Goal: Task Accomplishment & Management: Use online tool/utility

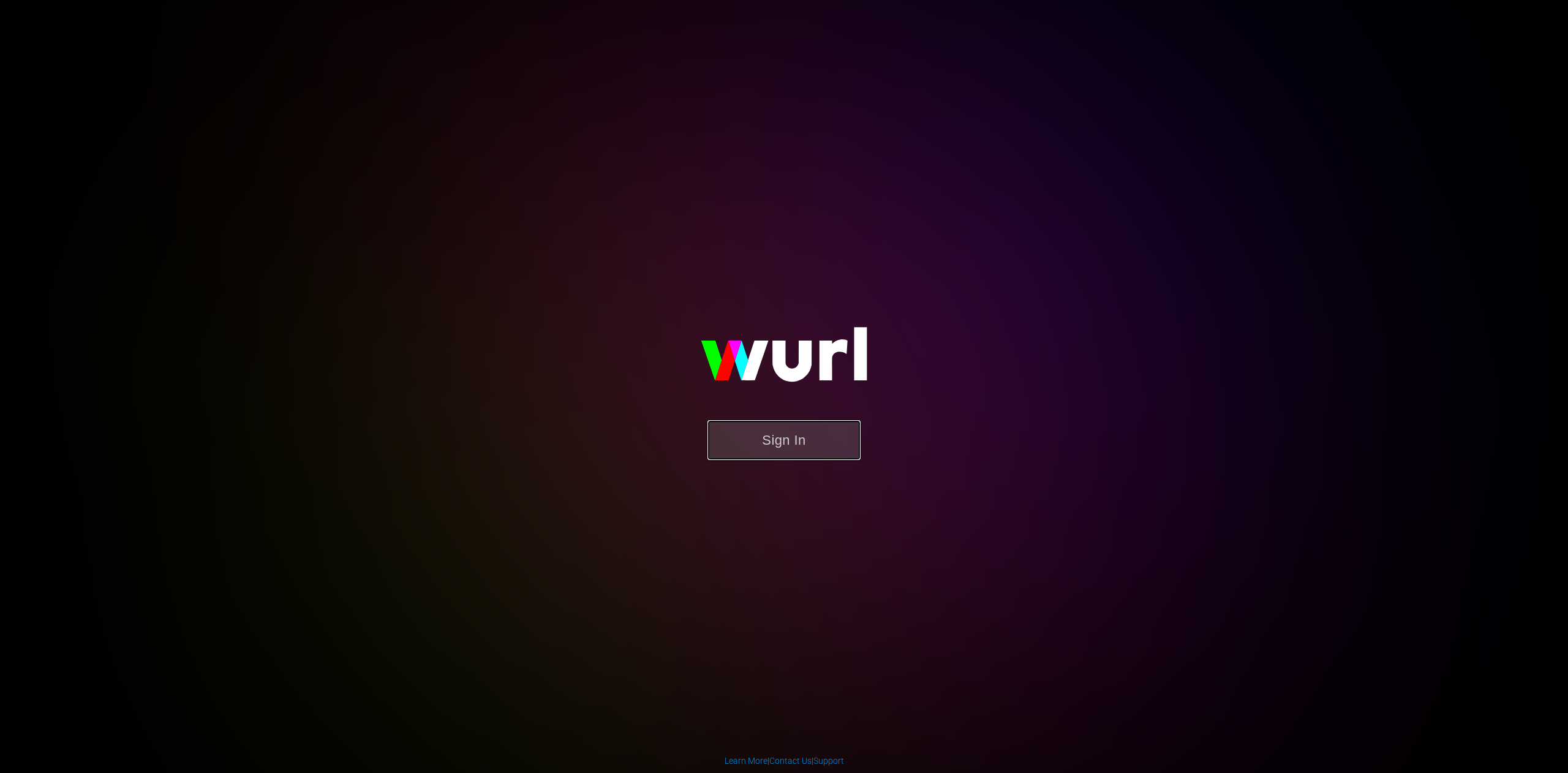
click at [797, 438] on button "Sign In" at bounding box center [784, 439] width 153 height 40
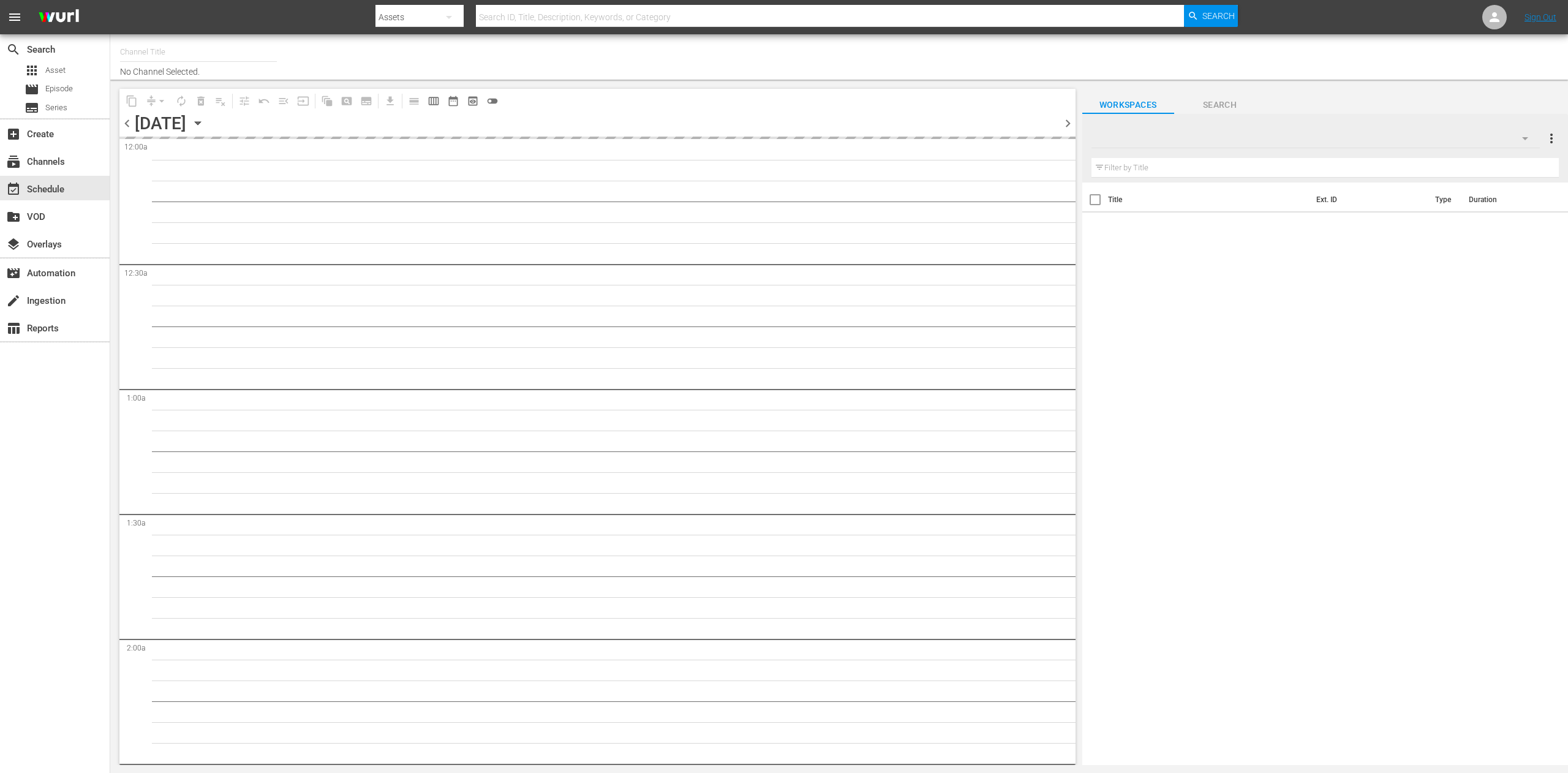
type input "ARD Plus Lindenstraße (1886)"
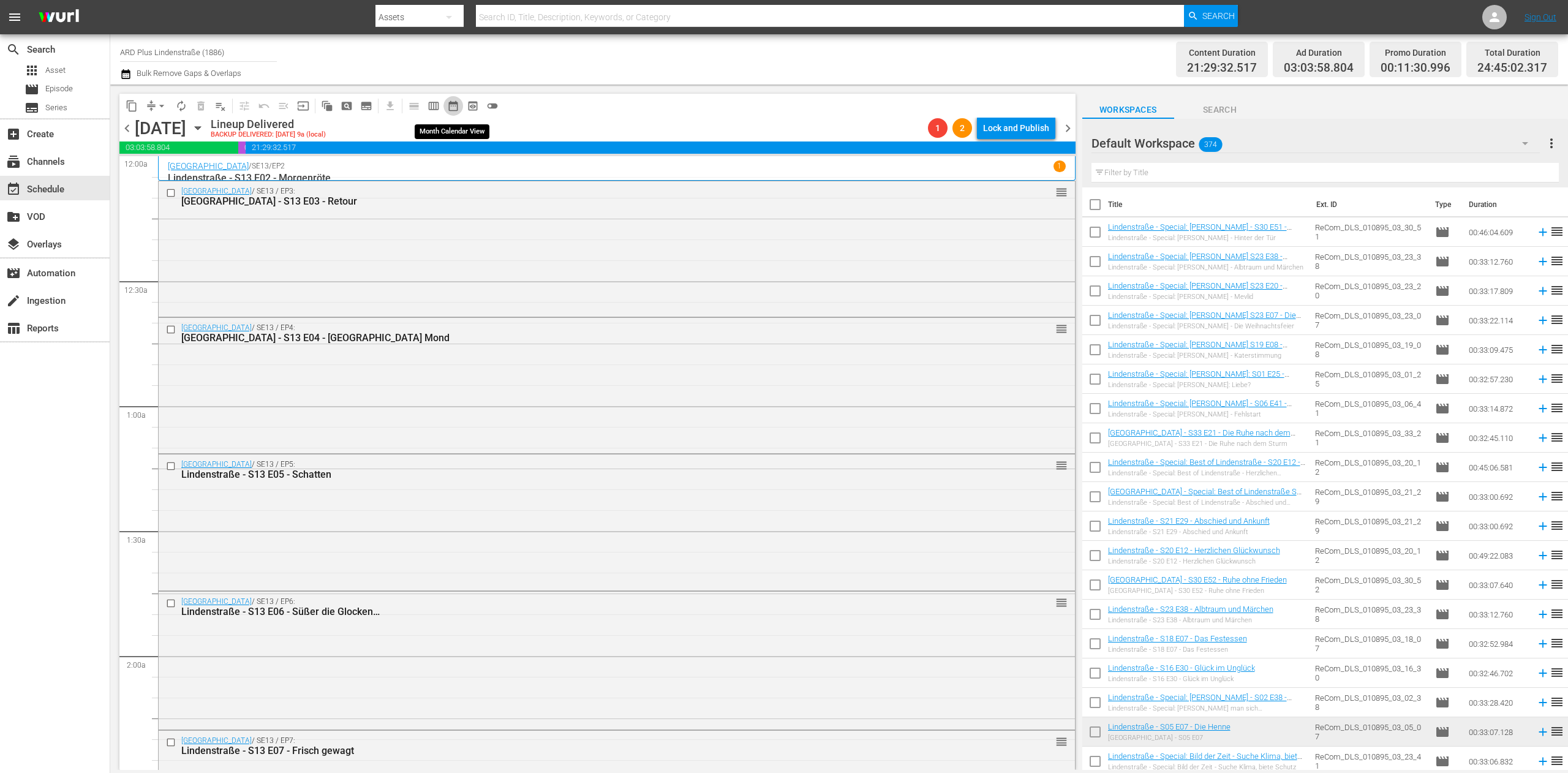
click at [453, 108] on span "date_range_outlined" at bounding box center [453, 105] width 12 height 12
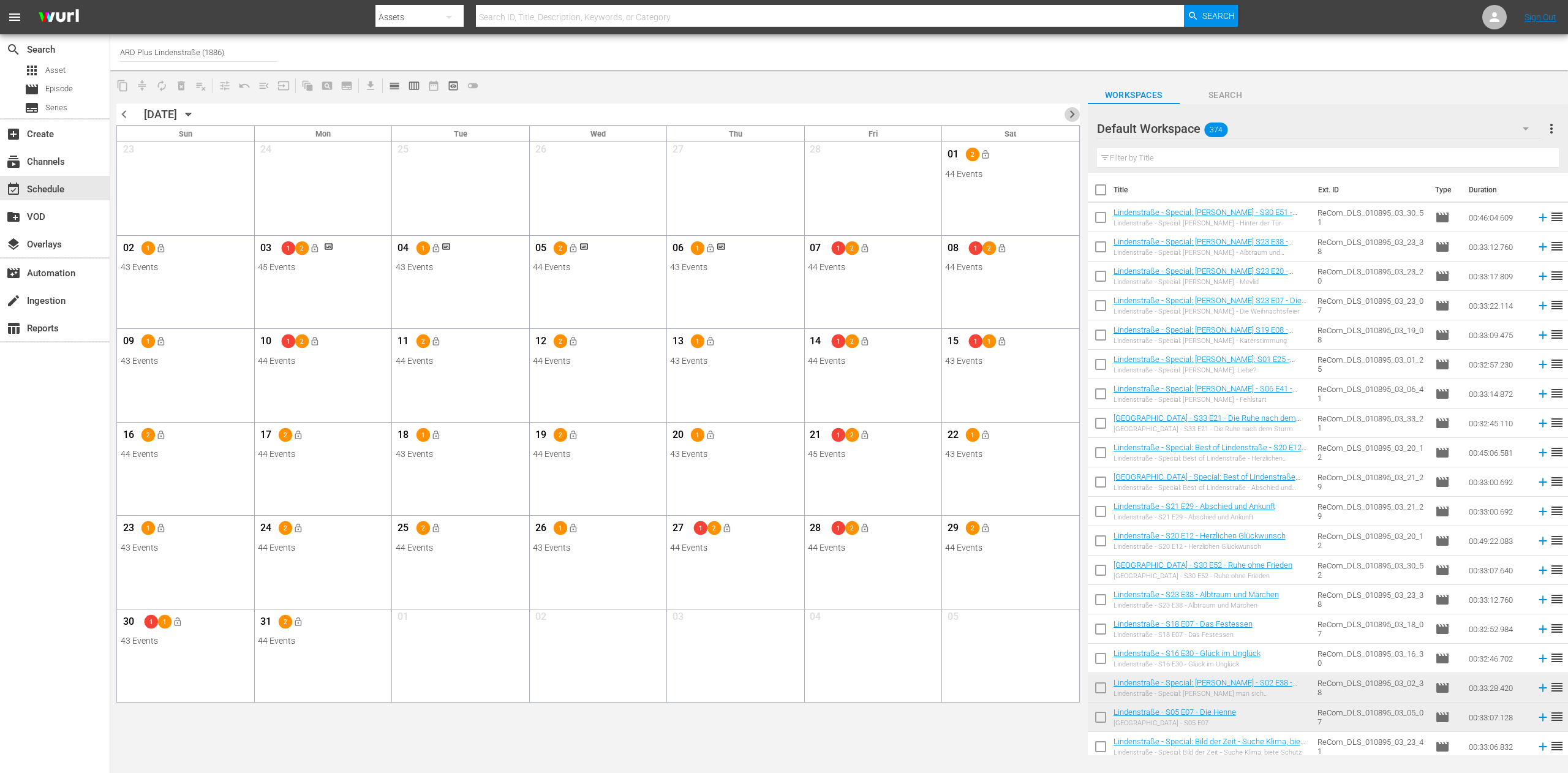
click at [1075, 117] on span "chevron_right" at bounding box center [1072, 114] width 15 height 15
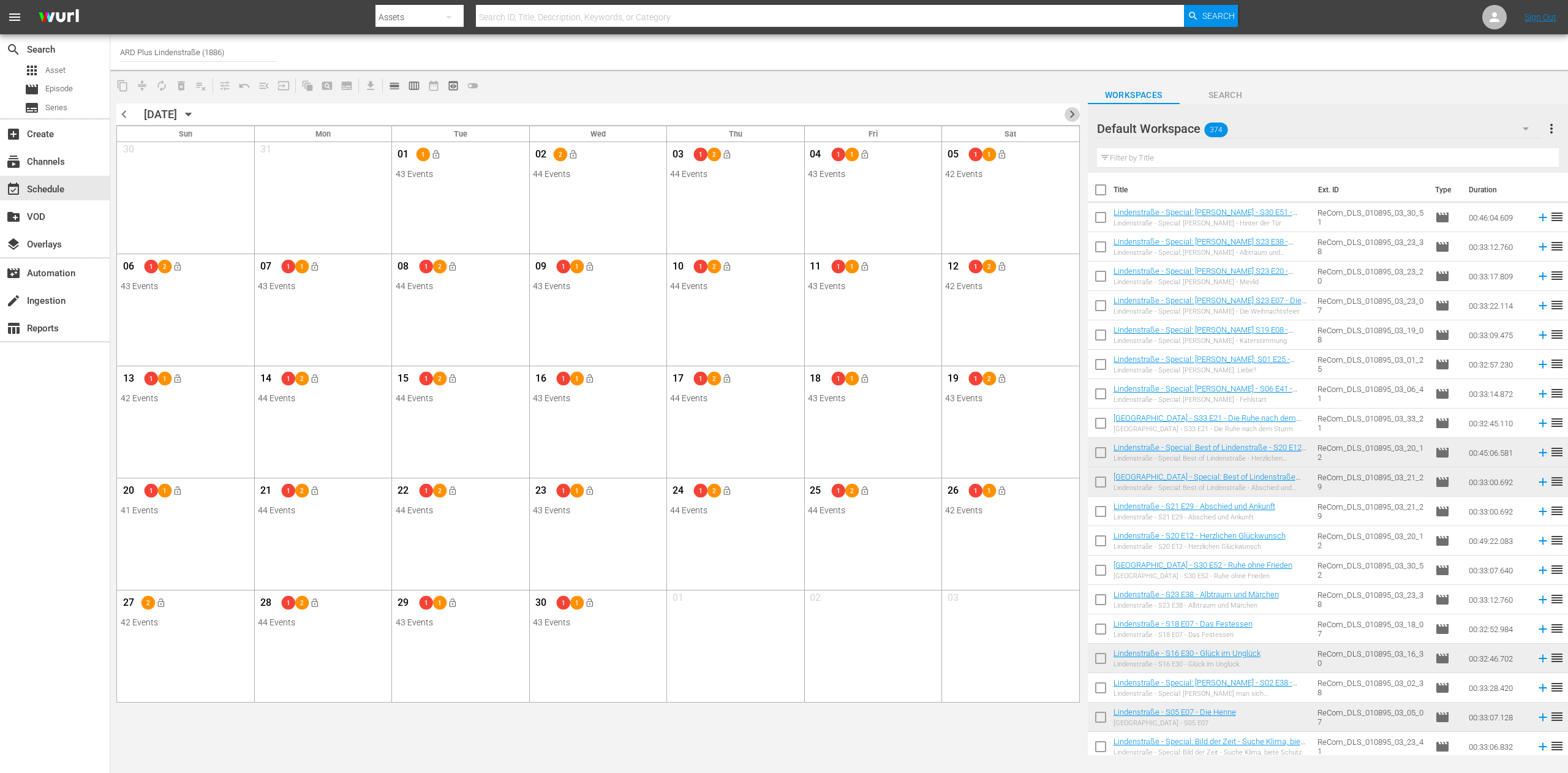
click at [1075, 117] on span "chevron_right" at bounding box center [1072, 114] width 15 height 15
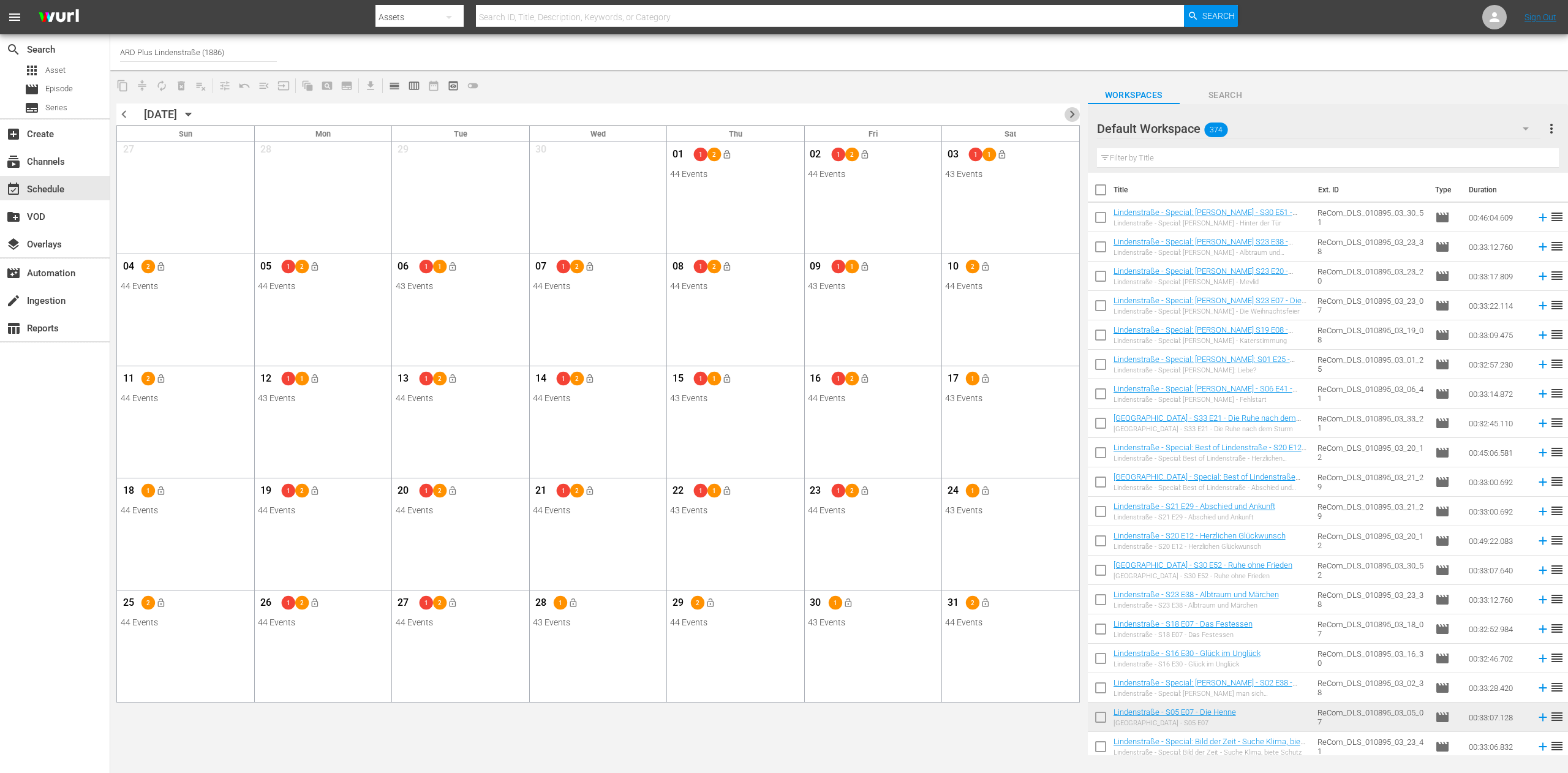
click at [1075, 117] on span "chevron_right" at bounding box center [1072, 114] width 15 height 15
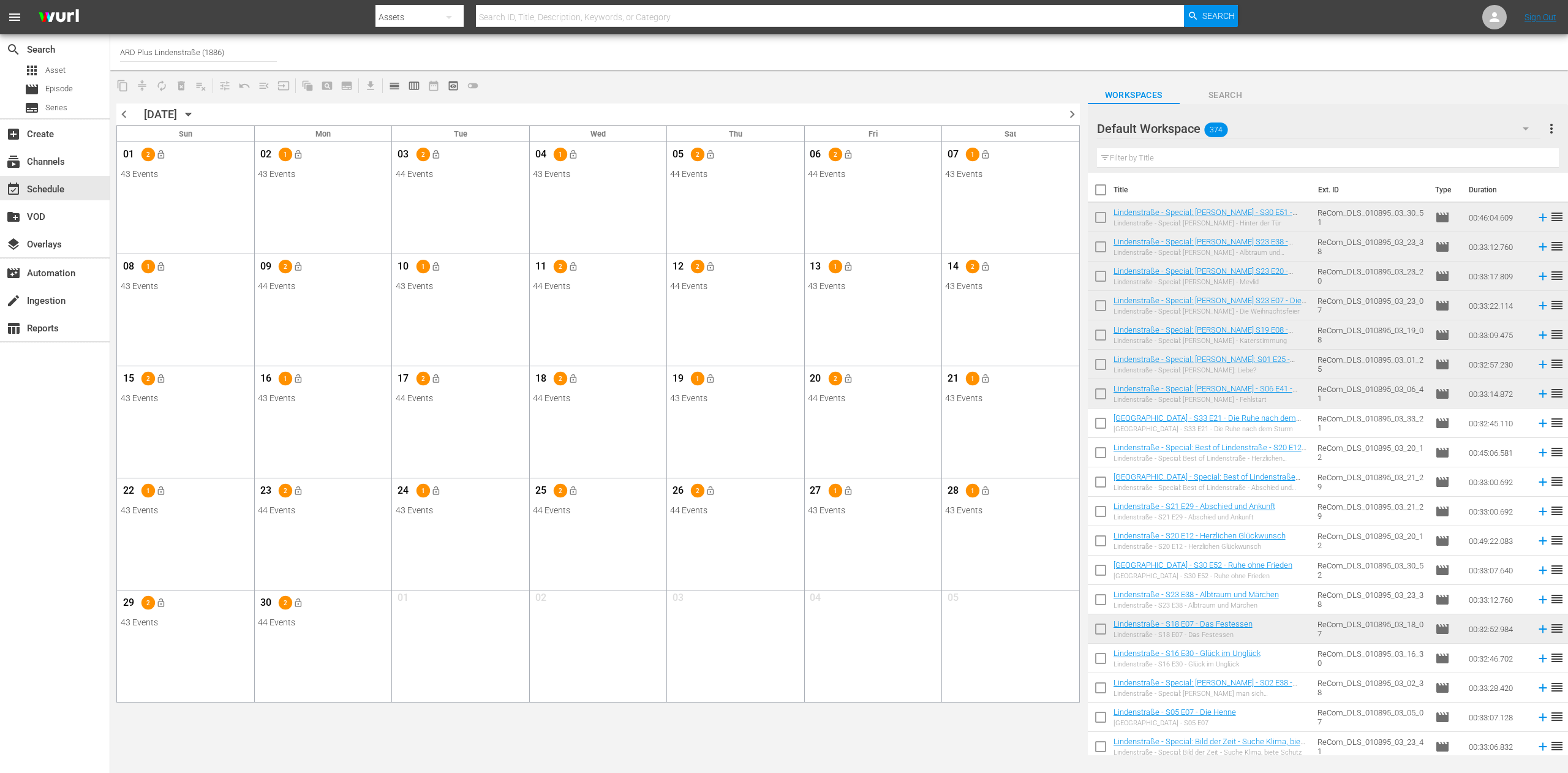
click at [1077, 115] on span "chevron_right" at bounding box center [1072, 114] width 15 height 15
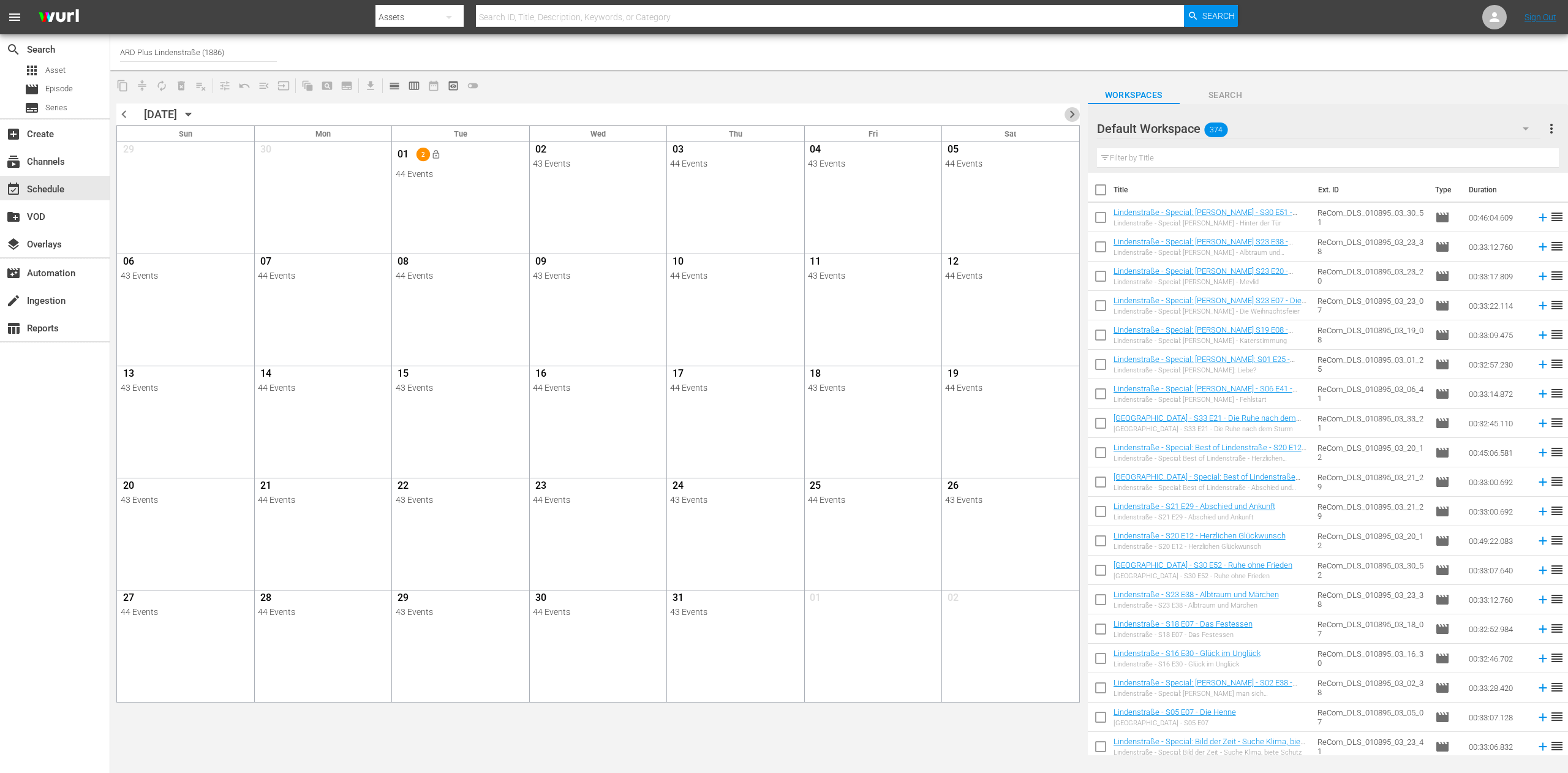
click at [1072, 115] on span "chevron_right" at bounding box center [1072, 114] width 15 height 15
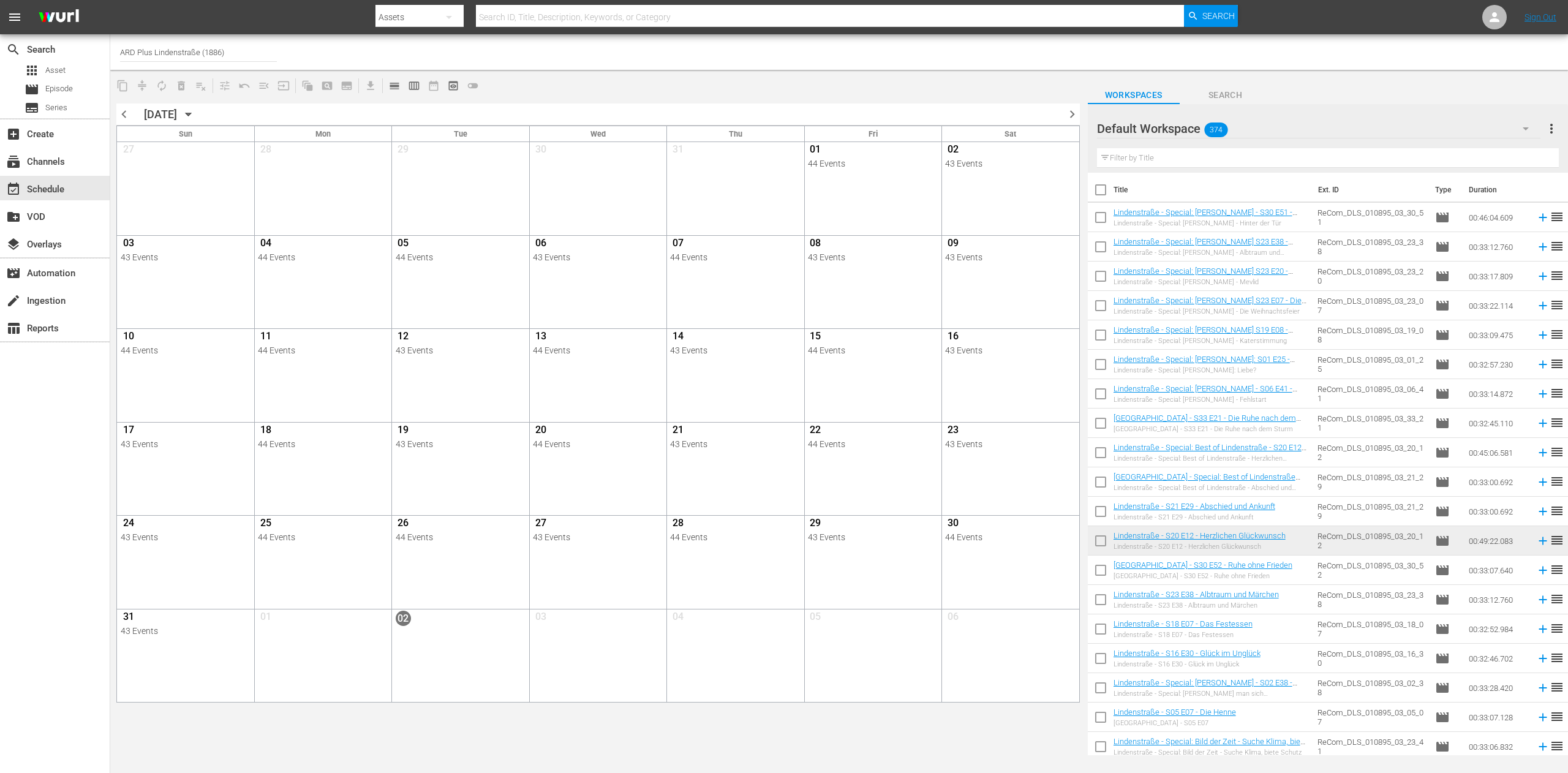
click at [1074, 115] on span "chevron_right" at bounding box center [1072, 114] width 15 height 15
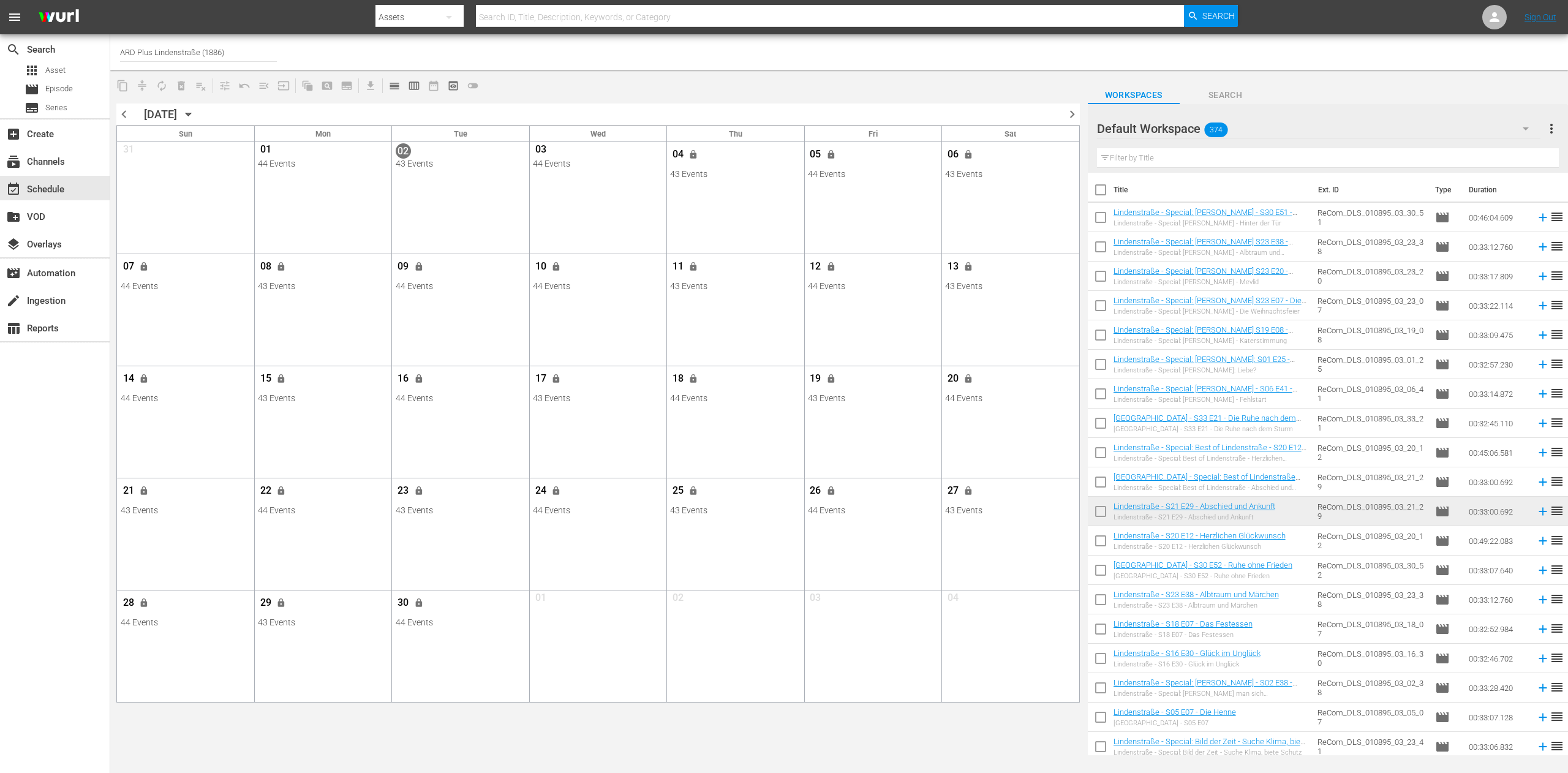
click at [1076, 113] on span "chevron_right" at bounding box center [1072, 114] width 15 height 15
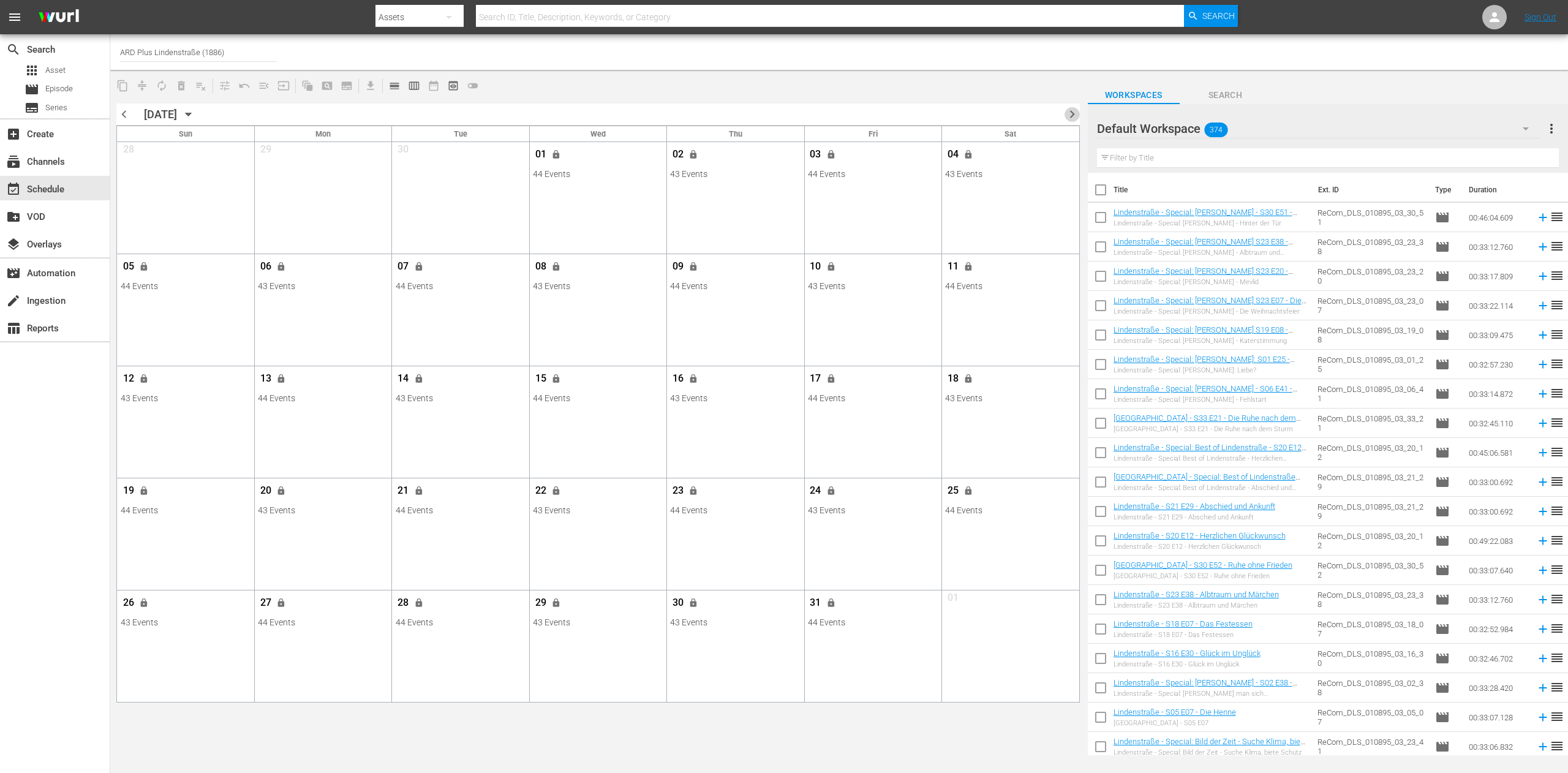
click at [1068, 109] on span "chevron_right" at bounding box center [1072, 114] width 15 height 15
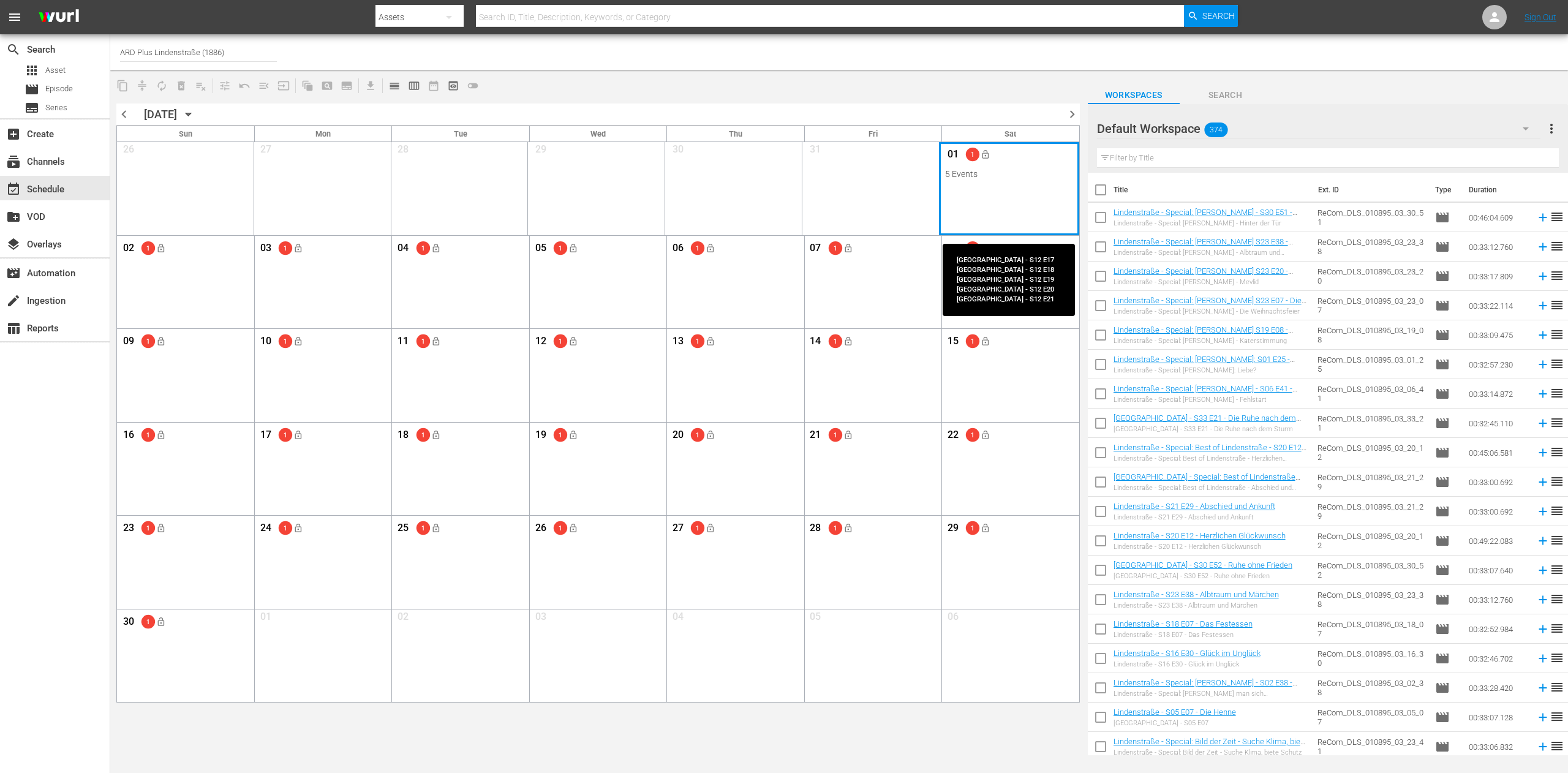
click at [1030, 193] on div "Month View" at bounding box center [1009, 189] width 140 height 93
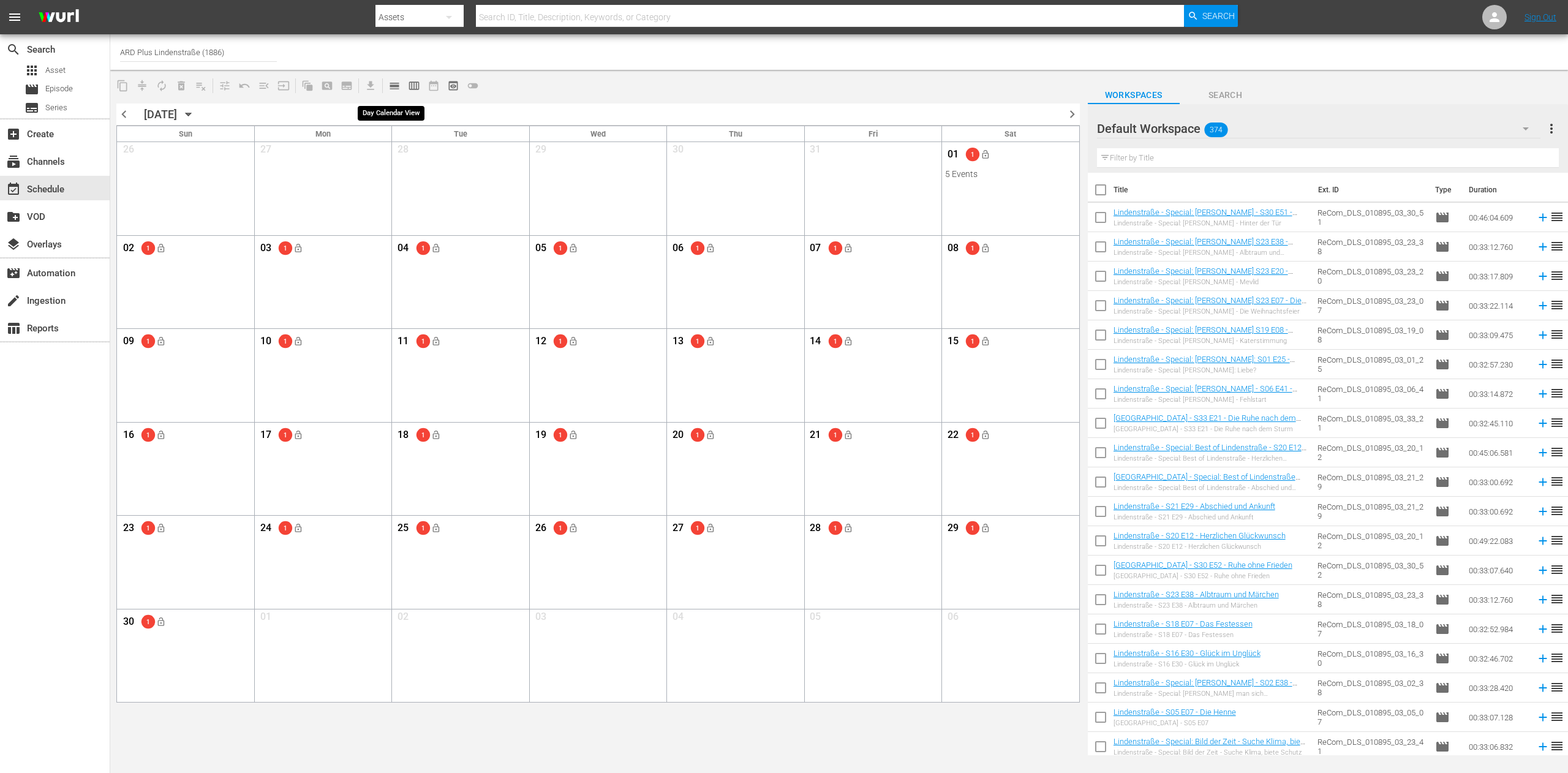
click at [390, 86] on span "calendar_view_day_outlined" at bounding box center [394, 85] width 12 height 12
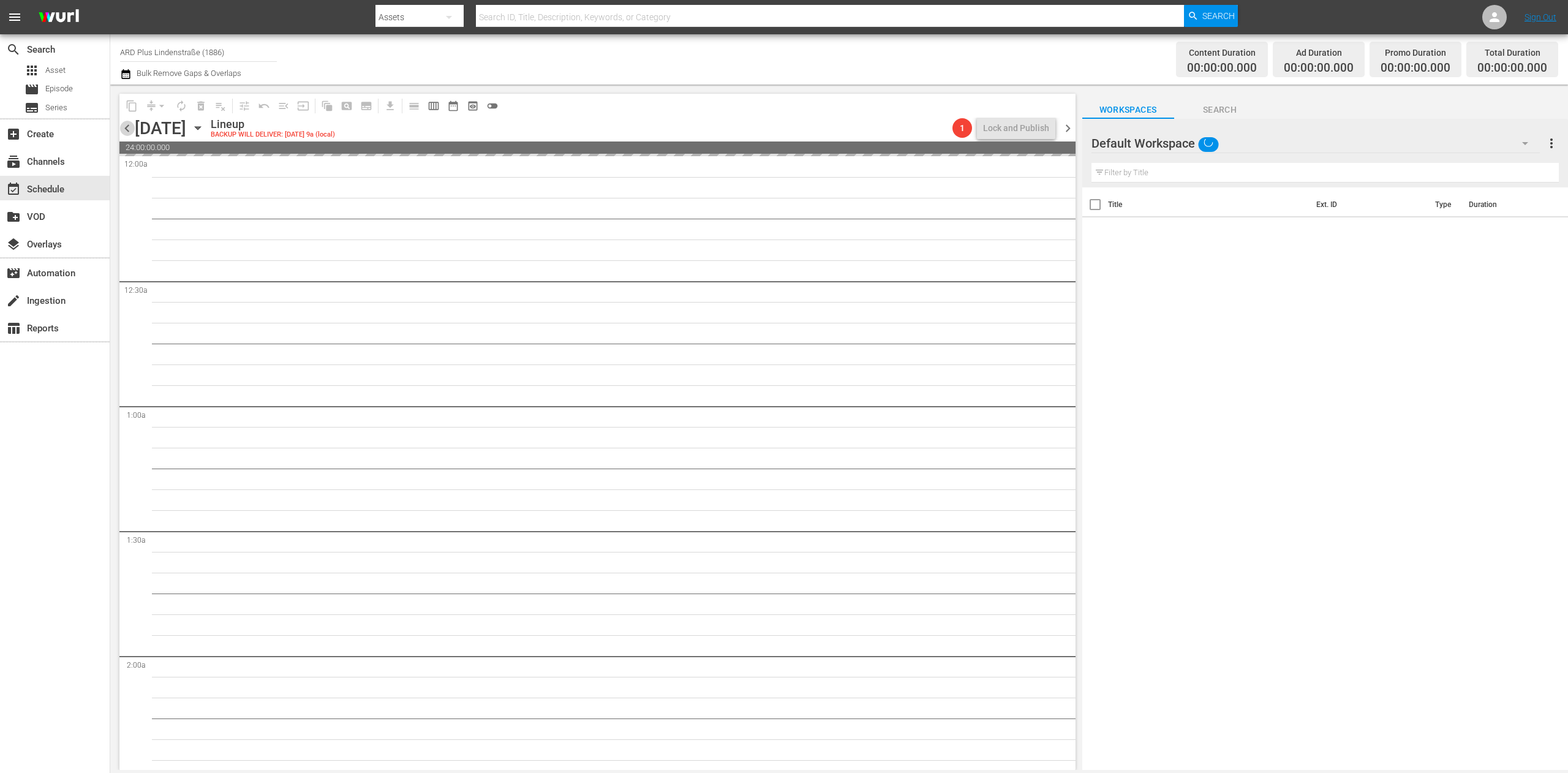
click at [132, 122] on span "chevron_left" at bounding box center [127, 128] width 15 height 15
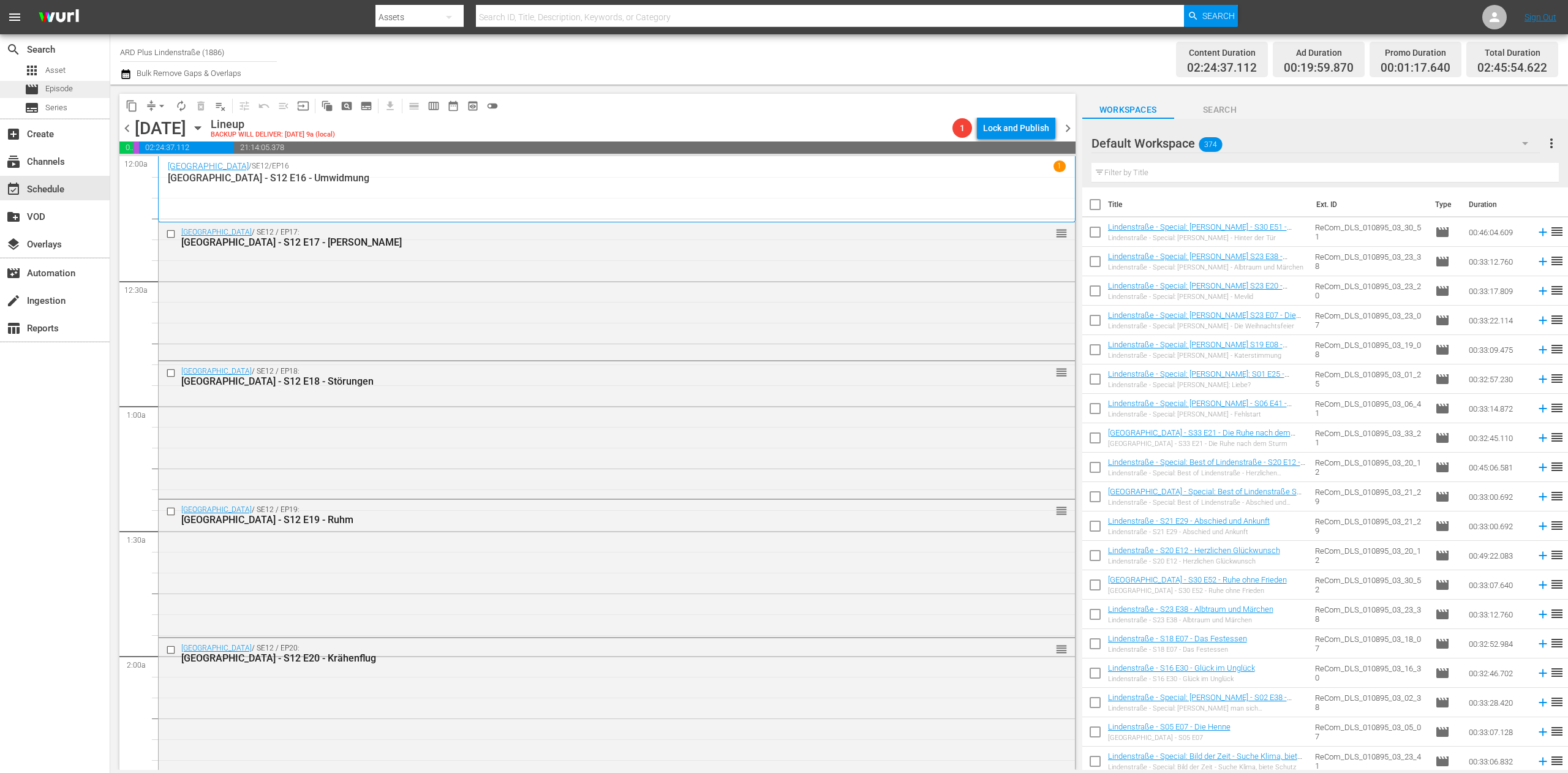
click at [92, 96] on div "movie Episode" at bounding box center [55, 89] width 110 height 17
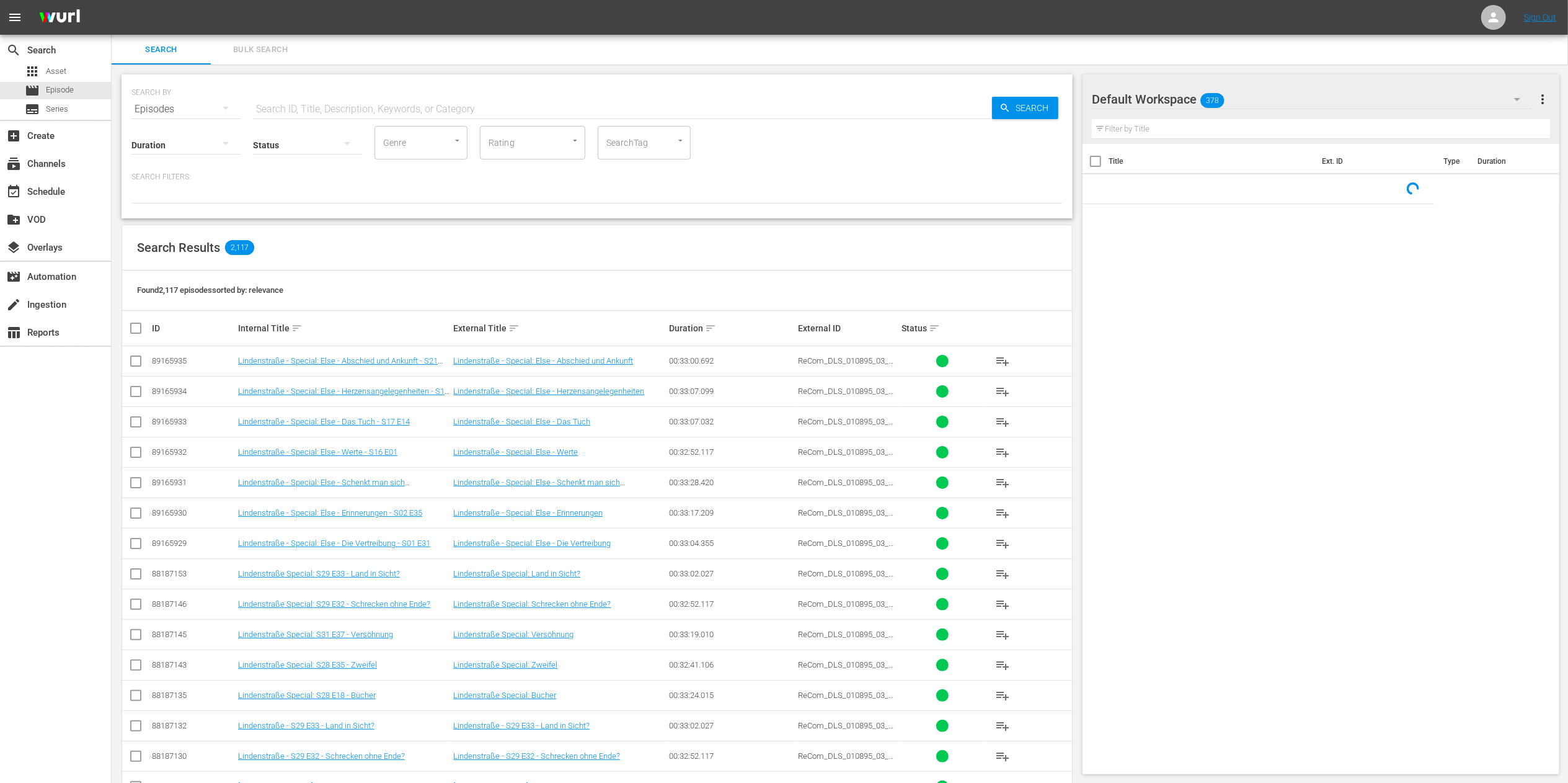
click at [389, 112] on input "text" at bounding box center [622, 109] width 739 height 30
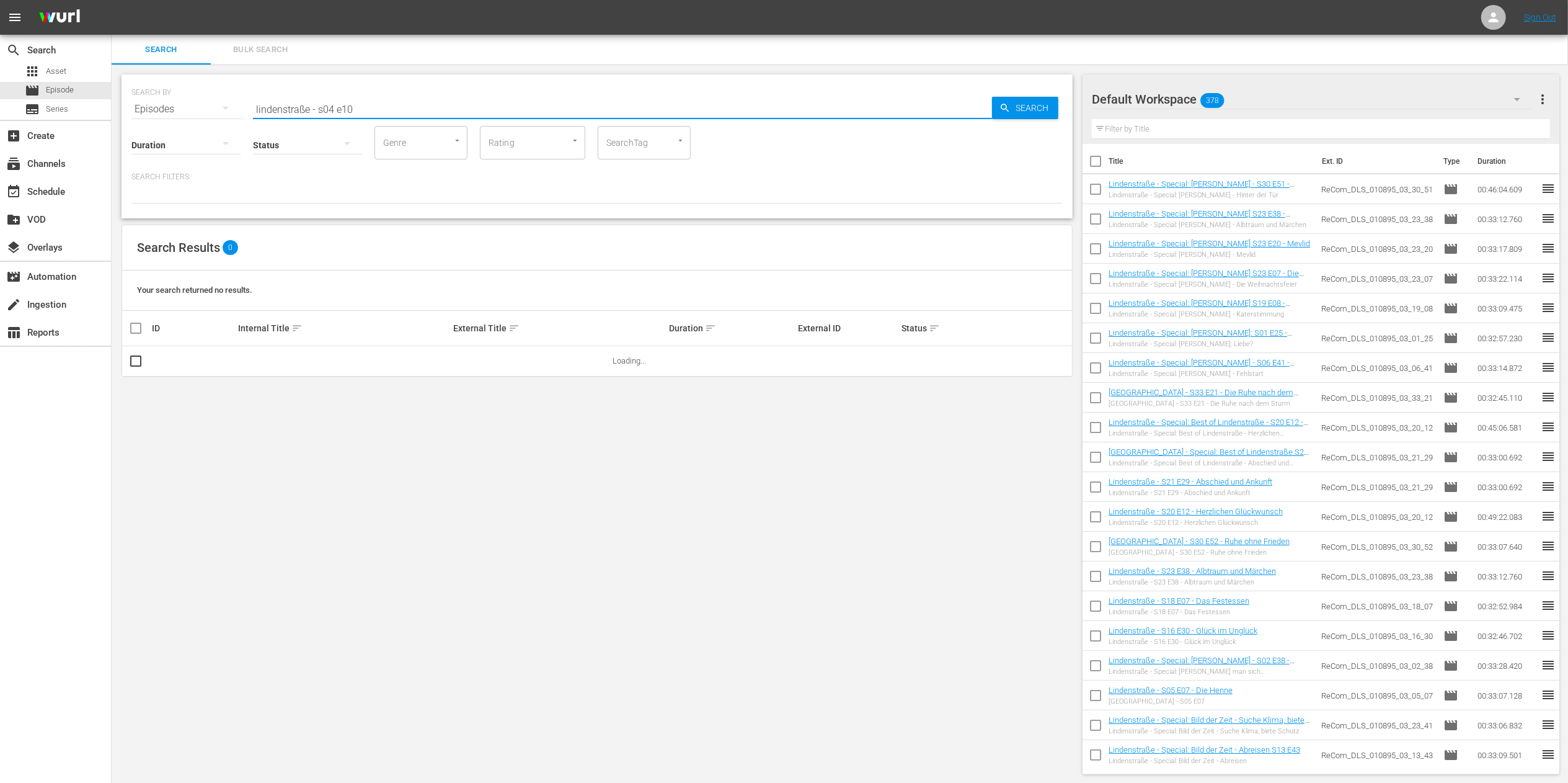
type input "lindenstraße - s04 e10"
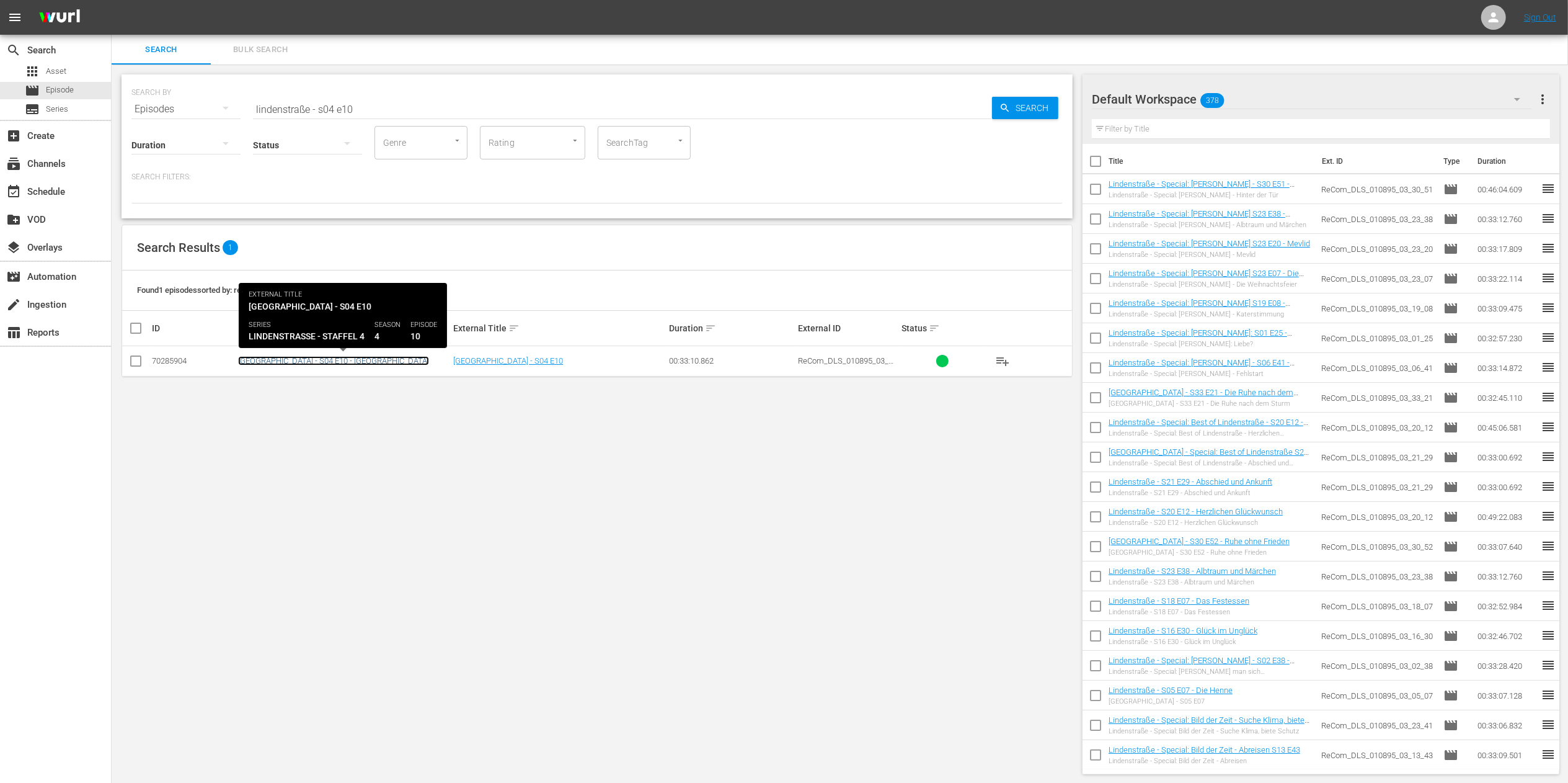
click at [311, 359] on link "[GEOGRAPHIC_DATA] - S04 E10 - [GEOGRAPHIC_DATA]" at bounding box center [333, 360] width 191 height 10
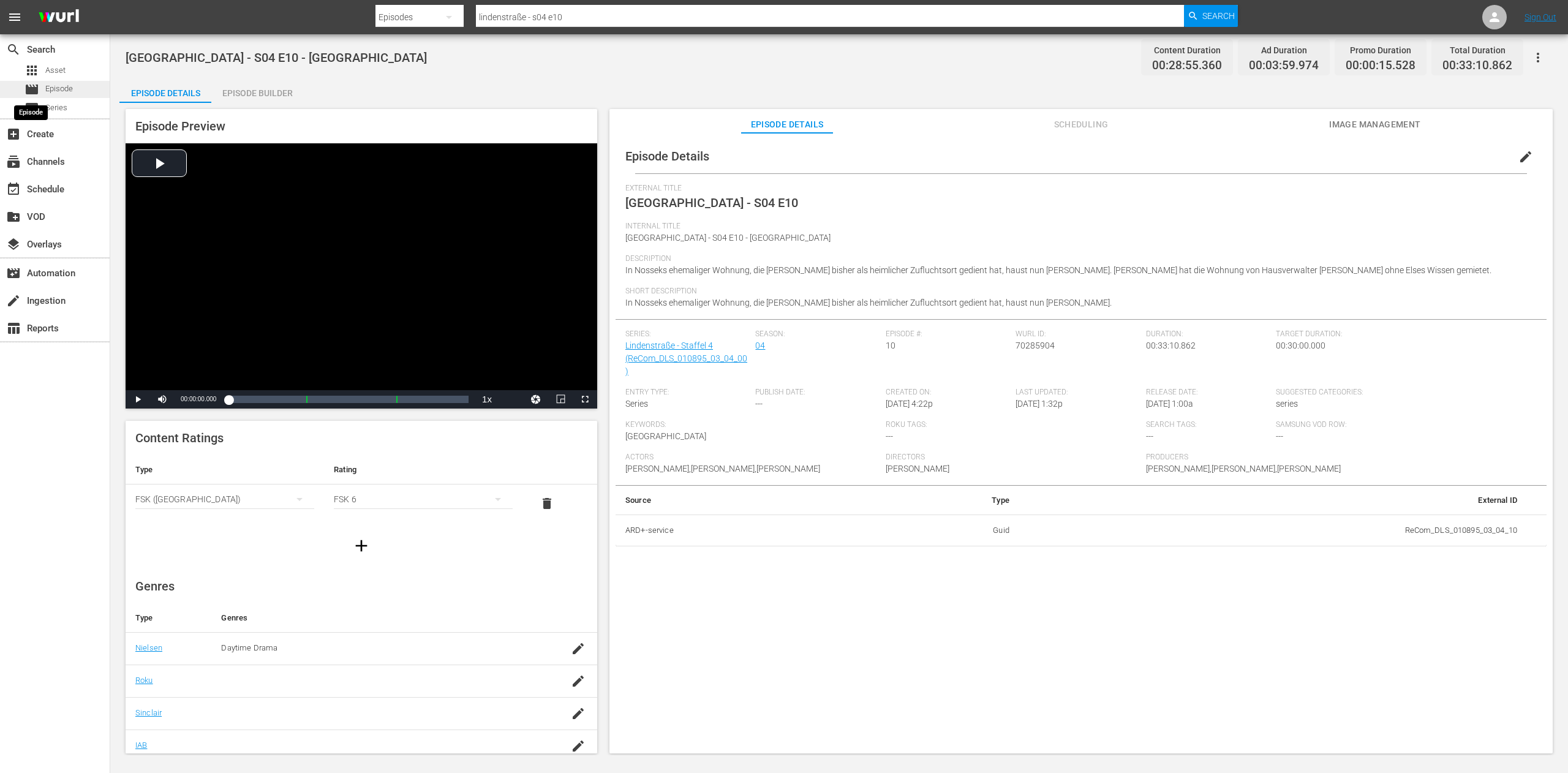
click at [37, 88] on span "movie" at bounding box center [32, 89] width 15 height 15
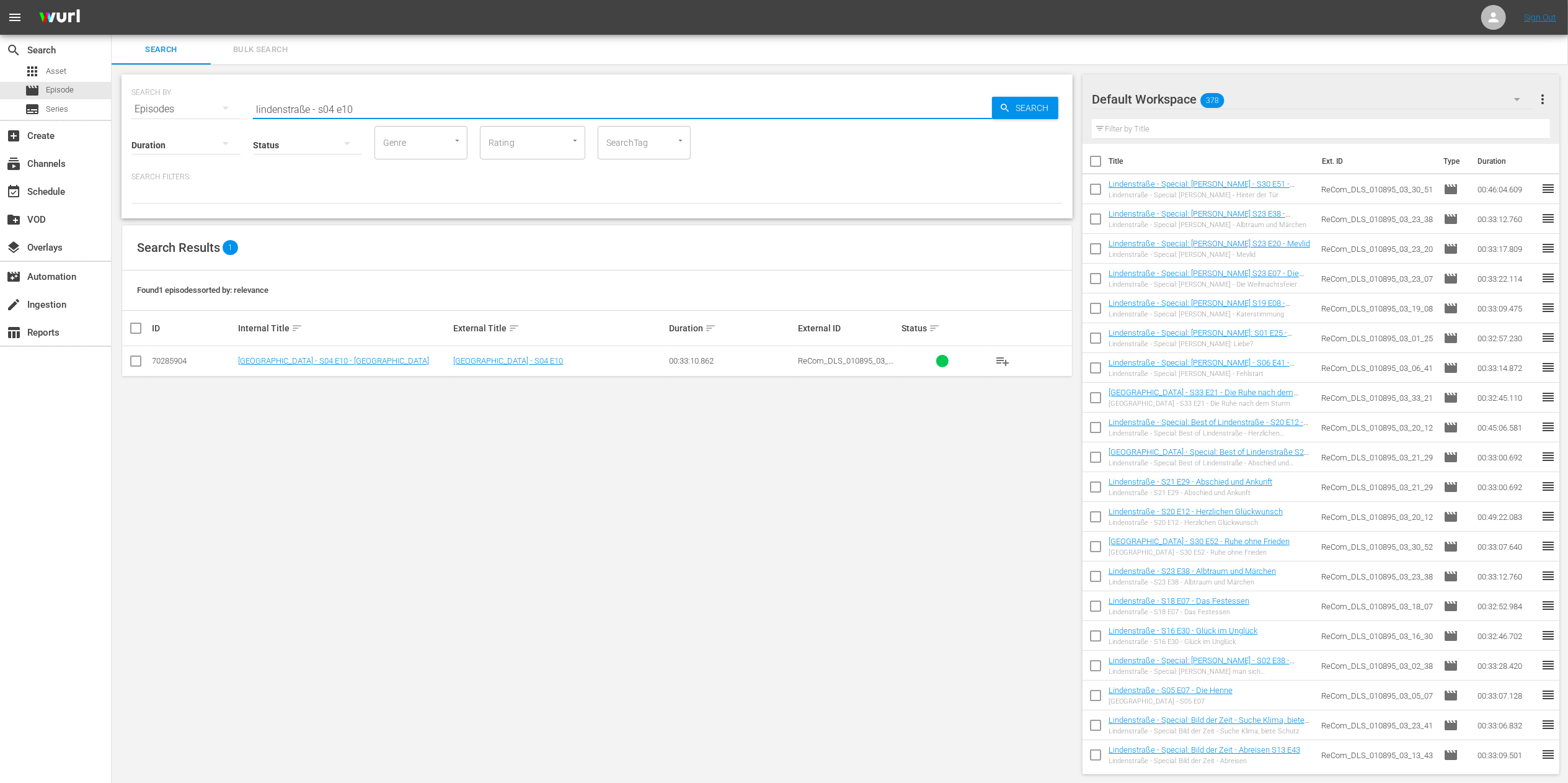
drag, startPoint x: 366, startPoint y: 107, endPoint x: 155, endPoint y: 96, distance: 211.3
click at [155, 96] on div "SEARCH BY Search By Episodes Search ID, Title, Description, Keywords, or Catego…" at bounding box center [597, 102] width 931 height 45
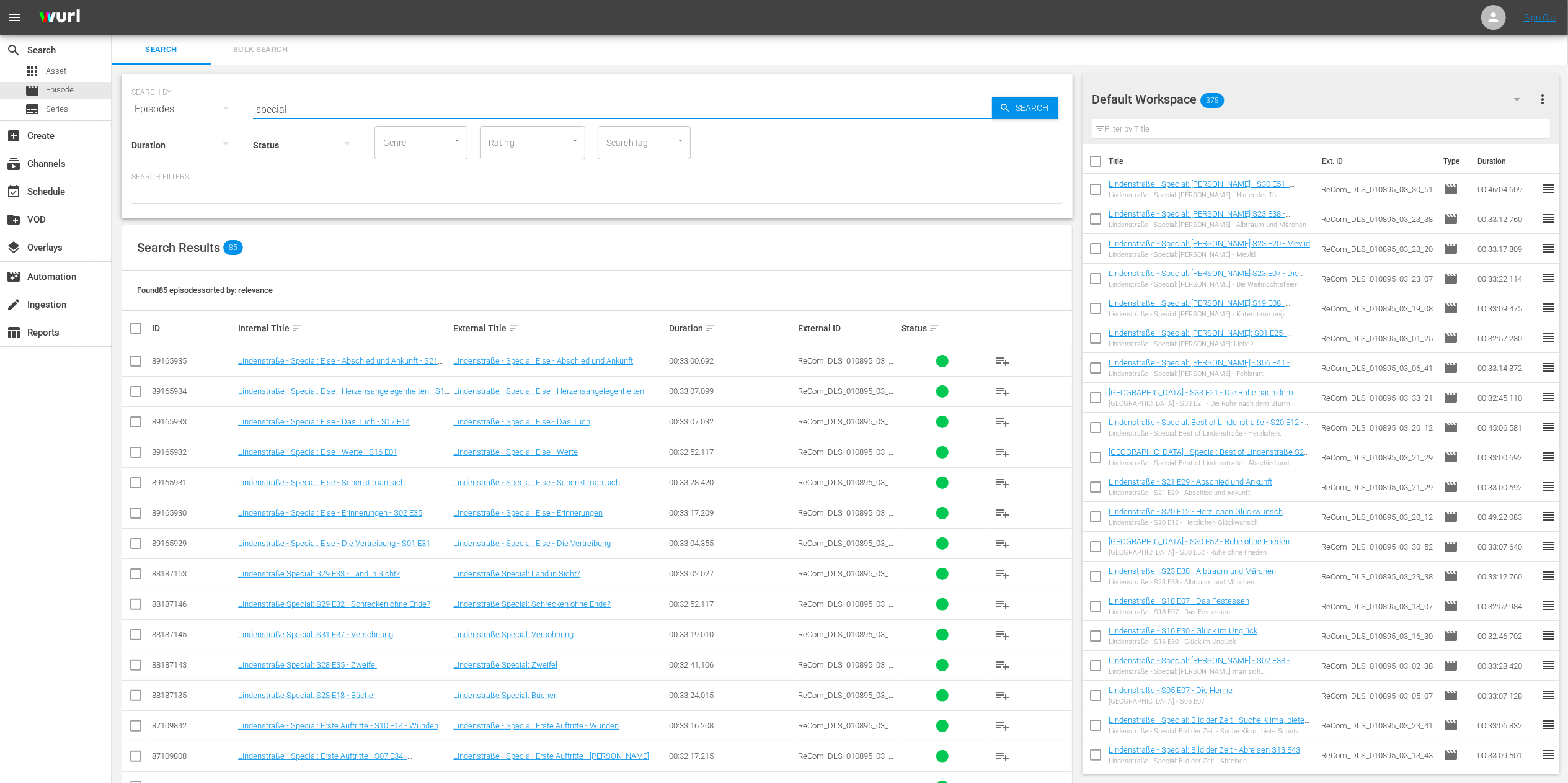
drag, startPoint x: 226, startPoint y: 108, endPoint x: 165, endPoint y: 108, distance: 61.0
click at [165, 108] on div "SEARCH BY Search By Episodes Search ID, Title, Description, Keywords, or Catego…" at bounding box center [597, 102] width 931 height 45
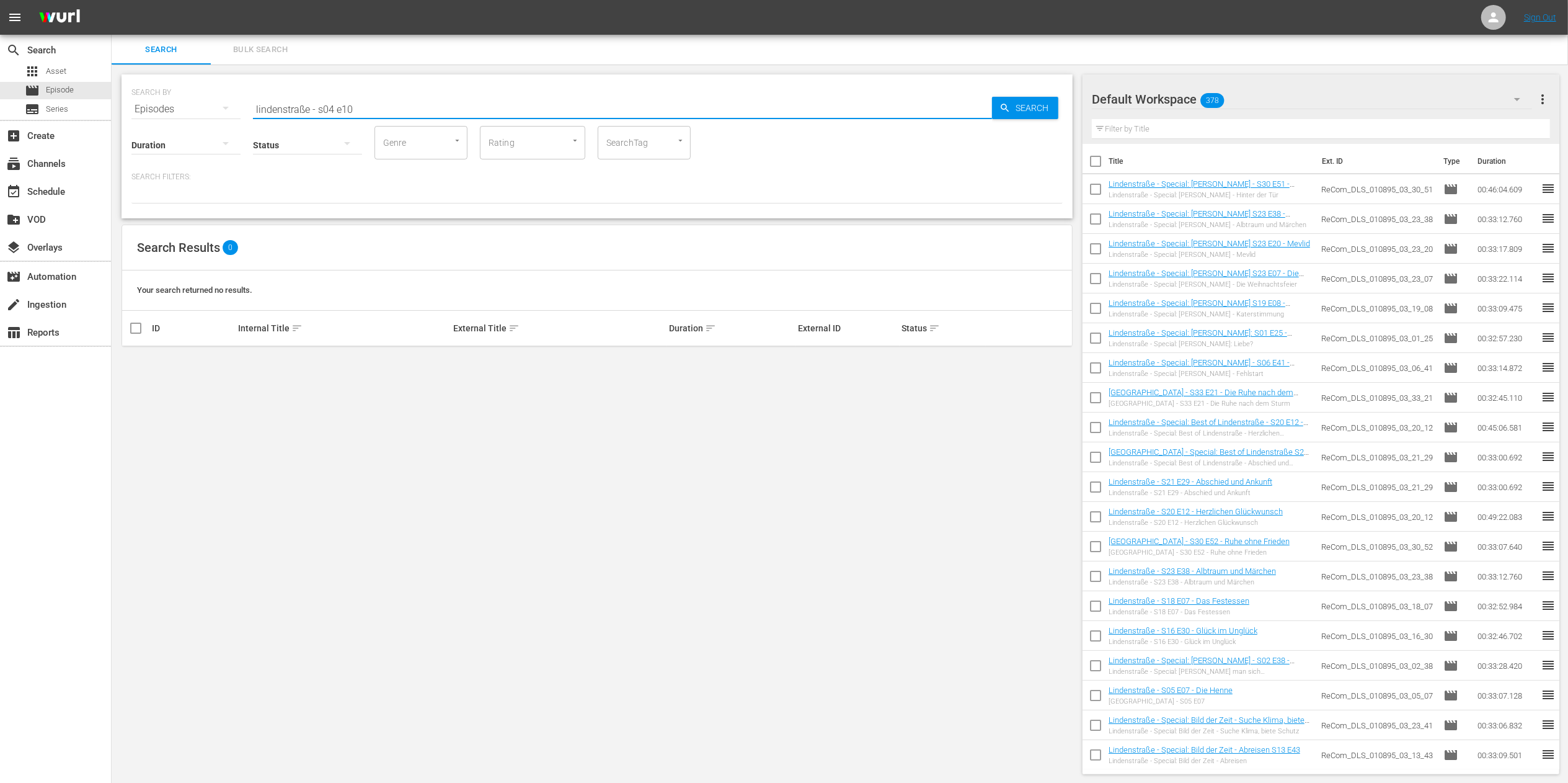
type input "lindenstraße - s04 e10"
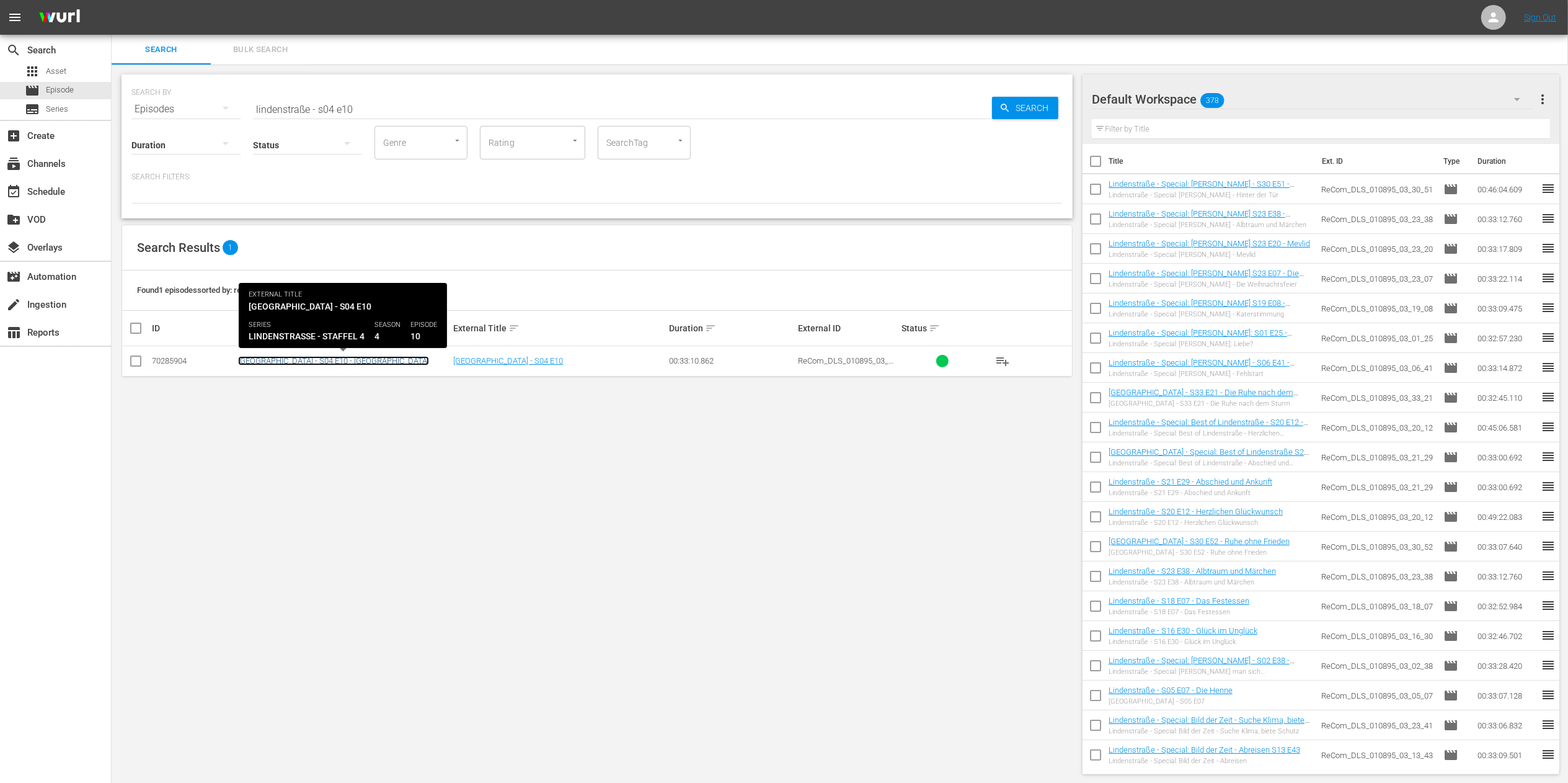
click at [346, 362] on link "[GEOGRAPHIC_DATA] - S04 E10 - [GEOGRAPHIC_DATA]" at bounding box center [333, 360] width 191 height 10
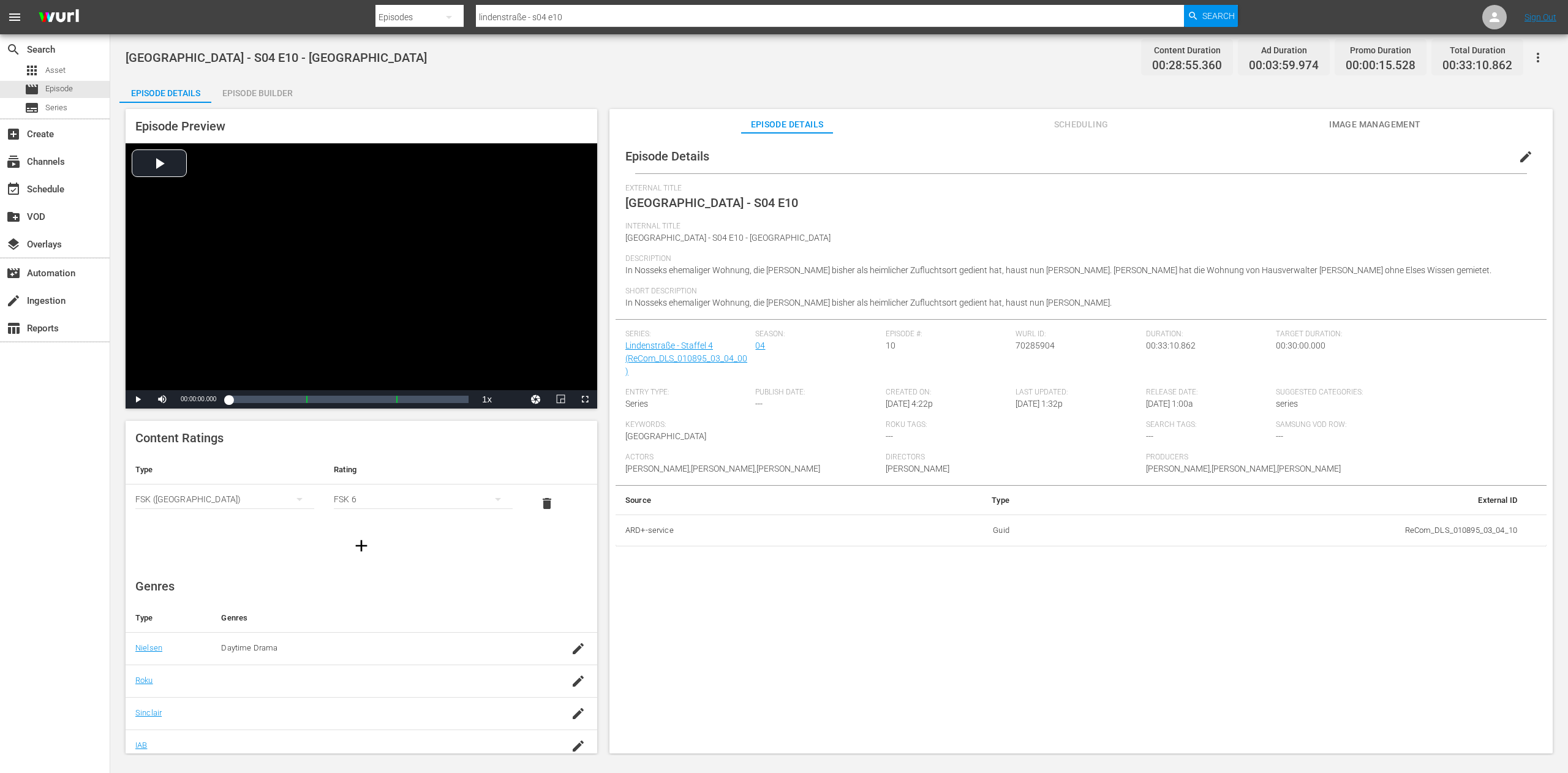
click at [1543, 59] on icon "button" at bounding box center [1538, 57] width 15 height 15
click at [1495, 90] on div "Duplicate Episode" at bounding box center [1450, 91] width 187 height 30
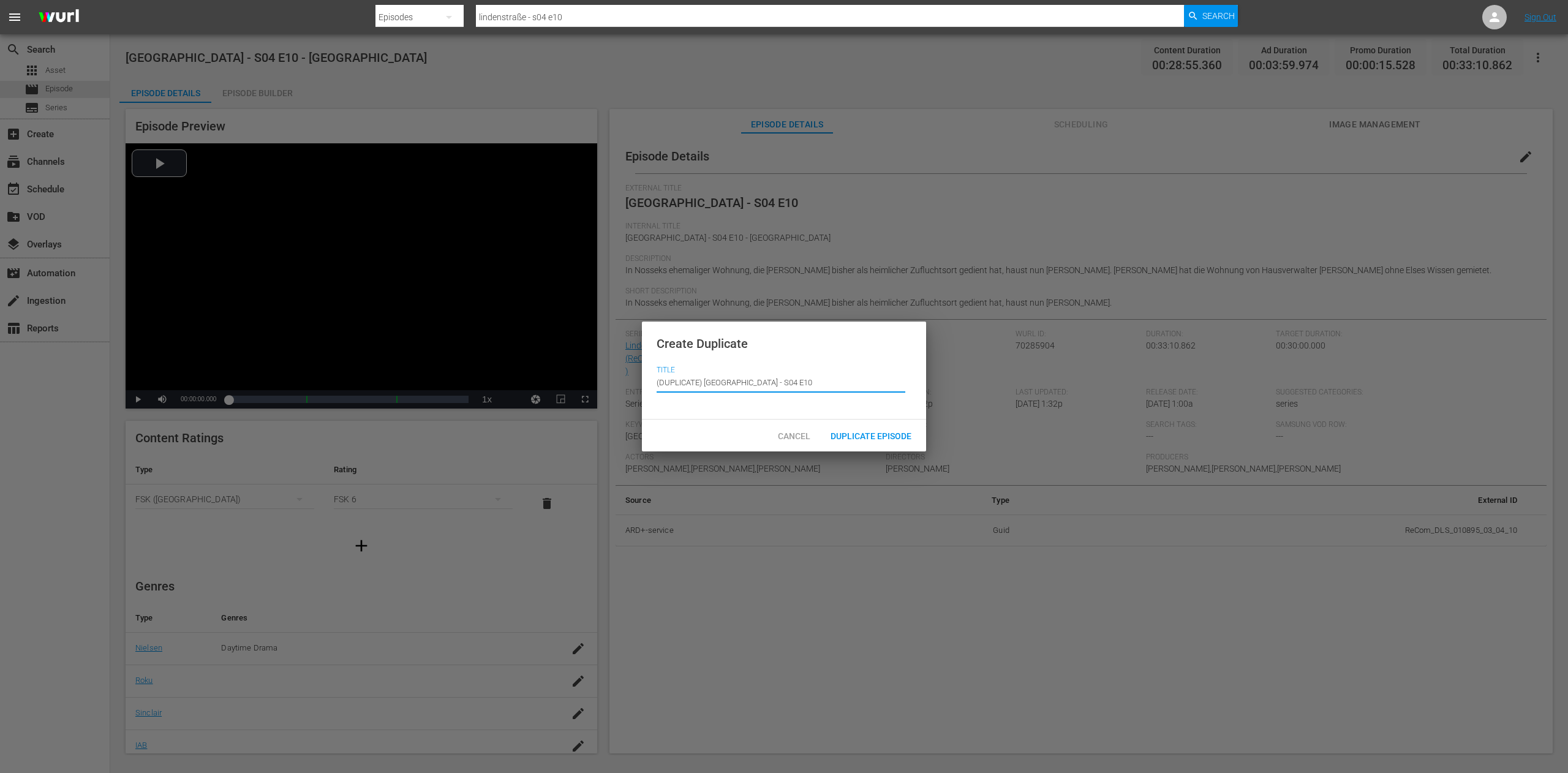
drag, startPoint x: 704, startPoint y: 386, endPoint x: 628, endPoint y: 378, distance: 76.4
click at [628, 378] on div "Create Duplicate Title Episode Title (DUPLICATE) [GEOGRAPHIC_DATA] - S04 E10 Ca…" at bounding box center [784, 386] width 1568 height 773
click at [706, 381] on input "[GEOGRAPHIC_DATA] - S04 E10" at bounding box center [781, 383] width 249 height 30
paste input "Die schrägsten Outfits"
type input "Lindenstraße - Special: Die schrägsten Outfits - S04 E10"
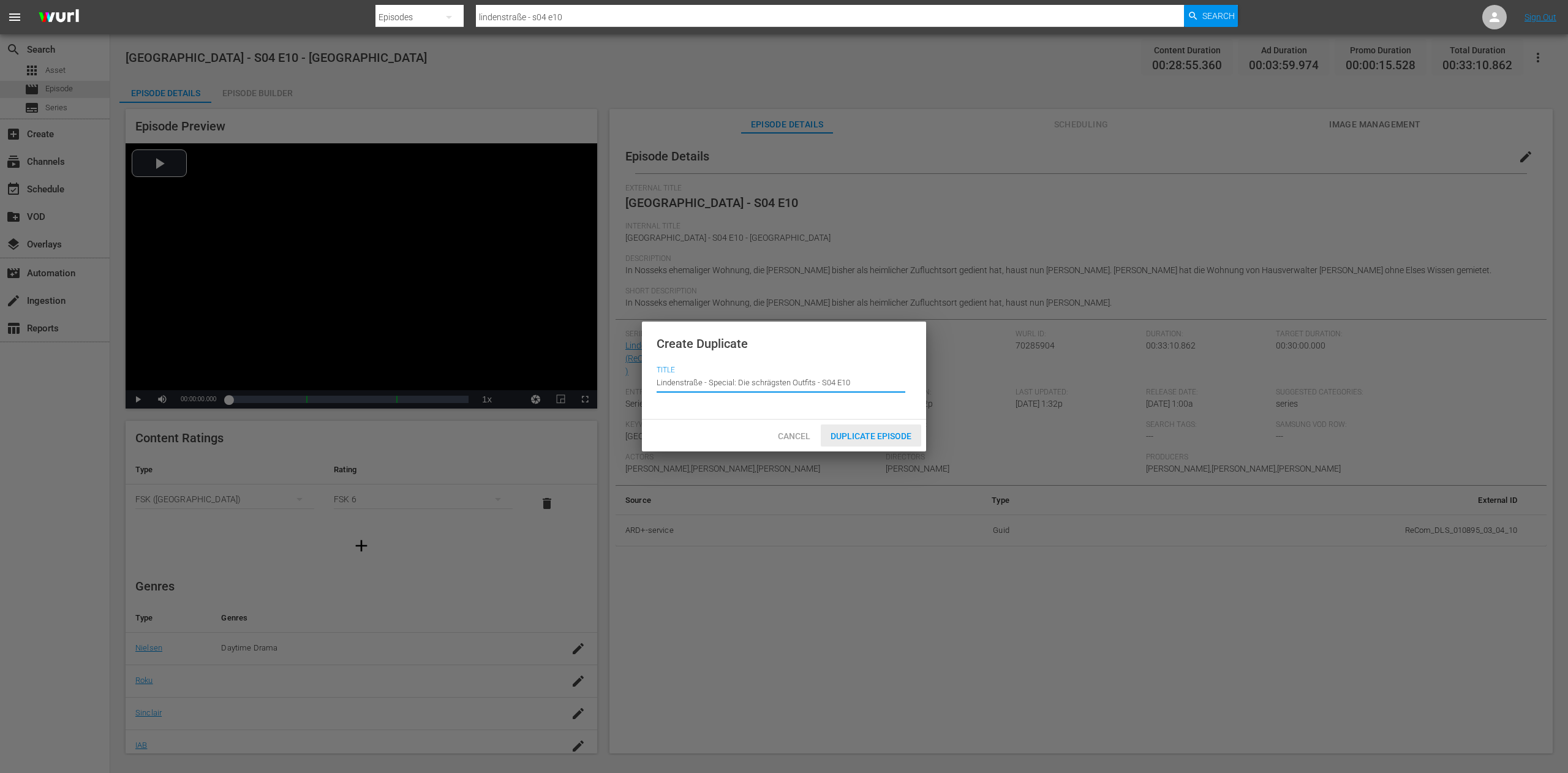
click at [870, 437] on span "Duplicate Episode" at bounding box center [870, 436] width 100 height 10
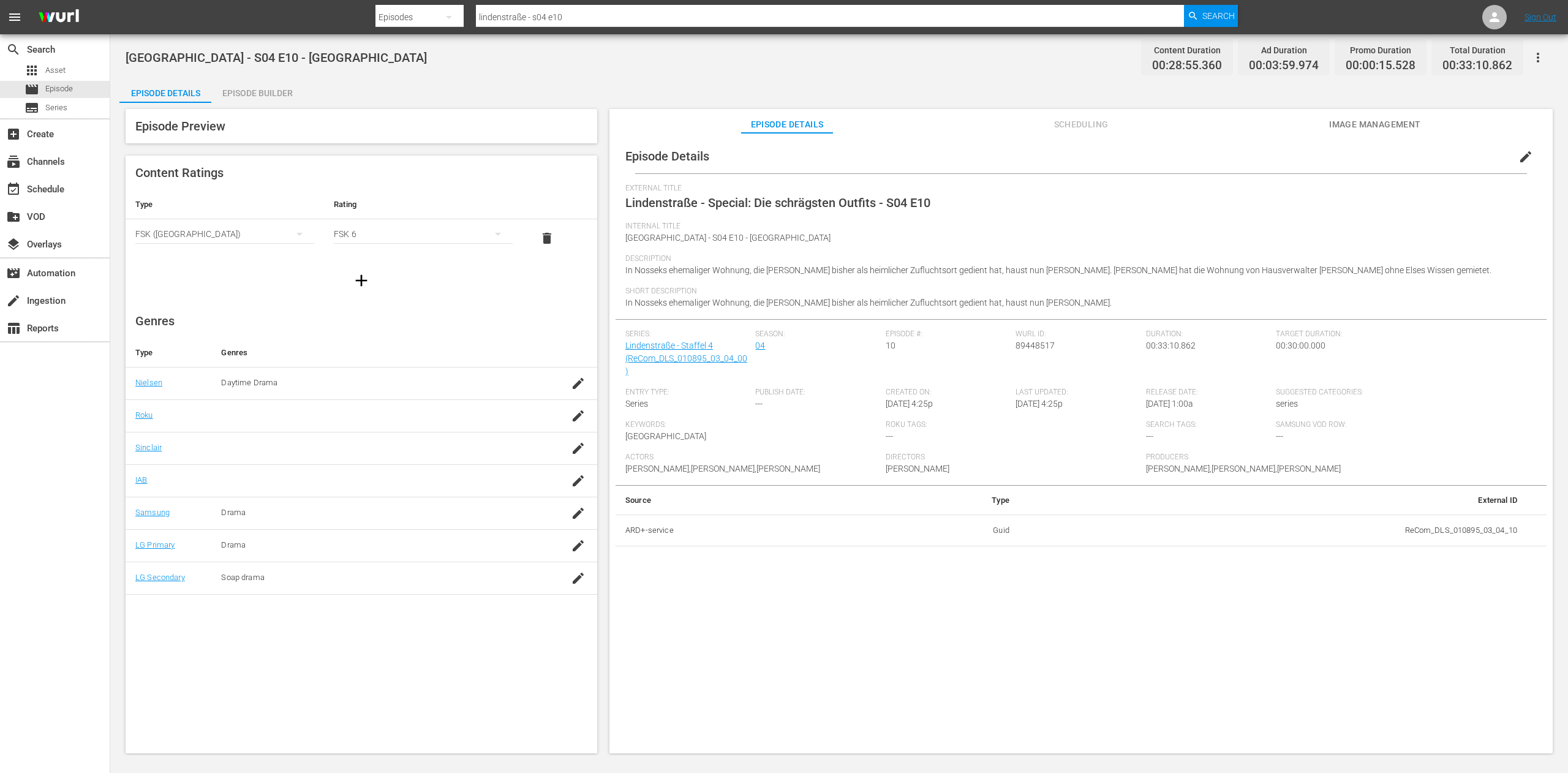
click at [1519, 160] on span "edit" at bounding box center [1526, 156] width 15 height 15
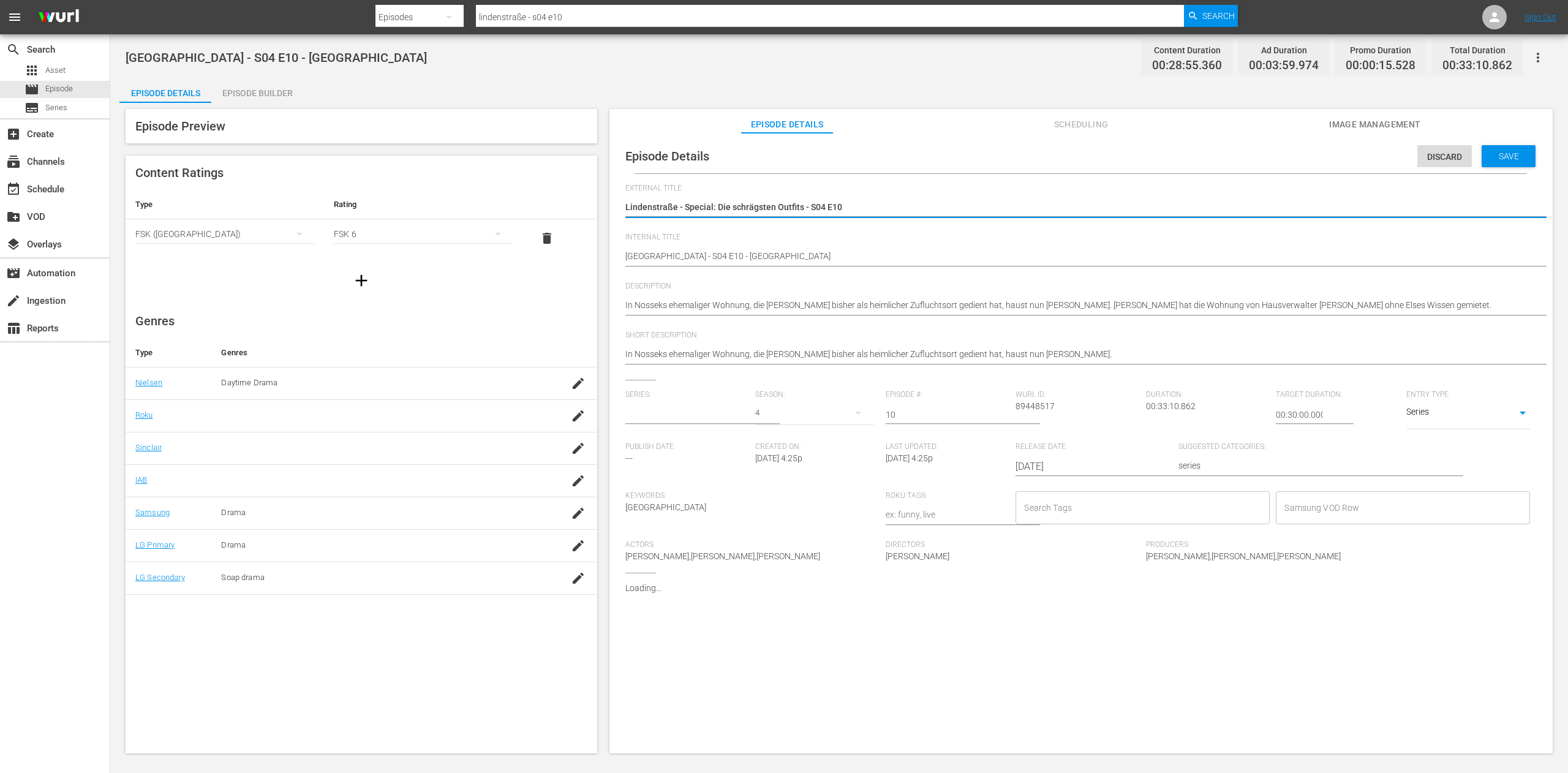
type input "Lindenstraße - Staffel 4"
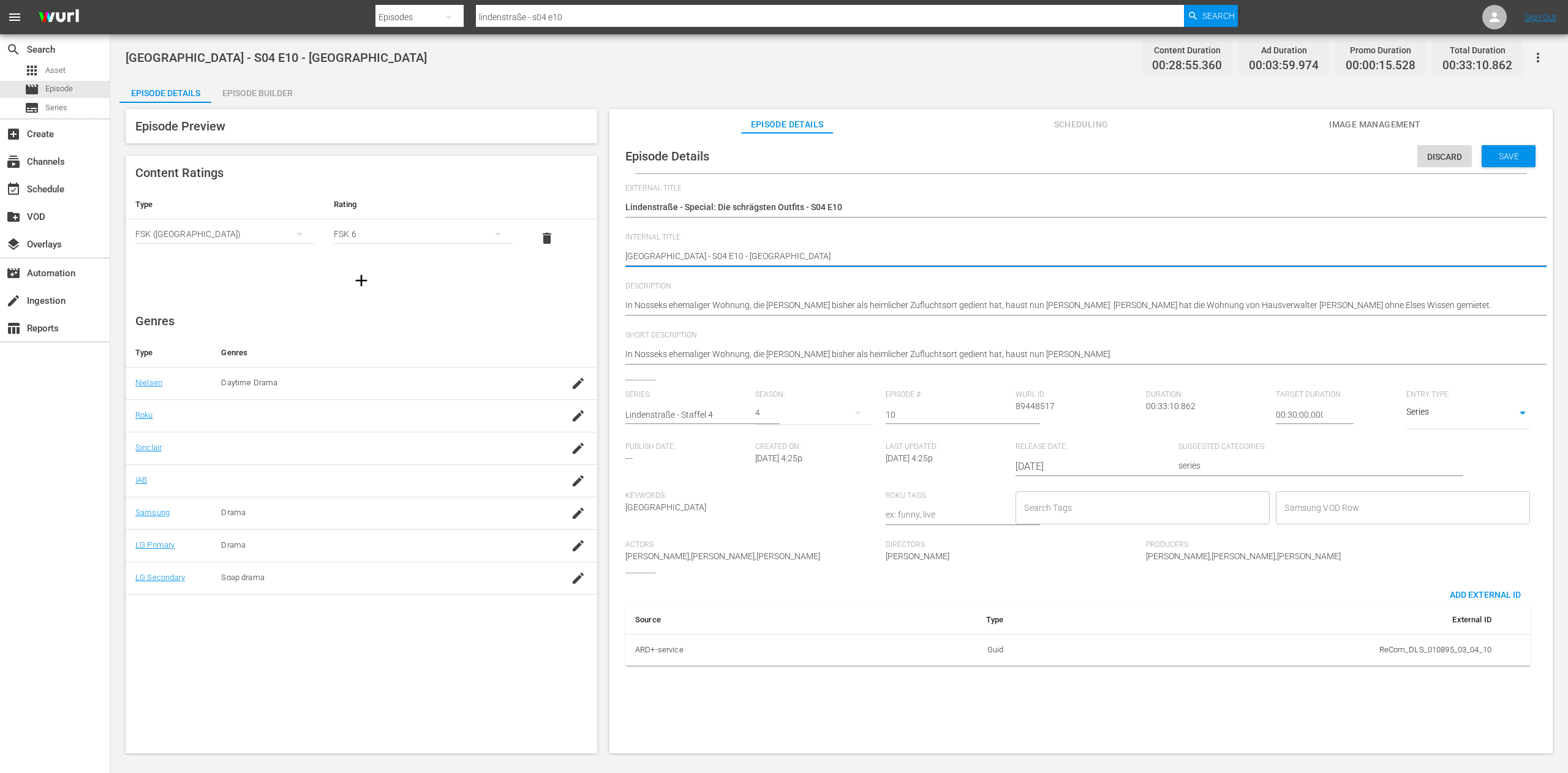
drag, startPoint x: 794, startPoint y: 264, endPoint x: 718, endPoint y: 266, distance: 76.0
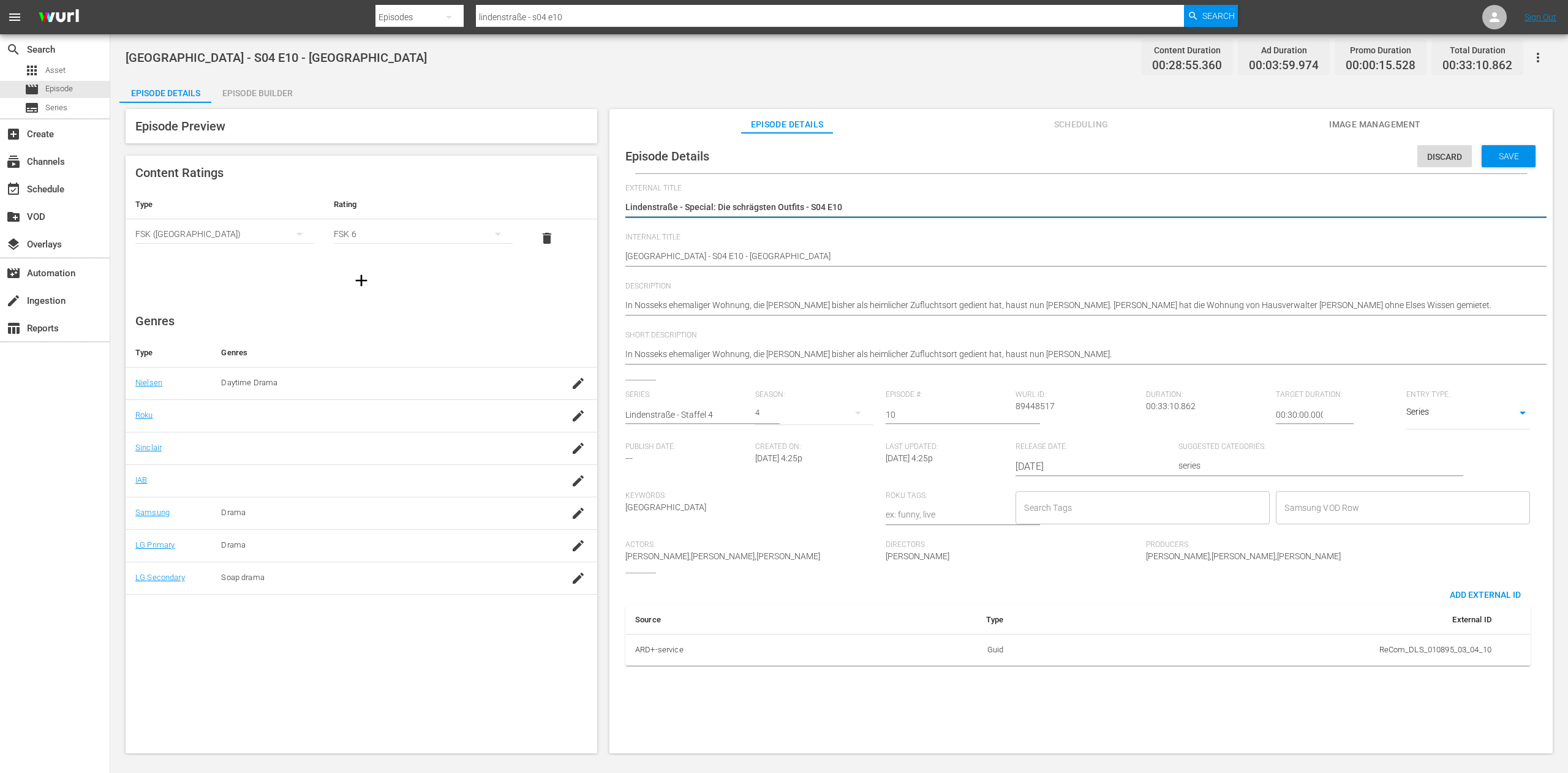
drag, startPoint x: 860, startPoint y: 206, endPoint x: 809, endPoint y: 204, distance: 51.0
paste textarea "Mummenschanz"
type textarea "Lindenstraße - Special: Die schrägsten Outfits - Mummenschanz"
drag, startPoint x: 799, startPoint y: 208, endPoint x: 685, endPoint y: 209, distance: 114.0
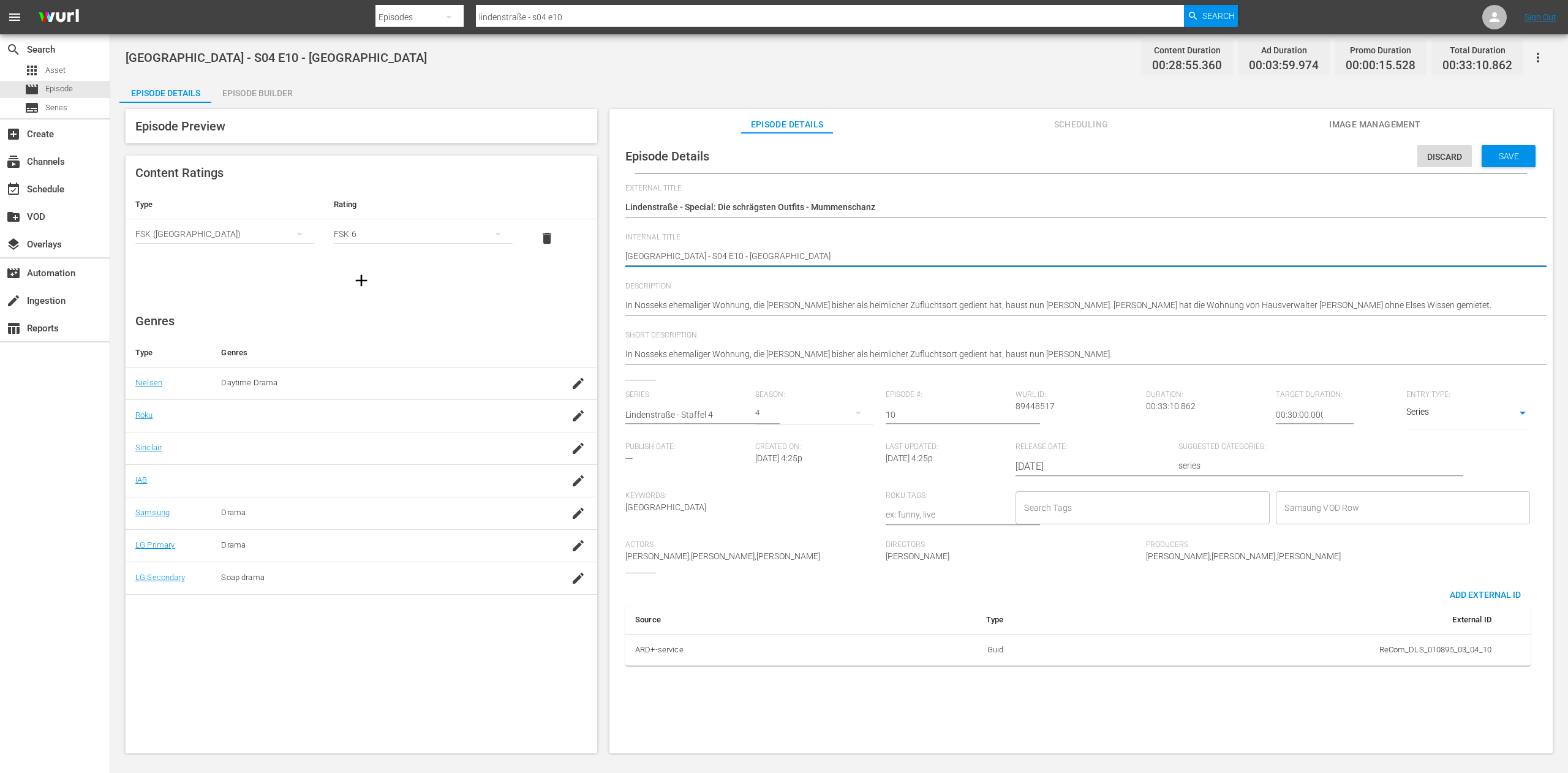
type textarea "[GEOGRAPHIC_DATA] - S04 E10 - [GEOGRAPHIC_DATA]"
paste textarea "Special: Die schrägsten Outfits"
type textarea "Lindenstraße - Special: Die schrägsten Outfits S04 E10 - Mummenschanz"
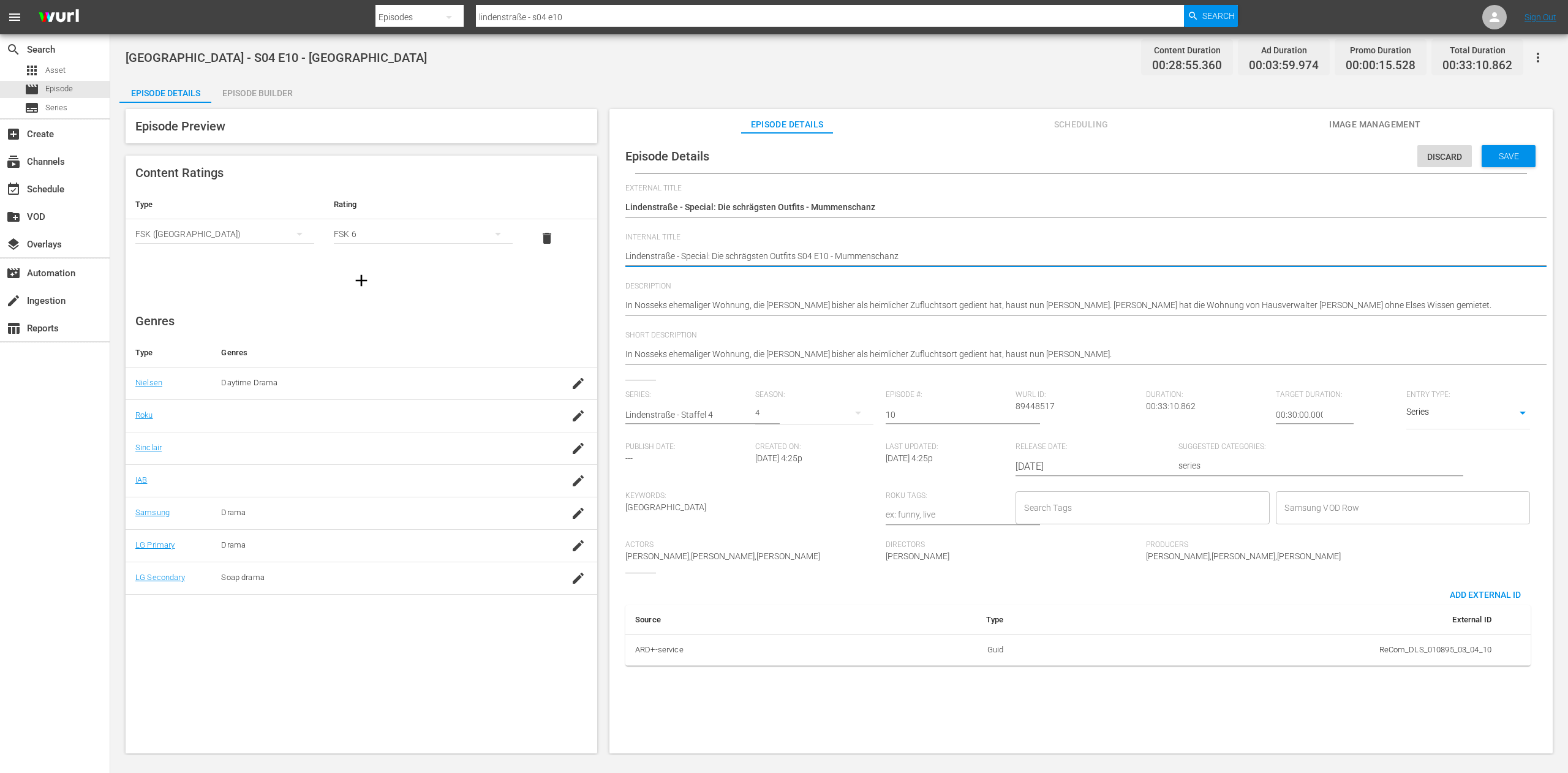
type textarea "Lindenstraße - Special: Die schrägsten Outfits S04 E10 - Mummenschanz"
type textarea "Lindenstraße - Special: Die schrägsten Outfits - S04 E10 - Mummenschanz"
click at [995, 237] on span "Internal Title" at bounding box center [1078, 238] width 905 height 10
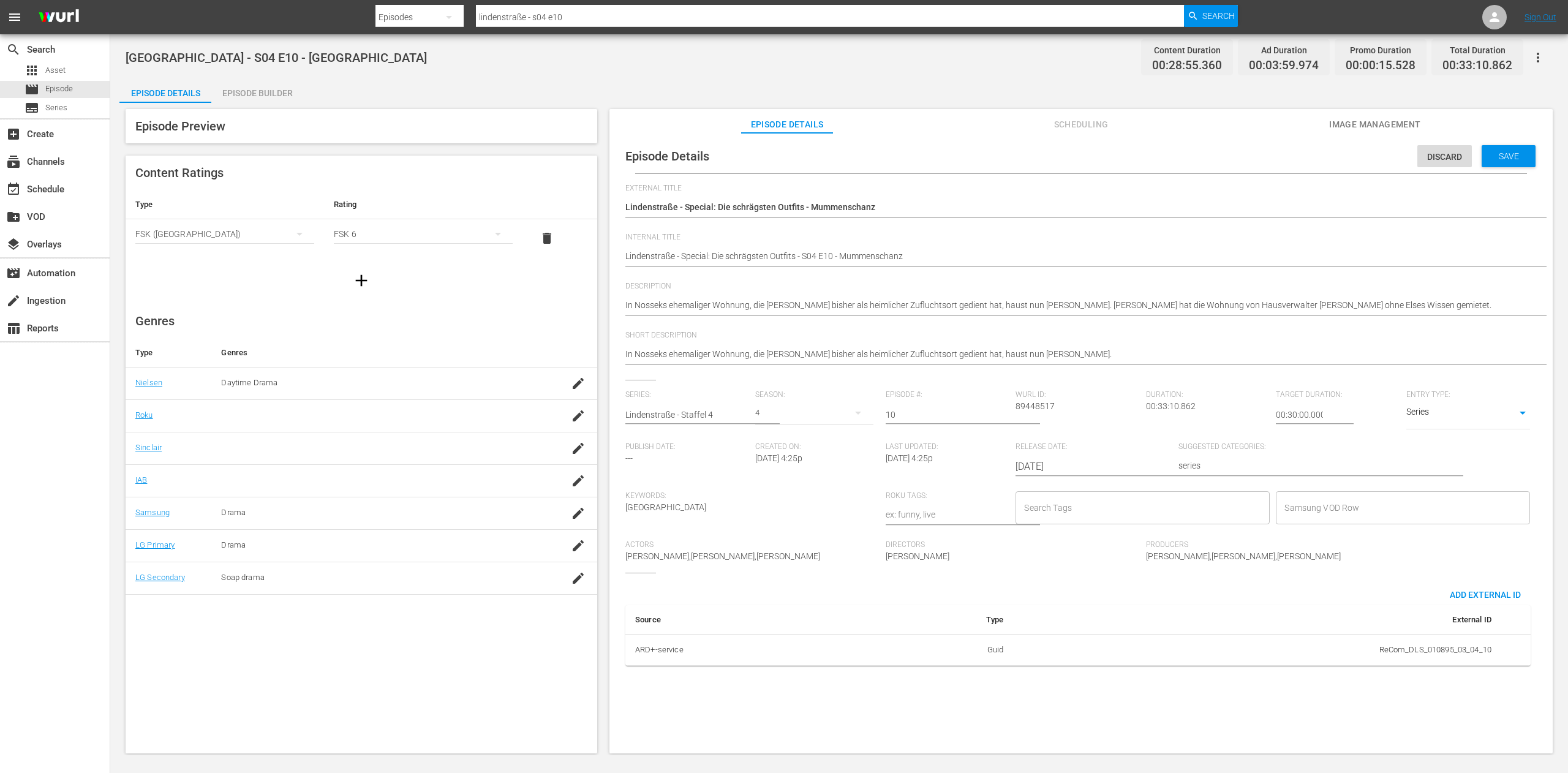
click at [1314, 502] on input "Samsung VOD Row" at bounding box center [1394, 508] width 225 height 22
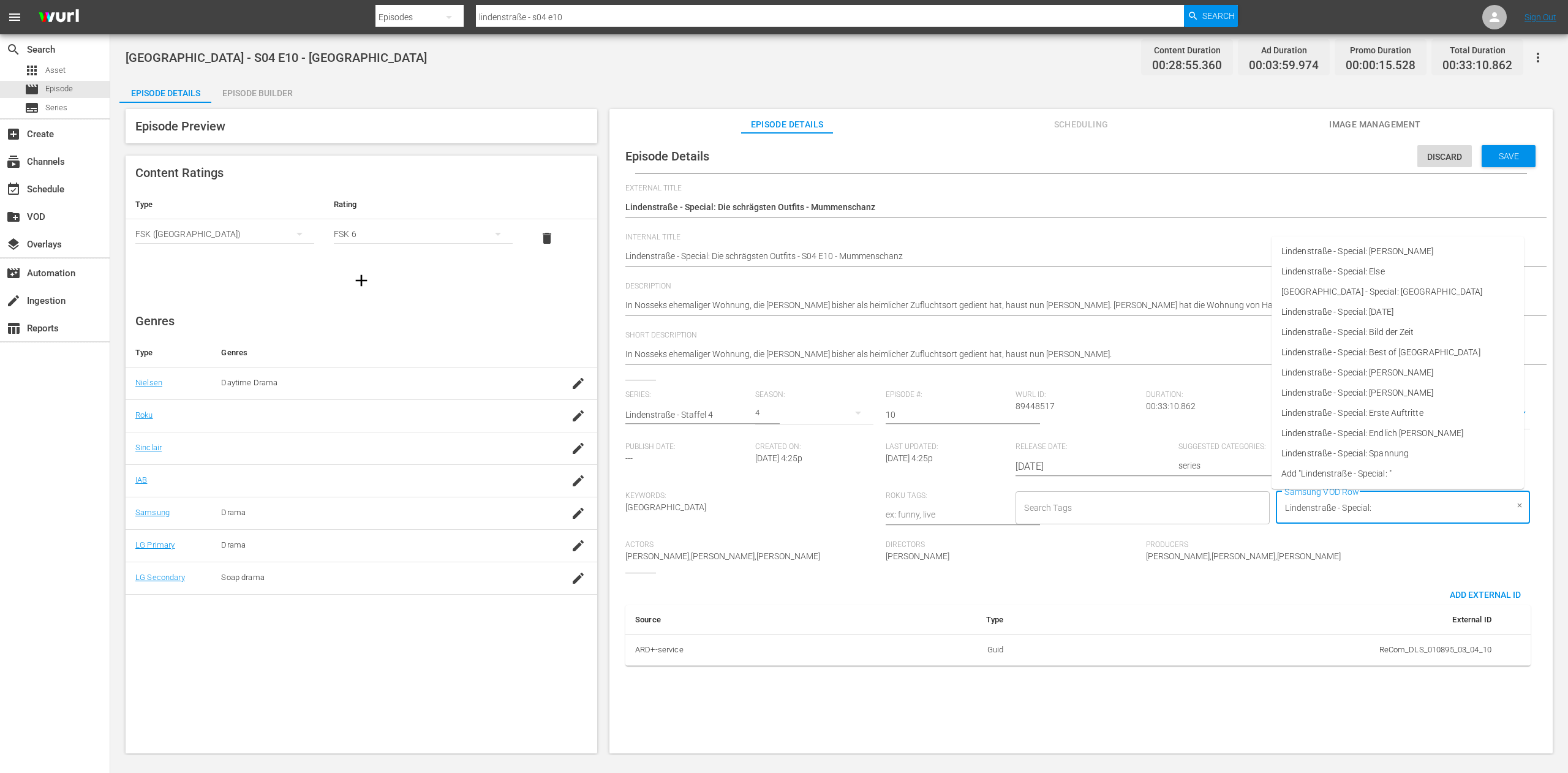
paste input "Special: Die schrägsten Outfits"
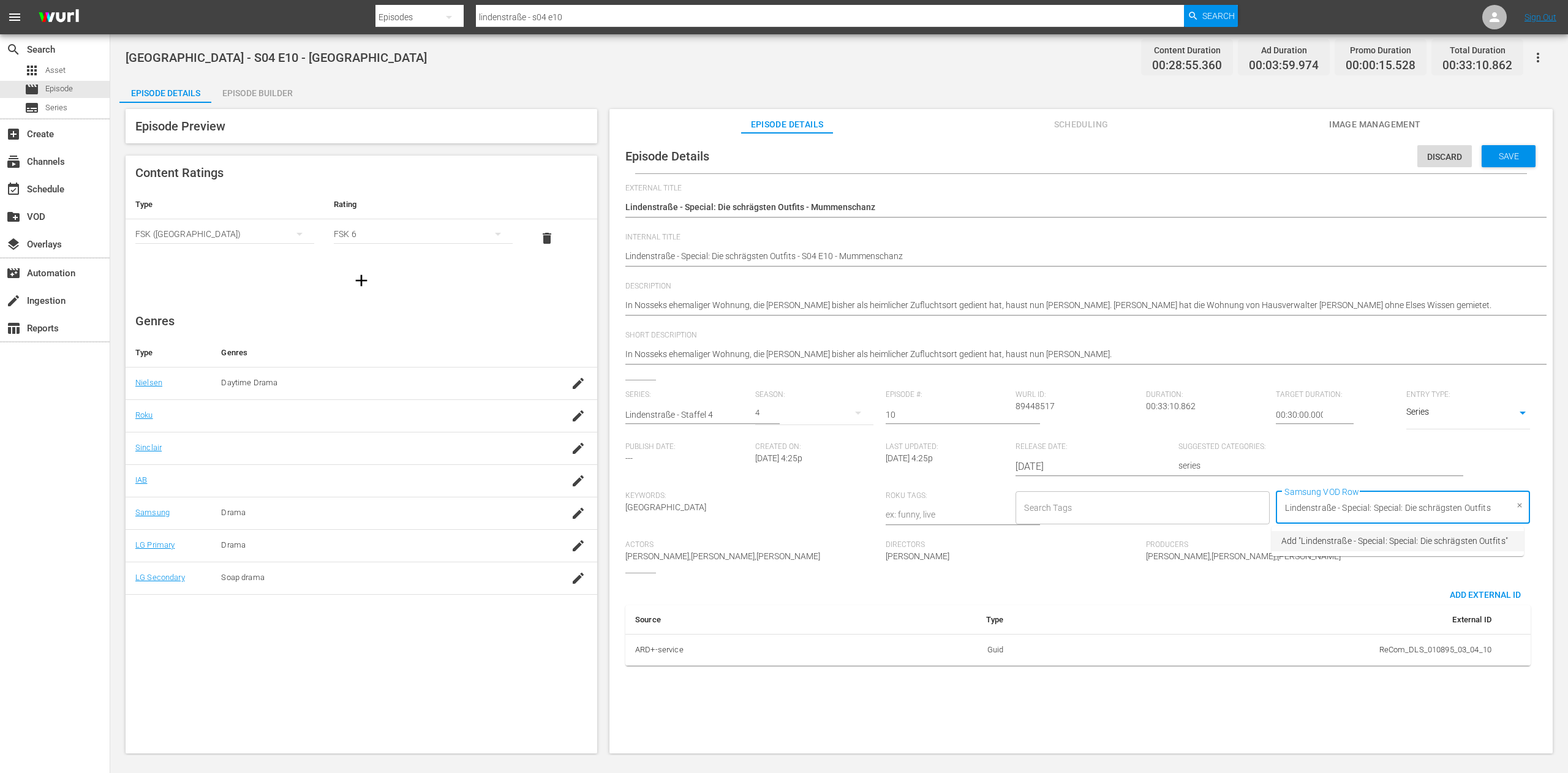
drag, startPoint x: 1401, startPoint y: 509, endPoint x: 1371, endPoint y: 514, distance: 30.4
click at [1371, 514] on input "Lindenstraße - Special: Special: Die schrägsten Outfits" at bounding box center [1394, 508] width 225 height 22
type input "Lindenstraße - Special: Die schrägsten Outfits"
click at [1419, 543] on span "Add "Lindenstraße - Special: Die schrägsten Outfits"" at bounding box center [1379, 541] width 196 height 13
click at [1476, 506] on input "Samsung VOD Row" at bounding box center [1491, 508] width 31 height 22
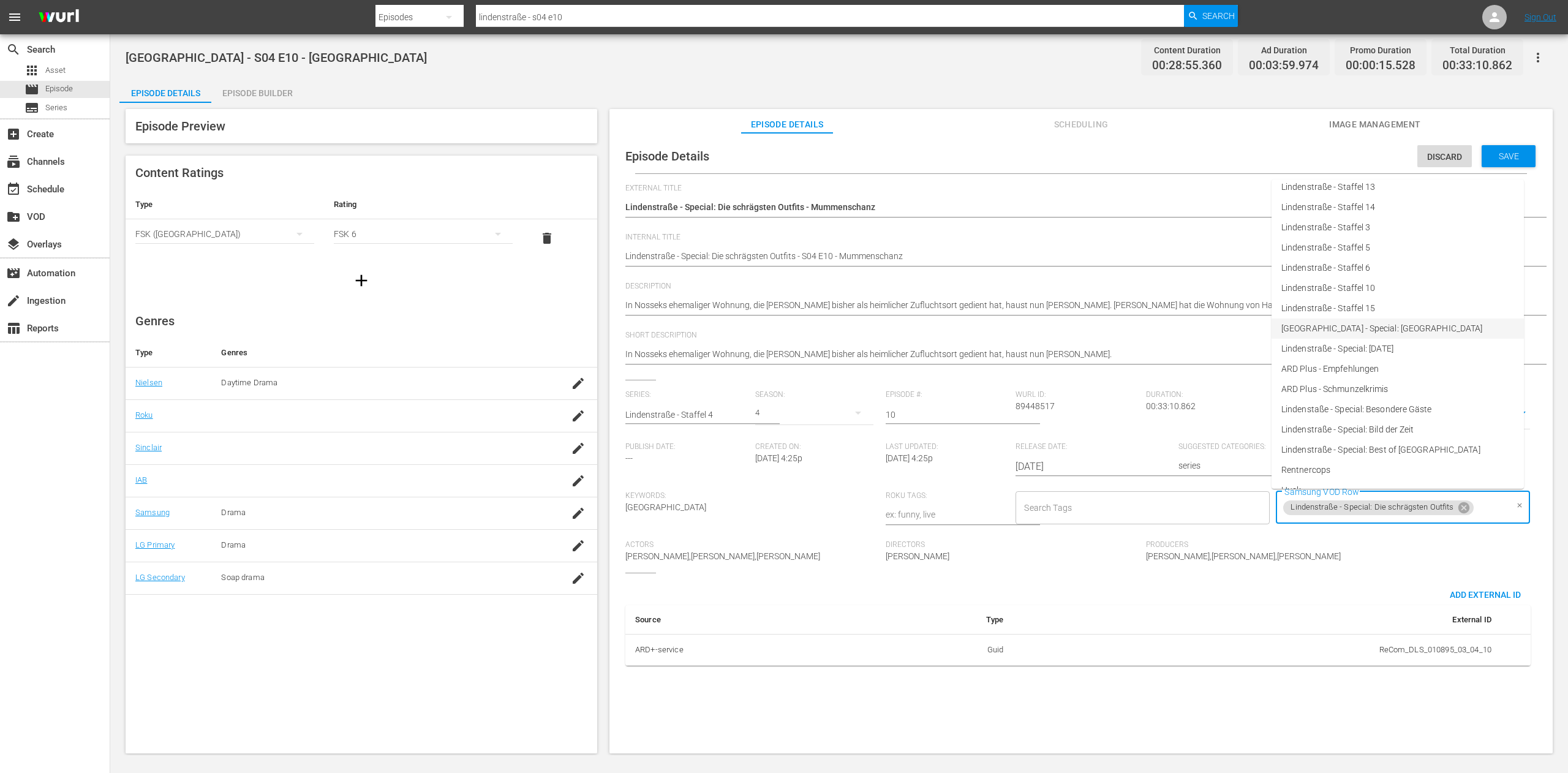
scroll to position [287, 0]
click at [1382, 556] on div "Producers [PERSON_NAME],[PERSON_NAME],[PERSON_NAME]" at bounding box center [1276, 556] width 260 height 32
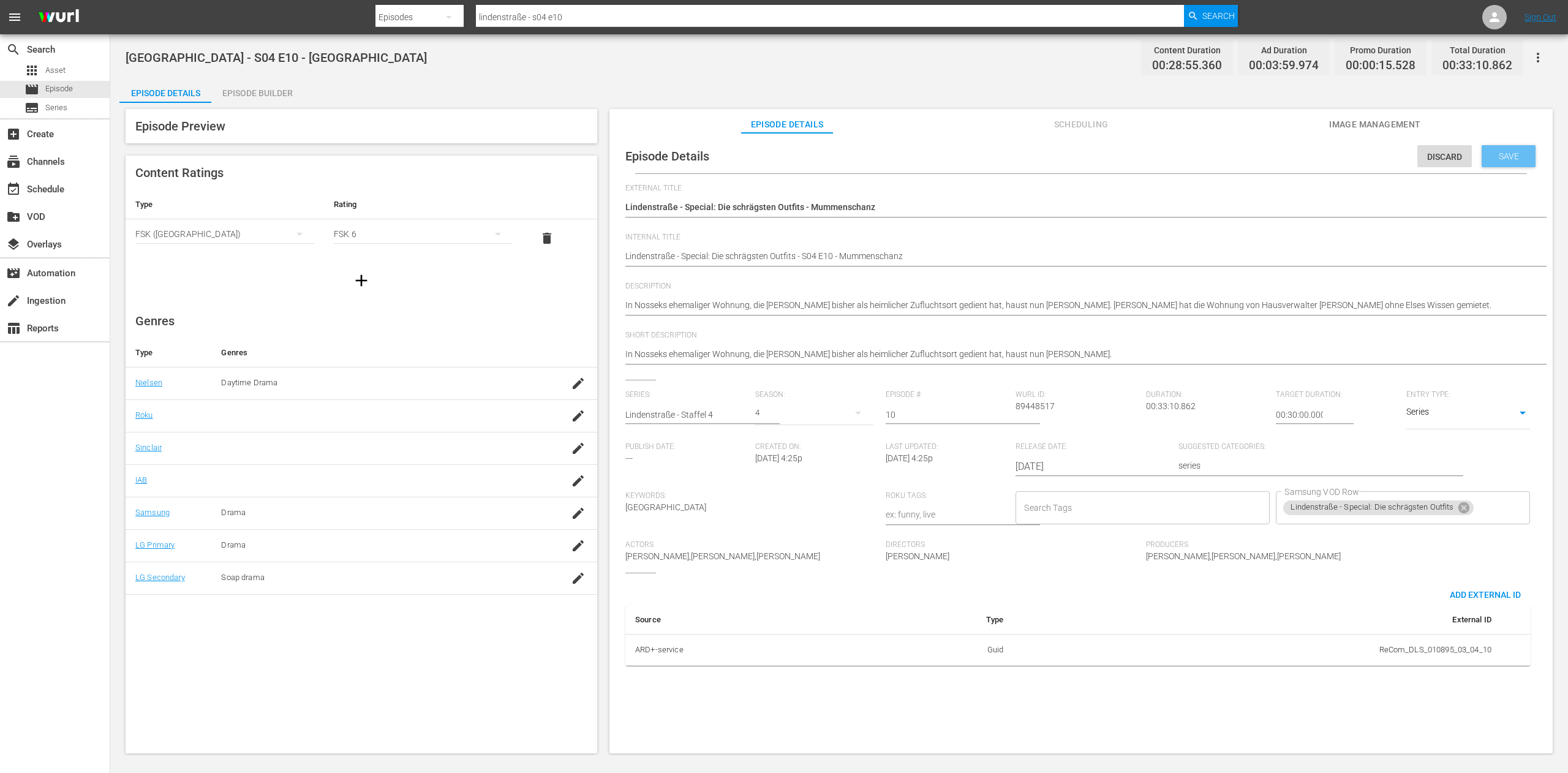
click at [1508, 159] on span "Save" at bounding box center [1509, 156] width 40 height 10
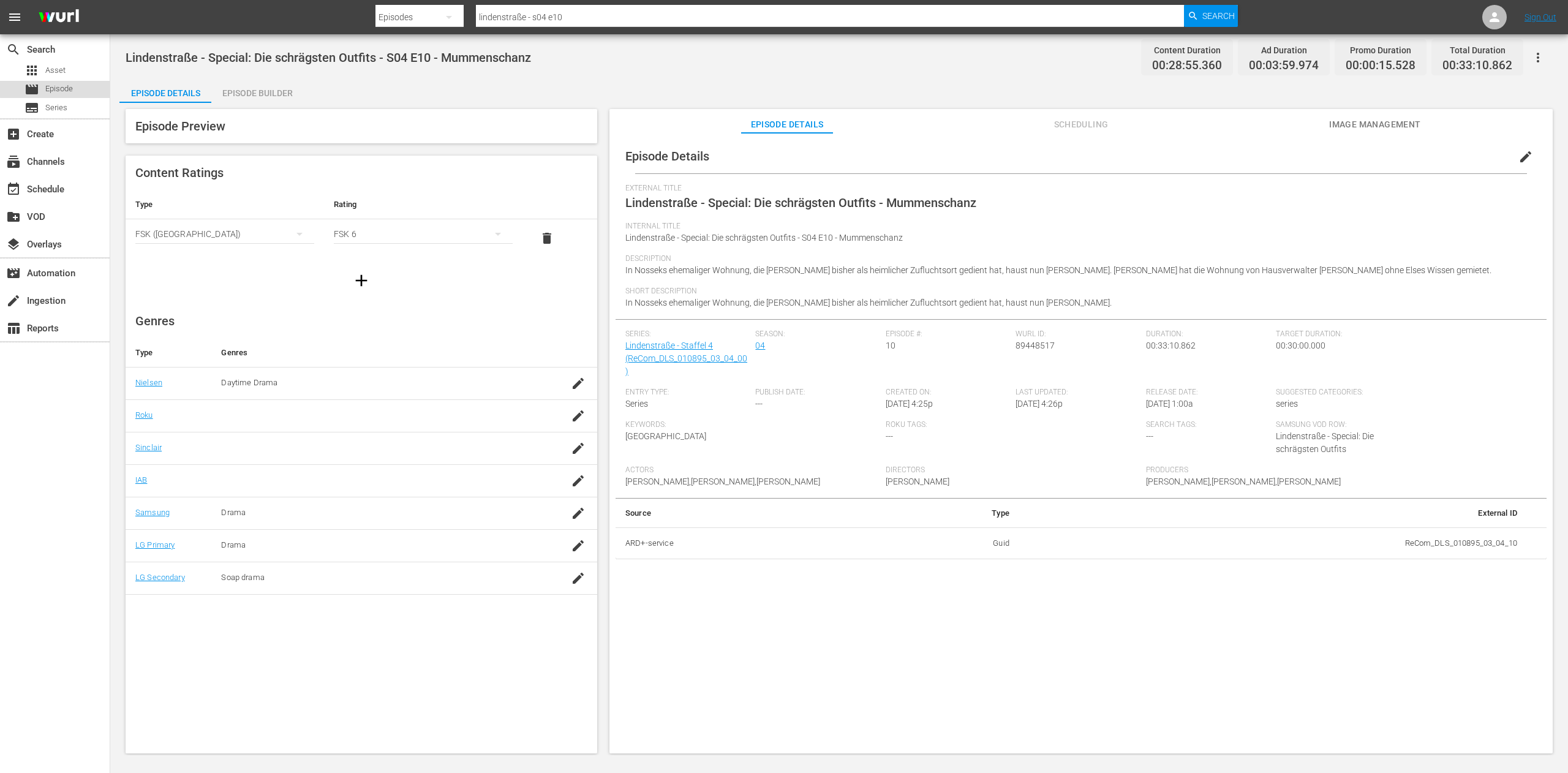
click at [61, 88] on span "Episode" at bounding box center [59, 88] width 28 height 12
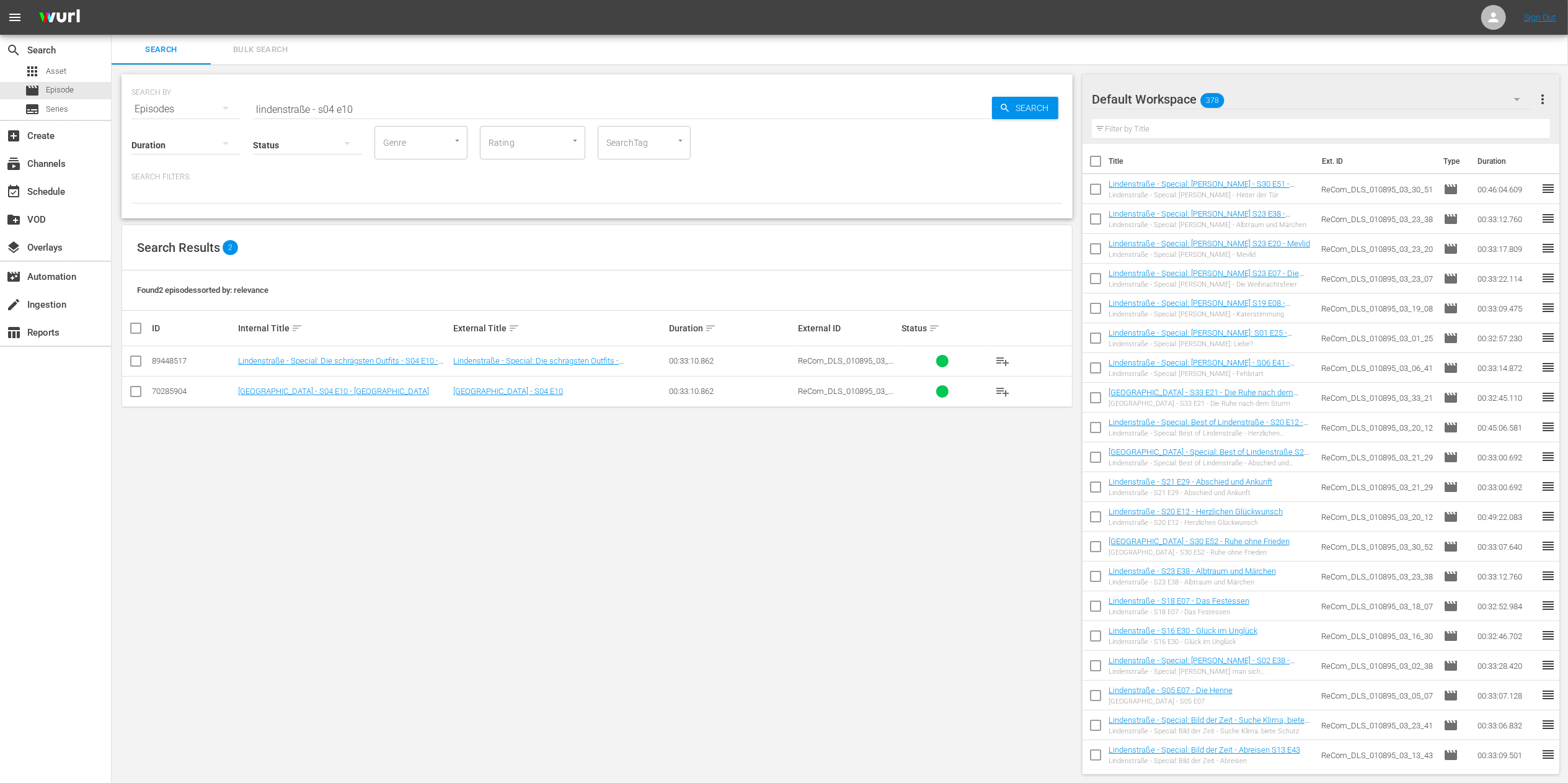
click at [371, 114] on input "lindenstraße - s04 e10" at bounding box center [622, 109] width 739 height 30
type input "lindenstraße - s04 e46"
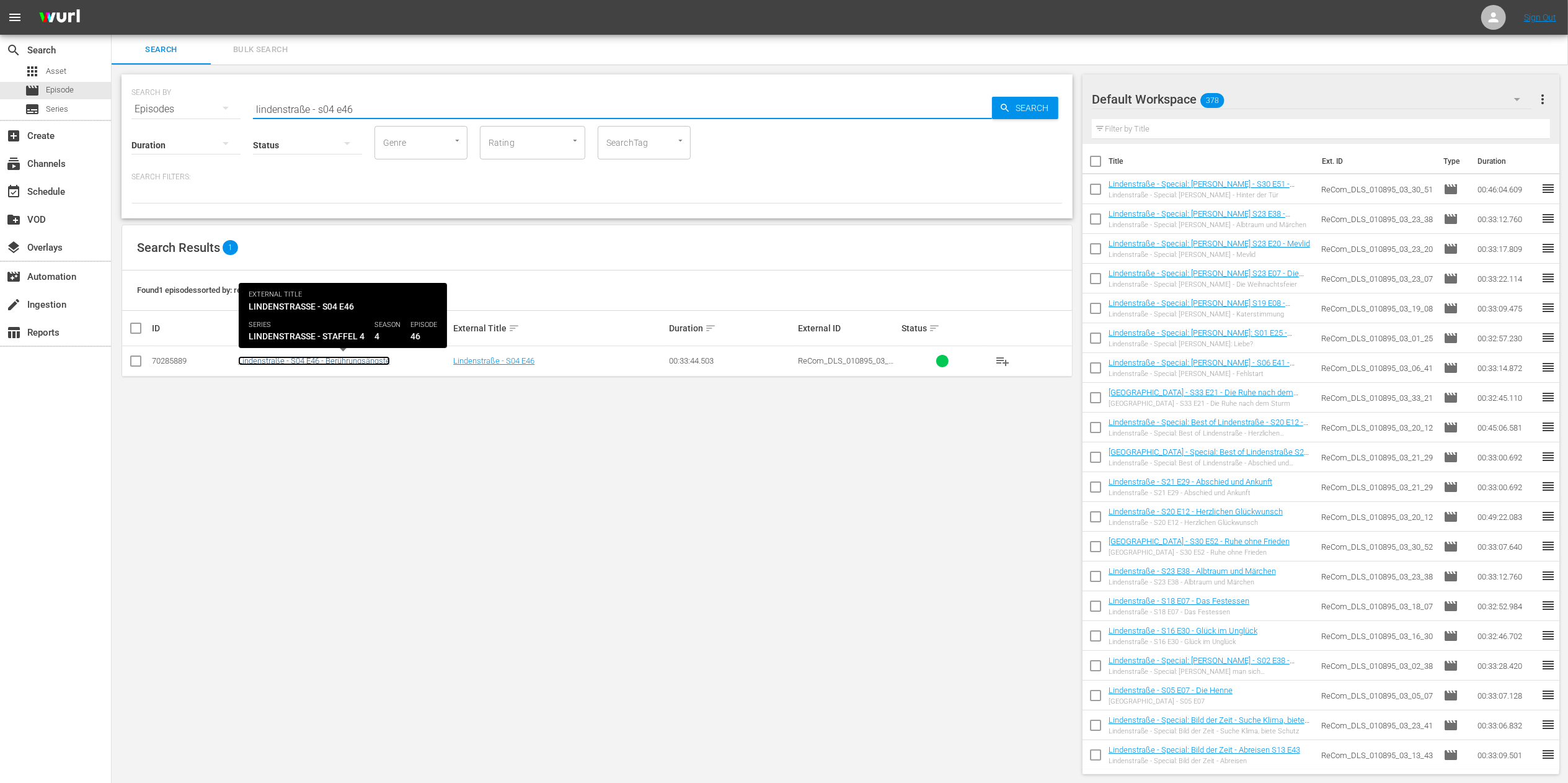
click at [382, 365] on link "Lindenstraße - S04 E46 - Berührungsängste" at bounding box center [314, 360] width 152 height 10
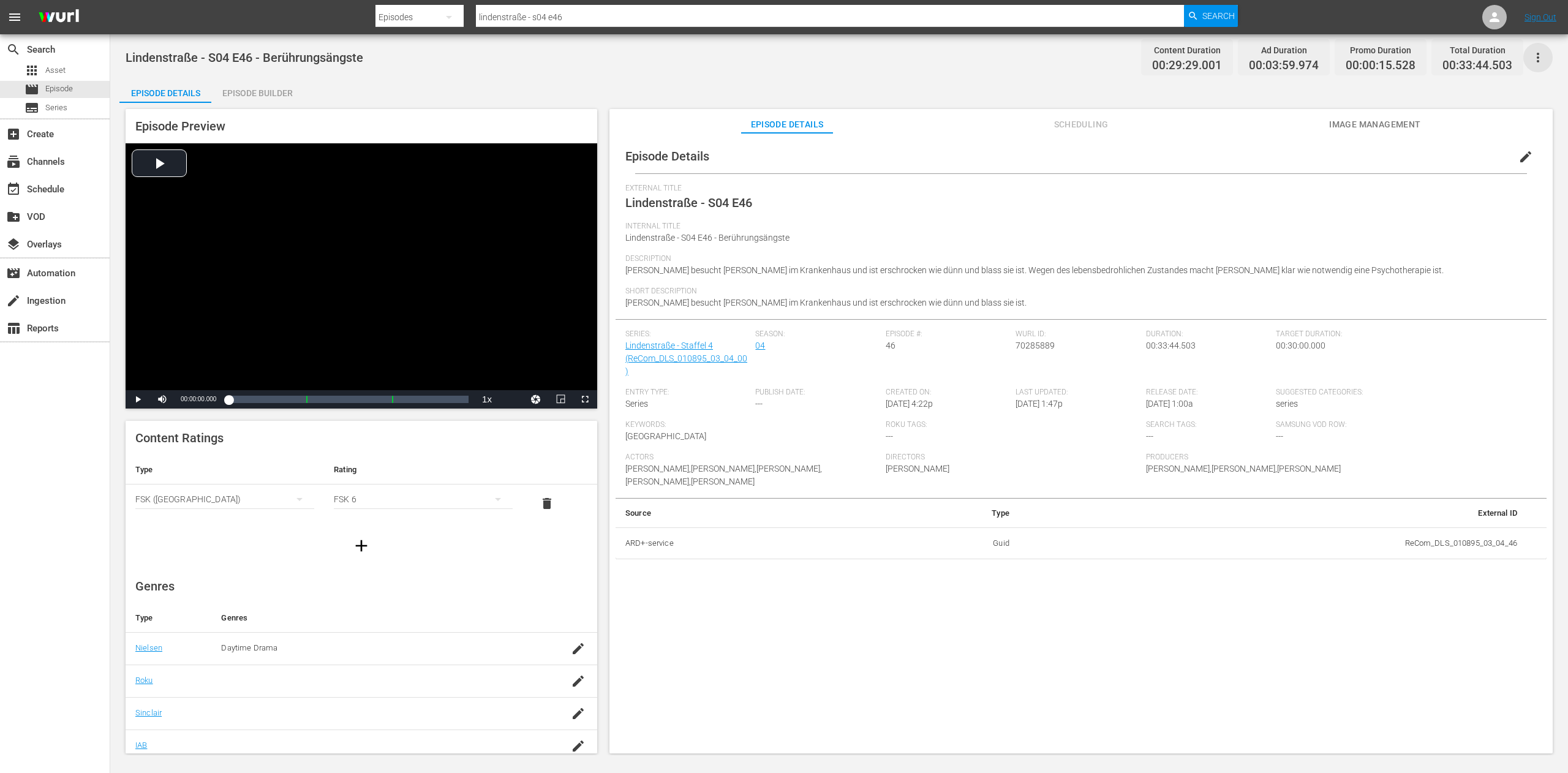
click at [1540, 60] on icon "button" at bounding box center [1538, 57] width 15 height 15
click at [1492, 96] on div "Duplicate Episode" at bounding box center [1450, 91] width 187 height 30
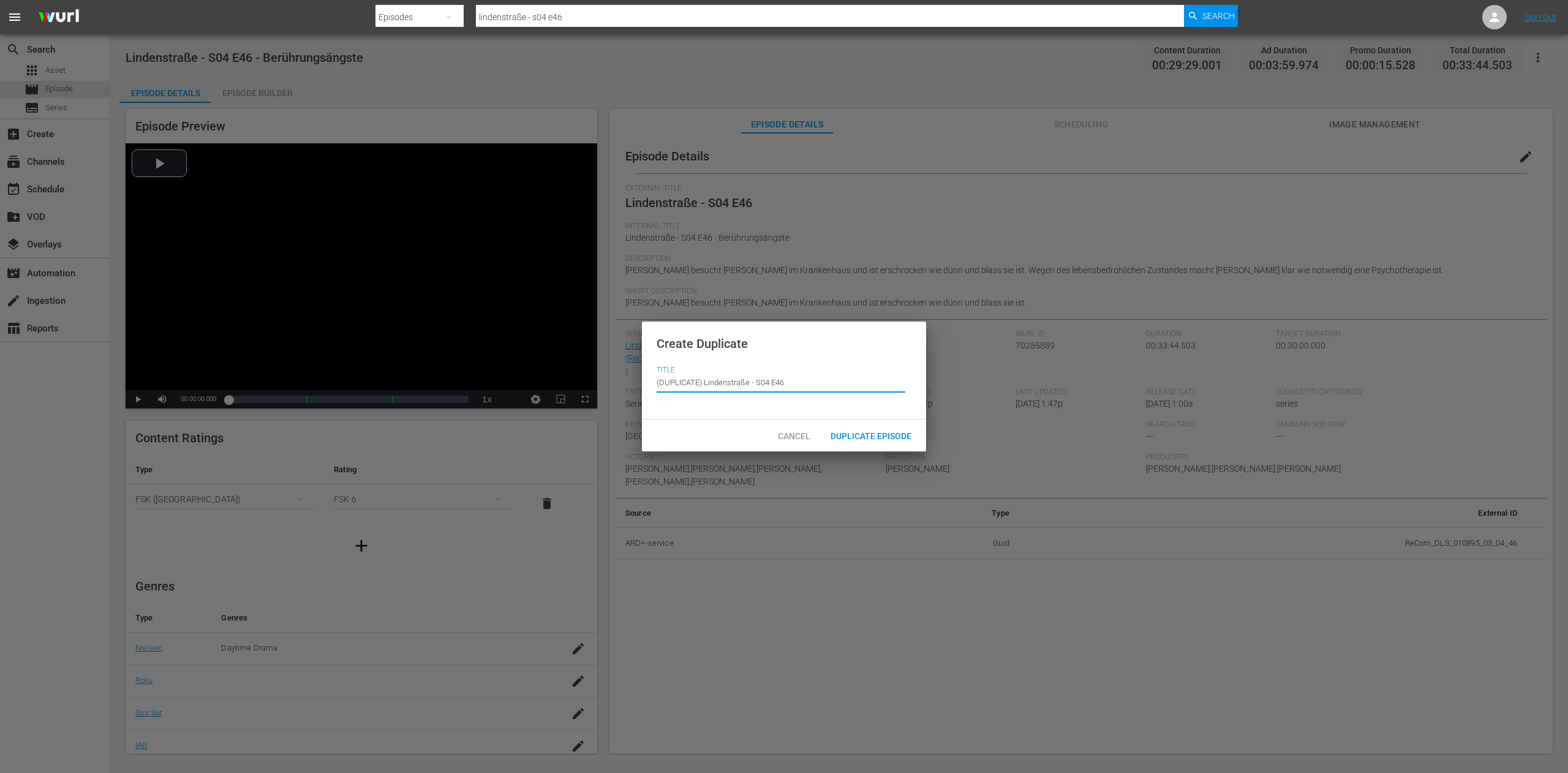
drag, startPoint x: 704, startPoint y: 389, endPoint x: 602, endPoint y: 382, distance: 102.2
click at [602, 386] on div "Create Duplicate Title Episode Title (DUPLICATE) Lindenstraße - S04 E46 Cancel …" at bounding box center [784, 386] width 1568 height 773
click at [706, 384] on input "Lindenstraße - S04 E46" at bounding box center [781, 383] width 249 height 30
paste input "Special: Die schrägsten Outfits"
type input "Lindenstraße - Special: Die schrägsten Outfits - S04 E46"
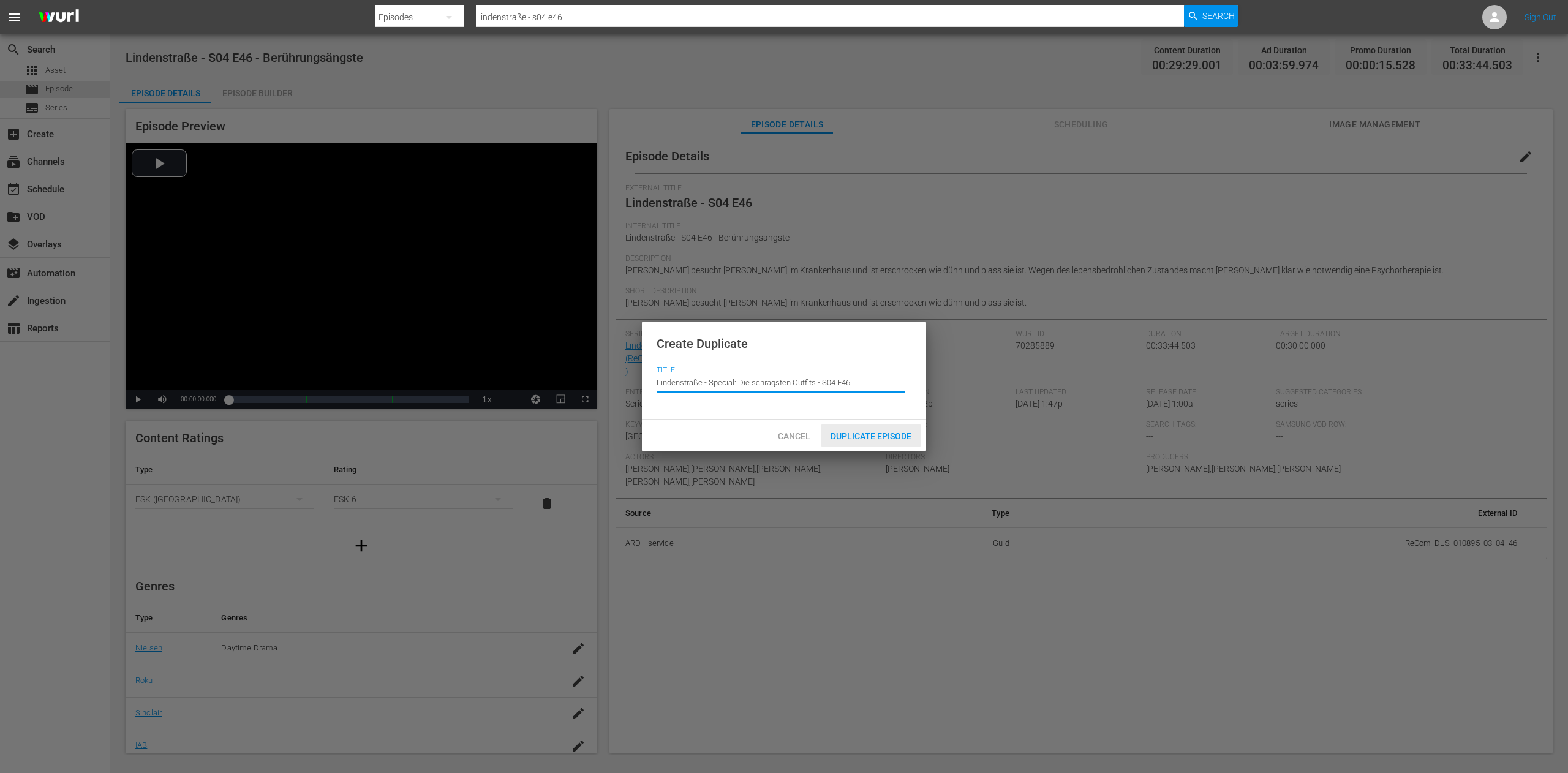
click at [865, 427] on div "Duplicate Episode" at bounding box center [870, 436] width 100 height 23
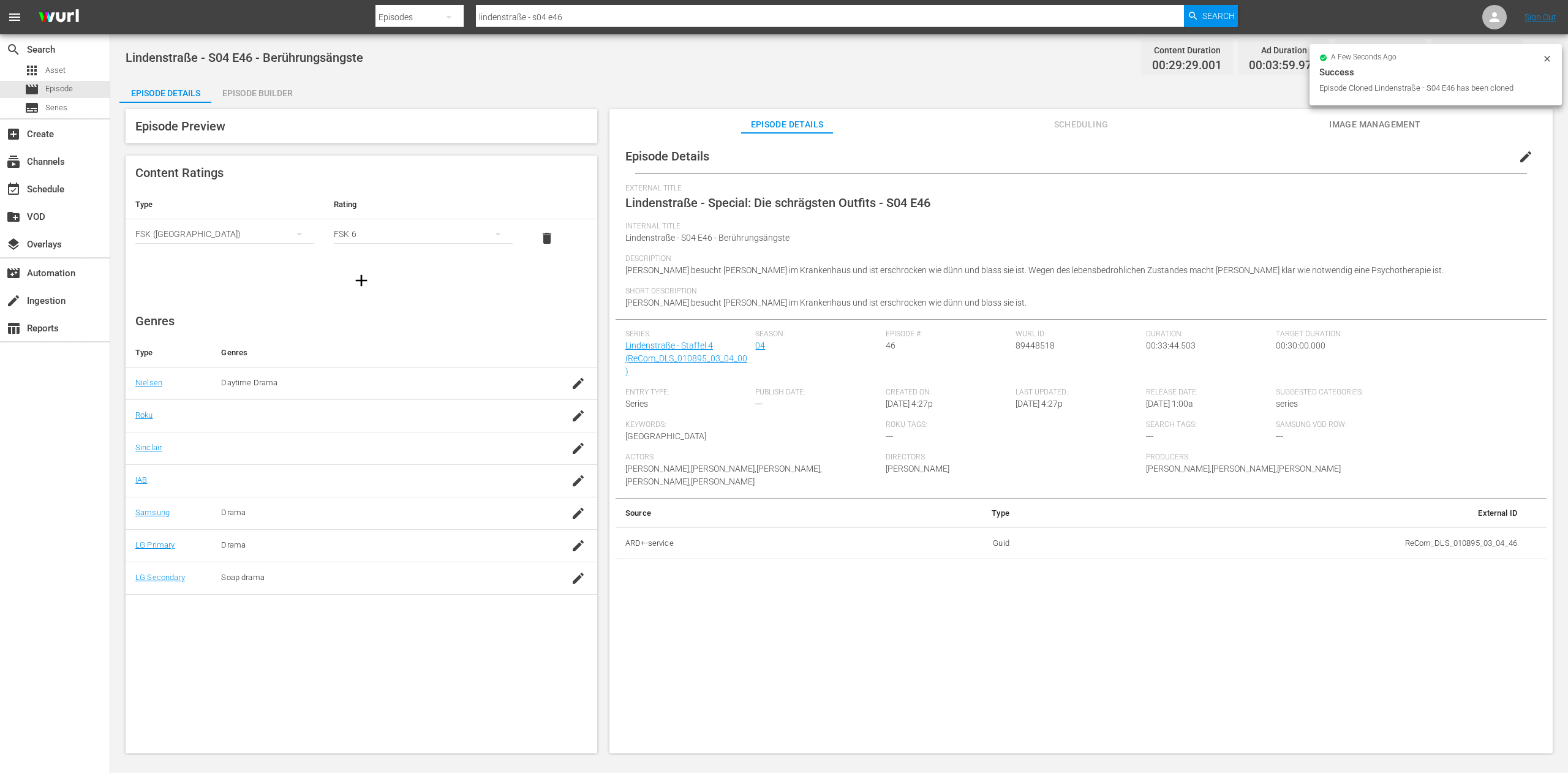
click at [1519, 158] on span "edit" at bounding box center [1526, 156] width 15 height 15
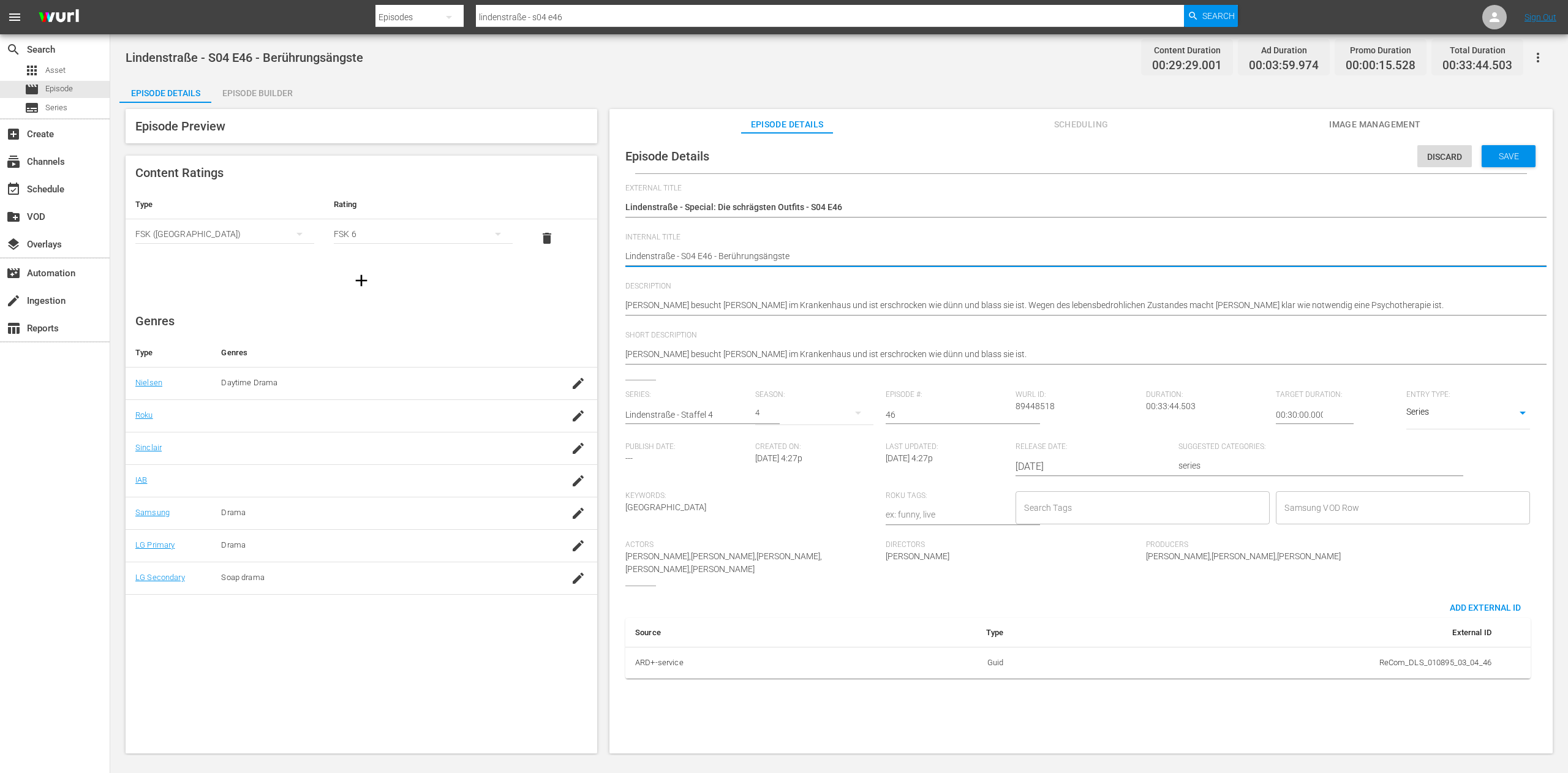
drag, startPoint x: 711, startPoint y: 252, endPoint x: 719, endPoint y: 252, distance: 8.0
click at [719, 252] on textarea "Lindenstraße - S04 E46 - Berührungsängste" at bounding box center [1078, 257] width 905 height 15
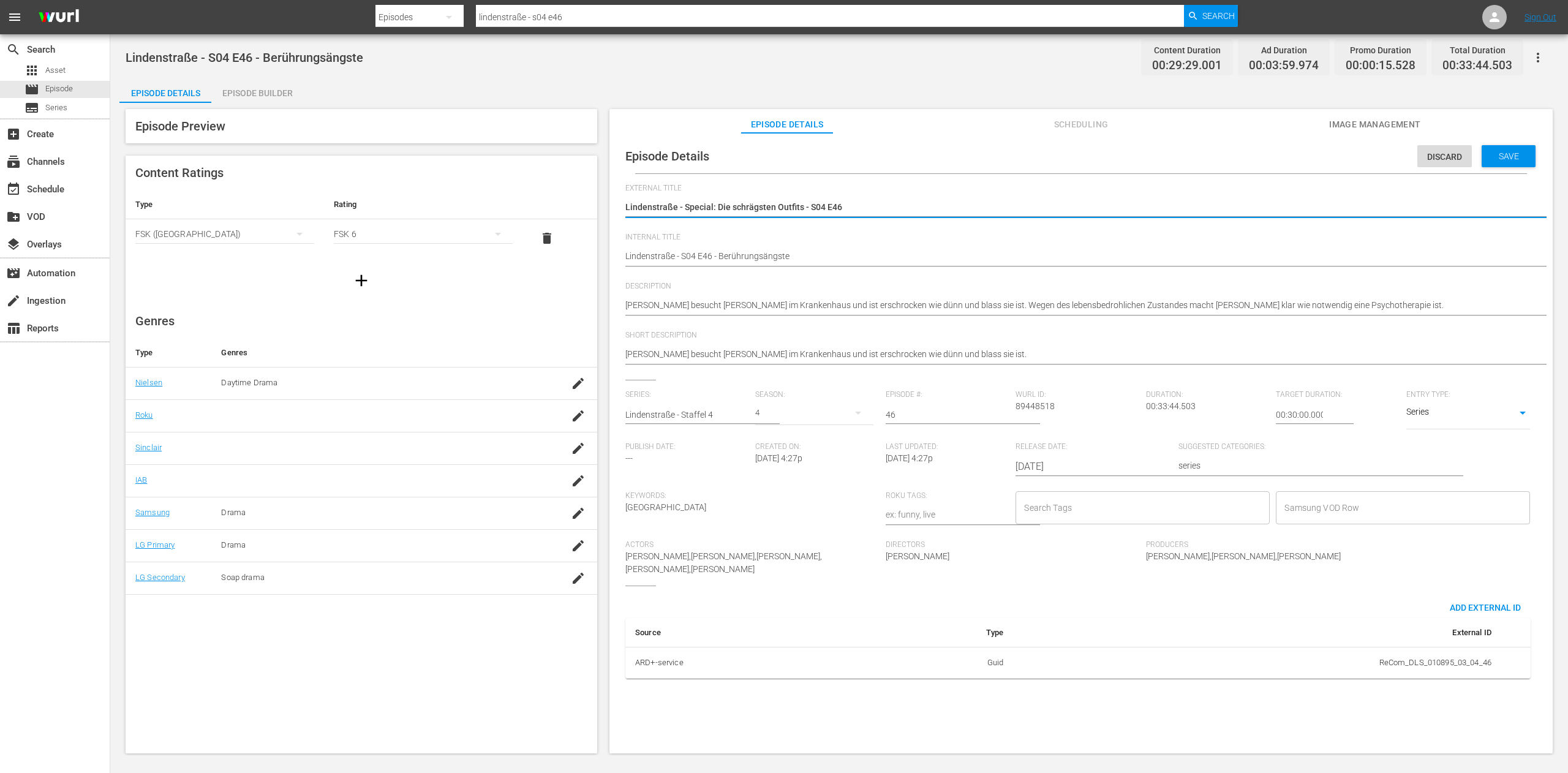
drag, startPoint x: 870, startPoint y: 207, endPoint x: 811, endPoint y: 245, distance: 70.2
click at [809, 211] on textarea "Lindenstraße - Special: Die schrägsten Outfits - S04 E46" at bounding box center [1078, 208] width 905 height 15
paste textarea "Berührungsängste"
type textarea "Lindenstraße - Special: Die schrägsten Outfits - Berührungsängste"
drag, startPoint x: 798, startPoint y: 204, endPoint x: 685, endPoint y: 214, distance: 113.4
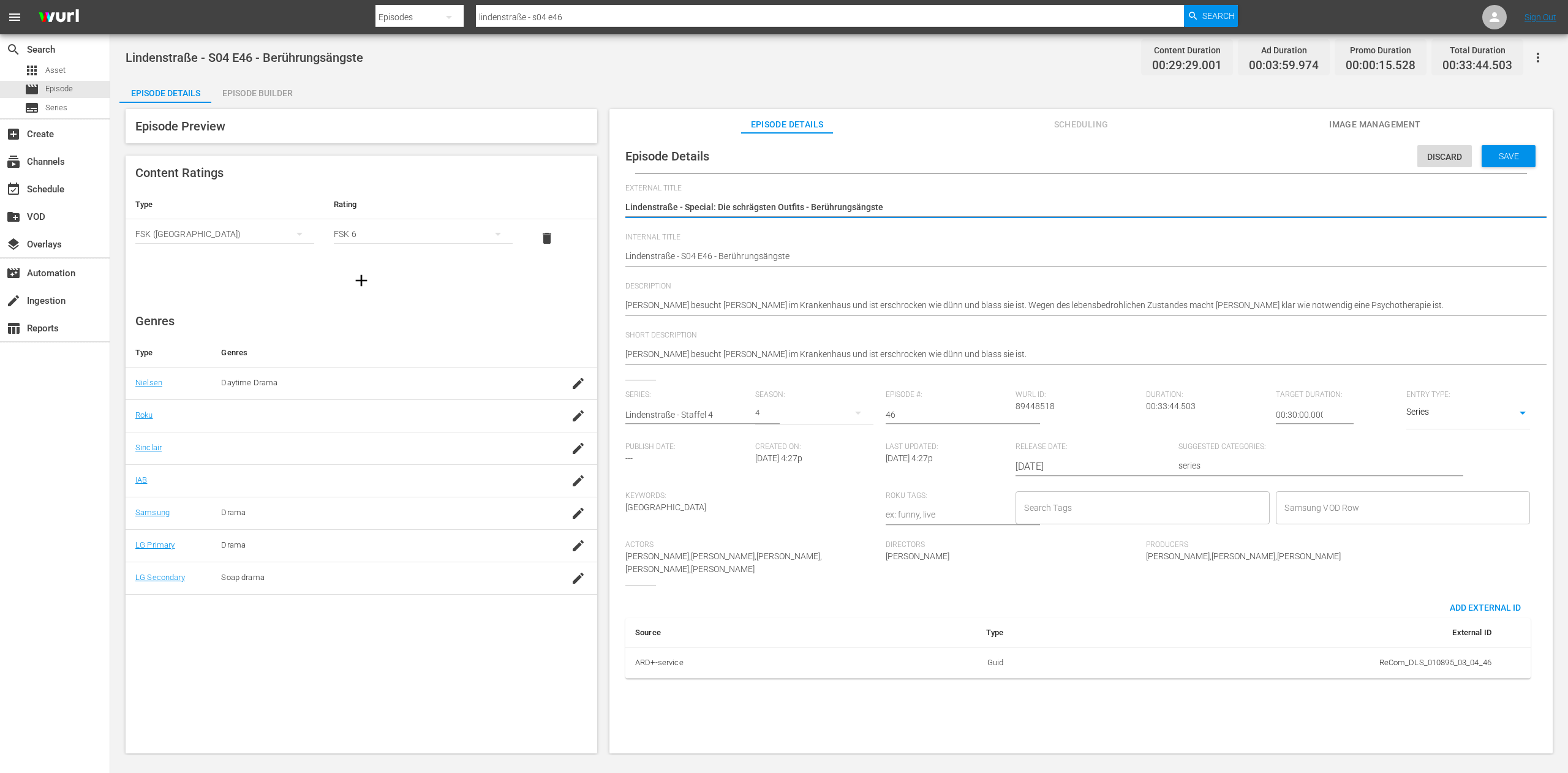
click at [685, 214] on textarea "Lindenstraße - Special: Die schrägsten Outfits - S04 E46" at bounding box center [1078, 208] width 905 height 15
type textarea "Lindenstraße - Special: Die schrägsten Outfits - Berührungsängste"
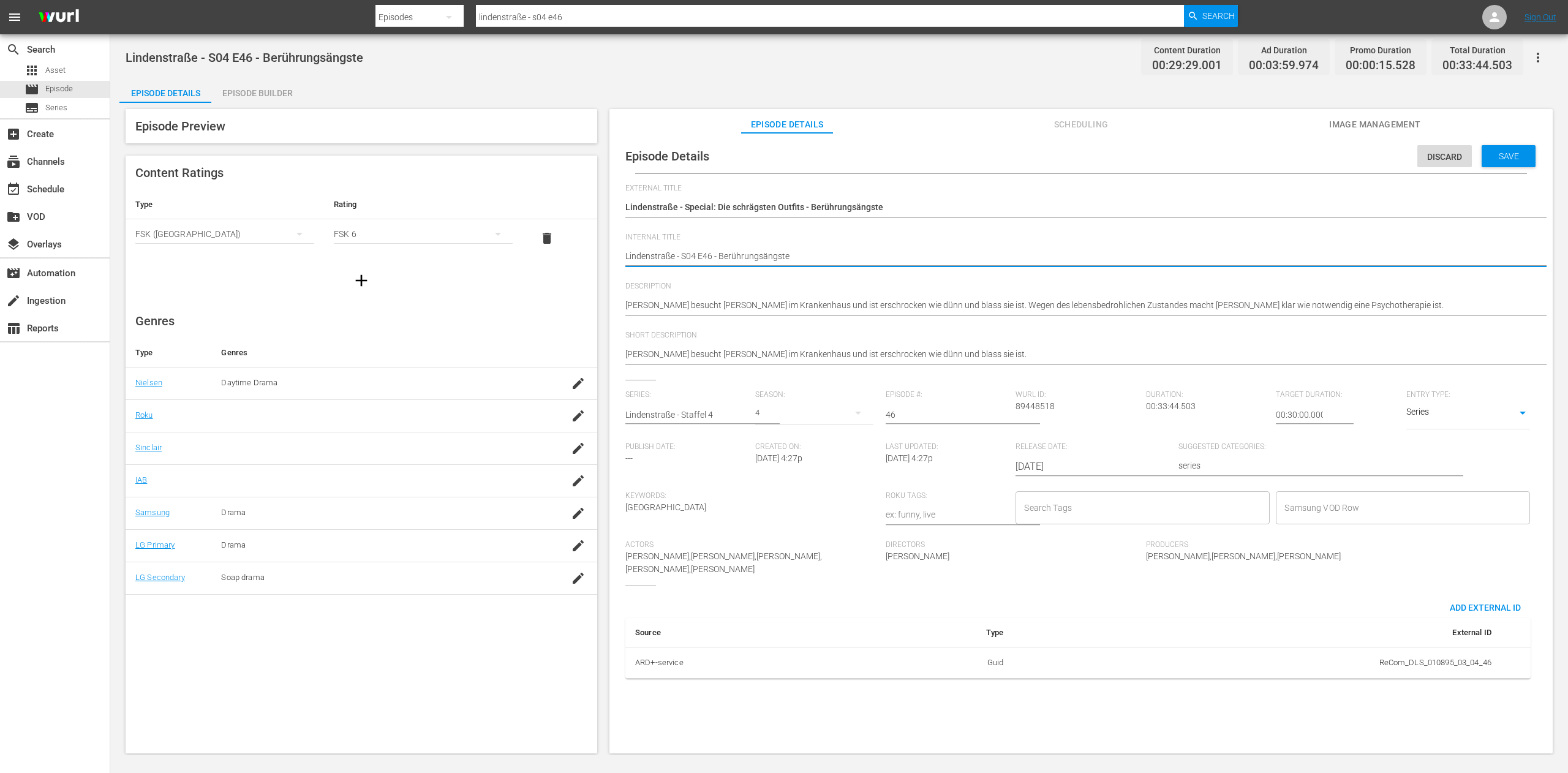
paste textarea "pecial: Die schrägsten OutfitS"
type textarea "Lindenstraße - Special: Die schrägsten OutfitS04 E46 - Berührungsängste"
type textarea "Lindenstraße - Special: Die schrägsten Outfit S04 E46 - Berührungsängste"
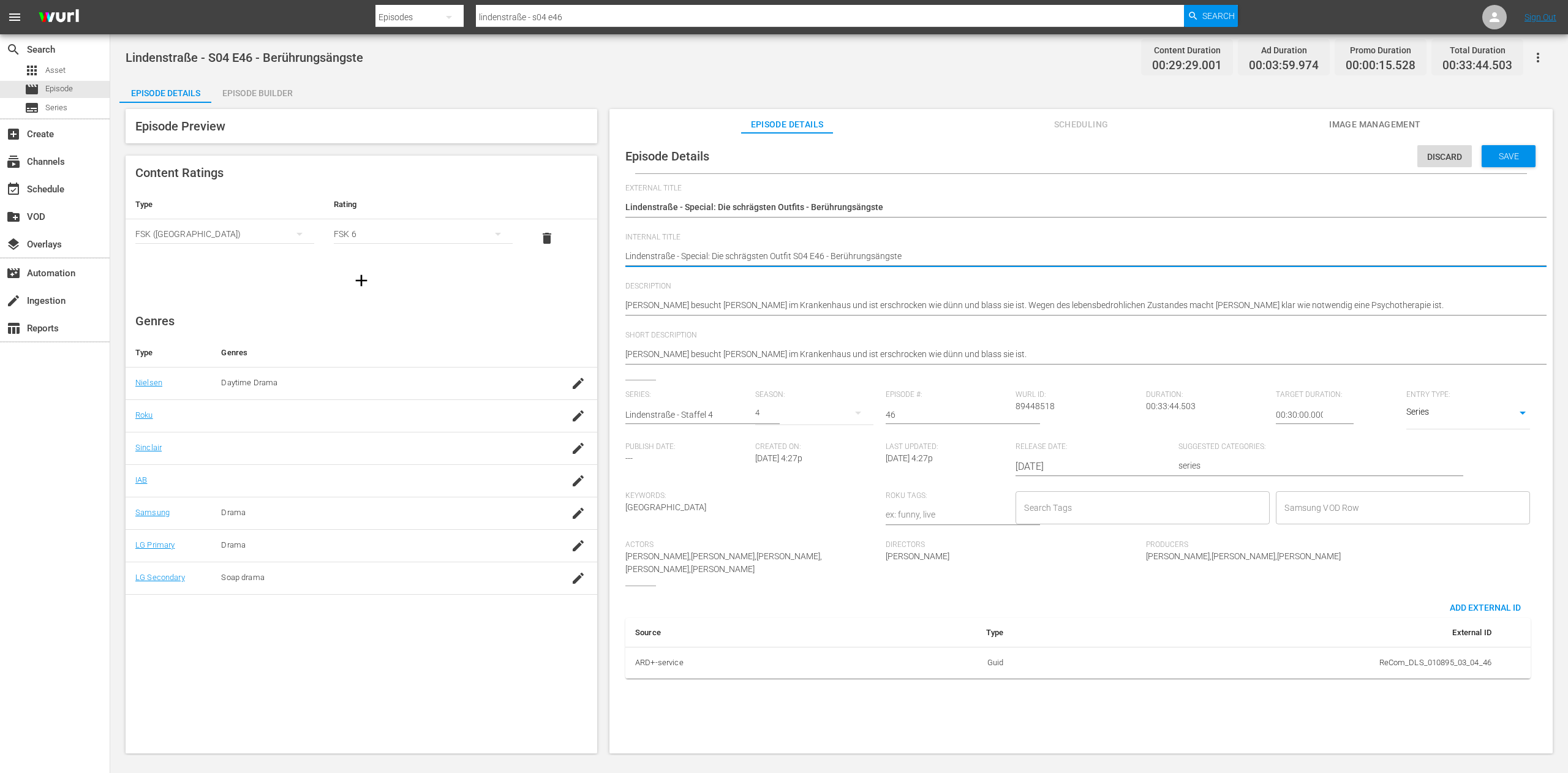
type textarea "Lindenstraße - Special: Die schrägsten Outfit -S04 E46 - Berührungsängste"
type textarea "Lindenstraße - Special: Die schrägsten Outfit - S04 E46 - Berührungsängste"
click at [1070, 250] on textarea "Lindenstraße - S04 E46 - Berührungsängste" at bounding box center [1078, 257] width 905 height 15
type textarea "Lindenstraße - Special: Die schrägsten Outfit - S04 E46 - Berührungsängste"
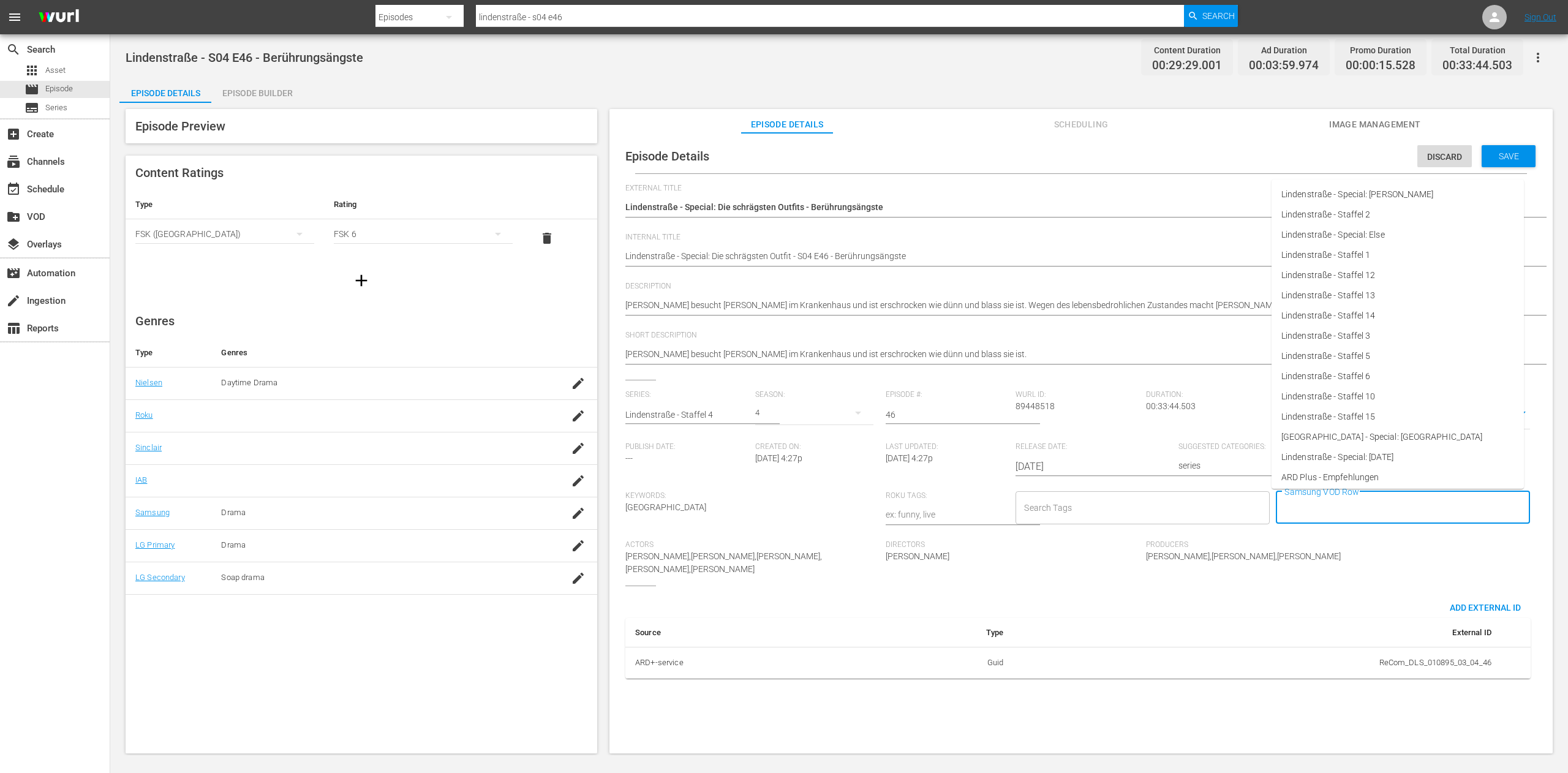
click at [1372, 511] on input "Samsung VOD Row" at bounding box center [1394, 508] width 225 height 22
click at [1461, 392] on li "Lindenstraße - Special: Die schrägsten Outfits" at bounding box center [1398, 393] width 252 height 20
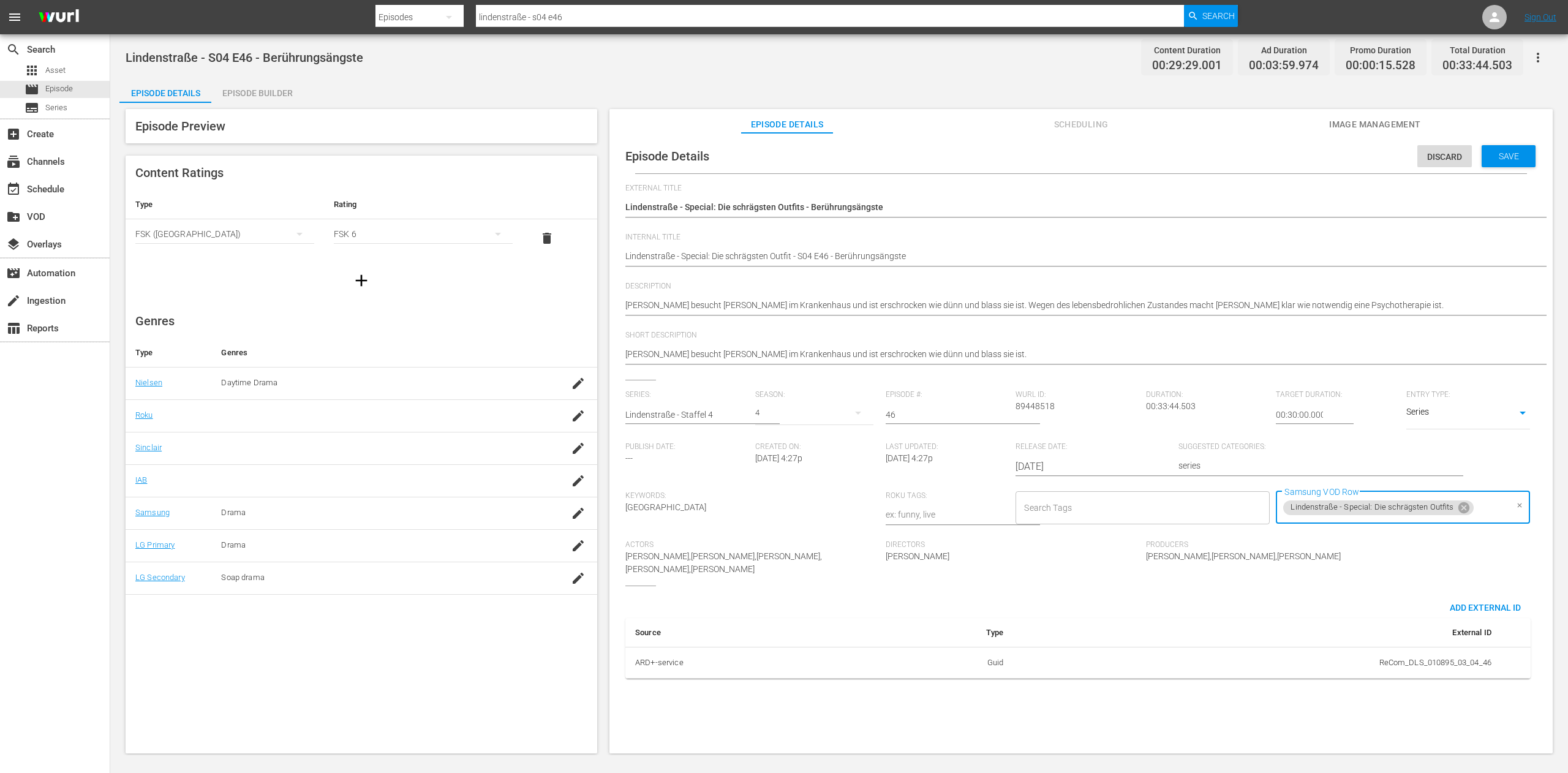
click at [1386, 574] on div "Producers [PERSON_NAME],[PERSON_NAME],[PERSON_NAME]" at bounding box center [1276, 563] width 260 height 45
click at [1515, 156] on span "Save" at bounding box center [1509, 156] width 40 height 10
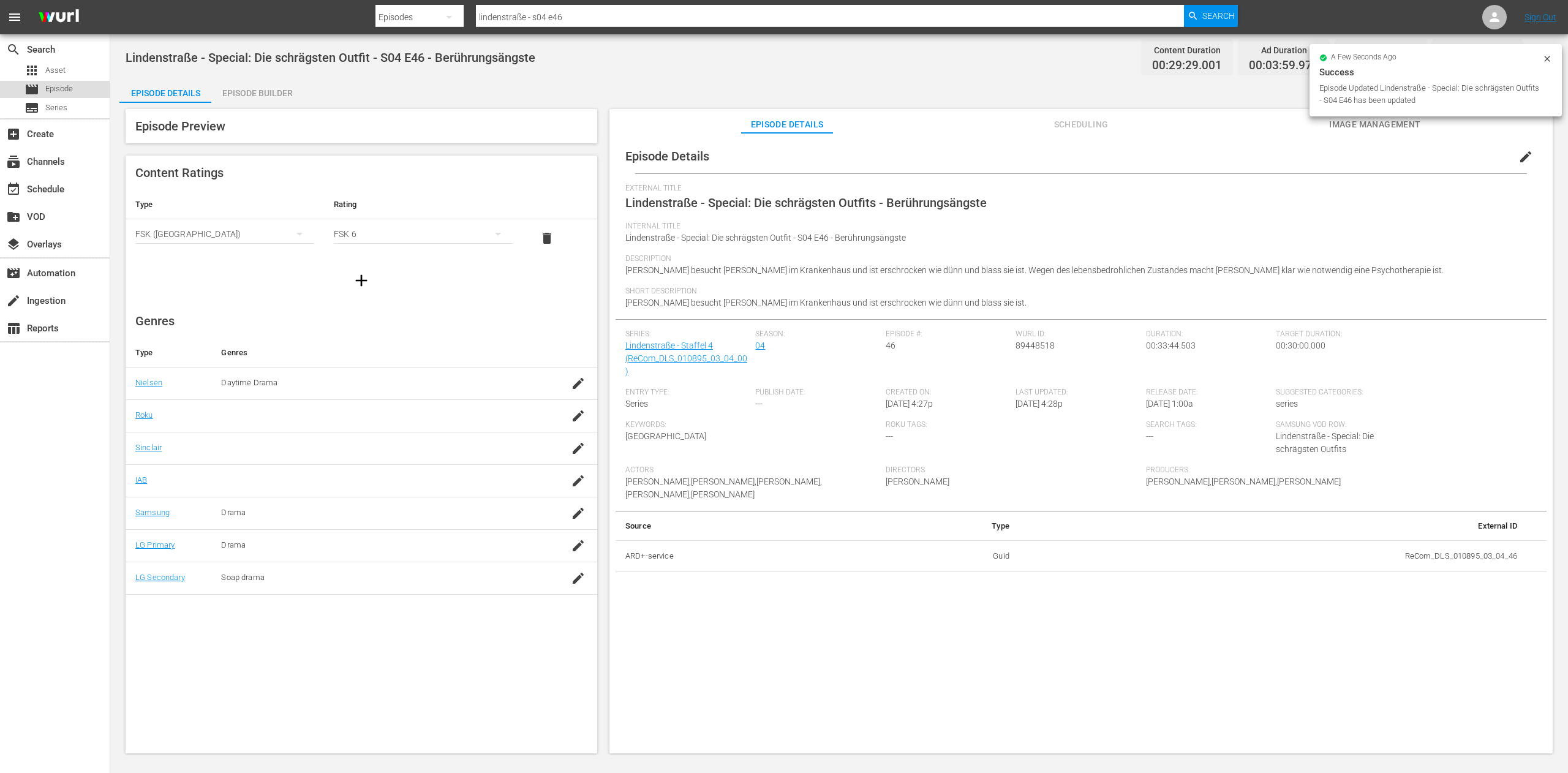
click at [94, 90] on div "movie Episode" at bounding box center [55, 89] width 110 height 17
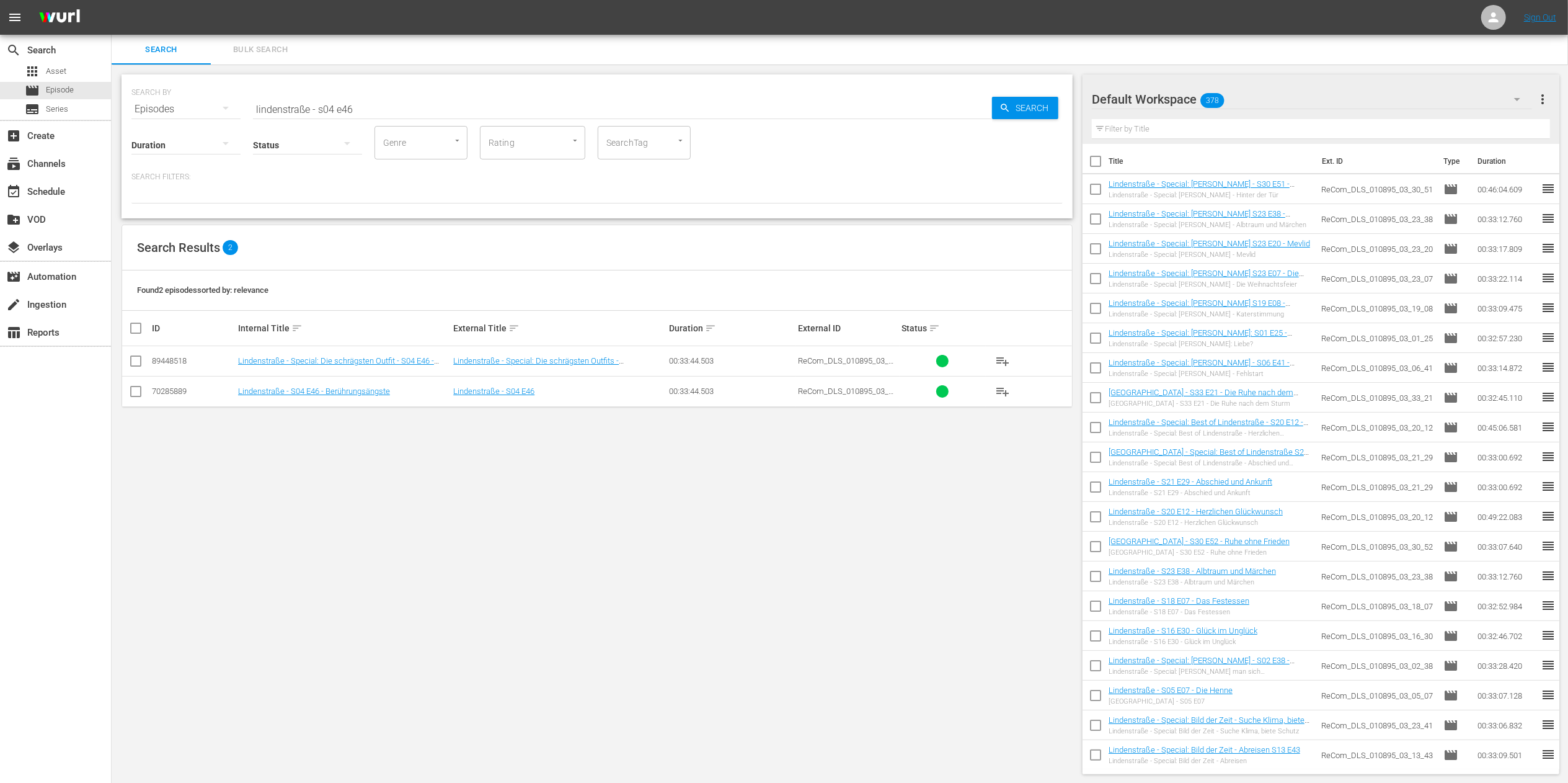
click at [415, 117] on input "lindenstraße - s04 e46" at bounding box center [622, 109] width 739 height 30
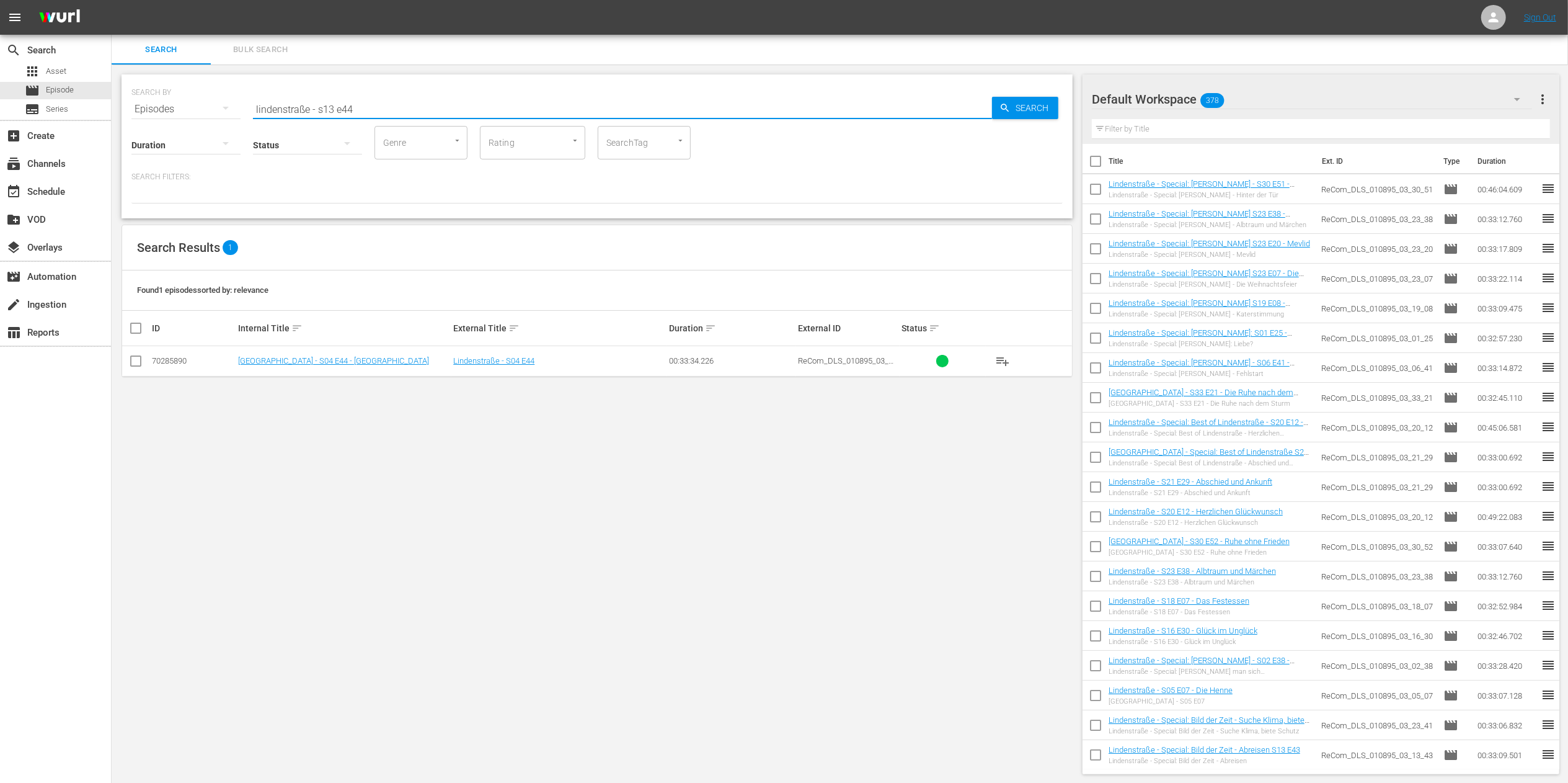
type input "lindenstraße - s13 e44"
click at [259, 367] on td "[GEOGRAPHIC_DATA] - S13 E44 - Enge" at bounding box center [343, 361] width 215 height 31
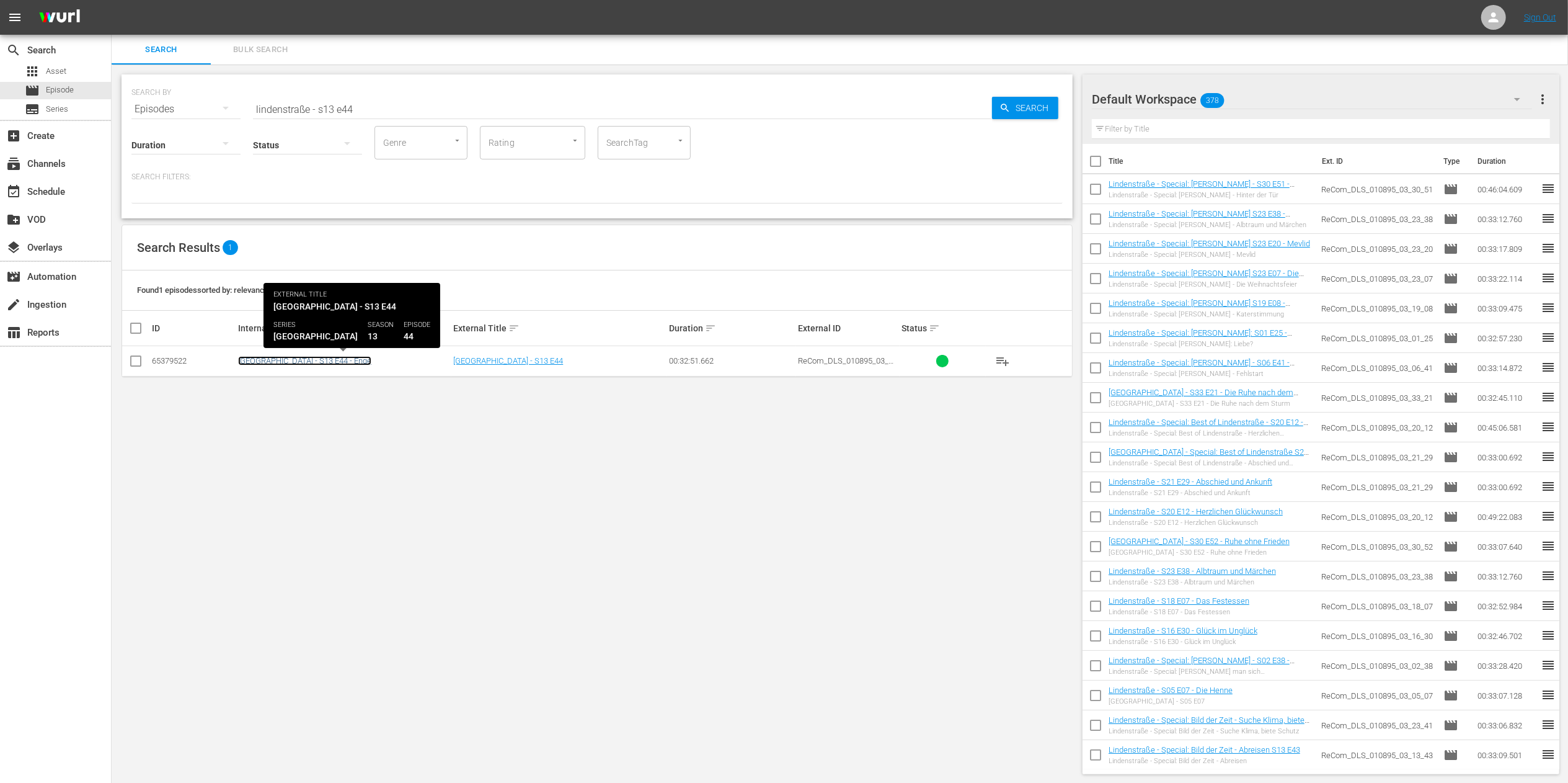
click at [269, 362] on link "[GEOGRAPHIC_DATA] - S13 E44 - Enge" at bounding box center [305, 360] width 133 height 10
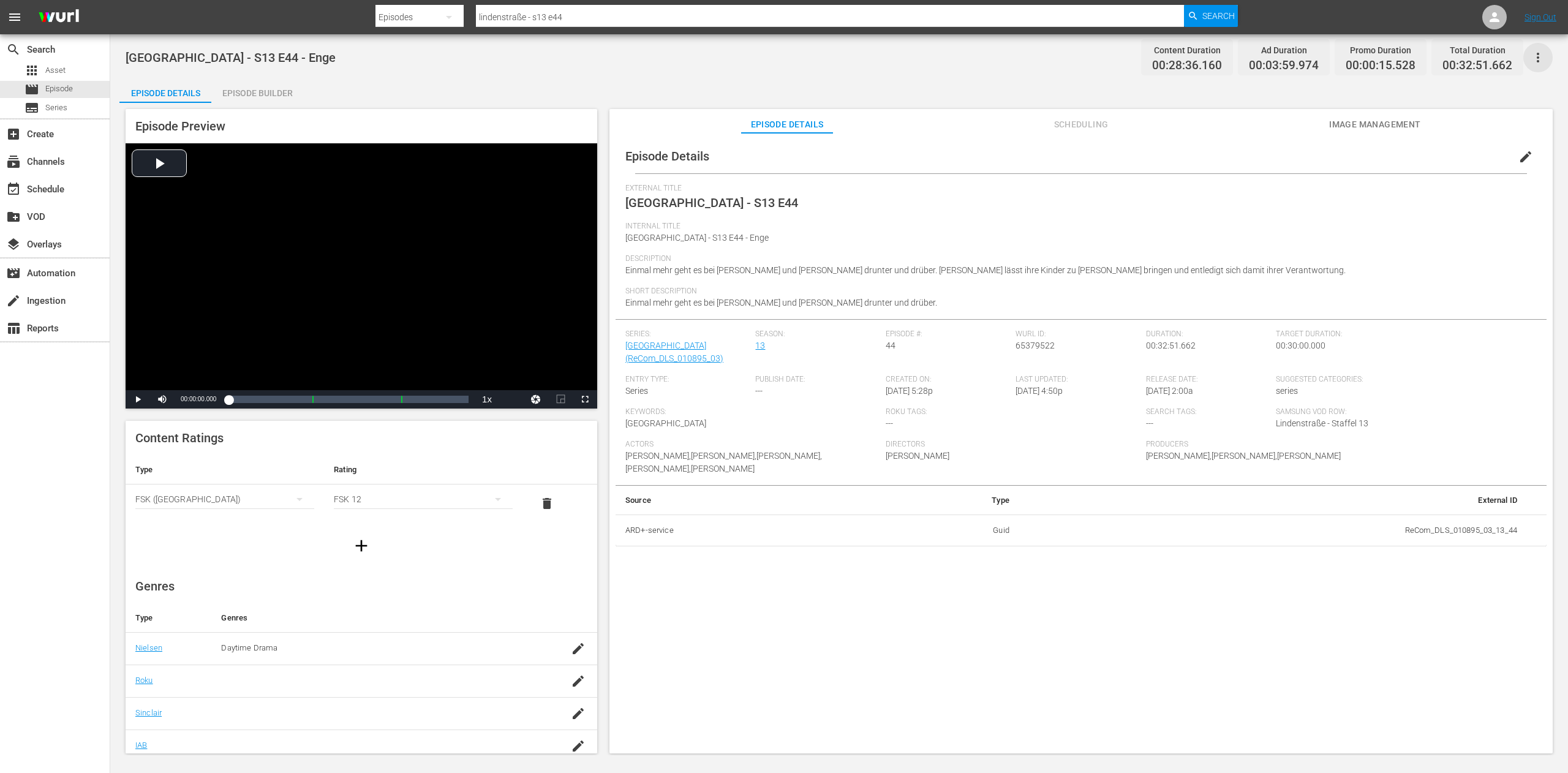
click at [1539, 63] on icon "button" at bounding box center [1538, 57] width 15 height 15
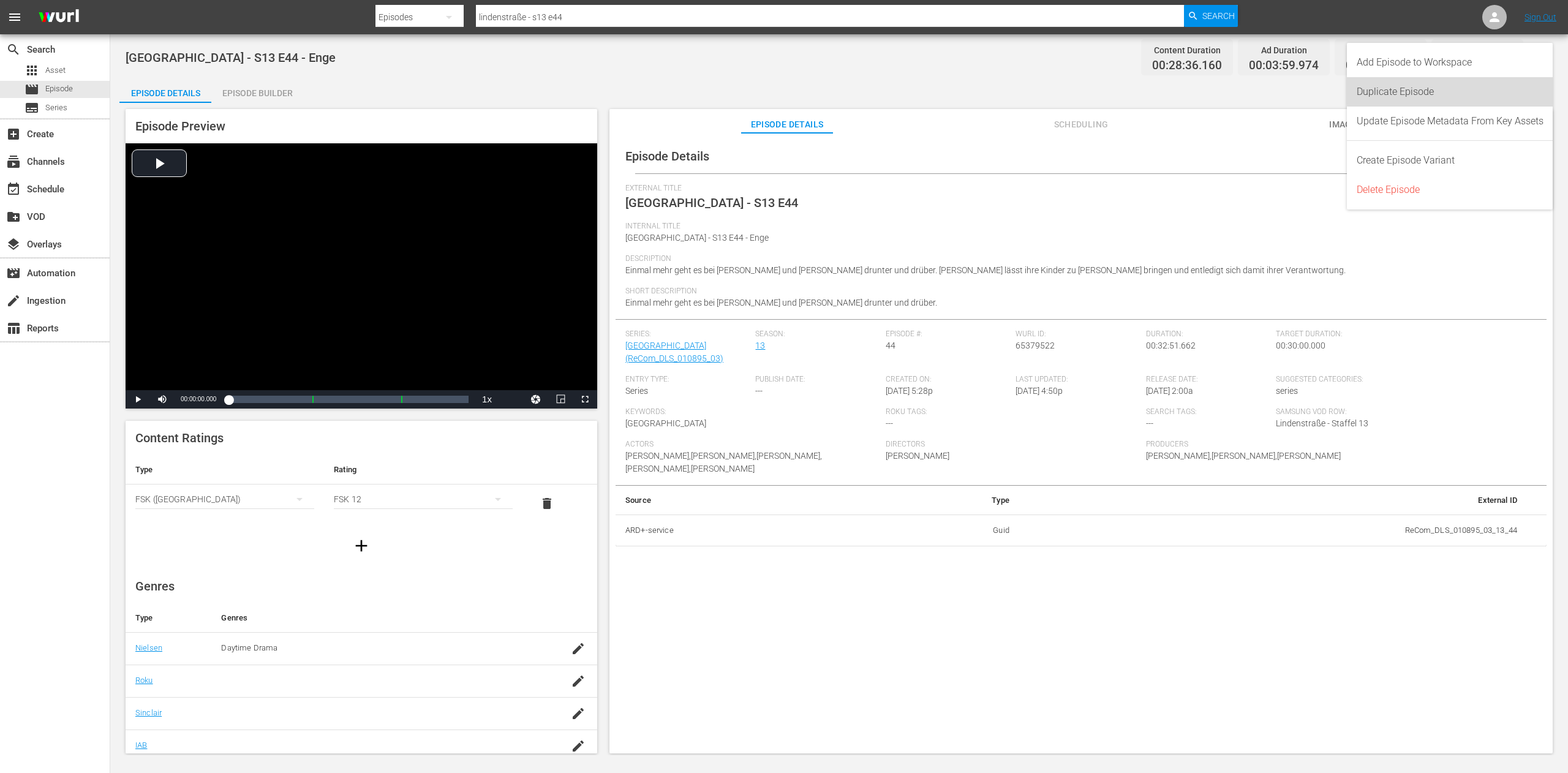
click at [1494, 90] on div "Duplicate Episode" at bounding box center [1450, 91] width 187 height 30
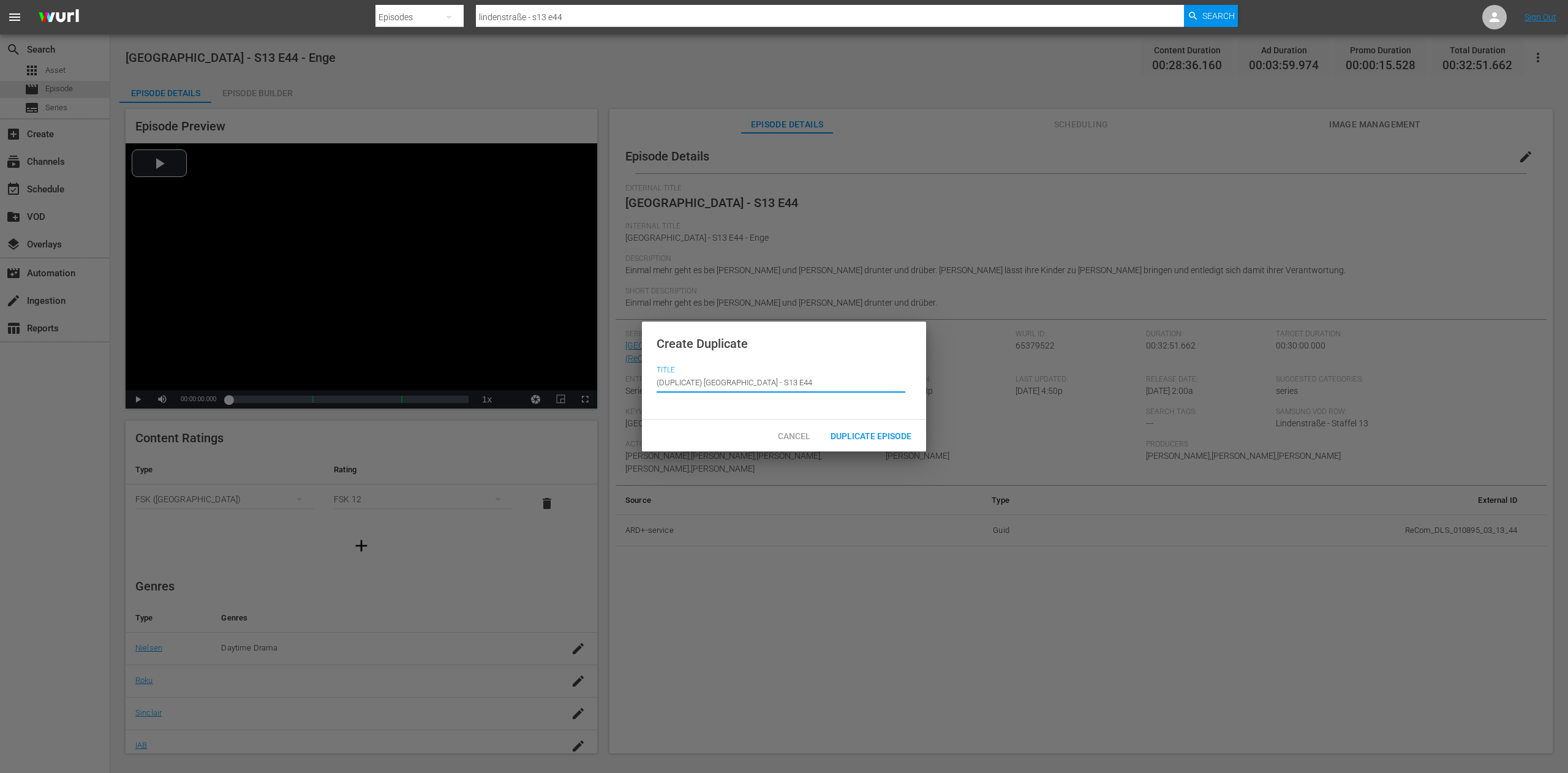
click at [826, 382] on input "(DUPLICATE) [GEOGRAPHIC_DATA] - S13 E44" at bounding box center [781, 383] width 249 height 30
drag, startPoint x: 705, startPoint y: 385, endPoint x: 588, endPoint y: 385, distance: 117.0
click at [588, 385] on div "Create Duplicate Title Episode Title (DUPLICATE) [GEOGRAPHIC_DATA] - S13 E44 Ca…" at bounding box center [784, 386] width 1568 height 773
click at [708, 382] on input "[GEOGRAPHIC_DATA] - S13 E44" at bounding box center [781, 383] width 249 height 30
paste input "pecial: Die schrägsten OutfitS"
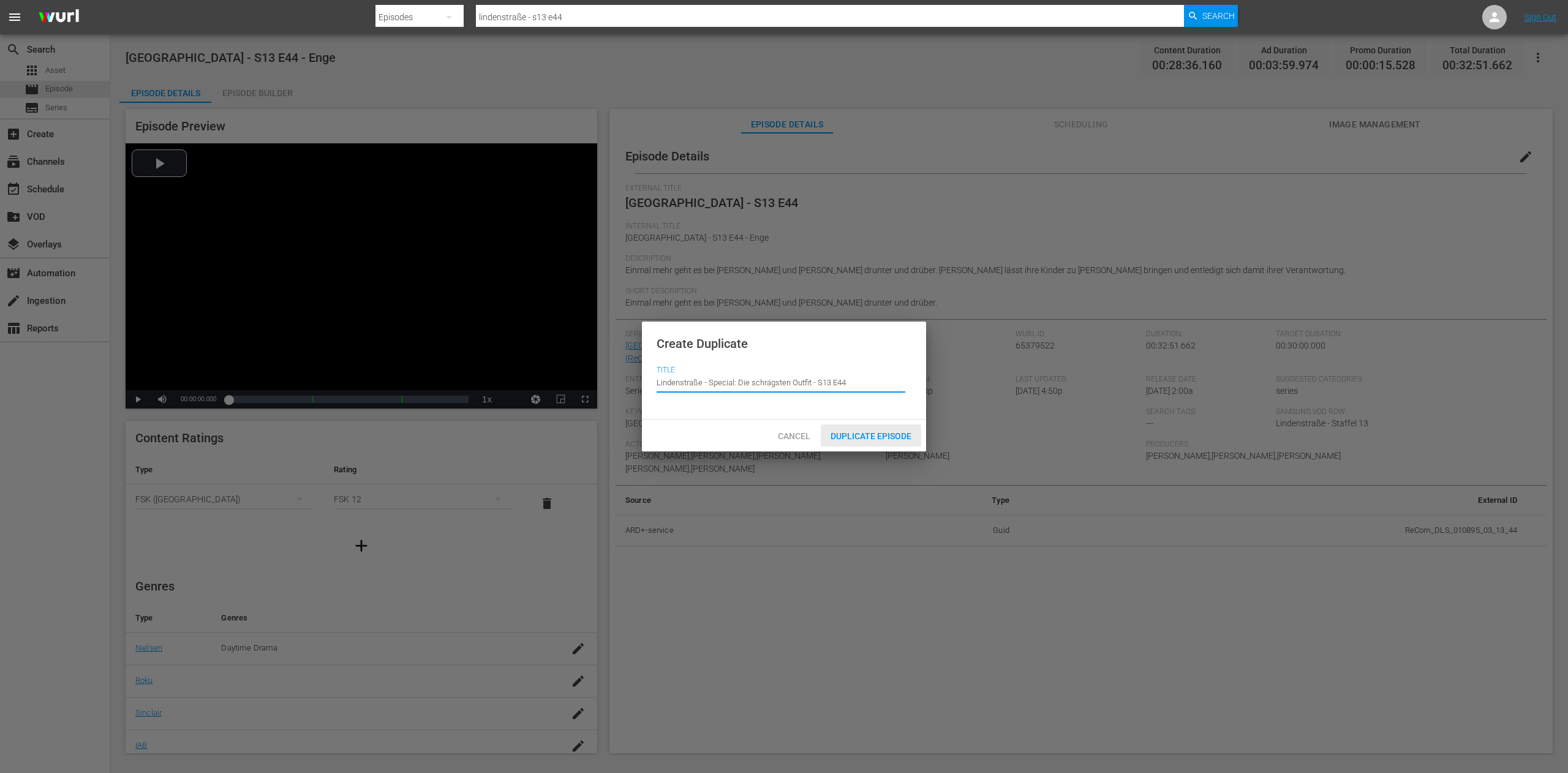
type input "Lindenstraße - Special: Die schrägsten Outfit - S13 E44"
click at [885, 443] on div "Duplicate Episode" at bounding box center [870, 436] width 100 height 23
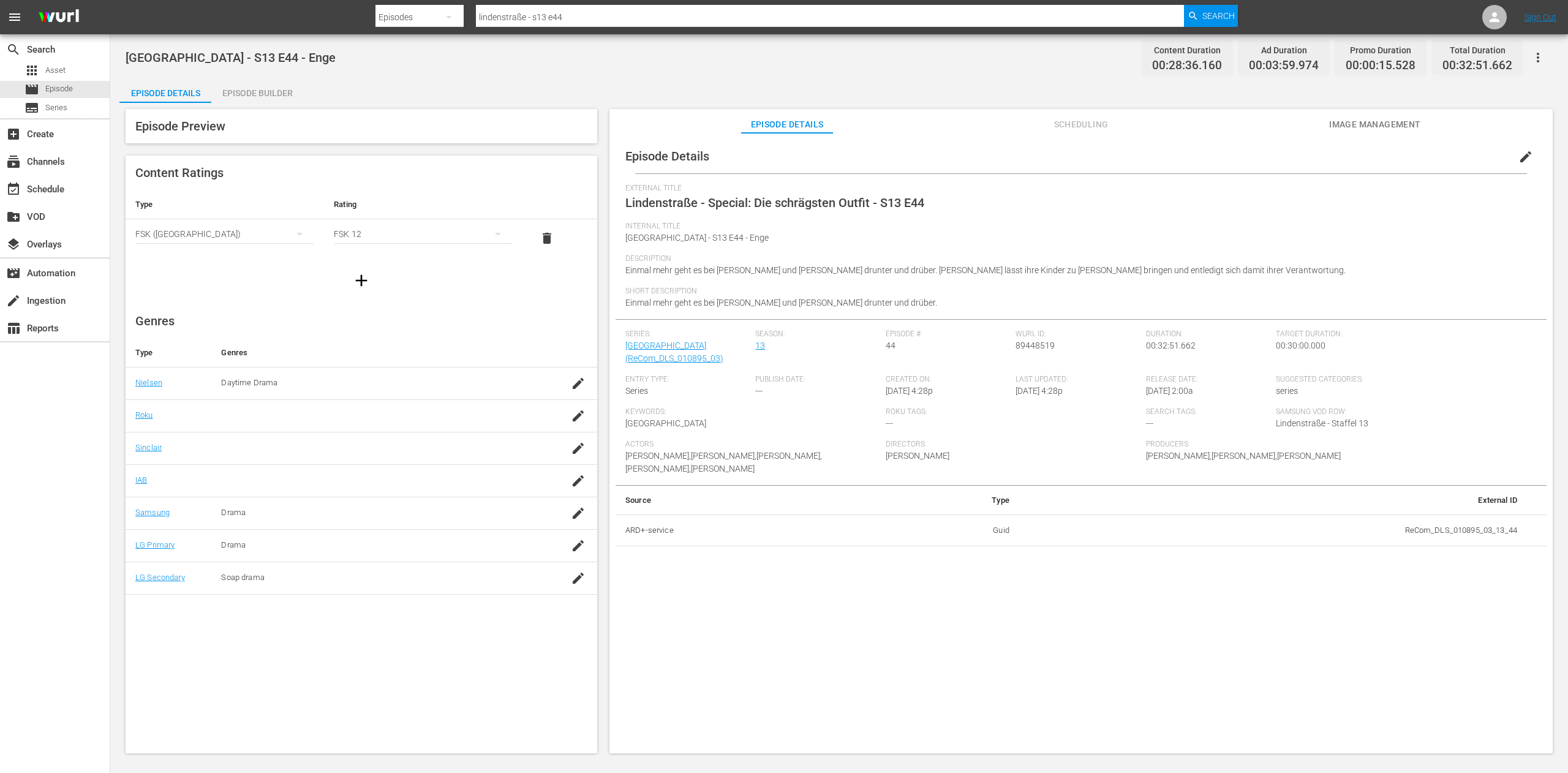
click at [1535, 156] on div "edit" at bounding box center [1529, 153] width 35 height 30
click at [1519, 156] on span "edit" at bounding box center [1526, 156] width 15 height 15
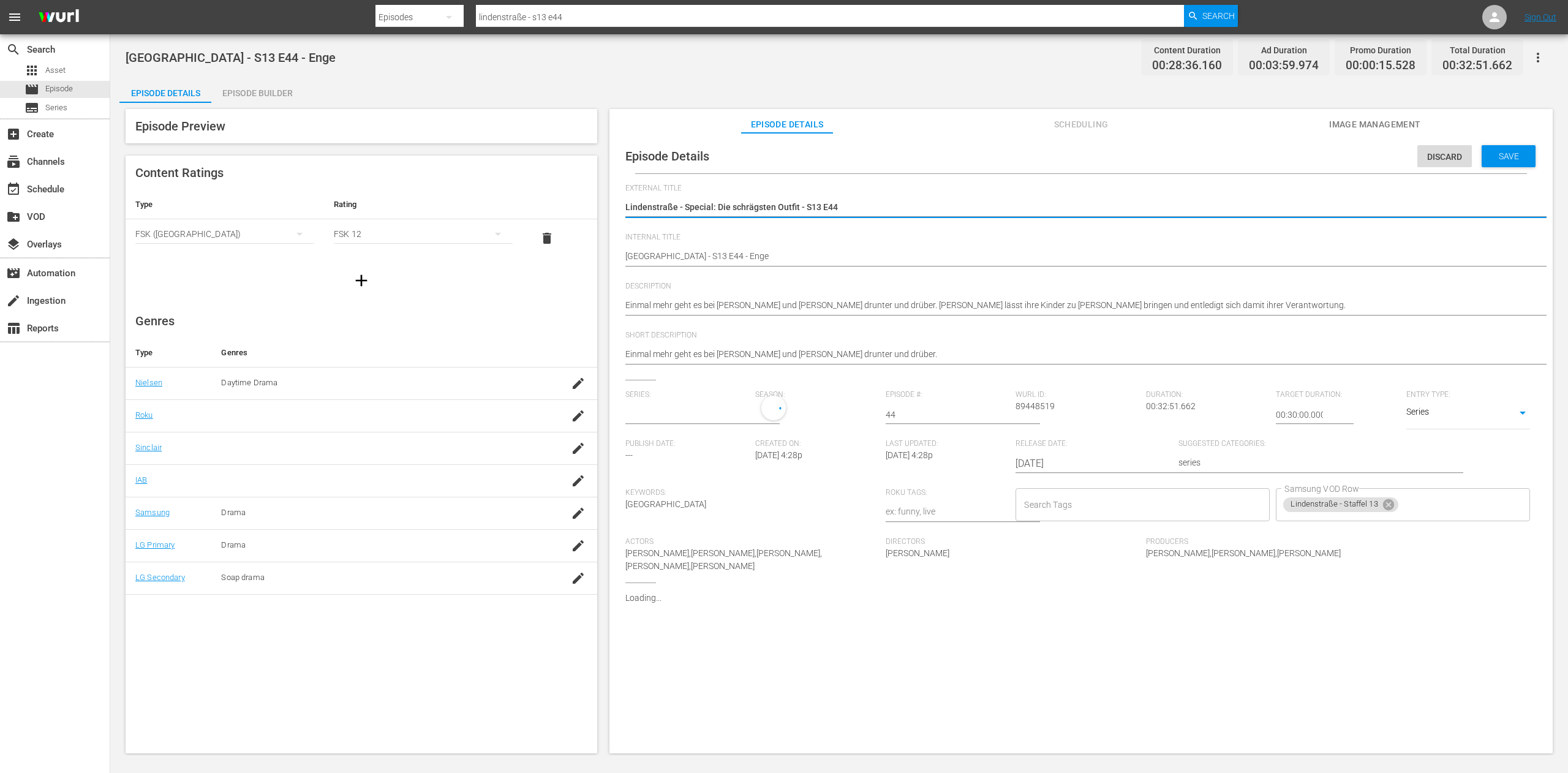
type input "[GEOGRAPHIC_DATA]"
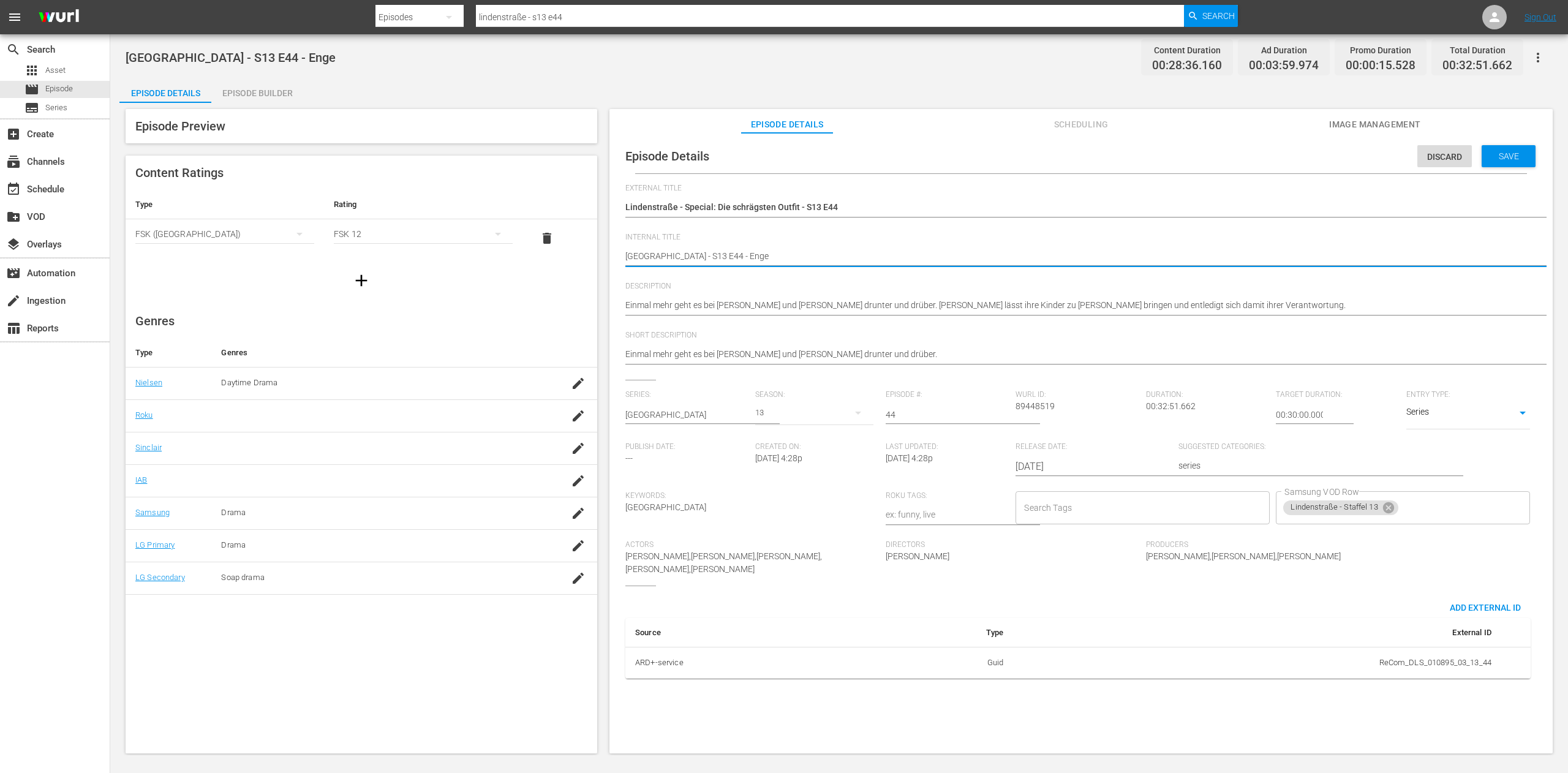
drag, startPoint x: 730, startPoint y: 260, endPoint x: 718, endPoint y: 264, distance: 12.6
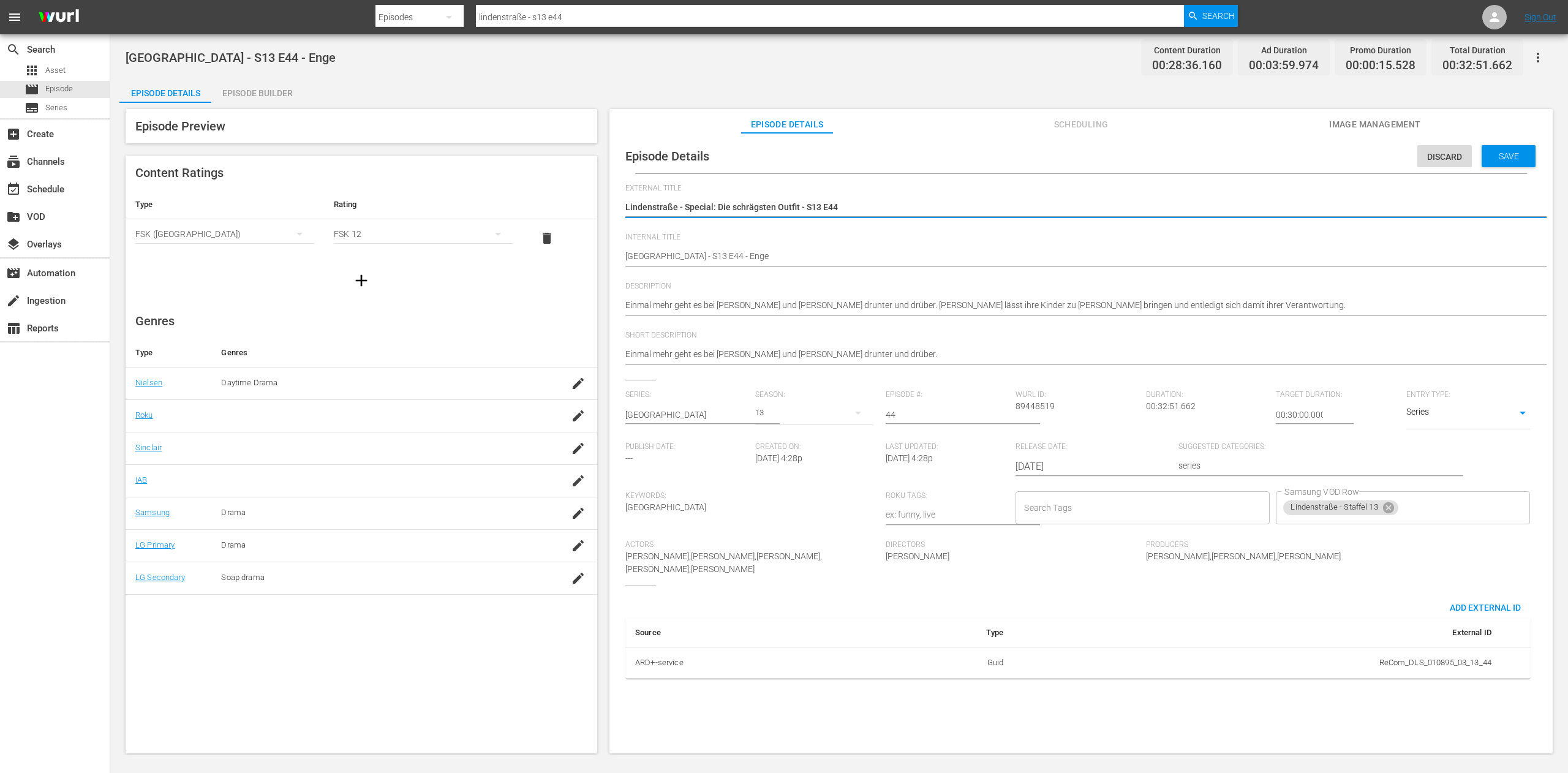
drag, startPoint x: 861, startPoint y: 206, endPoint x: 804, endPoint y: 209, distance: 57.1
paste textarea "Enge"
type textarea "Lindenstraße - Special: Die schrägsten Outfit - Enge"
drag, startPoint x: 684, startPoint y: 203, endPoint x: 797, endPoint y: 203, distance: 113.0
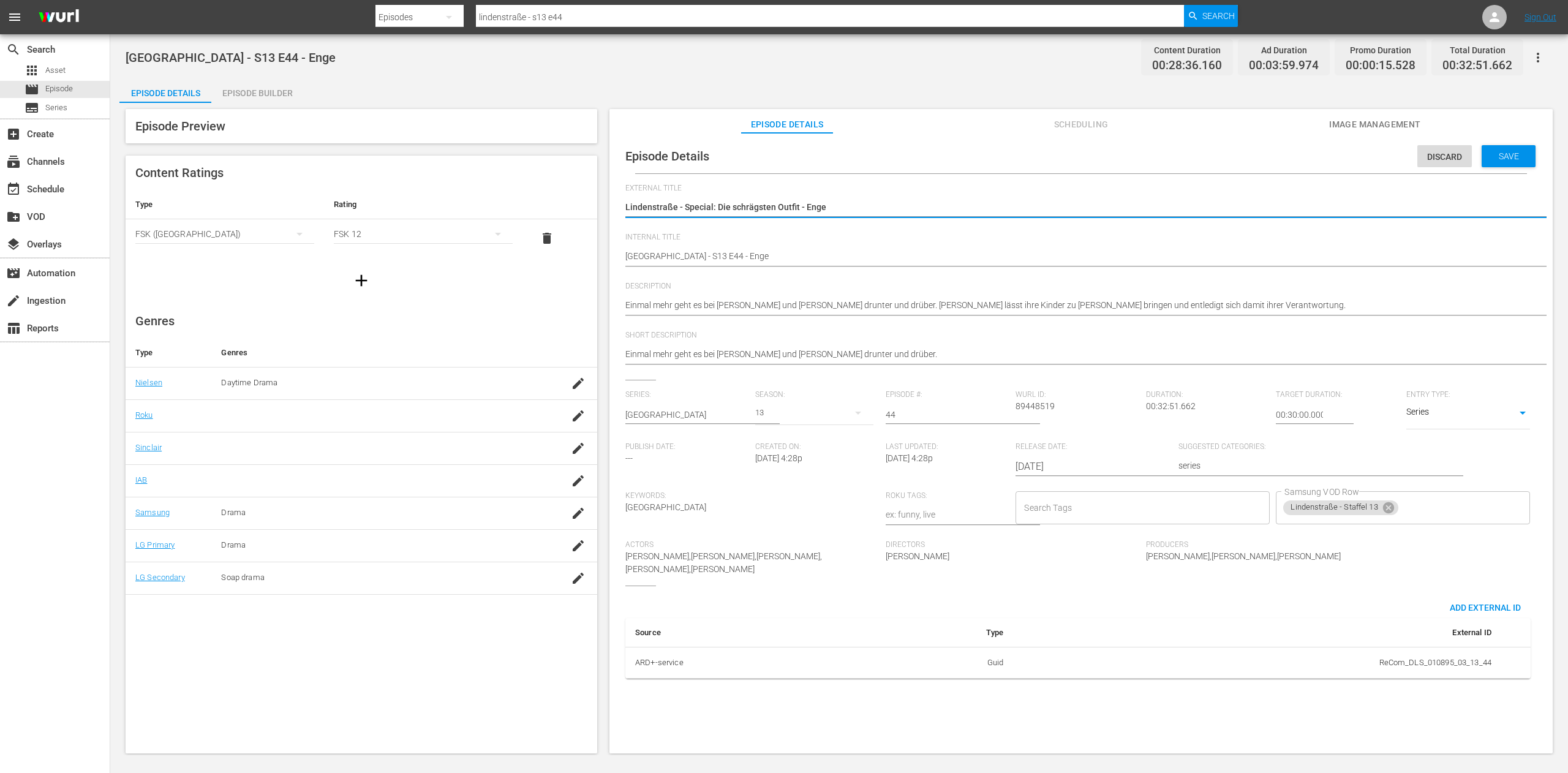
click at [797, 203] on textarea "Lindenstraße - Special: Die schrägsten Outfit - S13 E44" at bounding box center [1078, 208] width 905 height 15
type textarea "Lindenstraße - Special: Die schrägsten Outfits - Enge"
drag, startPoint x: 797, startPoint y: 204, endPoint x: 779, endPoint y: 207, distance: 18.2
click at [779, 207] on textarea "Lindenstraße - Special: Die schrägsten Outfit - S13 E44" at bounding box center [1078, 208] width 905 height 15
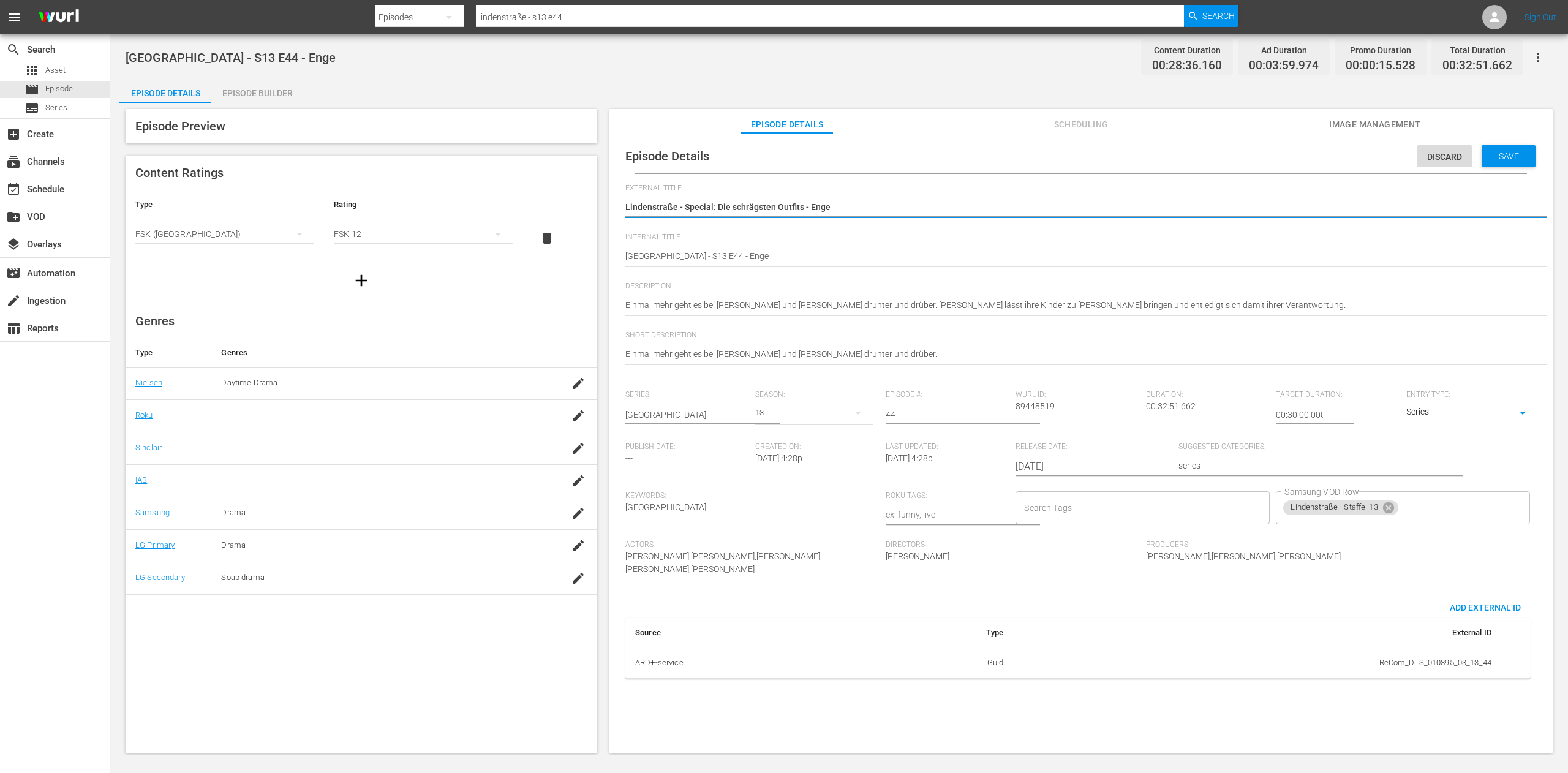
drag, startPoint x: 799, startPoint y: 210, endPoint x: 684, endPoint y: 212, distance: 115.0
click at [684, 212] on textarea "Lindenstraße - Special: Die schrägsten Outfit - S13 E44" at bounding box center [1078, 208] width 905 height 15
type textarea "Lindenstraße - Special: Die schrägsten Outfits - Enge"
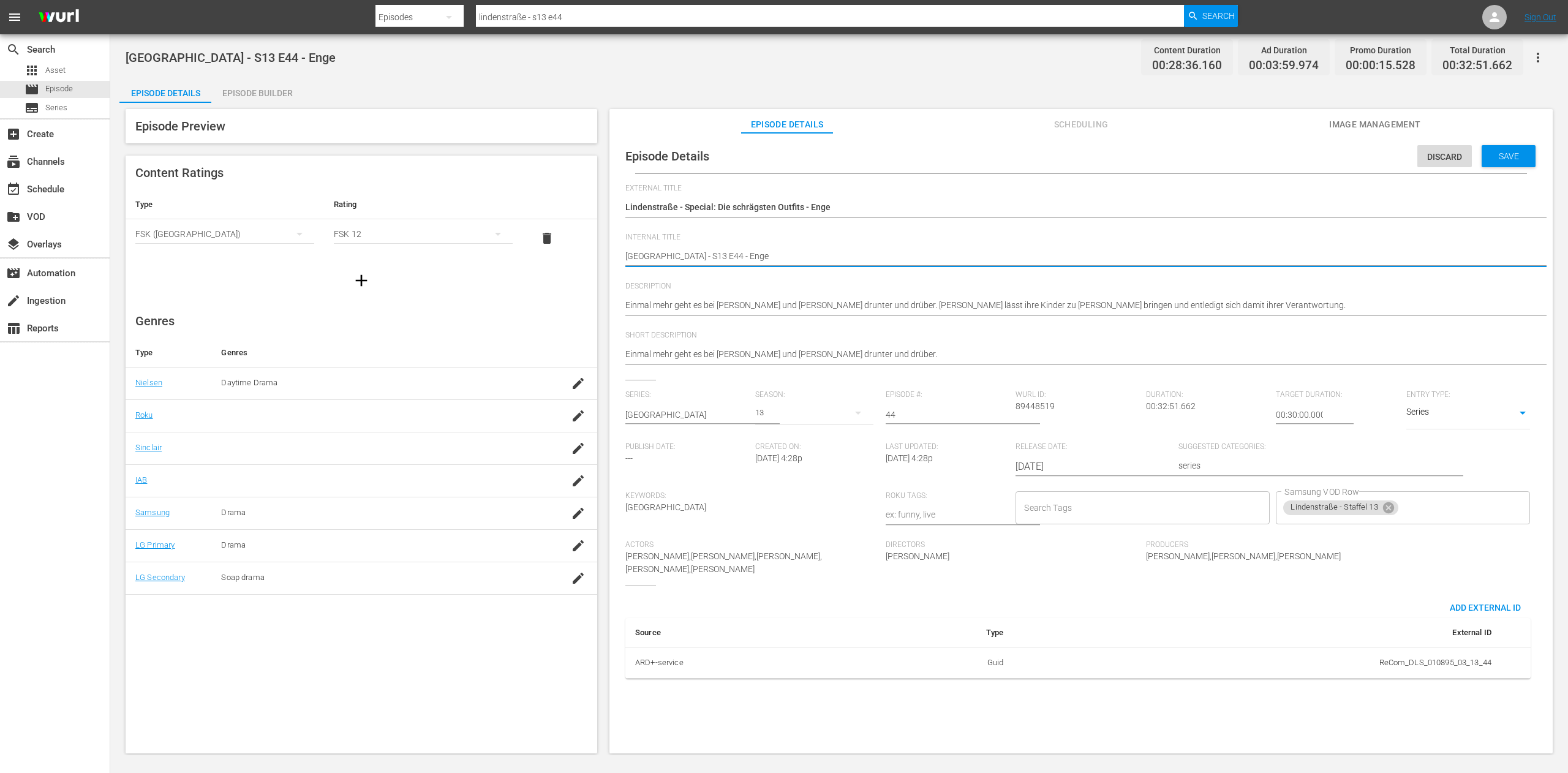
type textarea "[GEOGRAPHIC_DATA] - S13 E44 - Enge"
paste textarea "Special: Die schrägsten Outfits"
type textarea "Lindenstraße - Special: Die schrägsten Outfits S13 E44 - Enge"
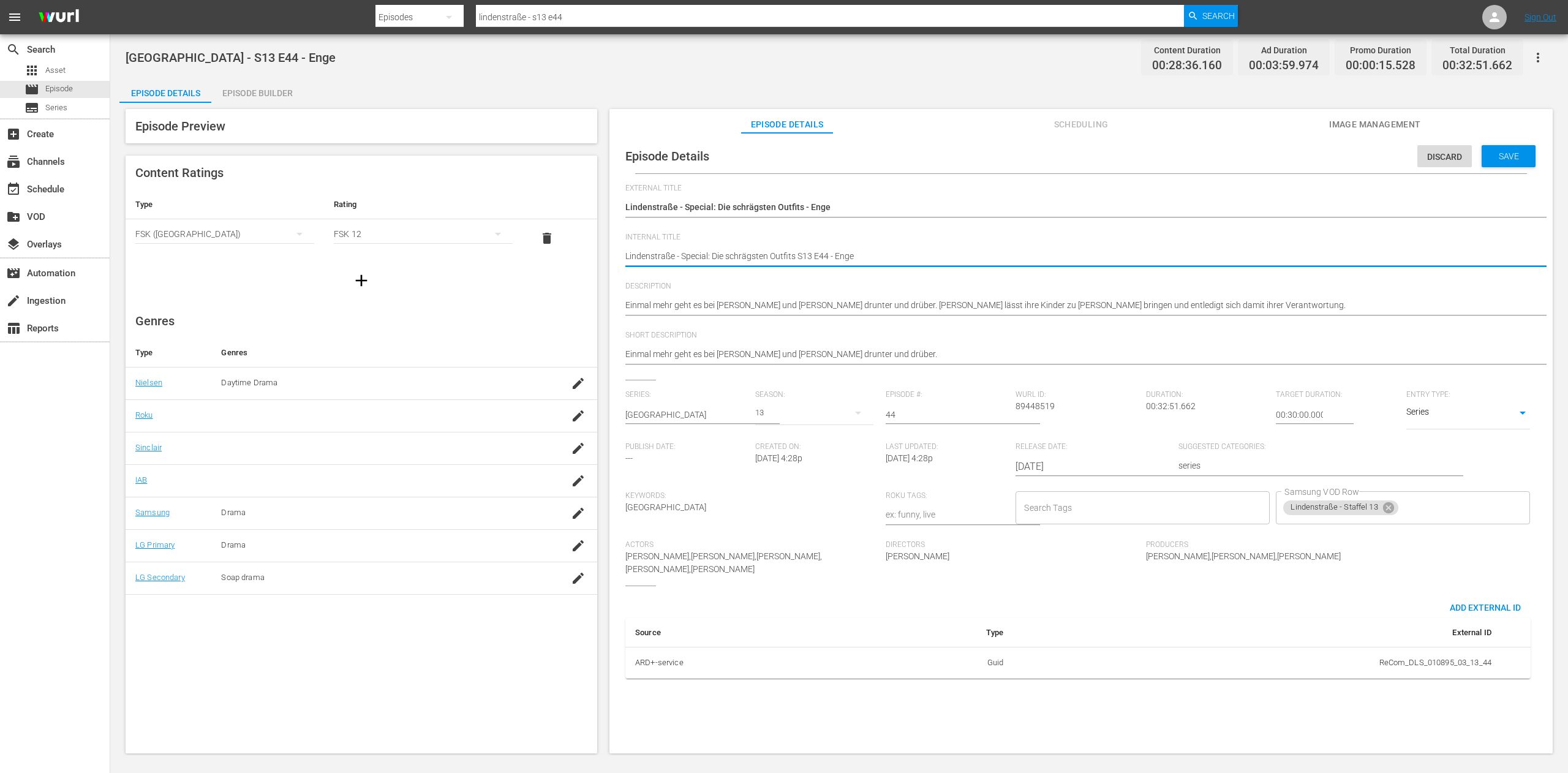
type textarea "Lindenstraße - Special: Die schrägsten Outfits S13 E44 - Enge"
type textarea "Lindenstraße - Special: Die schrägsten Outfits - S13 E44 - Enge"
click at [903, 254] on textarea "[GEOGRAPHIC_DATA] - S13 E44 - Enge" at bounding box center [1078, 257] width 905 height 15
type textarea "Lindenstraße - Special: Die schrägsten Outfits - S13 E44 - Enge"
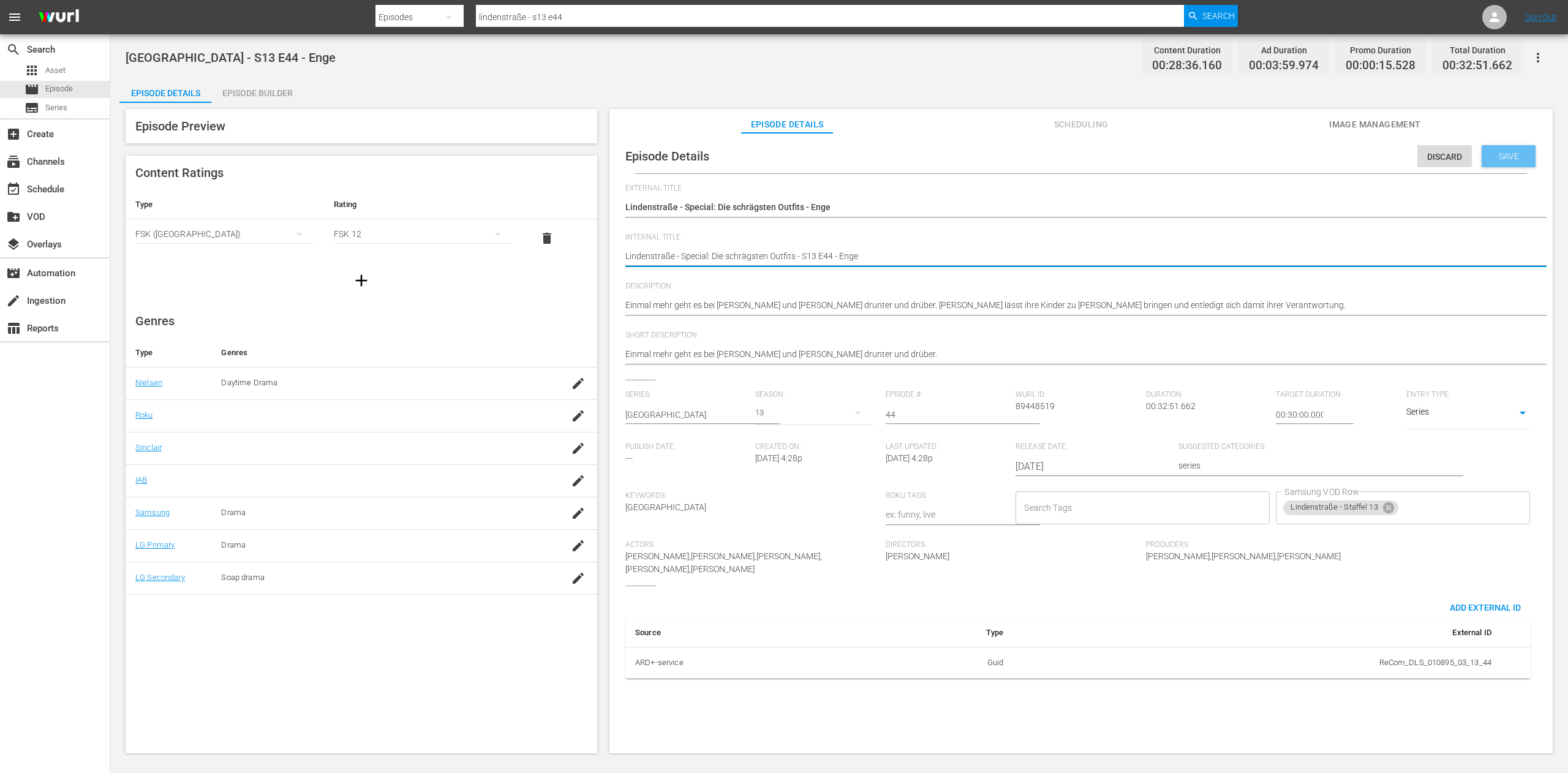
click at [1507, 159] on span "Save" at bounding box center [1509, 156] width 40 height 10
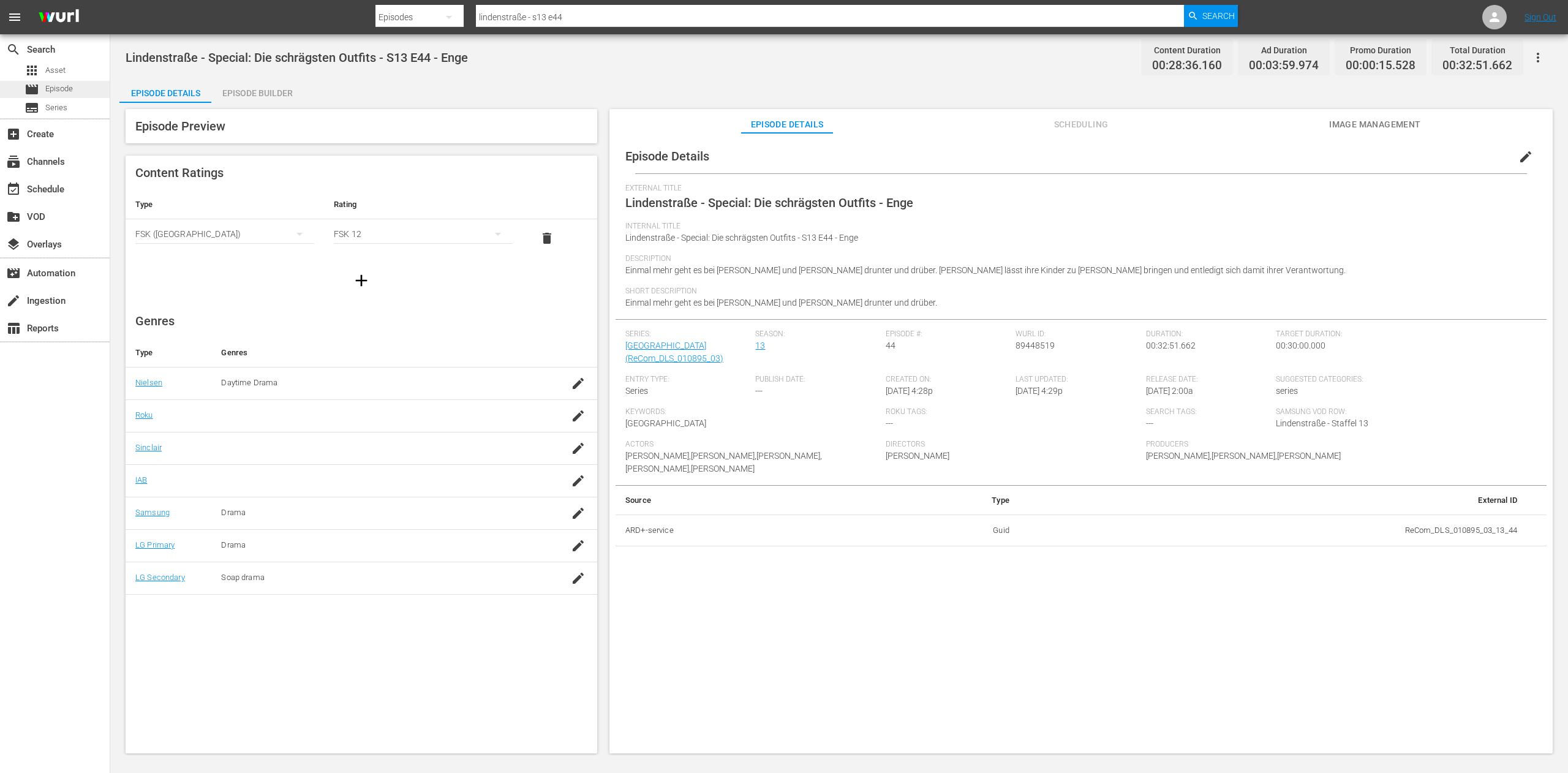
click at [66, 86] on span "Episode" at bounding box center [59, 88] width 28 height 12
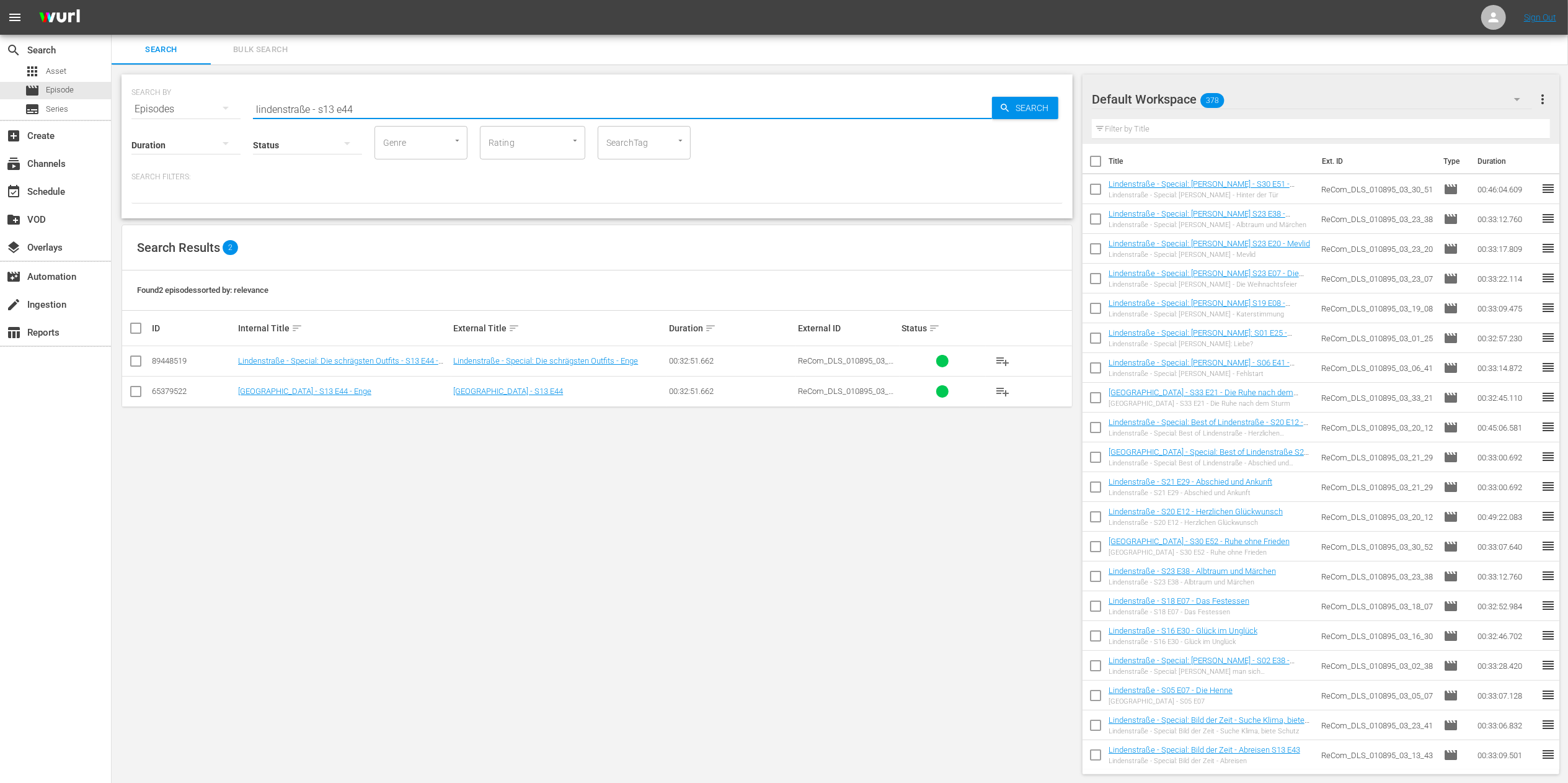
drag, startPoint x: 371, startPoint y: 109, endPoint x: 318, endPoint y: 108, distance: 53.0
click at [318, 108] on input "lindenstraße - s13 e44" at bounding box center [622, 109] width 739 height 30
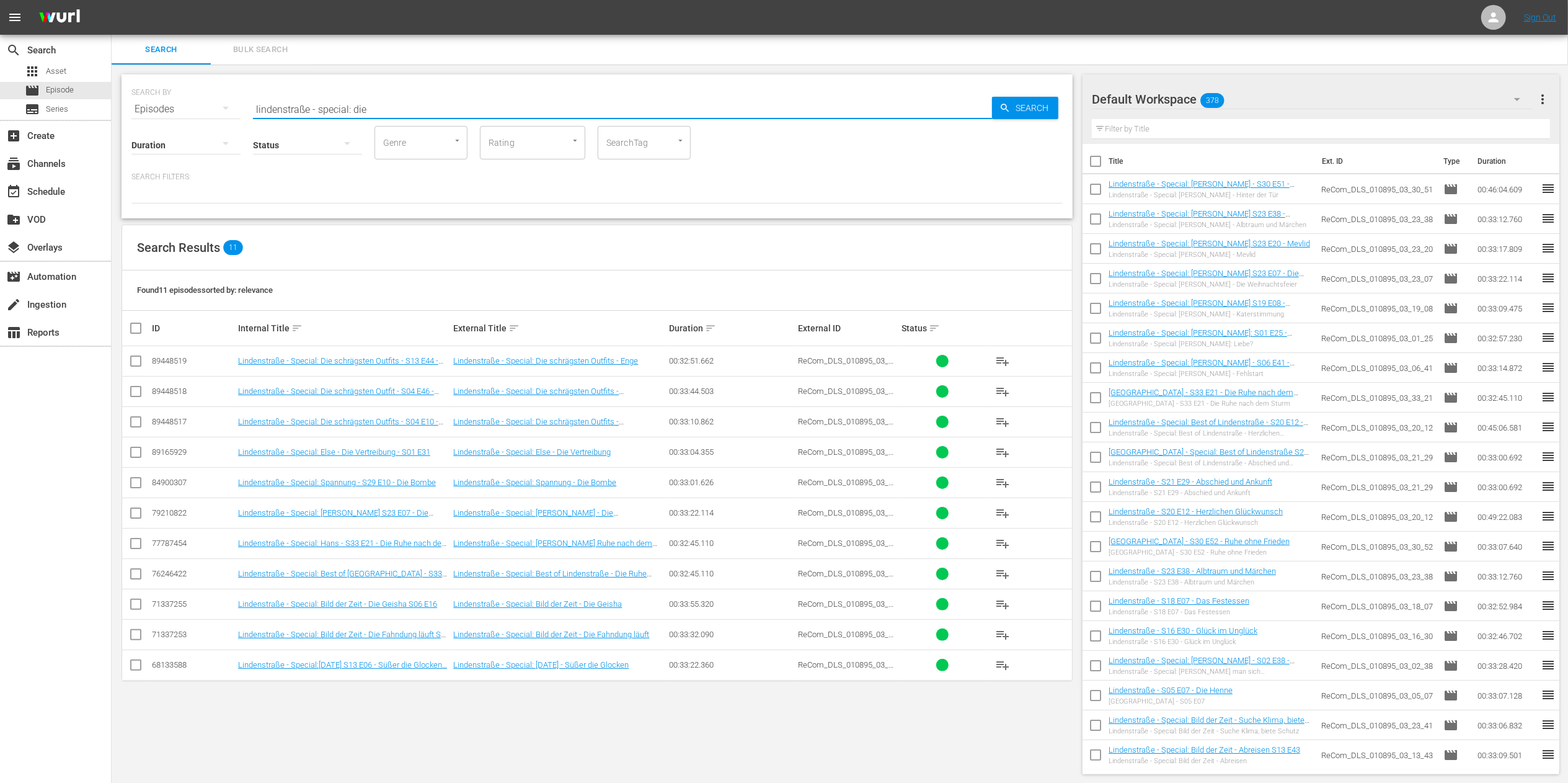
click at [442, 95] on input "lindenstraße - special: die" at bounding box center [622, 109] width 739 height 30
type input "lindenstraße - special: die schrägsten"
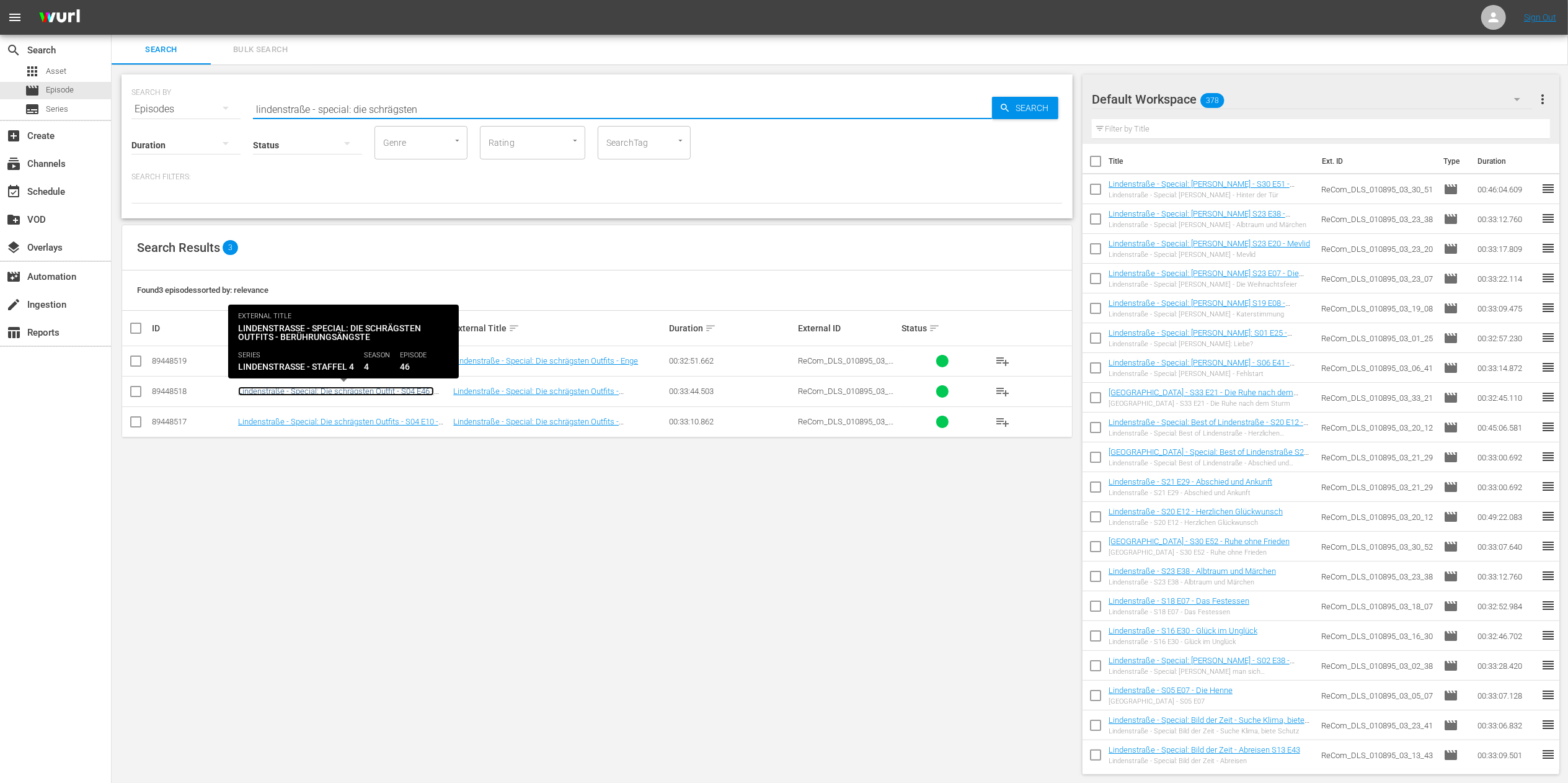
click at [407, 386] on link "Lindenstraße - Special: Die schrägsten Outfit - S04 E46 - Berührungsängste" at bounding box center [336, 395] width 196 height 19
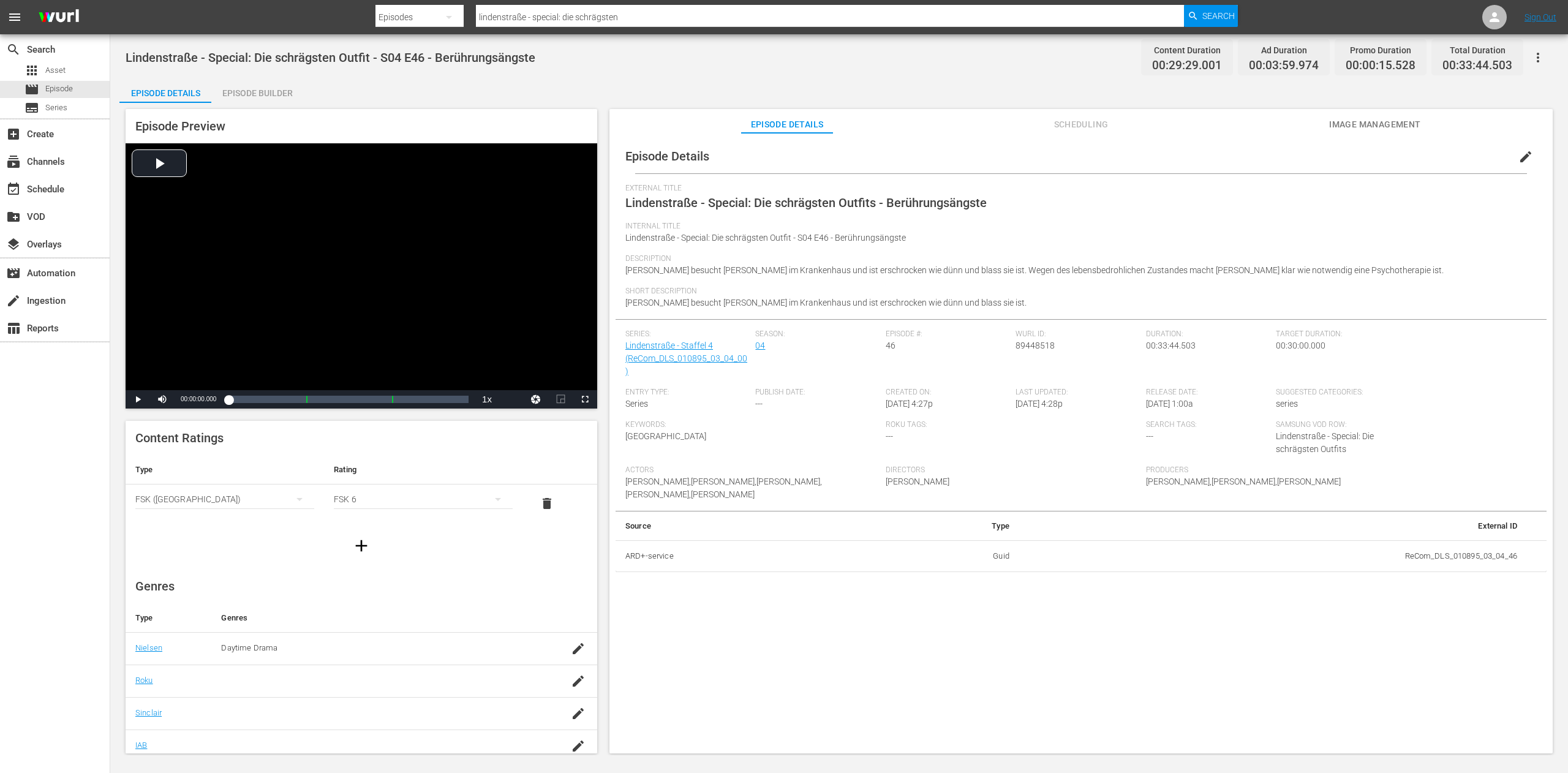
click at [1524, 148] on button "edit" at bounding box center [1526, 156] width 30 height 30
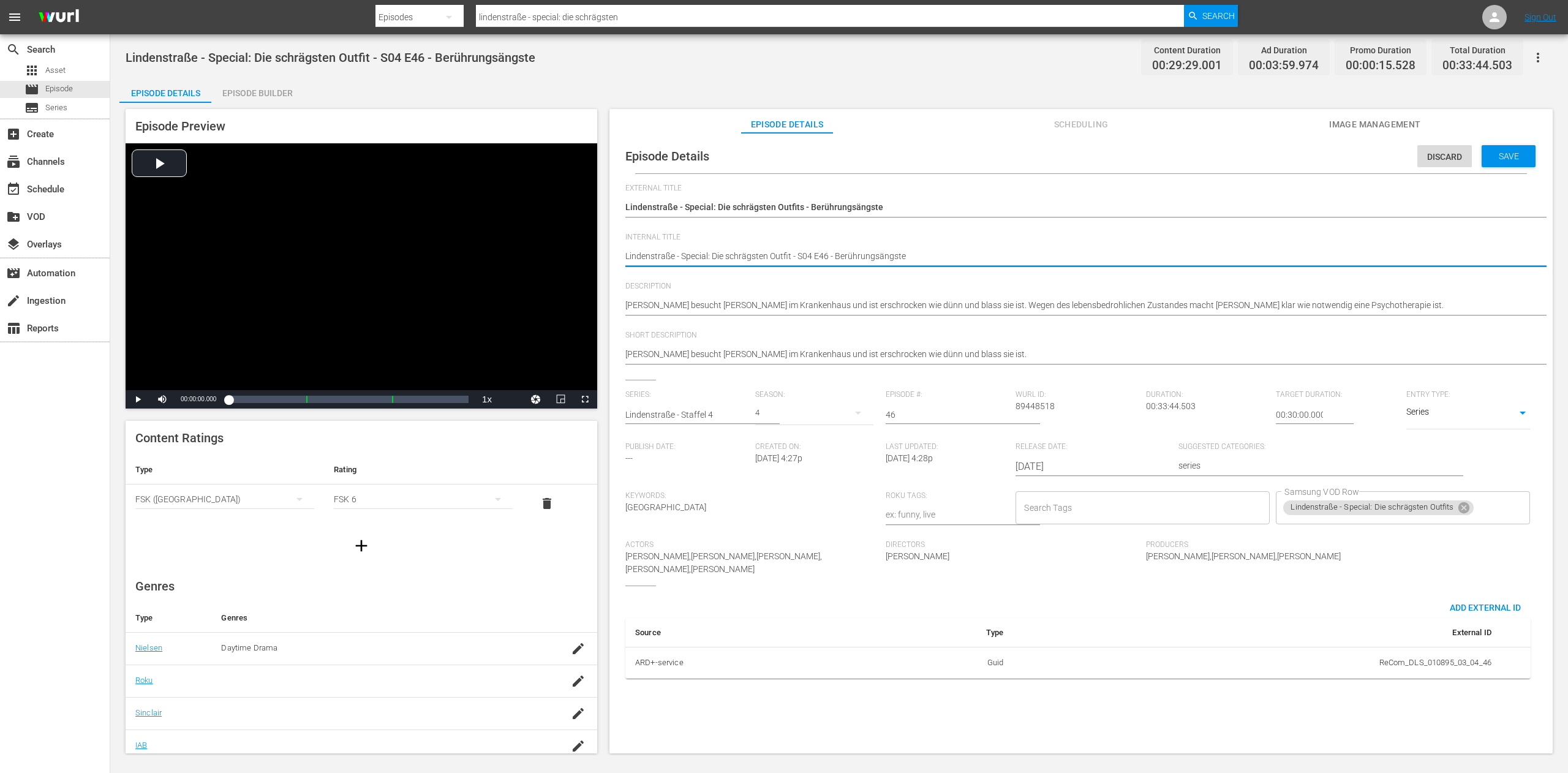
type textarea "Lindenstraße - Special: Die schrägsten Outfits - S04 E46 - Berührungsängste"
click at [1498, 159] on span "Save" at bounding box center [1509, 156] width 40 height 10
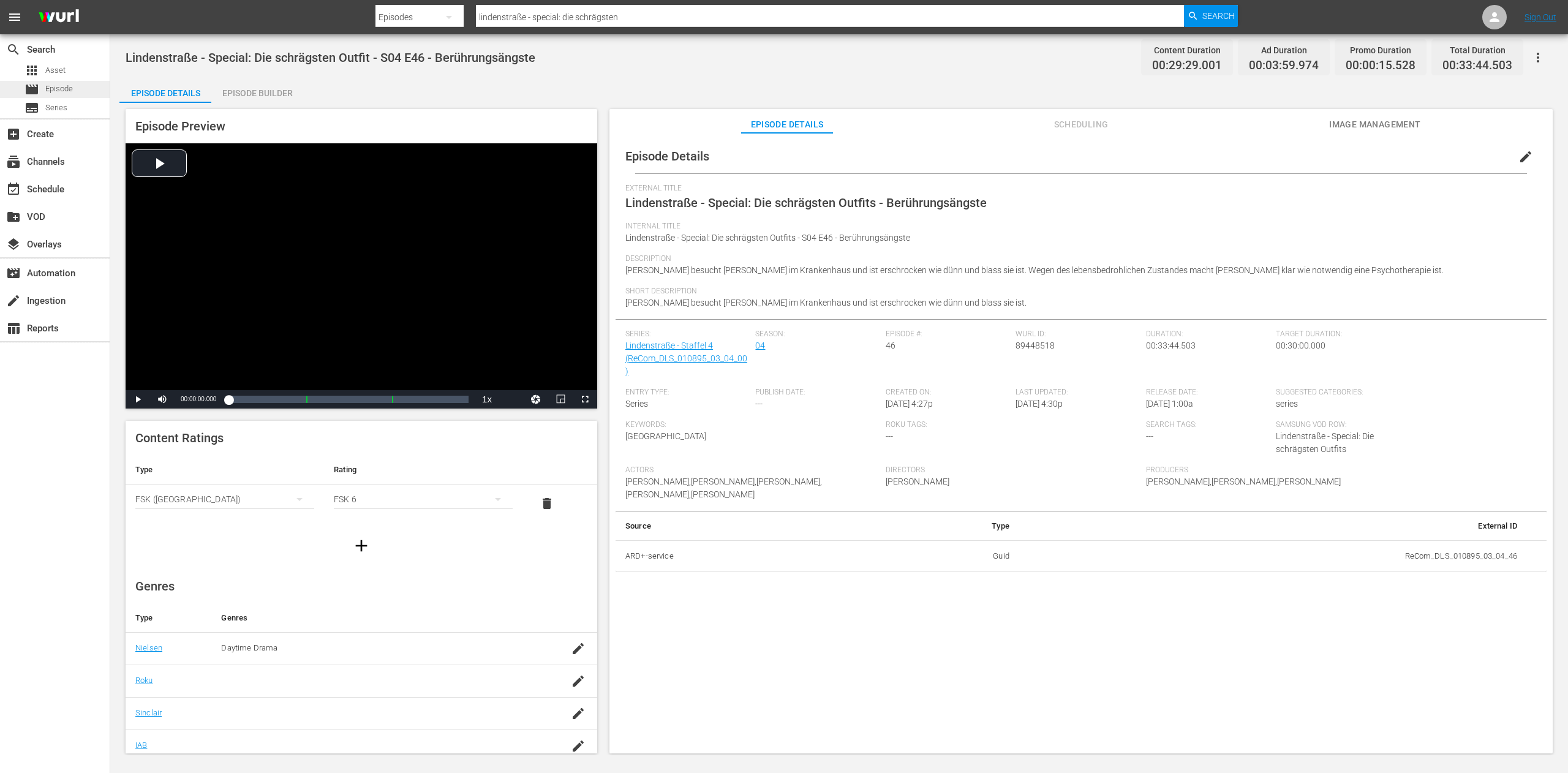
click at [57, 88] on span "Episode" at bounding box center [59, 88] width 28 height 12
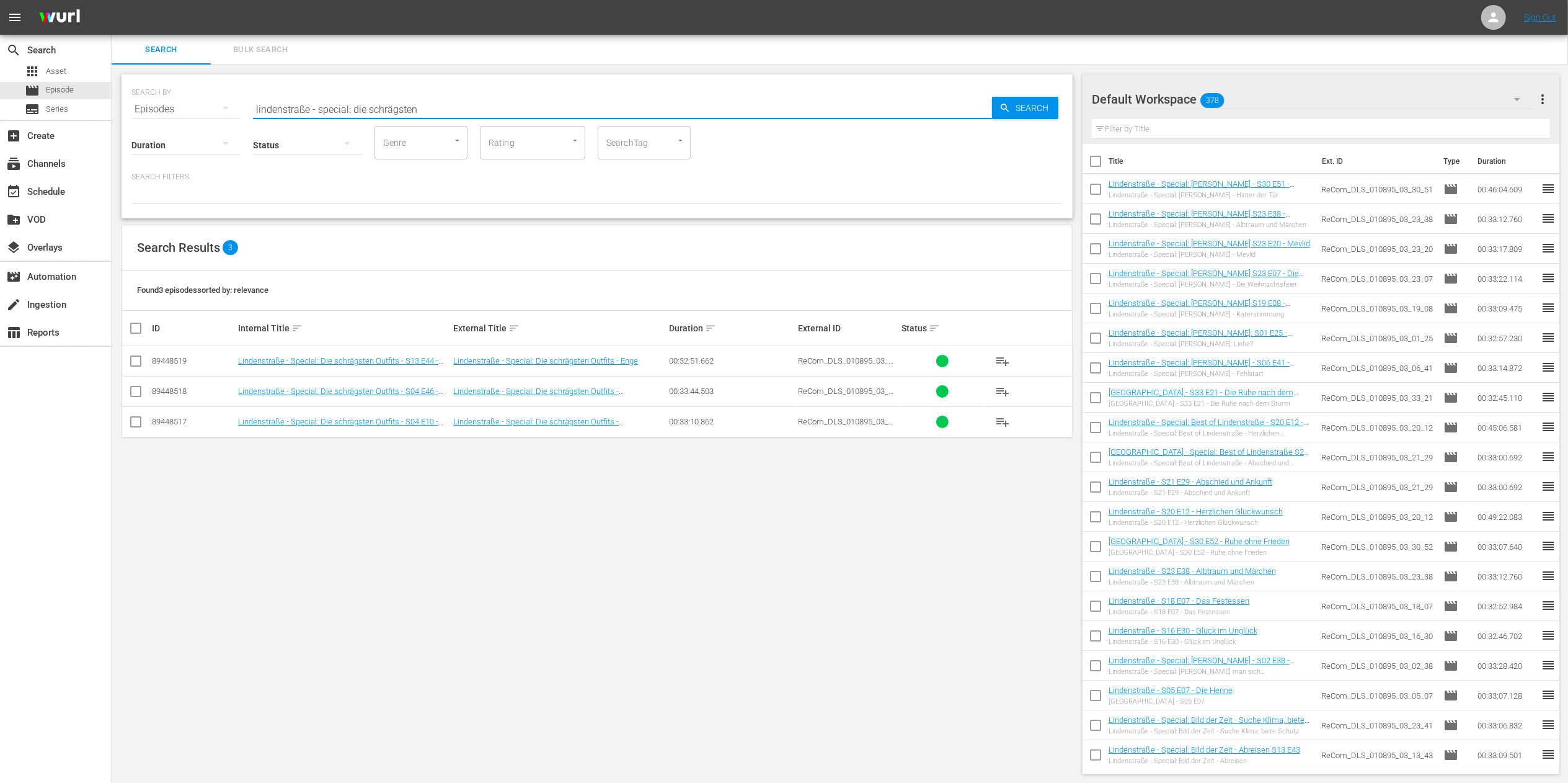
drag, startPoint x: 432, startPoint y: 116, endPoint x: 320, endPoint y: 110, distance: 112.2
click at [320, 110] on input "lindenstraße - special: die schrägsten" at bounding box center [622, 109] width 739 height 30
type input "lindenstraße - s19 e51"
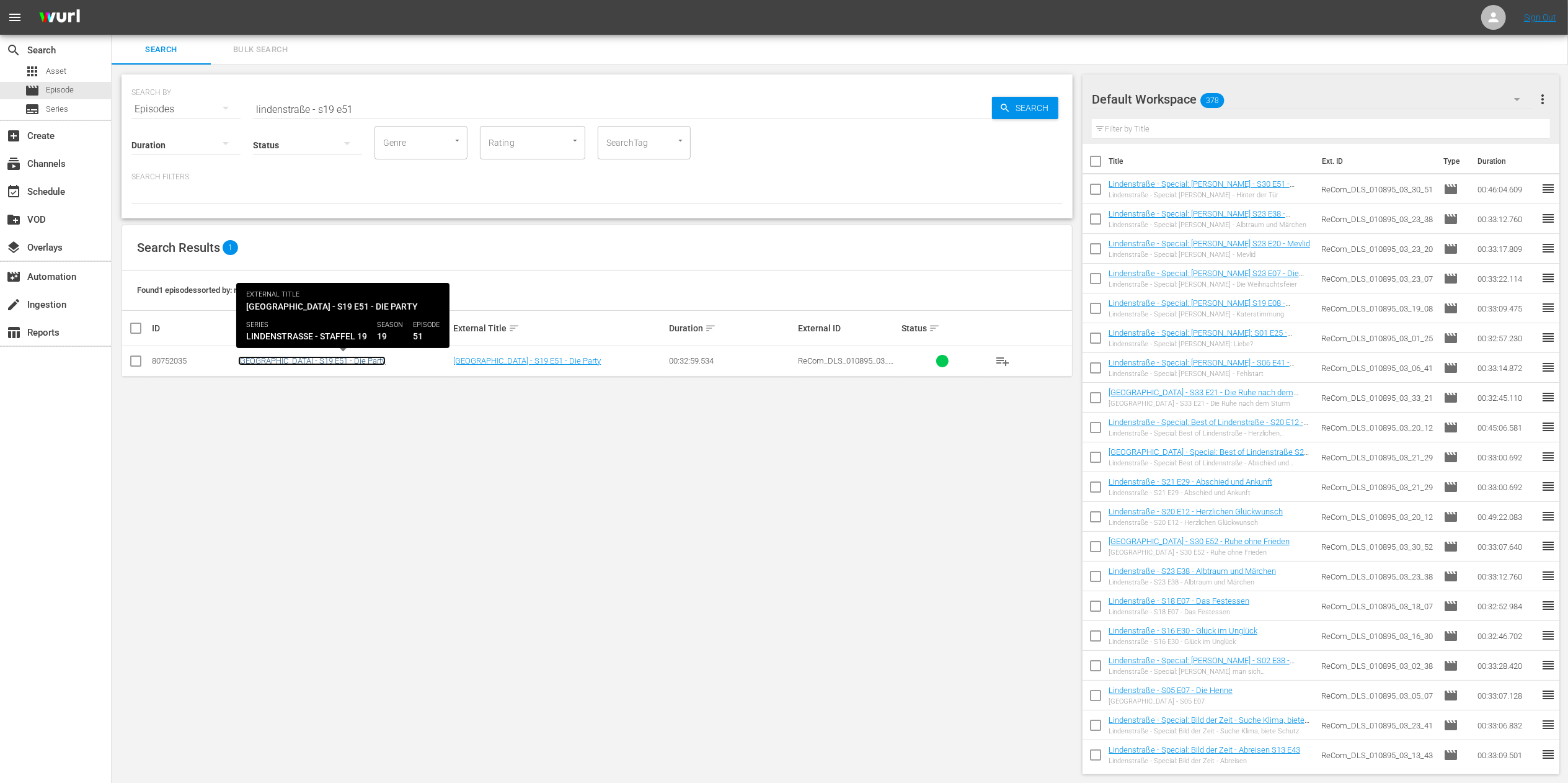
click at [303, 360] on link "[GEOGRAPHIC_DATA] - S19 E51 - Die Party" at bounding box center [312, 360] width 147 height 10
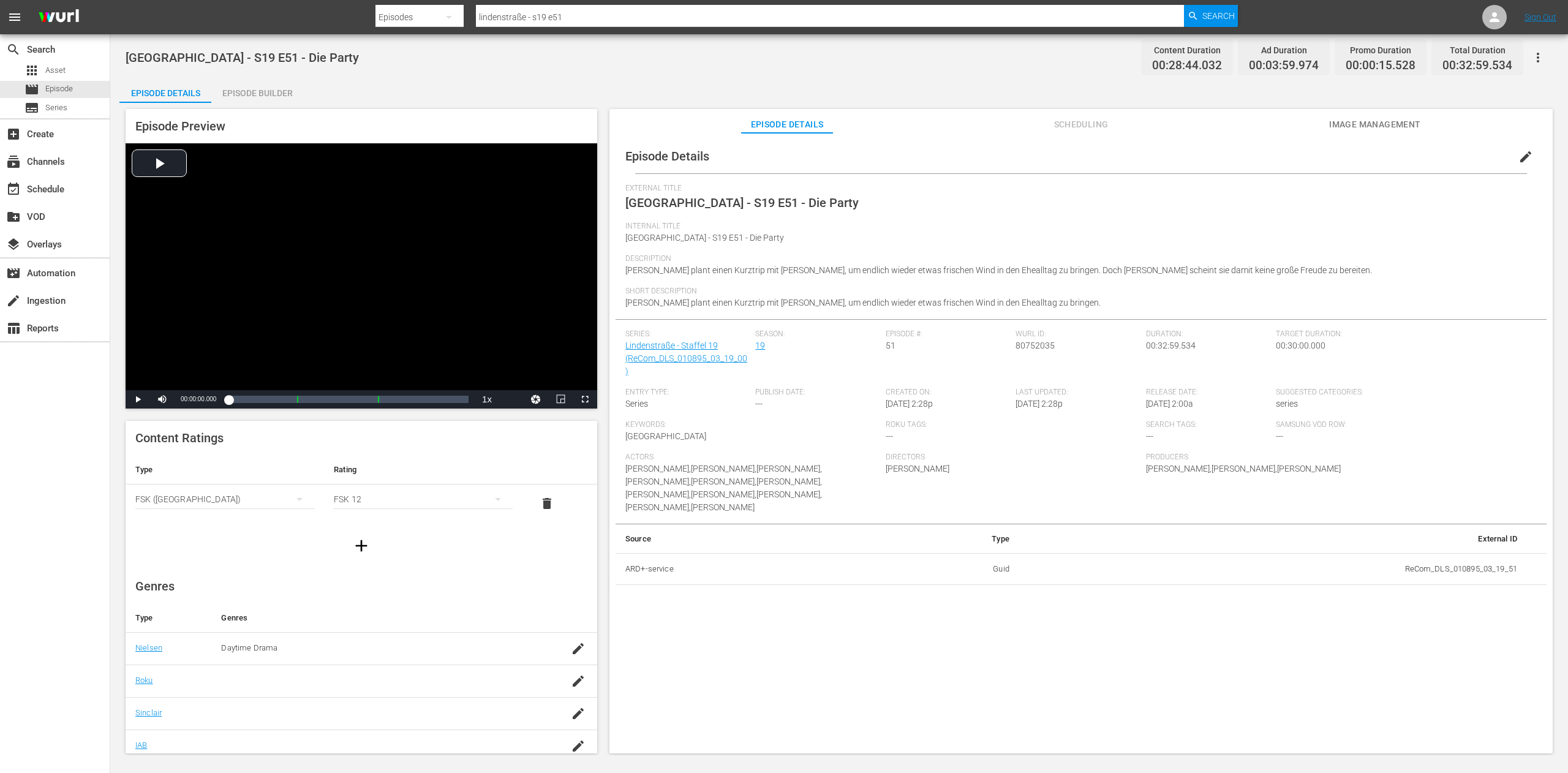
click at [1546, 62] on button "button" at bounding box center [1538, 57] width 30 height 30
click at [1495, 87] on div "Duplicate Episode" at bounding box center [1450, 91] width 187 height 30
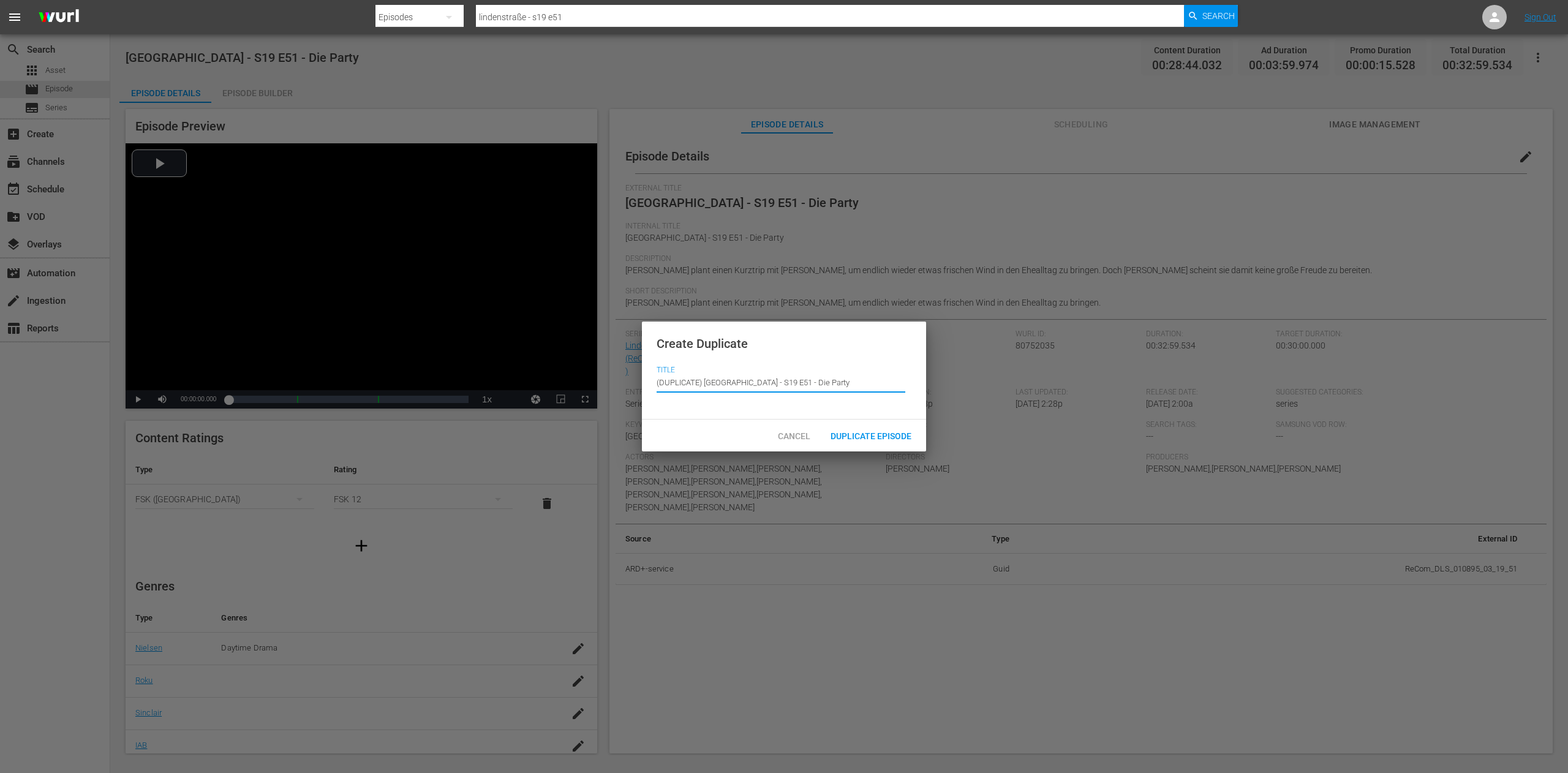
drag, startPoint x: 706, startPoint y: 379, endPoint x: 632, endPoint y: 373, distance: 74.2
click at [641, 373] on div "Create Duplicate Title Episode Title (DUPLICATE) [GEOGRAPHIC_DATA] - S19 E51 - …" at bounding box center [784, 386] width 1568 height 773
click at [708, 387] on input "[GEOGRAPHIC_DATA] - S19 E51 - Die Party" at bounding box center [781, 383] width 249 height 30
paste input "pecial: Die schrägsten OutfitsS"
type input "Lindenstraße - Special: Die schrägsten Outfits - S19 E51 - Die Party"
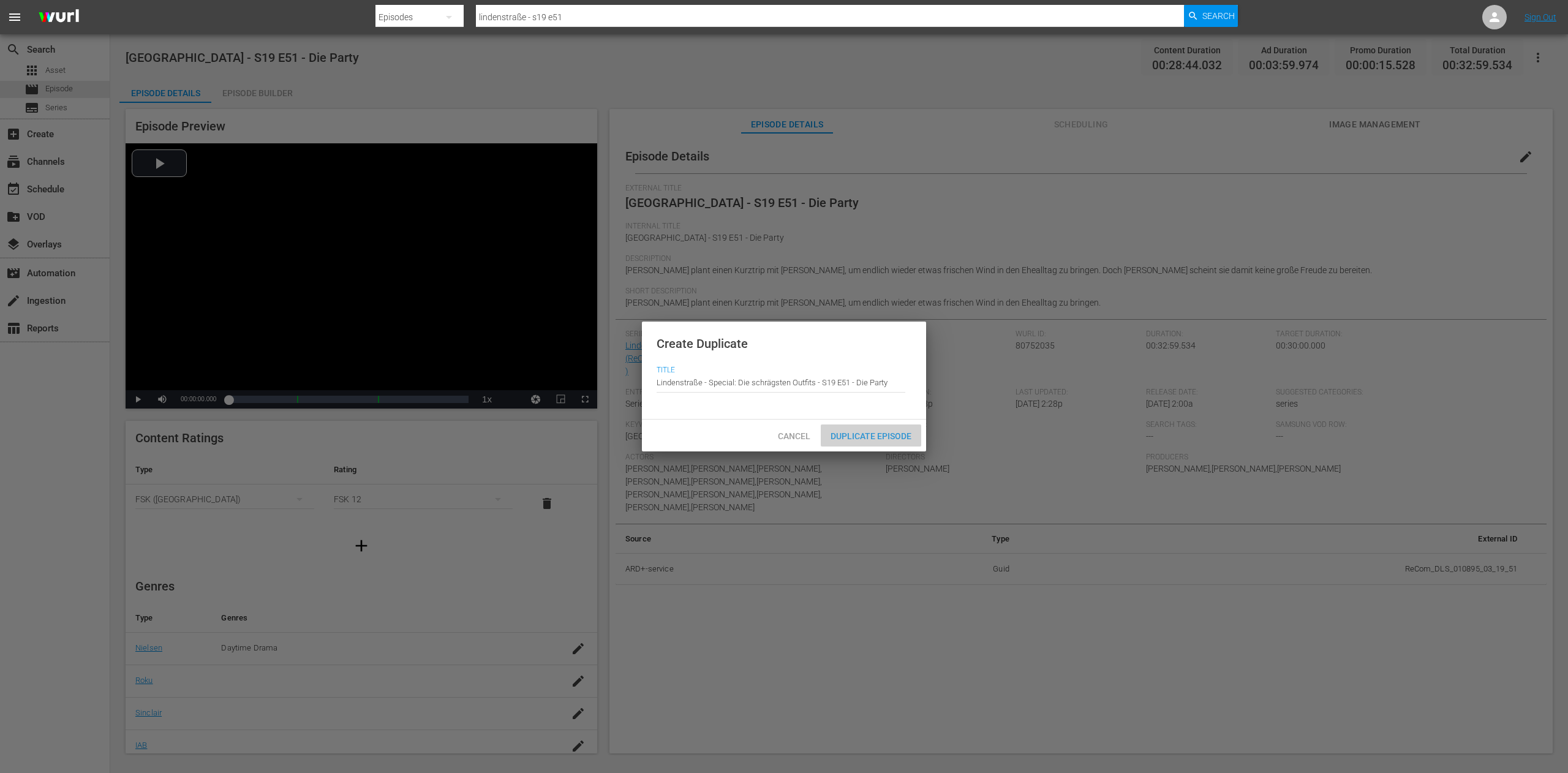
click at [833, 431] on span "Duplicate Episode" at bounding box center [870, 436] width 100 height 10
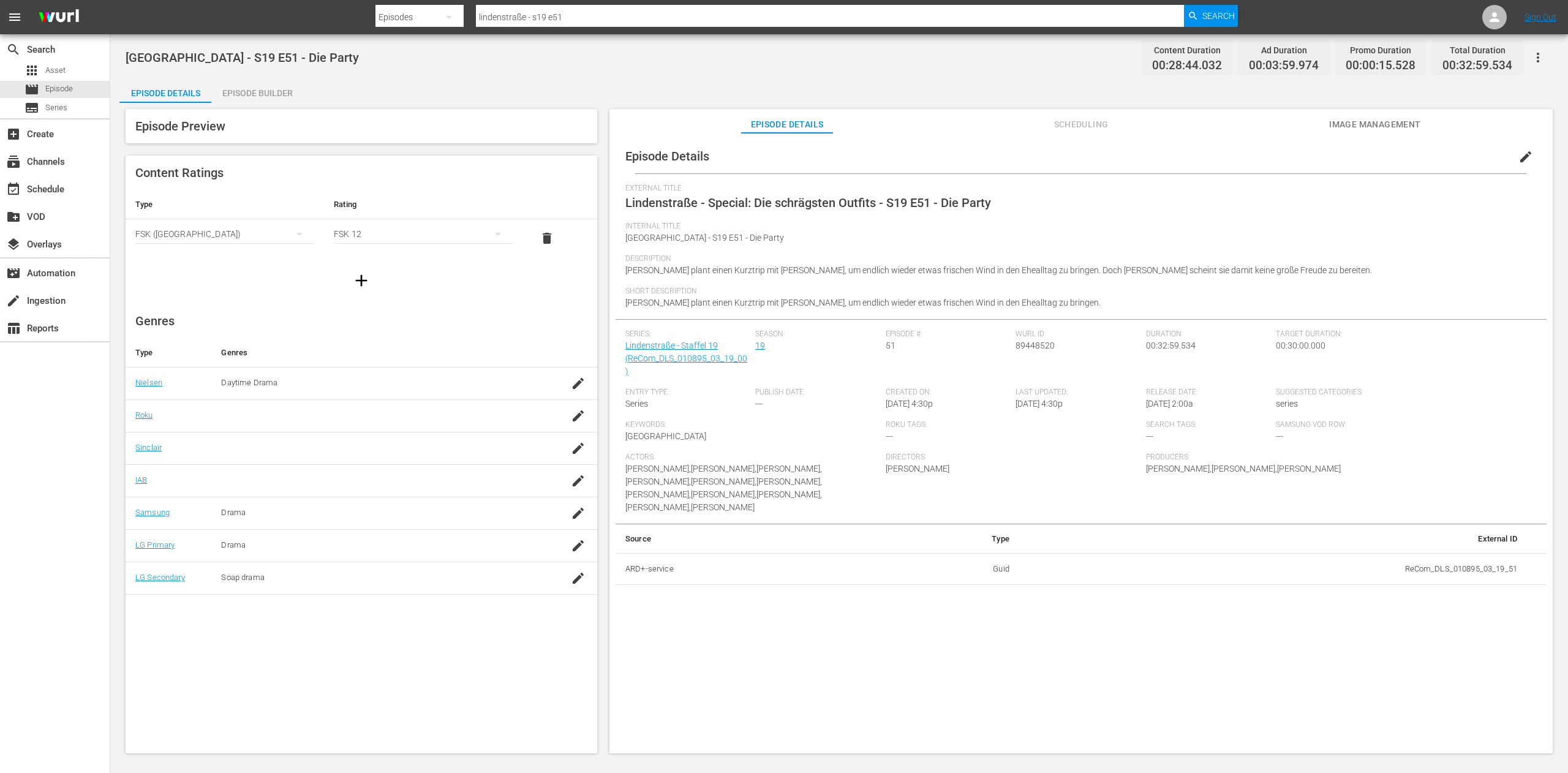
click at [1524, 156] on span "edit" at bounding box center [1526, 156] width 15 height 15
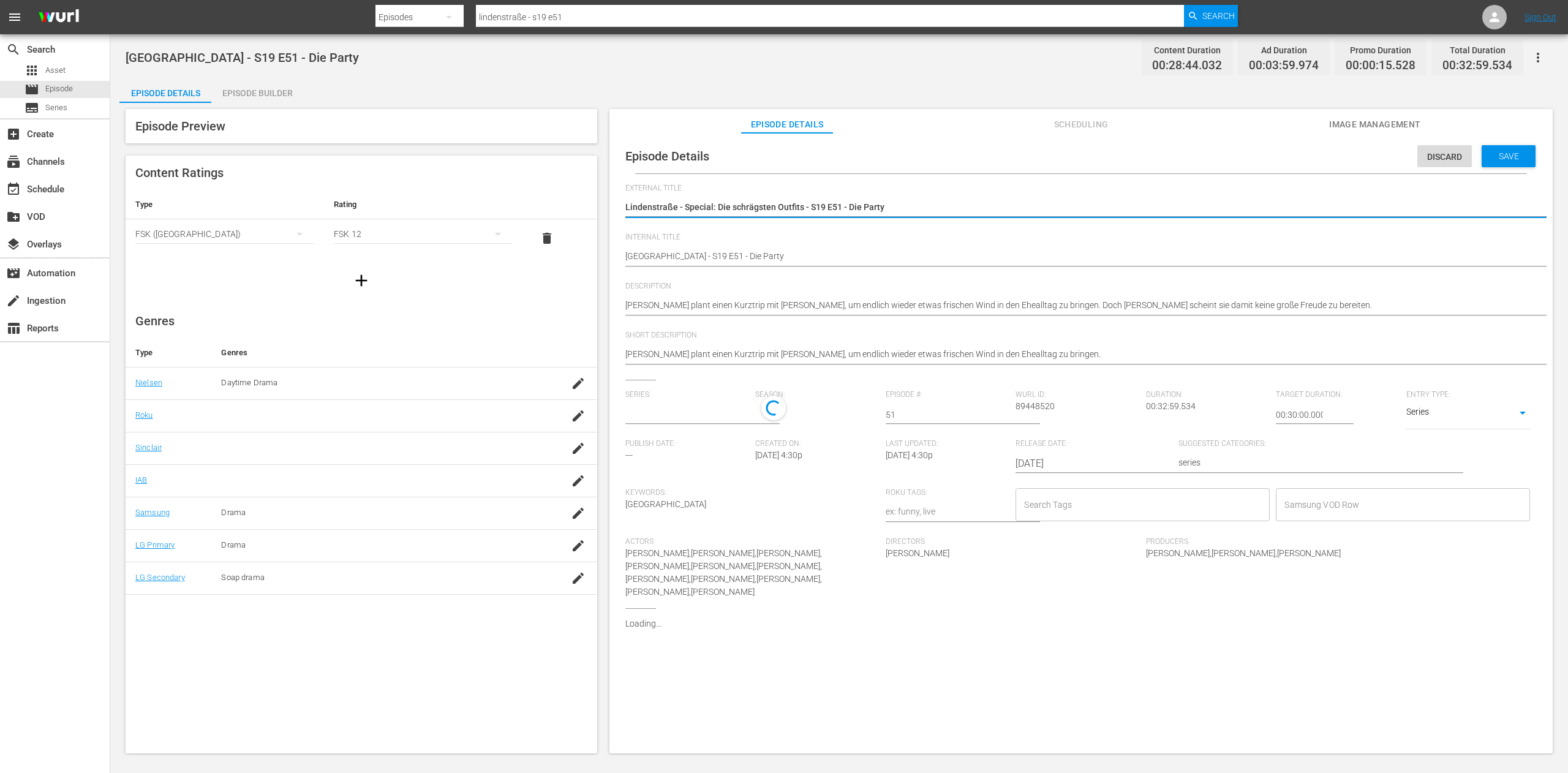
type input "Lindenstraße - Staffel 19"
drag, startPoint x: 846, startPoint y: 208, endPoint x: 809, endPoint y: 208, distance: 37.0
click at [809, 208] on textarea "Lindenstraße - Special: Die schrägsten Outfits - S19 E51 - Die Party" at bounding box center [1078, 208] width 905 height 15
type textarea "Lindenstraße - Special: Die schrägsten Outfits - Die Party"
drag, startPoint x: 684, startPoint y: 203, endPoint x: 801, endPoint y: 203, distance: 117.0
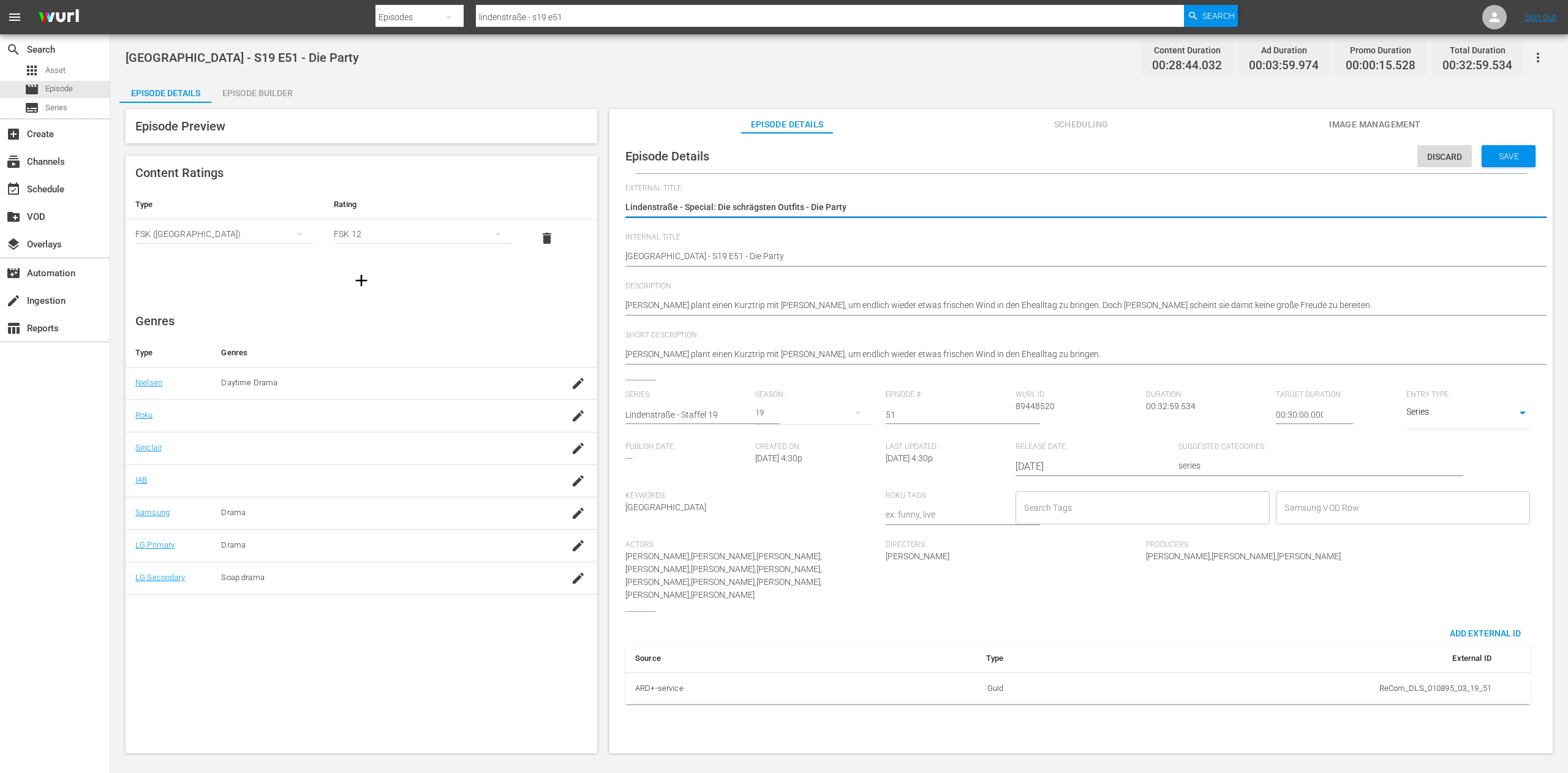
click at [801, 203] on textarea "Lindenstraße - Special: Die schrägsten Outfits - S19 E51 - Die Party" at bounding box center [1078, 208] width 905 height 15
type textarea "Lindenstraße - Special: Die schrägsten Outfits - Die Party"
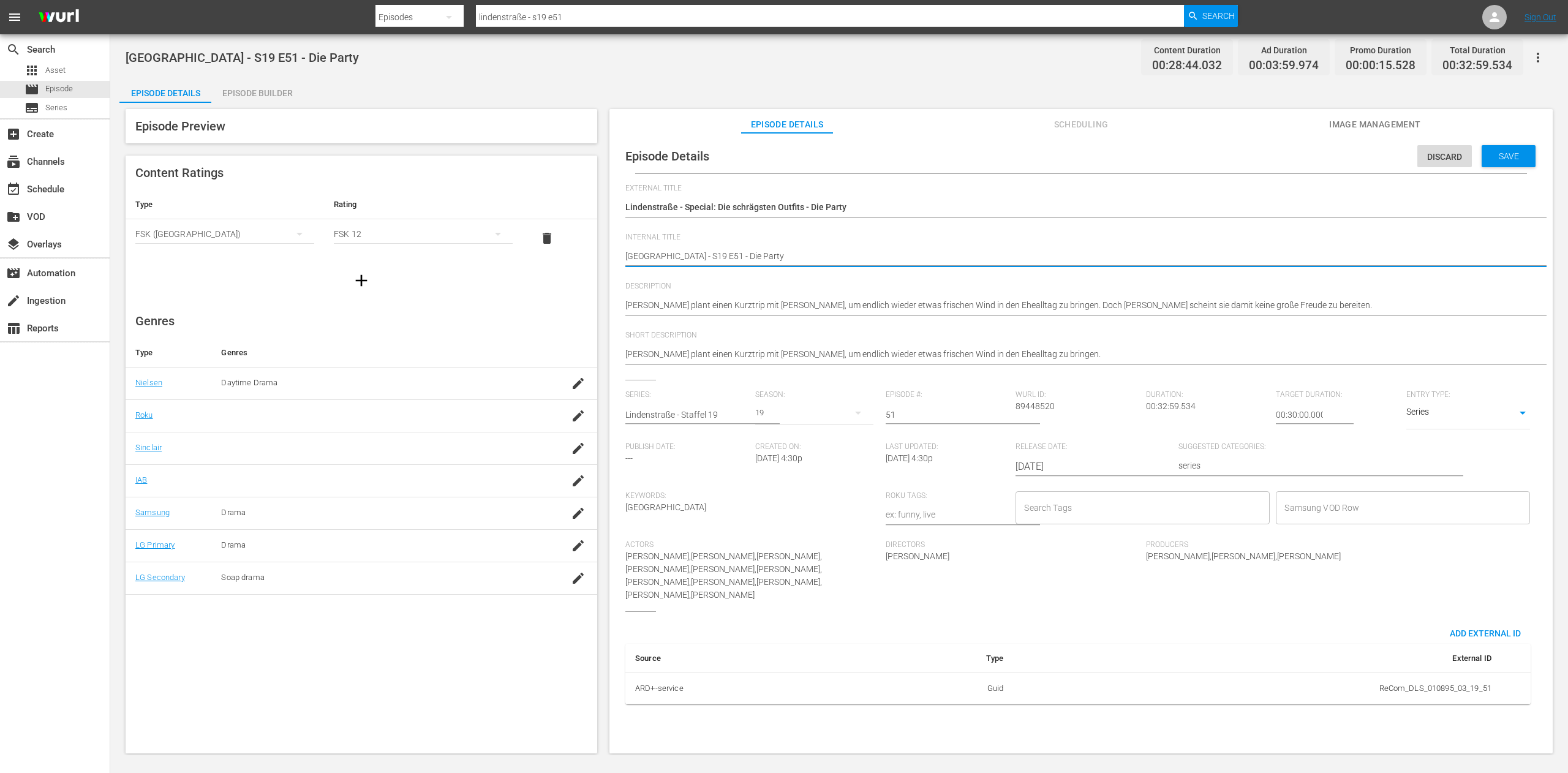
click at [681, 257] on textarea "[GEOGRAPHIC_DATA] - S19 E51 - Die Party" at bounding box center [1078, 257] width 905 height 15
paste textarea "pecial: Die schrägsten OutfitsS"
type textarea "Lindenstraße - Special: Die schrägsten OutfitsS19 E51 - Die Party"
type textarea "Lindenstraße - Special: Die schrägsten Outfits S19 E51 - Die Party"
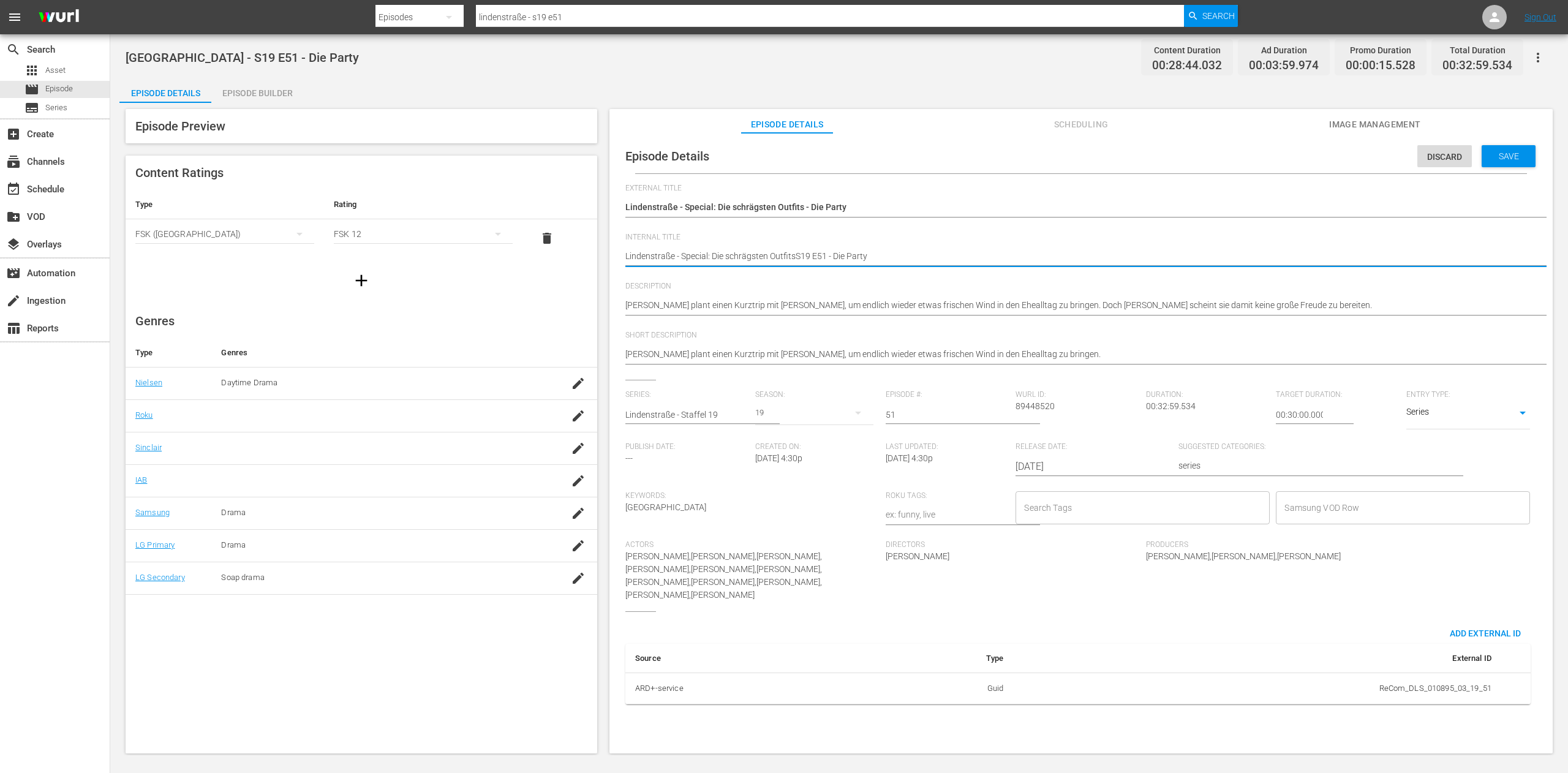
type textarea "Lindenstraße - Special: Die schrägsten Outfits S19 E51 - Die Party"
type textarea "Lindenstraße - Special: Die schrägsten Outfits -S19 E51 - Die Party"
type textarea "Lindenstraße - Special: Die schrägsten Outfits - S19 E51 - Die Party"
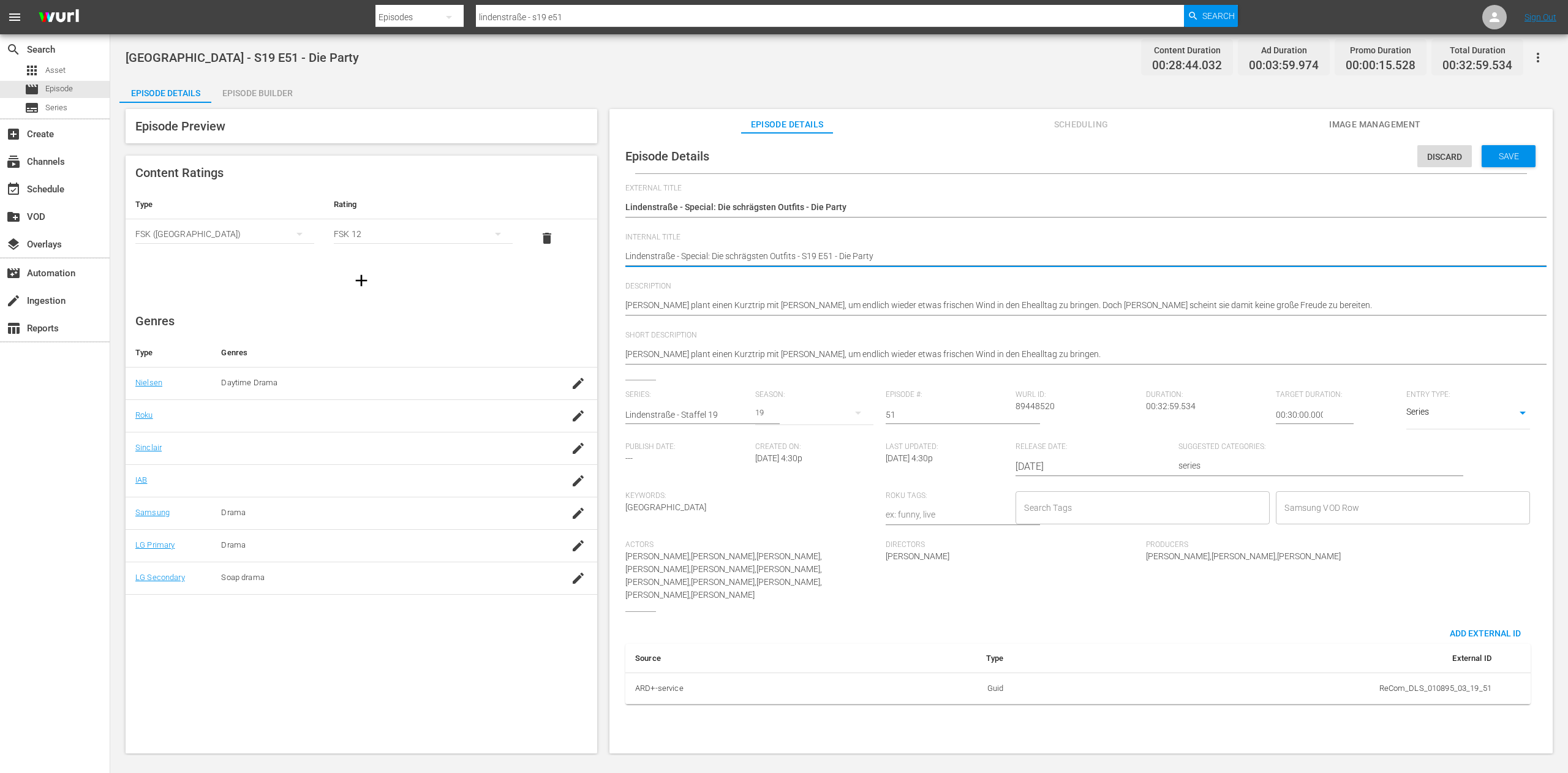
click at [948, 246] on div "[GEOGRAPHIC_DATA] - S19 E51 - Die Party [GEOGRAPHIC_DATA] - S19 E51 - Die Party" at bounding box center [1078, 257] width 905 height 30
click at [1347, 508] on input "Samsung VOD Row" at bounding box center [1394, 508] width 225 height 22
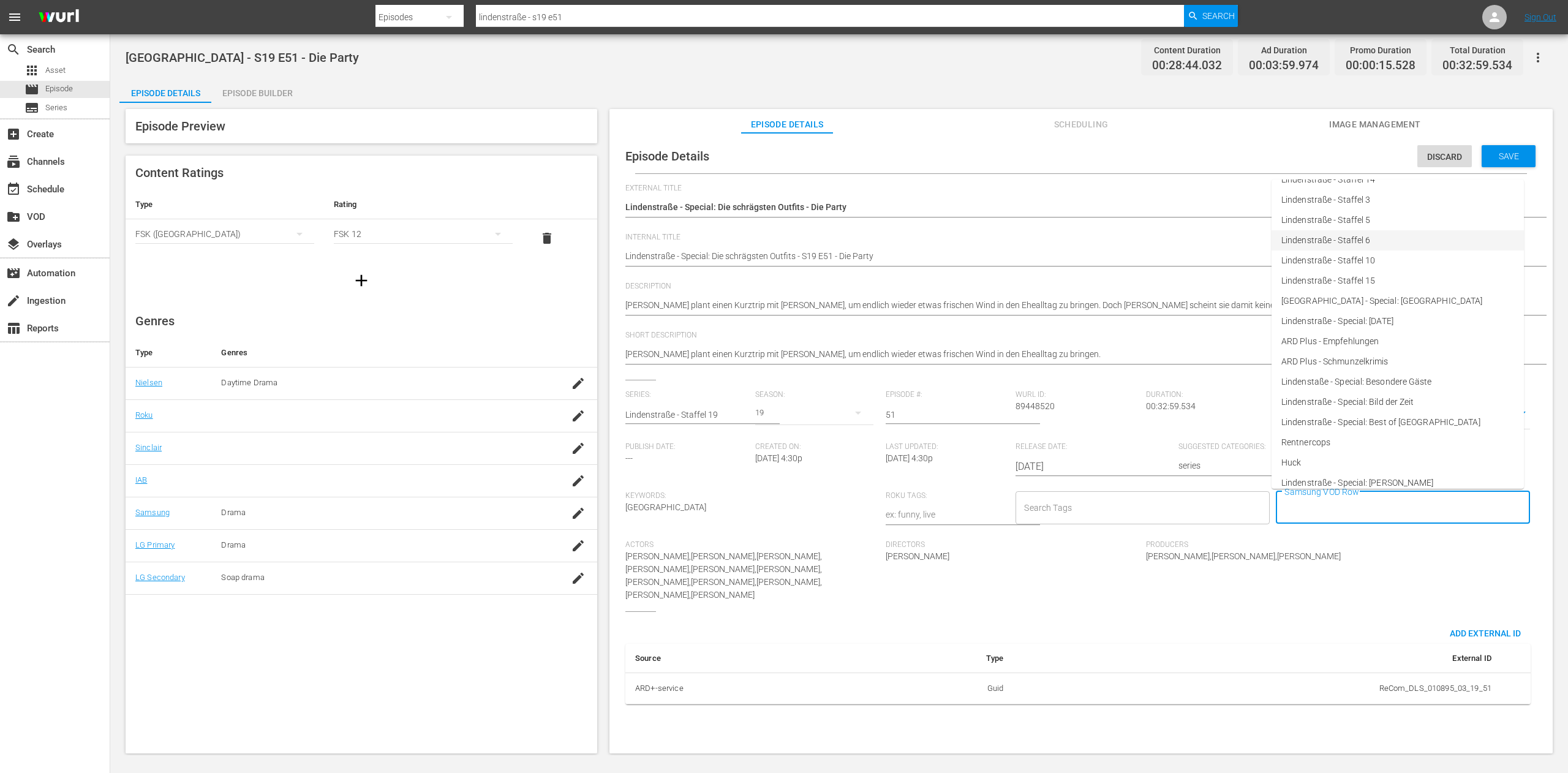
scroll to position [307, 0]
click at [1446, 393] on span "Lindenstraße - Special: Die schrägsten Outfits" at bounding box center [1368, 393] width 173 height 13
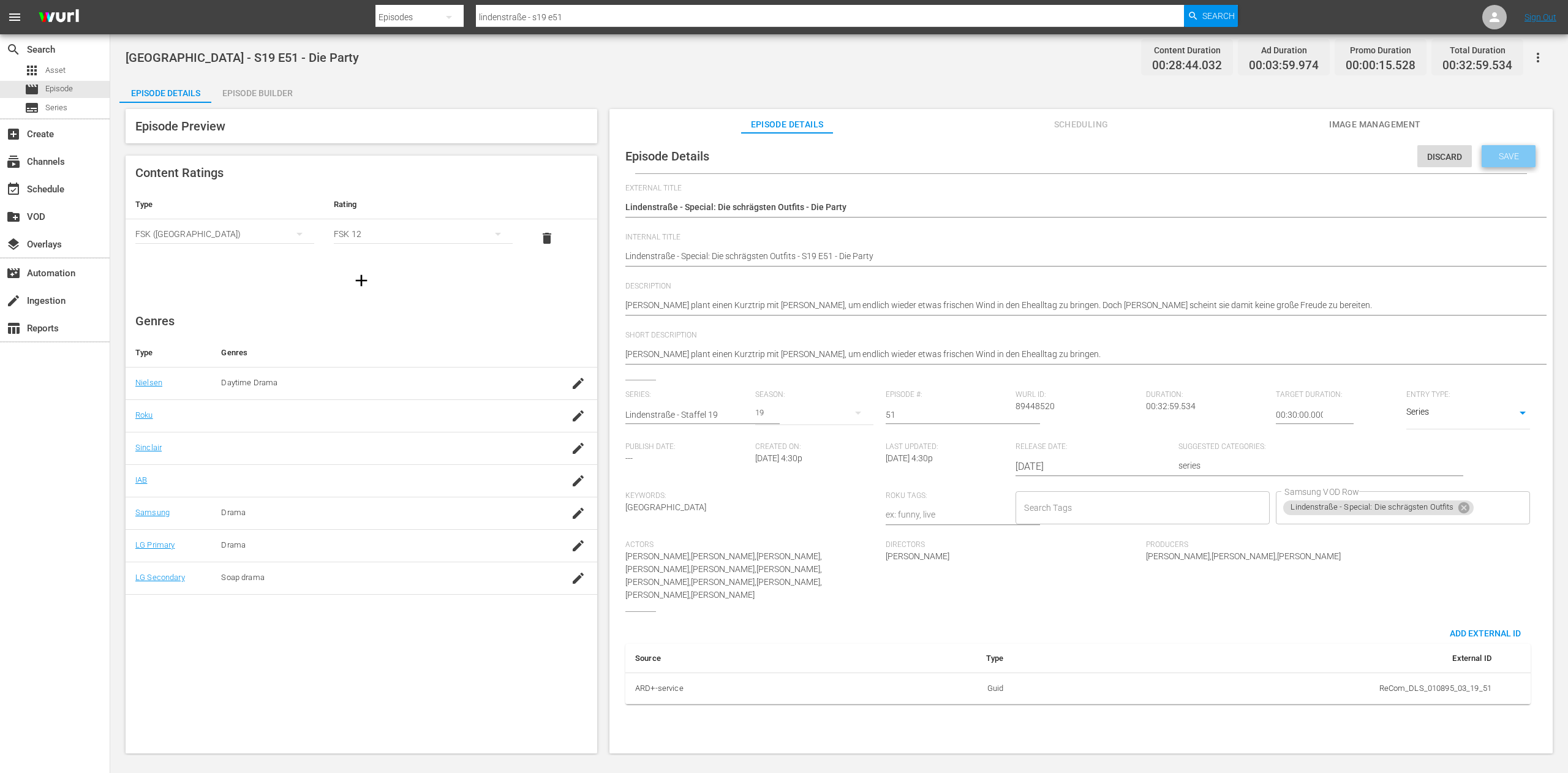
click at [1489, 151] on span "Save" at bounding box center [1509, 156] width 40 height 10
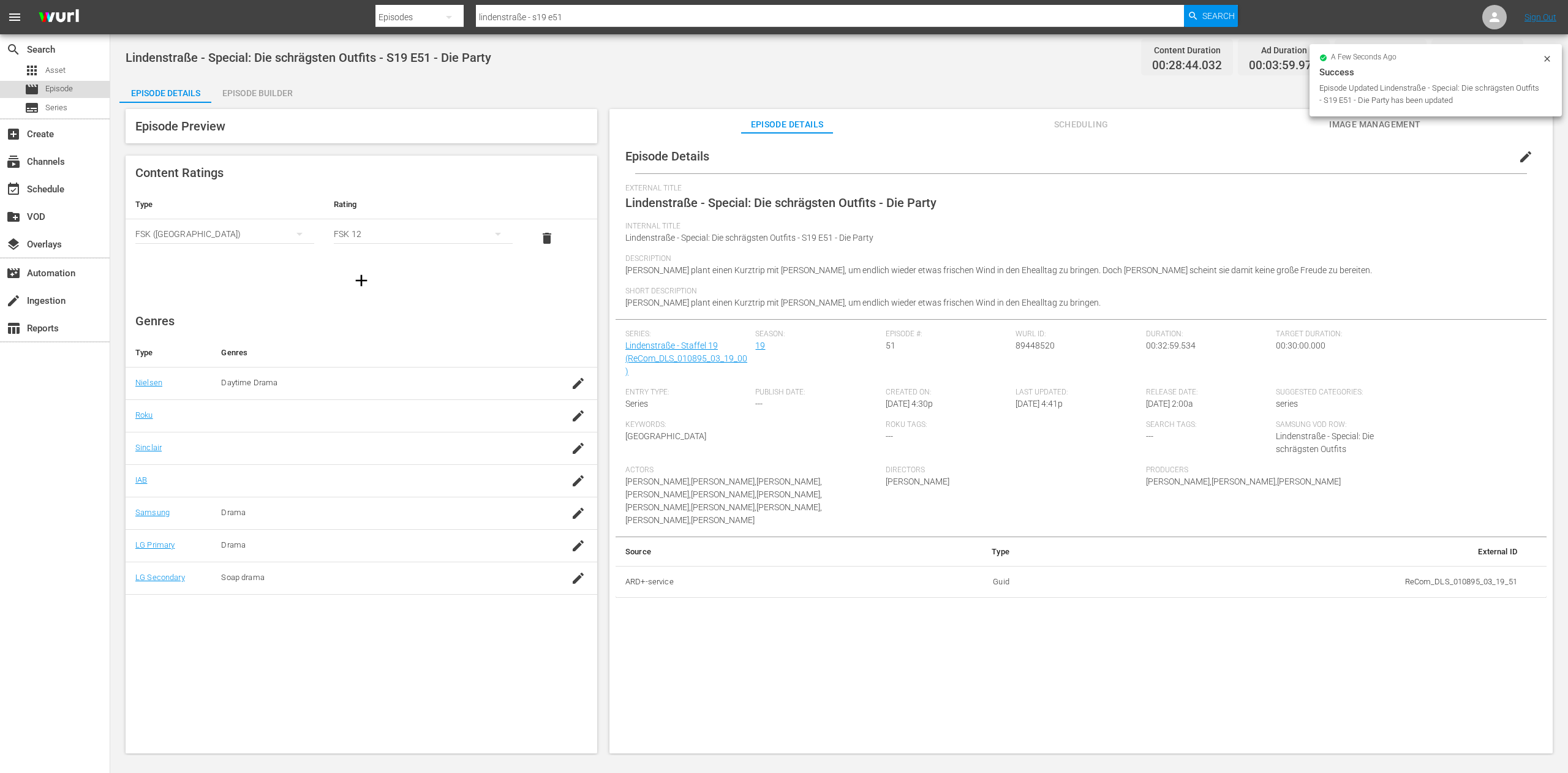
click at [54, 95] on span "Episode" at bounding box center [59, 88] width 28 height 12
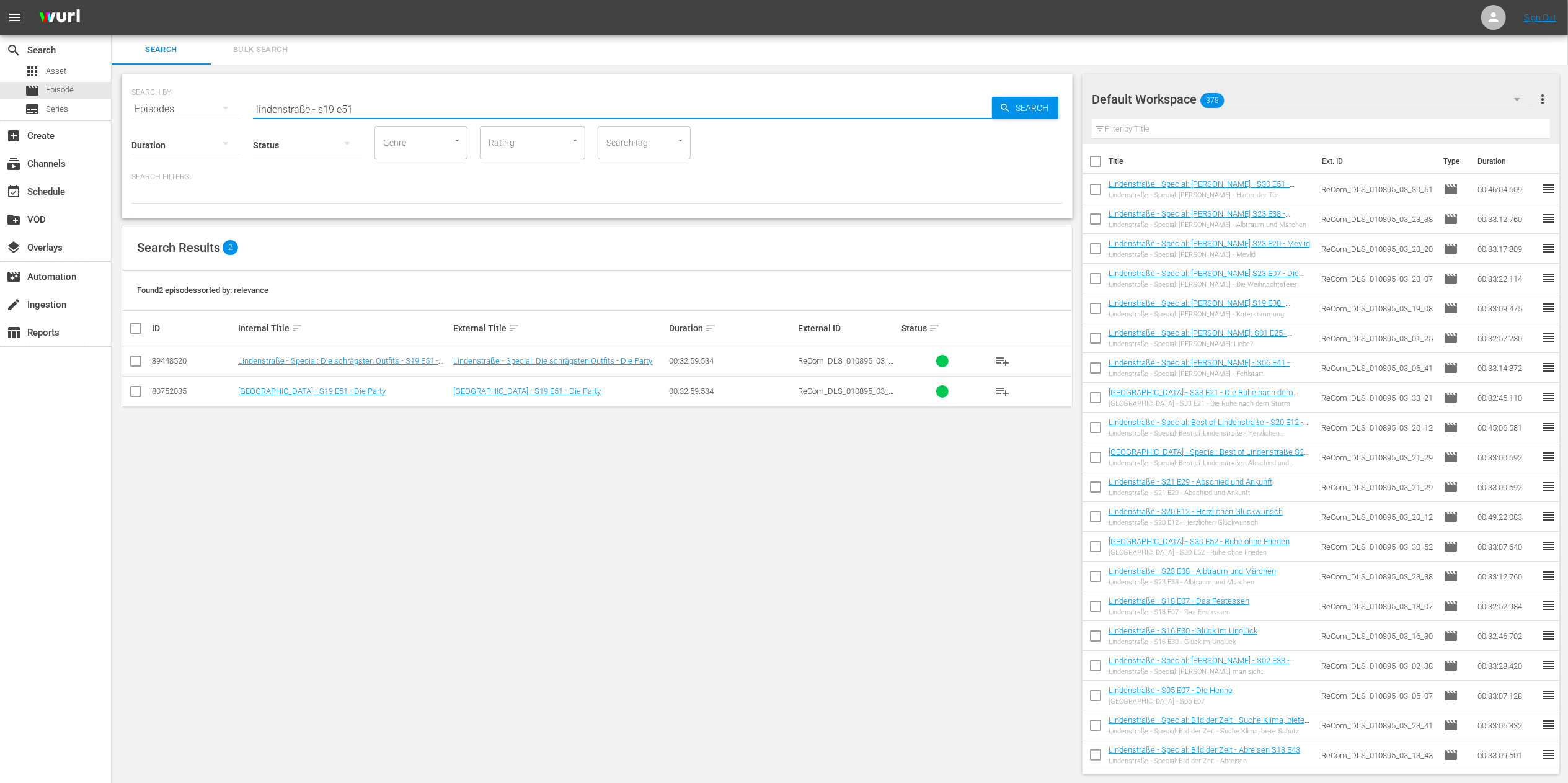
drag, startPoint x: 386, startPoint y: 109, endPoint x: 322, endPoint y: 113, distance: 64.1
click at [322, 113] on input "lindenstraße - s19 e51" at bounding box center [622, 109] width 739 height 30
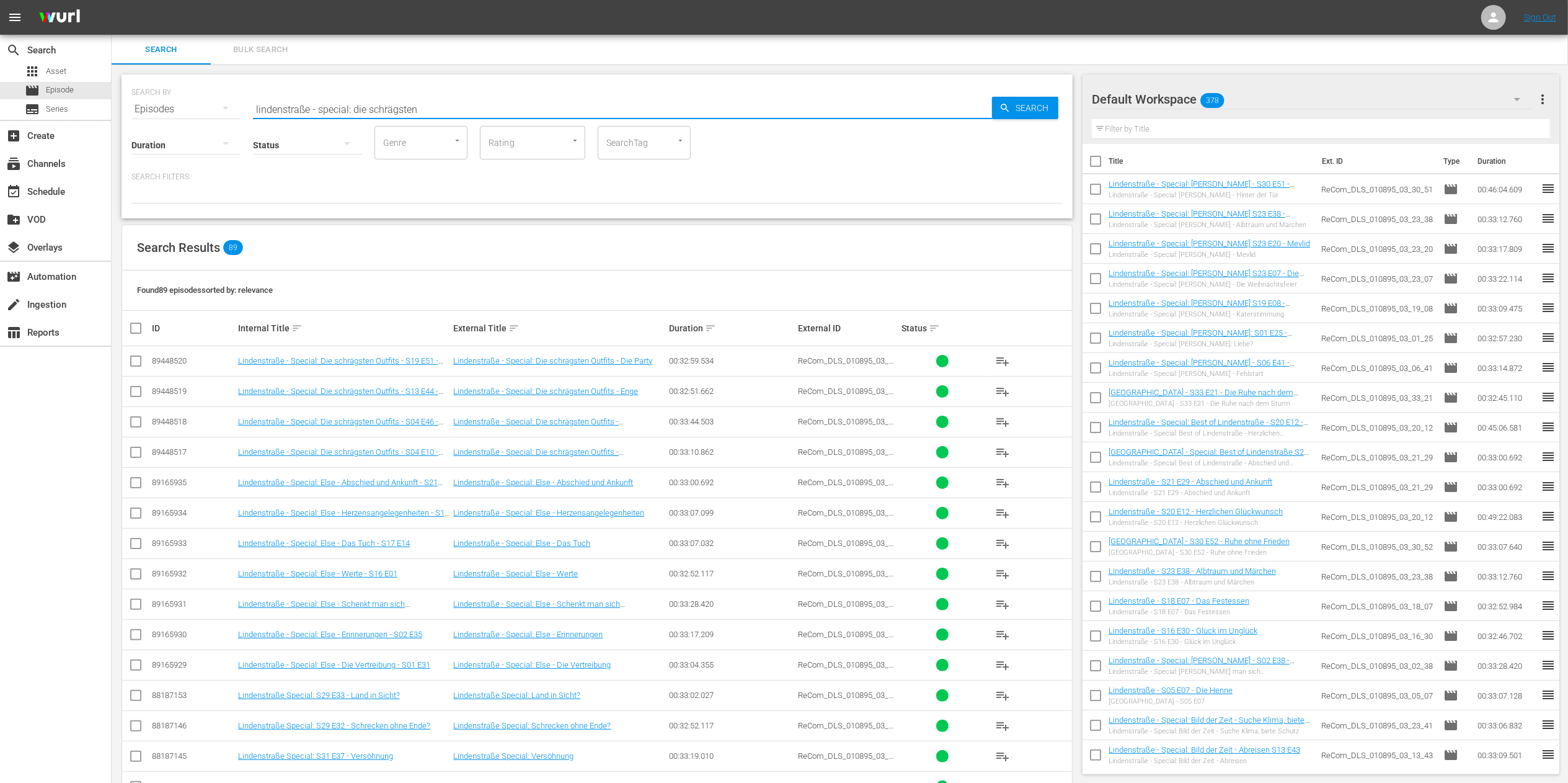
type input "lindenstraße - special: die schrägsten"
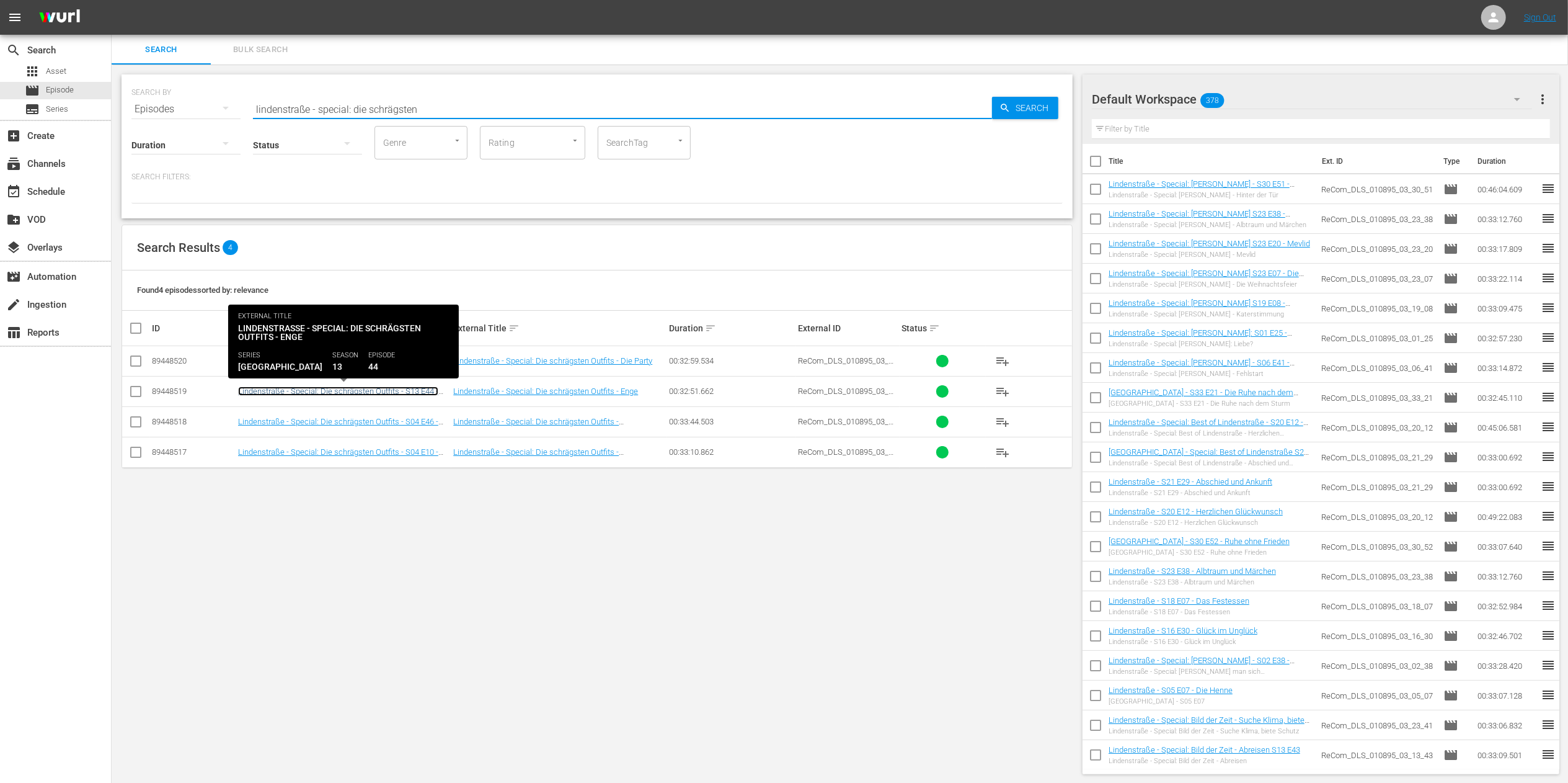
click at [413, 394] on link "Lindenstraße - Special: Die schrägsten Outfits - S13 E44 - Enge" at bounding box center [338, 395] width 200 height 19
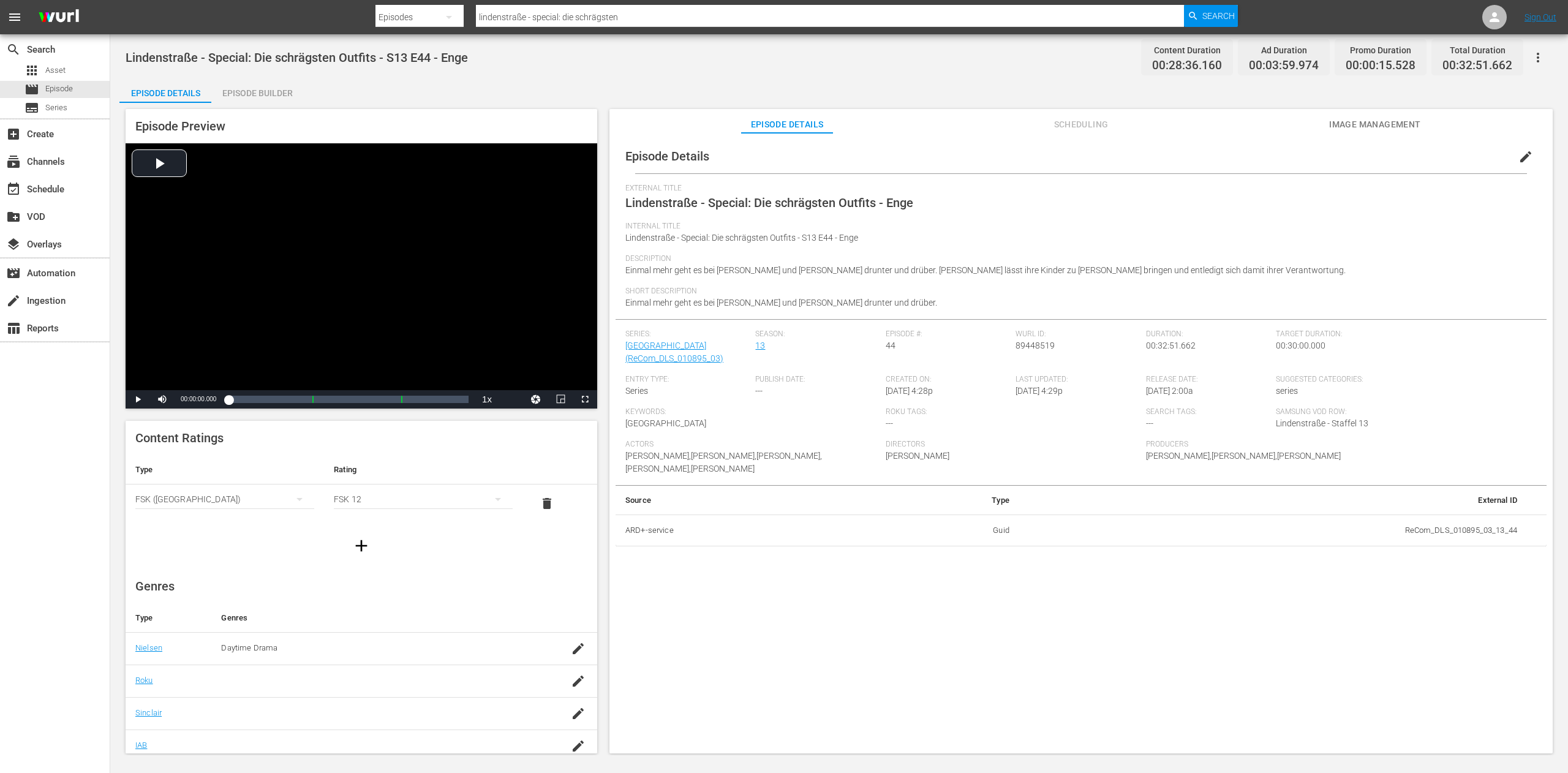
click at [1519, 154] on span "edit" at bounding box center [1526, 156] width 15 height 15
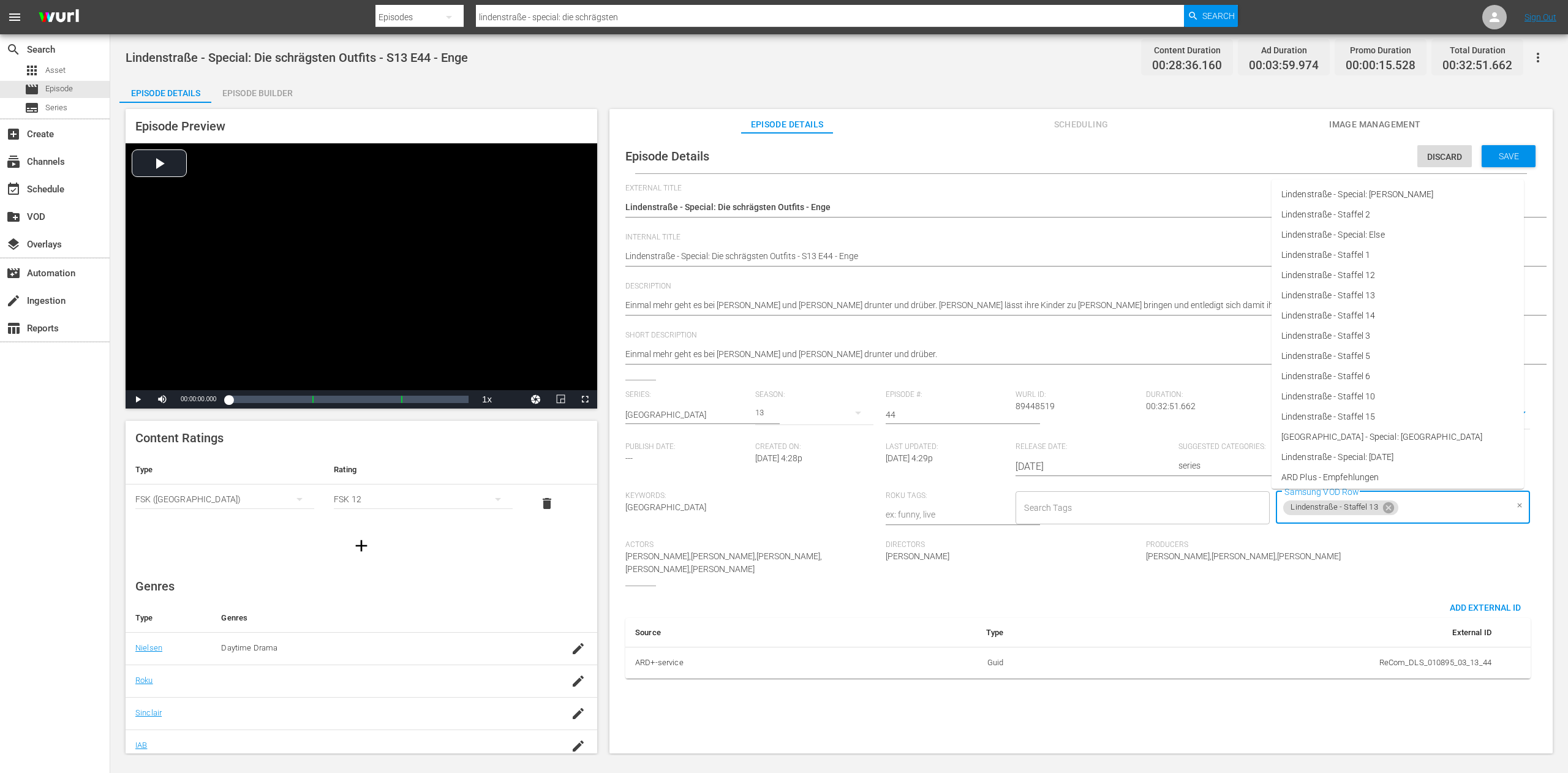
click at [1441, 509] on input "Samsung VOD Row" at bounding box center [1453, 508] width 107 height 22
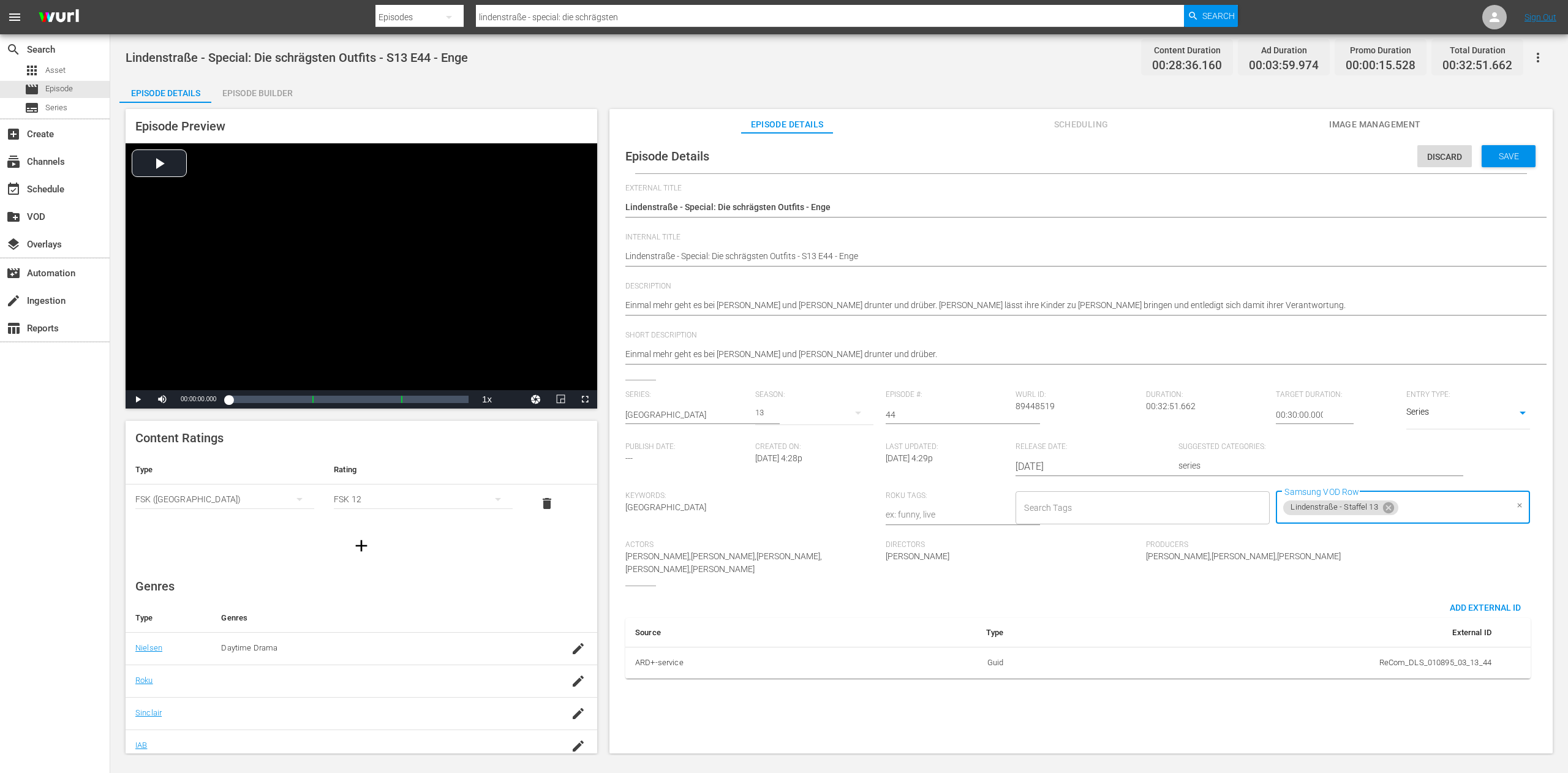
click at [1468, 511] on input "Samsung VOD Row" at bounding box center [1453, 508] width 107 height 22
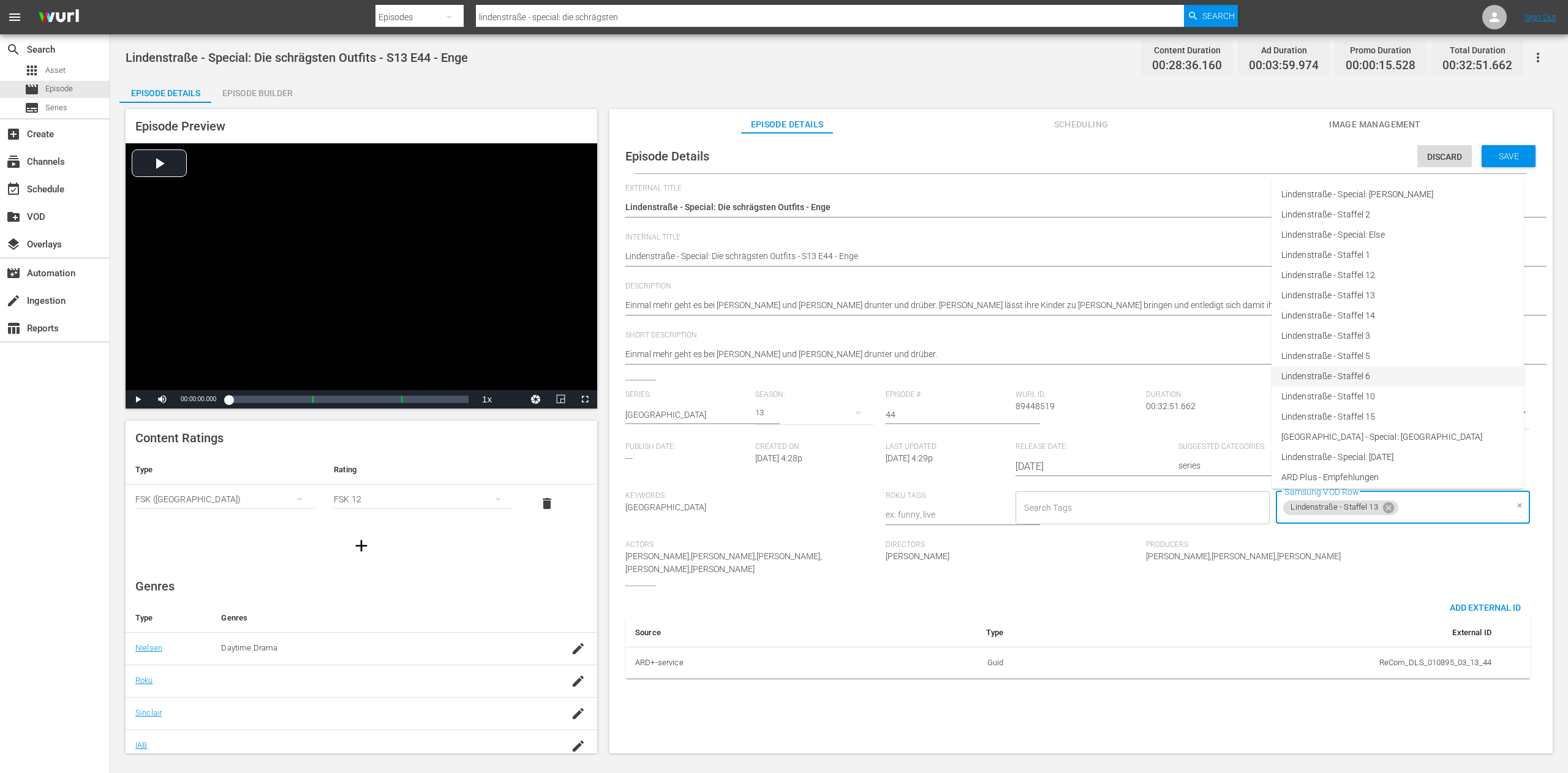
scroll to position [307, 0]
click at [1454, 392] on li "Lindenstraße - Special: Die schrägsten Outfits" at bounding box center [1398, 393] width 252 height 20
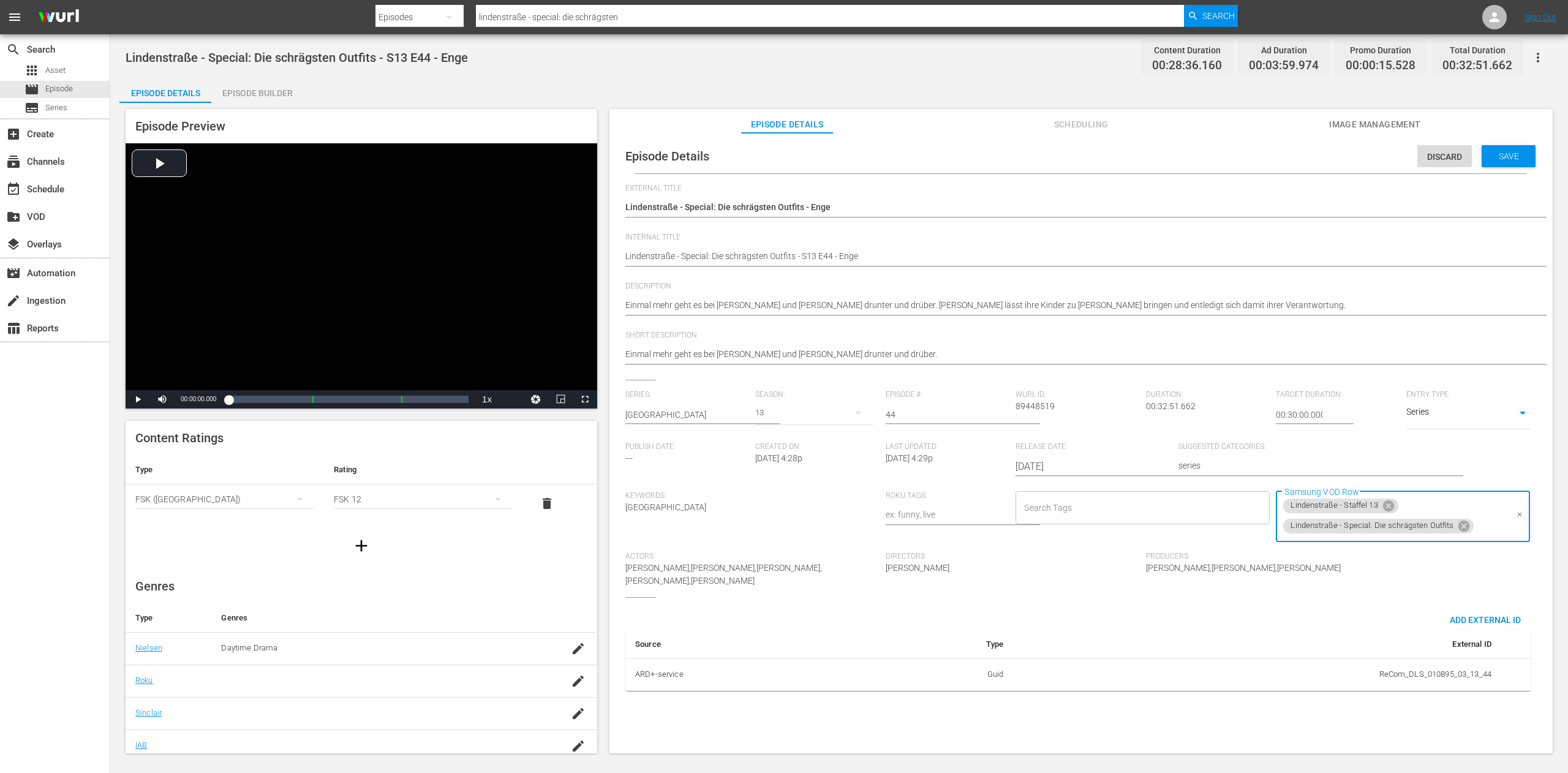
click at [1498, 142] on div "Discard Save" at bounding box center [1478, 153] width 123 height 28
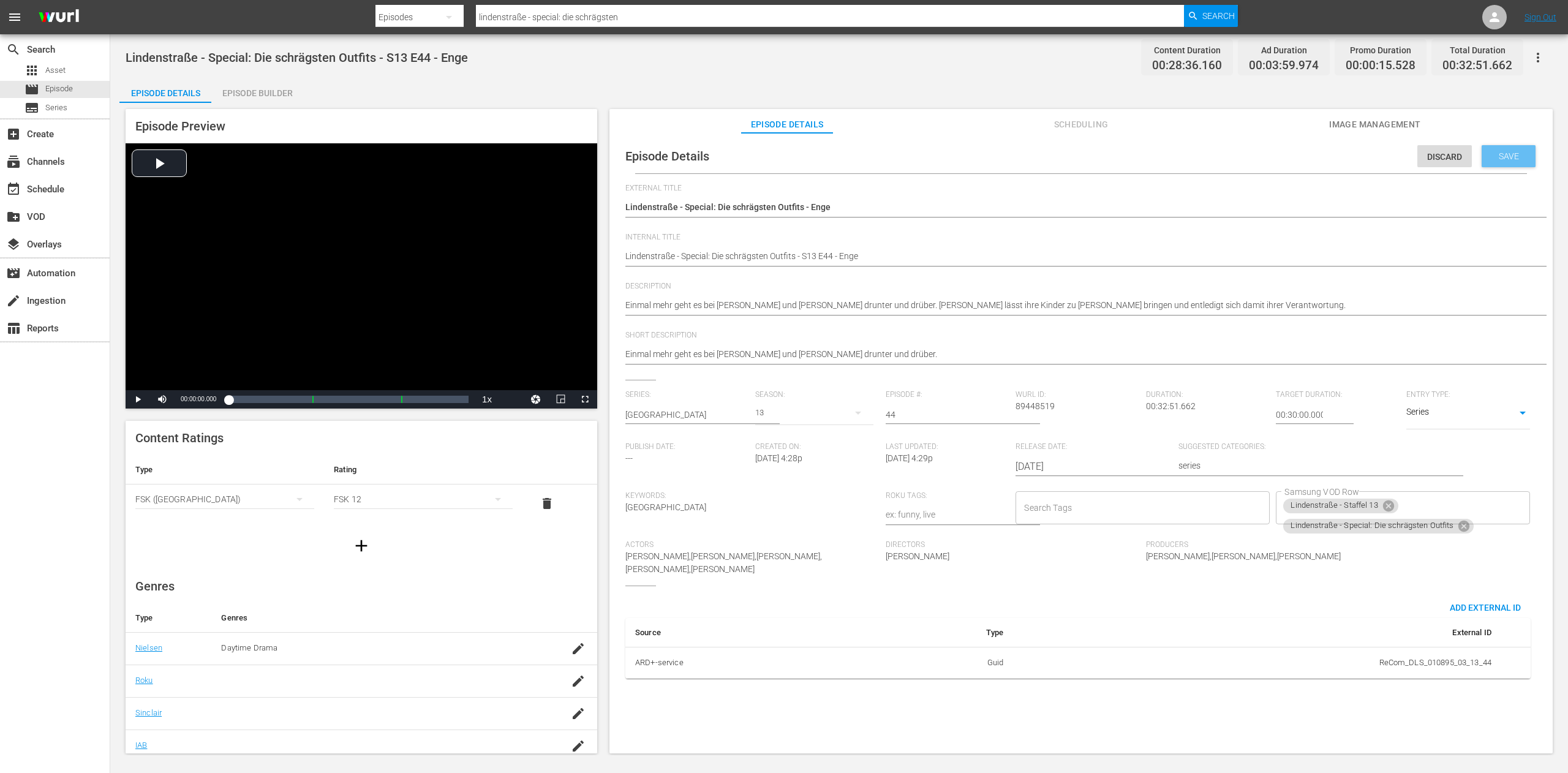
click at [1495, 156] on span "Save" at bounding box center [1509, 156] width 40 height 10
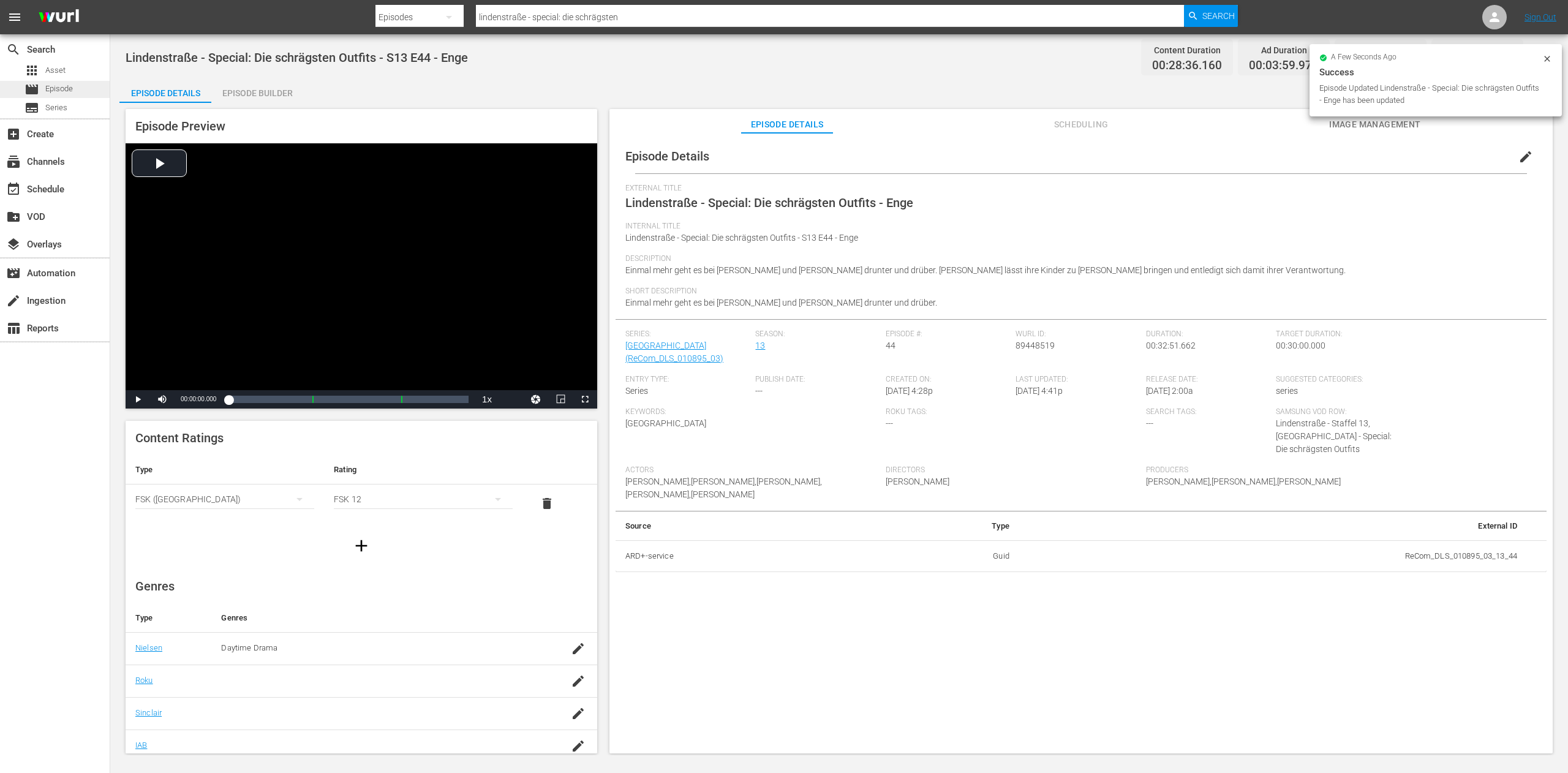
click at [77, 90] on div "movie Episode" at bounding box center [55, 89] width 110 height 17
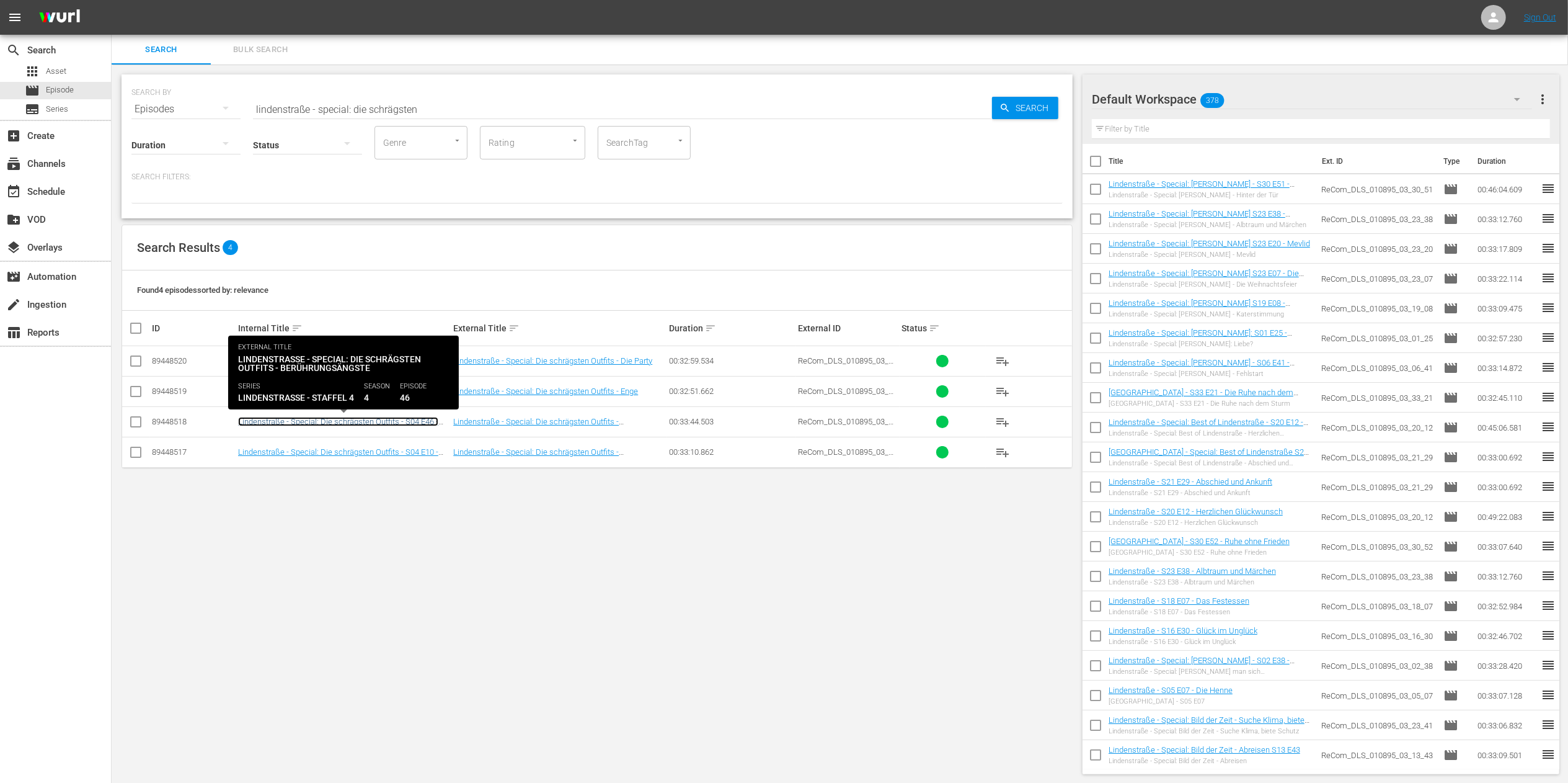
click at [391, 423] on link "Lindenstraße - Special: Die schrägsten Outfits - S04 E46 - Berührungsängste" at bounding box center [338, 426] width 200 height 19
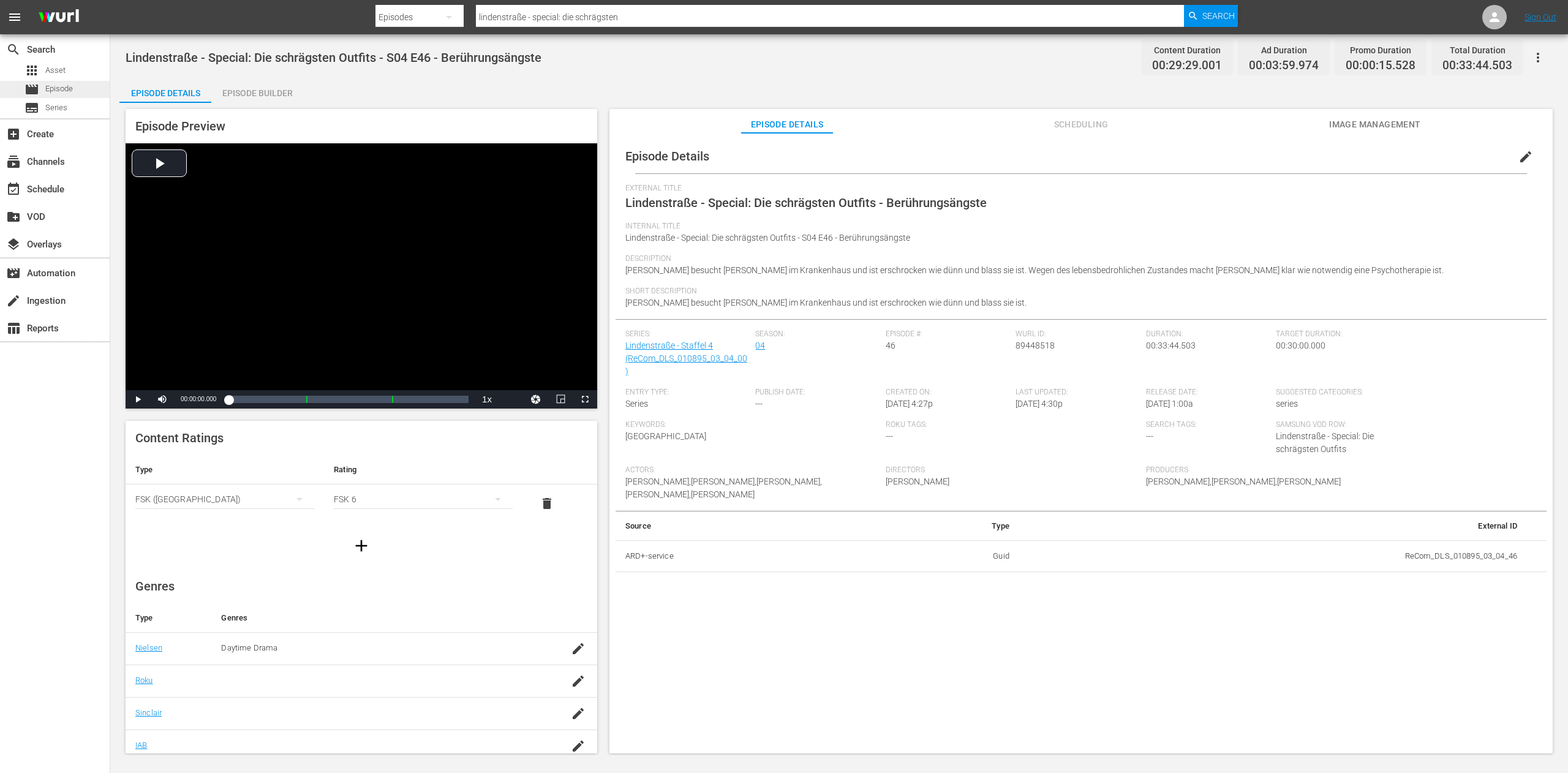
click at [59, 88] on span "Episode" at bounding box center [59, 88] width 28 height 12
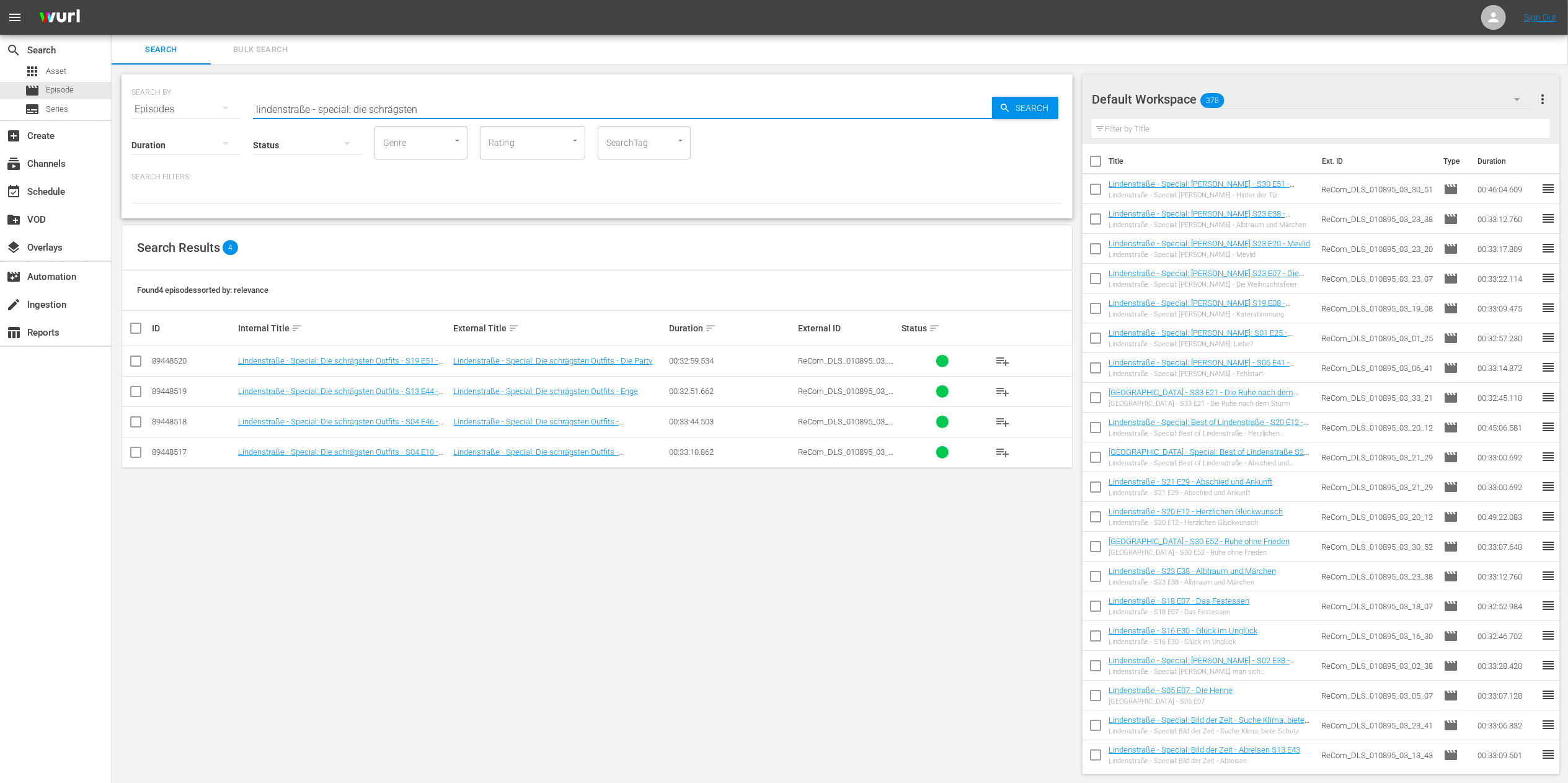
drag, startPoint x: 464, startPoint y: 111, endPoint x: 321, endPoint y: 113, distance: 143.0
click at [321, 113] on input "lindenstraße - special: die schrägsten" at bounding box center [622, 109] width 739 height 30
type input "lindenstraße - s20 e51"
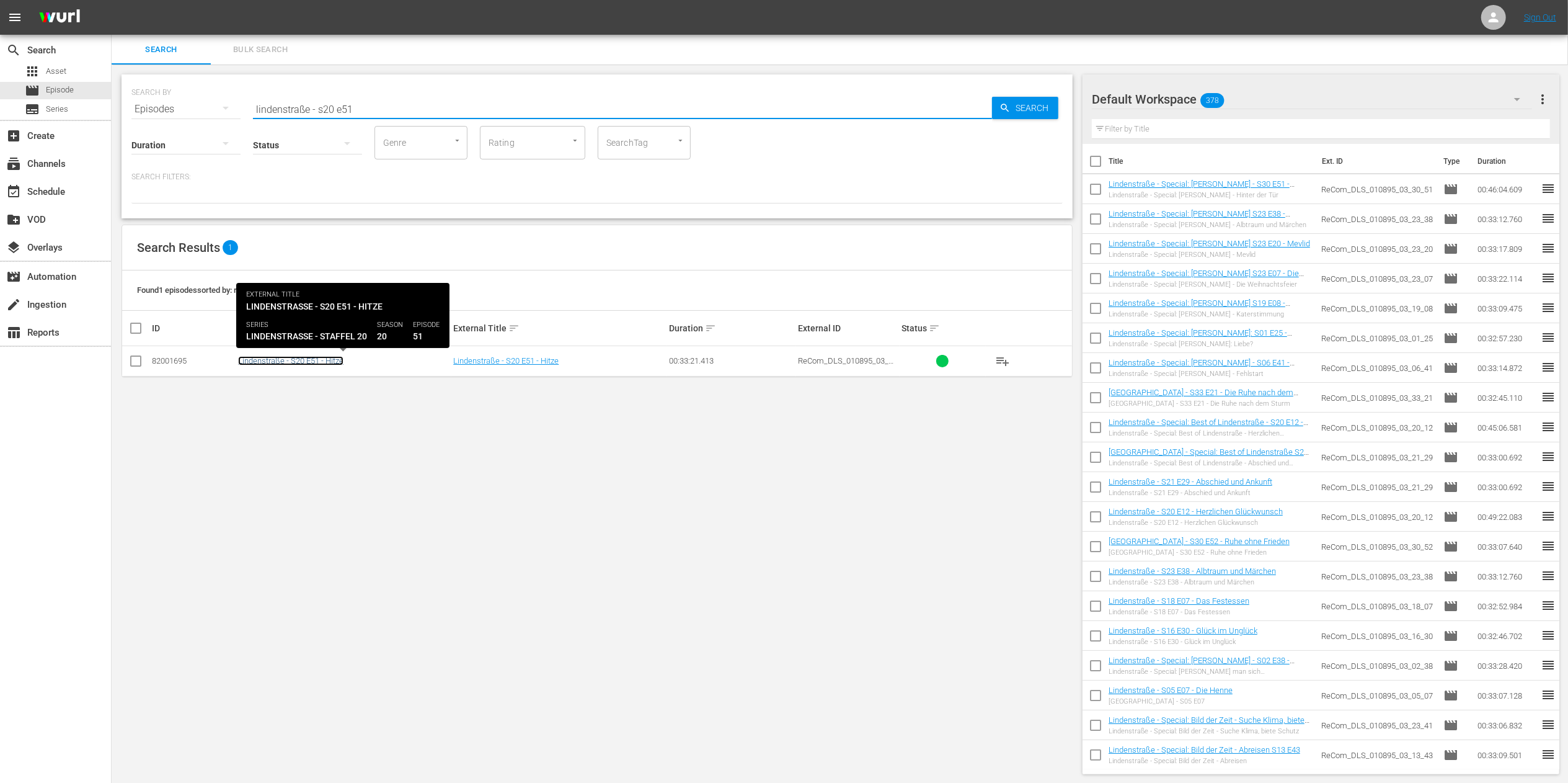
click at [341, 362] on link "Lindenstraße - S20 E51 - Hitze" at bounding box center [290, 360] width 105 height 10
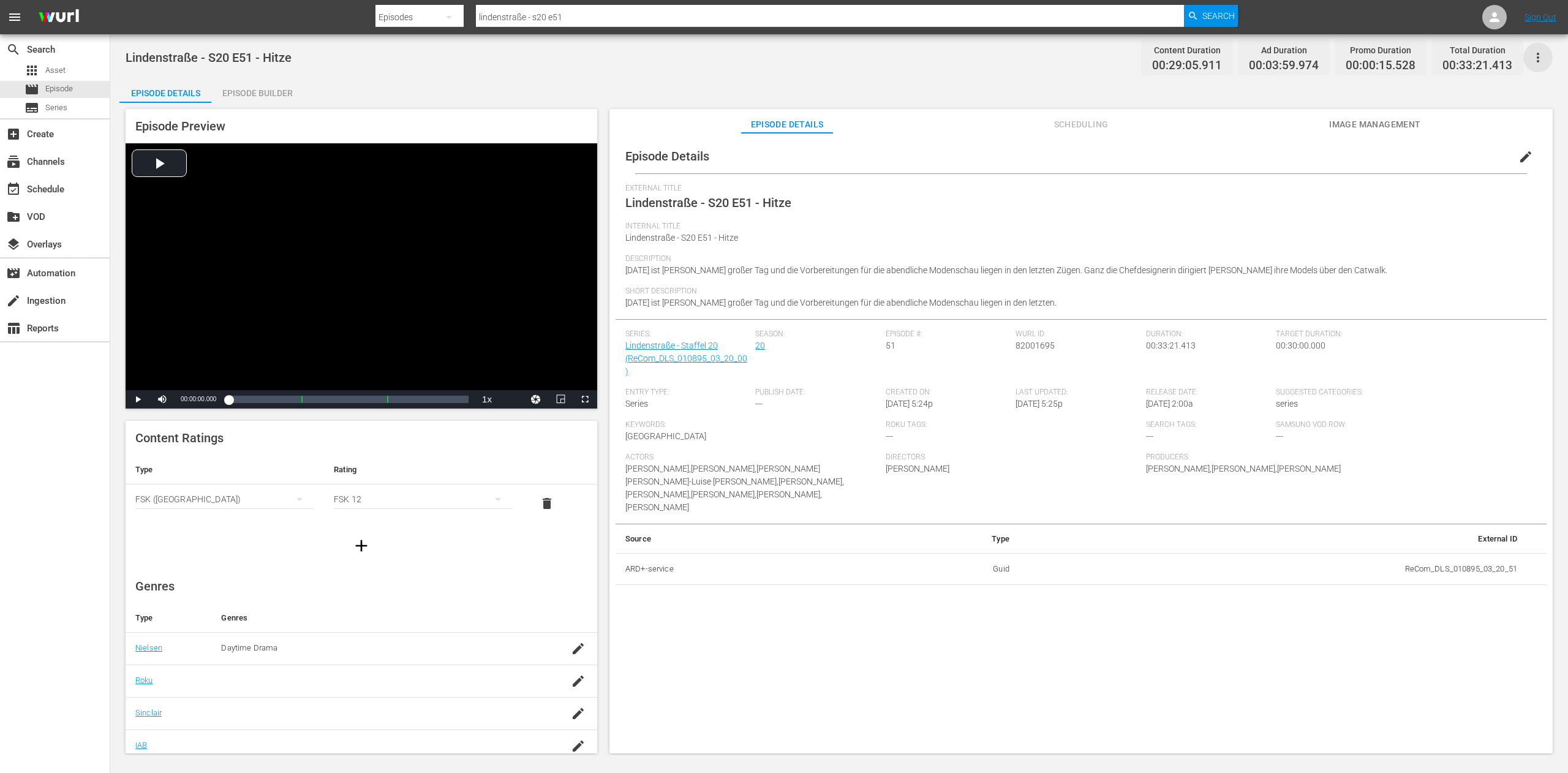
click at [1543, 59] on icon "button" at bounding box center [1538, 57] width 15 height 15
click at [1469, 93] on div "Duplicate Episode" at bounding box center [1450, 91] width 187 height 30
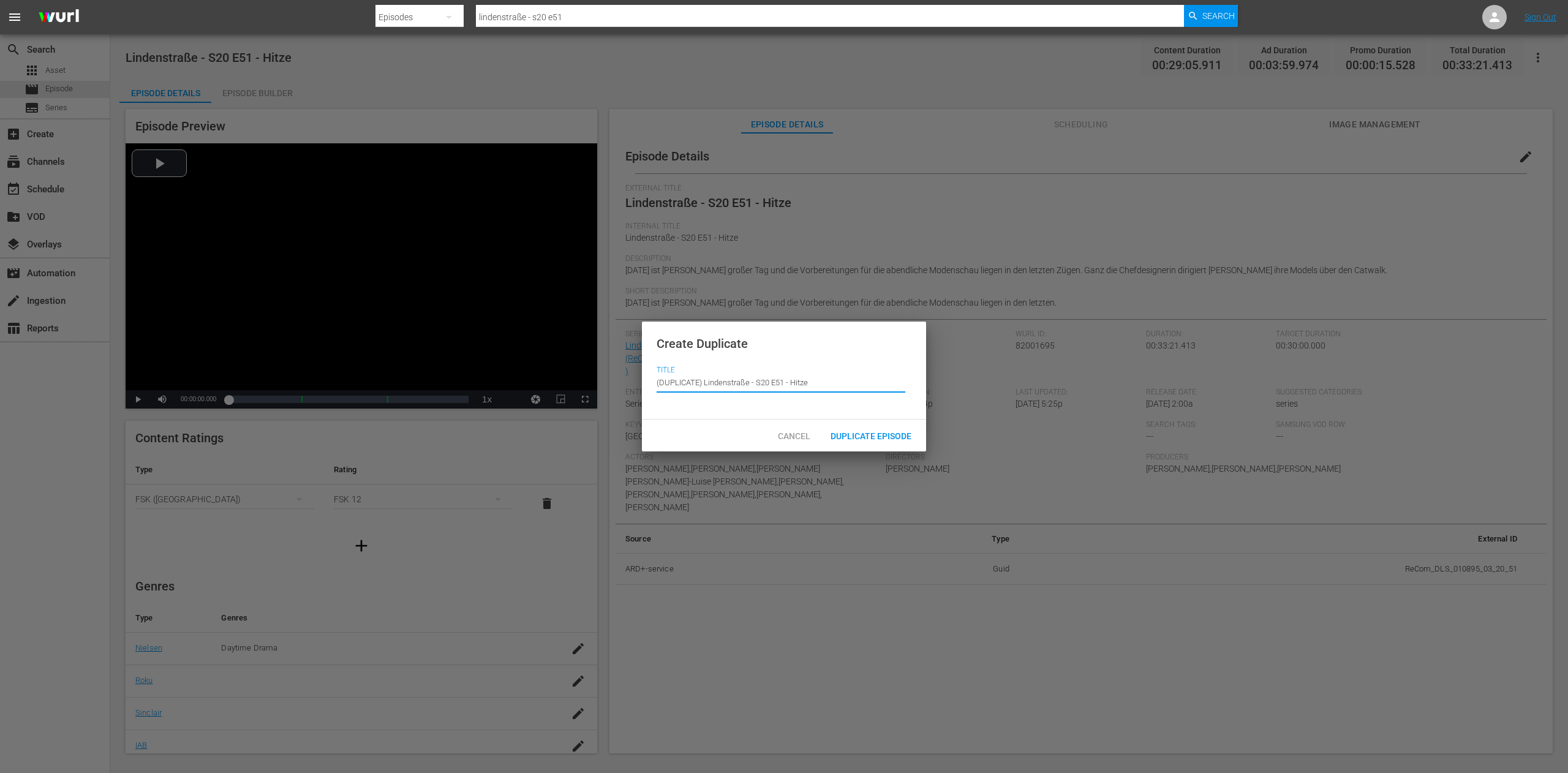
drag, startPoint x: 706, startPoint y: 383, endPoint x: 621, endPoint y: 393, distance: 85.6
click at [621, 393] on div "Create Duplicate Title Episode Title (DUPLICATE) Lindenstraße - S20 E51 - Hitze…" at bounding box center [784, 386] width 1568 height 773
click at [707, 381] on input "Lindenstraße - S20 E51 - Hitze" at bounding box center [781, 383] width 249 height 30
paste input "Special: Die schrägsten Outfits"
type input "Lindenstraße - Special: Die schrägsten Outfits - S20 E51 - Hitze"
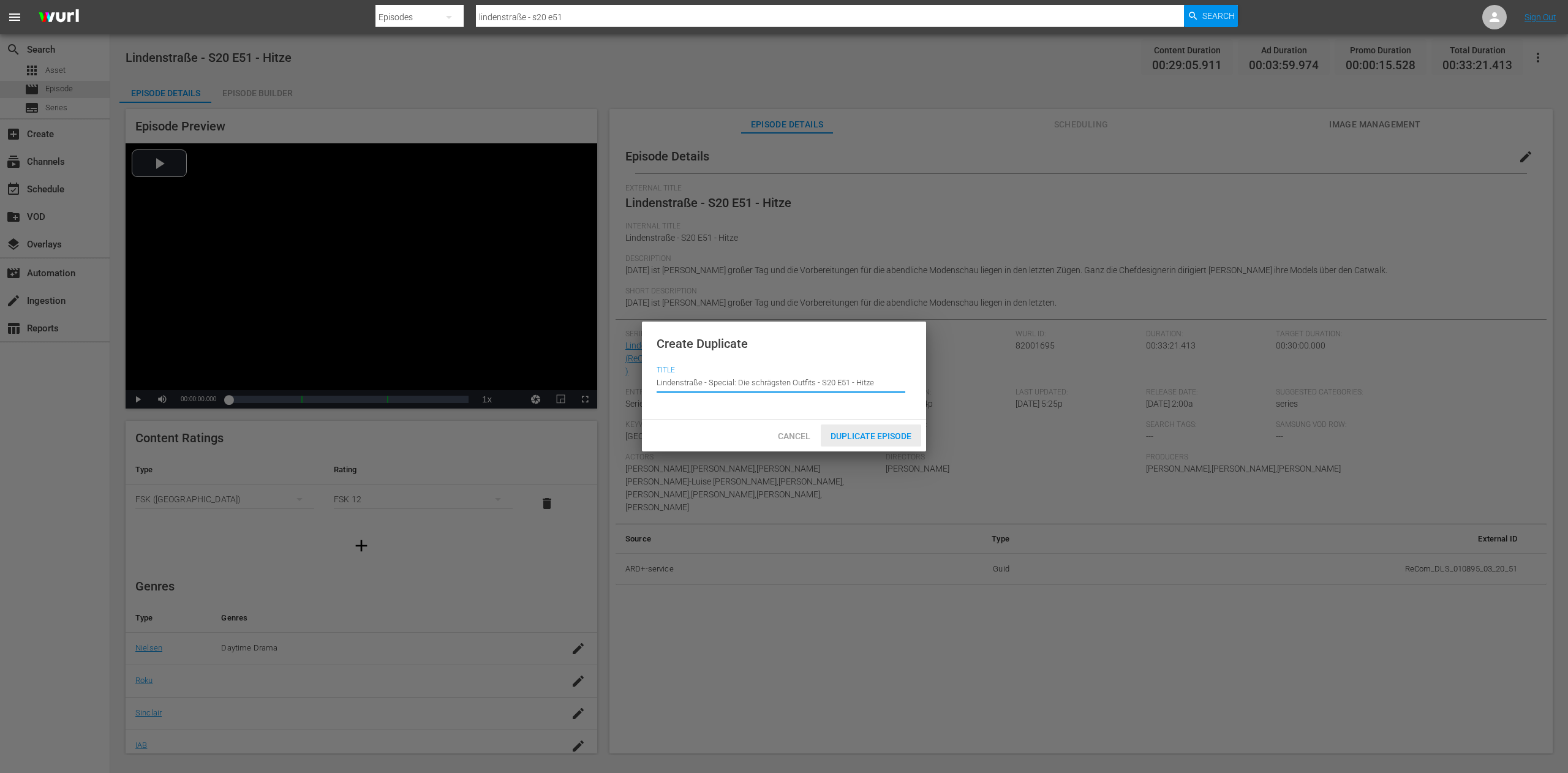
click at [875, 435] on span "Duplicate Episode" at bounding box center [870, 436] width 100 height 10
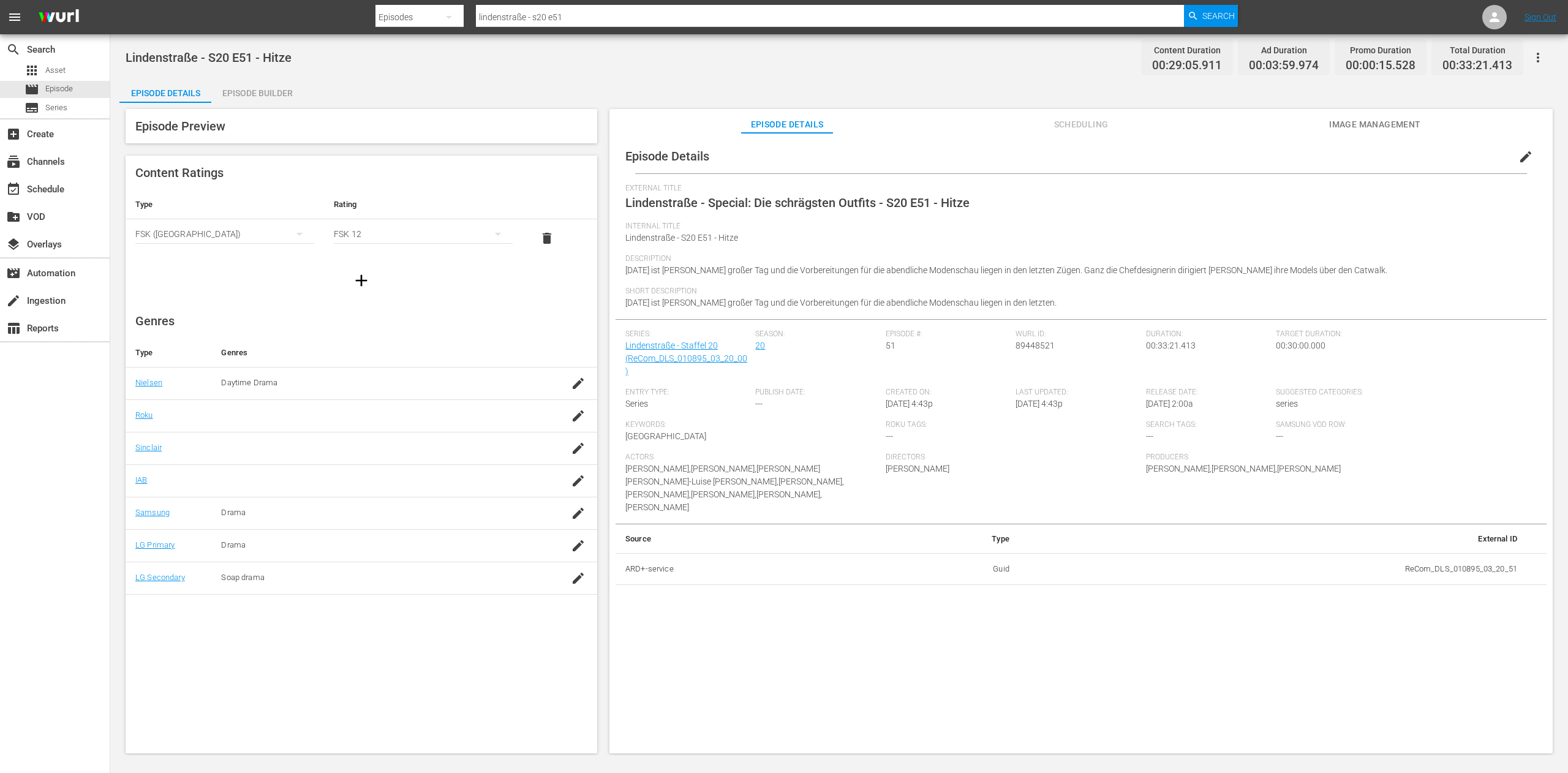
click at [1522, 156] on span "edit" at bounding box center [1526, 156] width 15 height 15
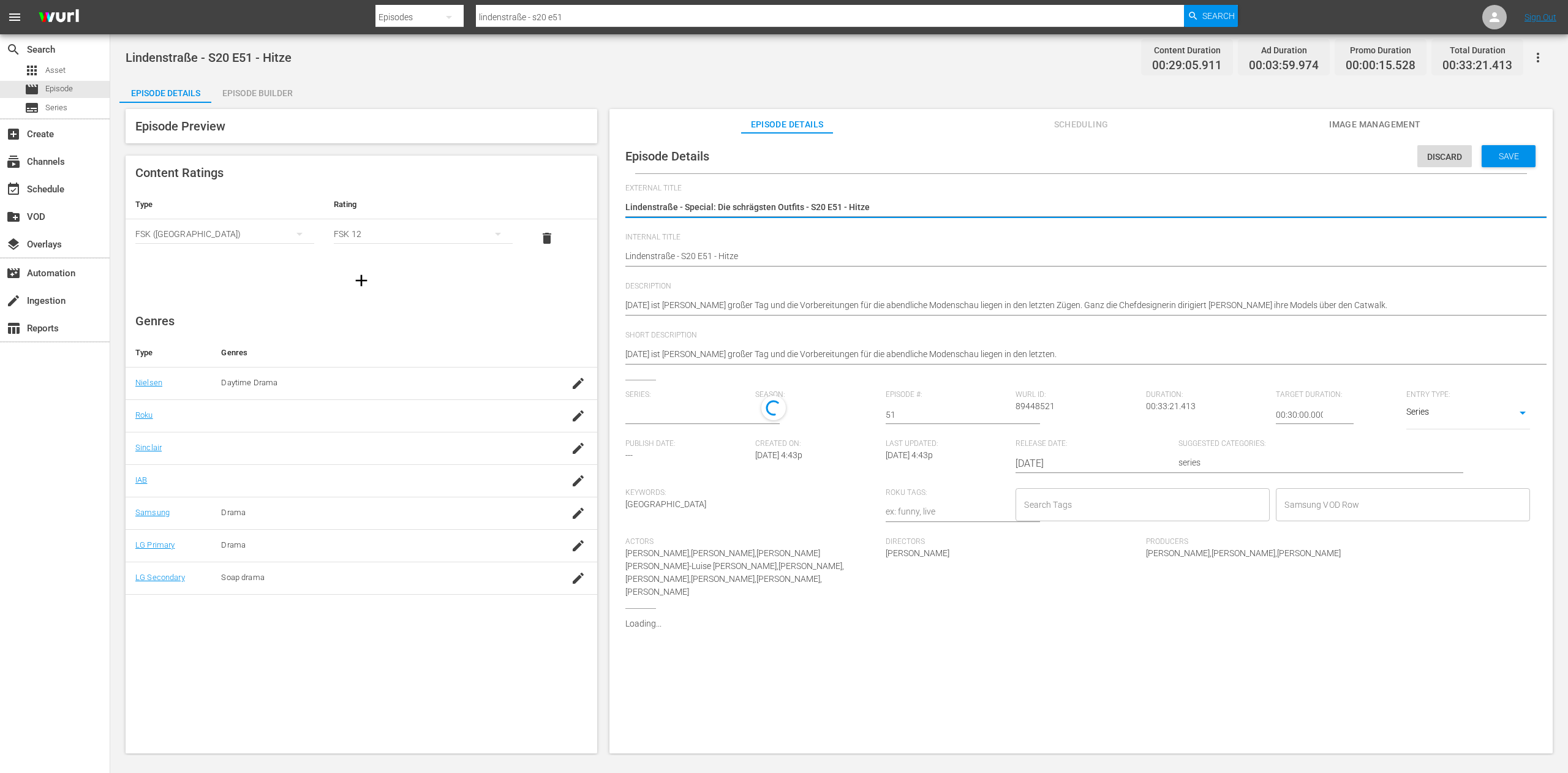
type input "Lindenstraße - Staffel 20"
drag, startPoint x: 843, startPoint y: 204, endPoint x: 809, endPoint y: 204, distance: 34.0
click at [809, 204] on textarea "Lindenstraße - Special: Die schrägsten Outfits - S20 E51 - Hitze" at bounding box center [1078, 208] width 905 height 15
type textarea "Lindenstraße - Special: Die schrägsten Outfits - Hitze"
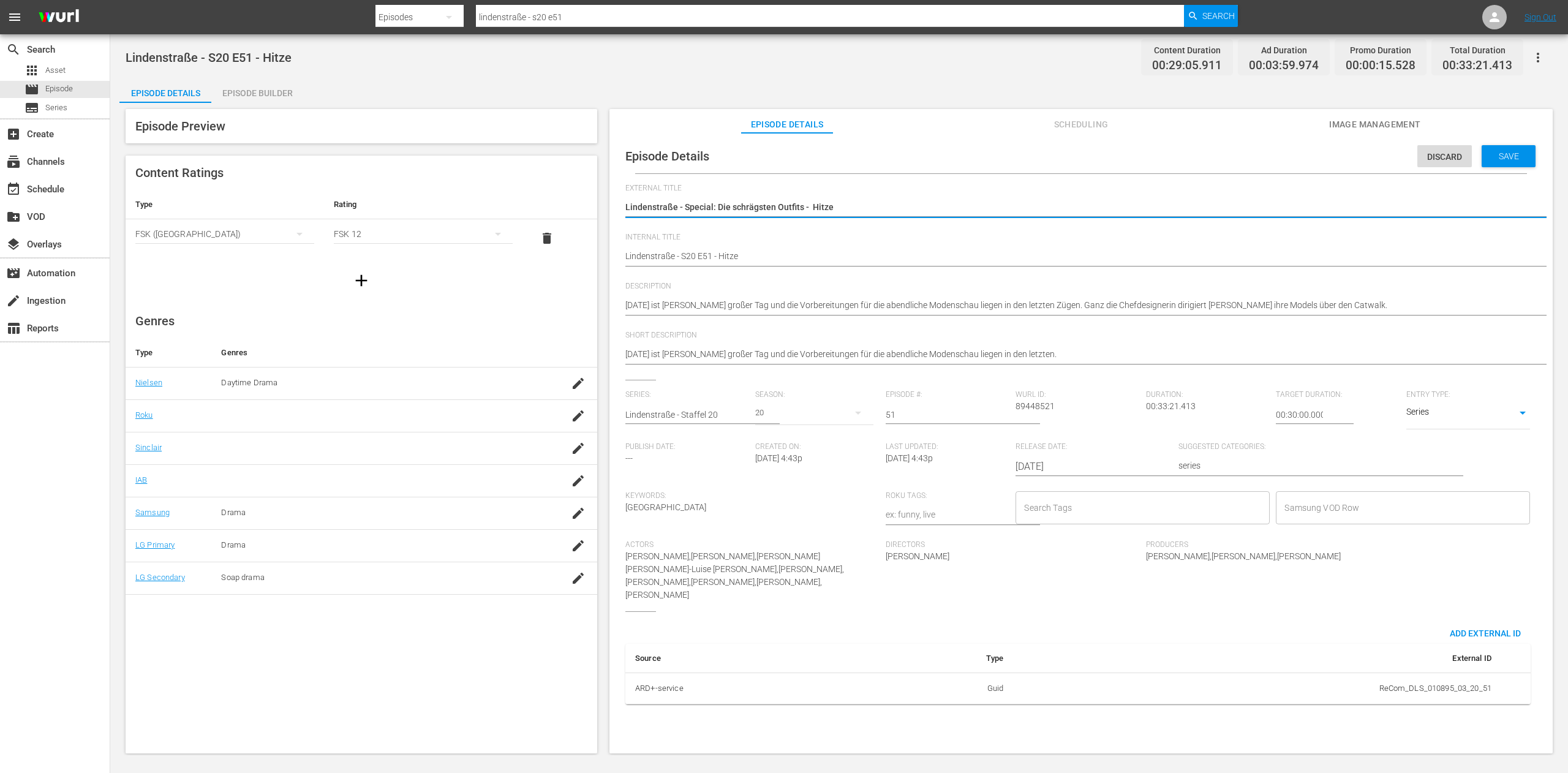
type textarea "Lindenstraße - Special: Die schrägsten Outfits - Hitze"
drag, startPoint x: 682, startPoint y: 208, endPoint x: 800, endPoint y: 206, distance: 118.0
click at [800, 206] on textarea "Lindenstraße - Special: Die schrägsten Outfits - S20 E51 - Hitze" at bounding box center [1078, 208] width 905 height 15
type textarea "Lindenstraße - Special: Die schrägsten Outfits - Hitze"
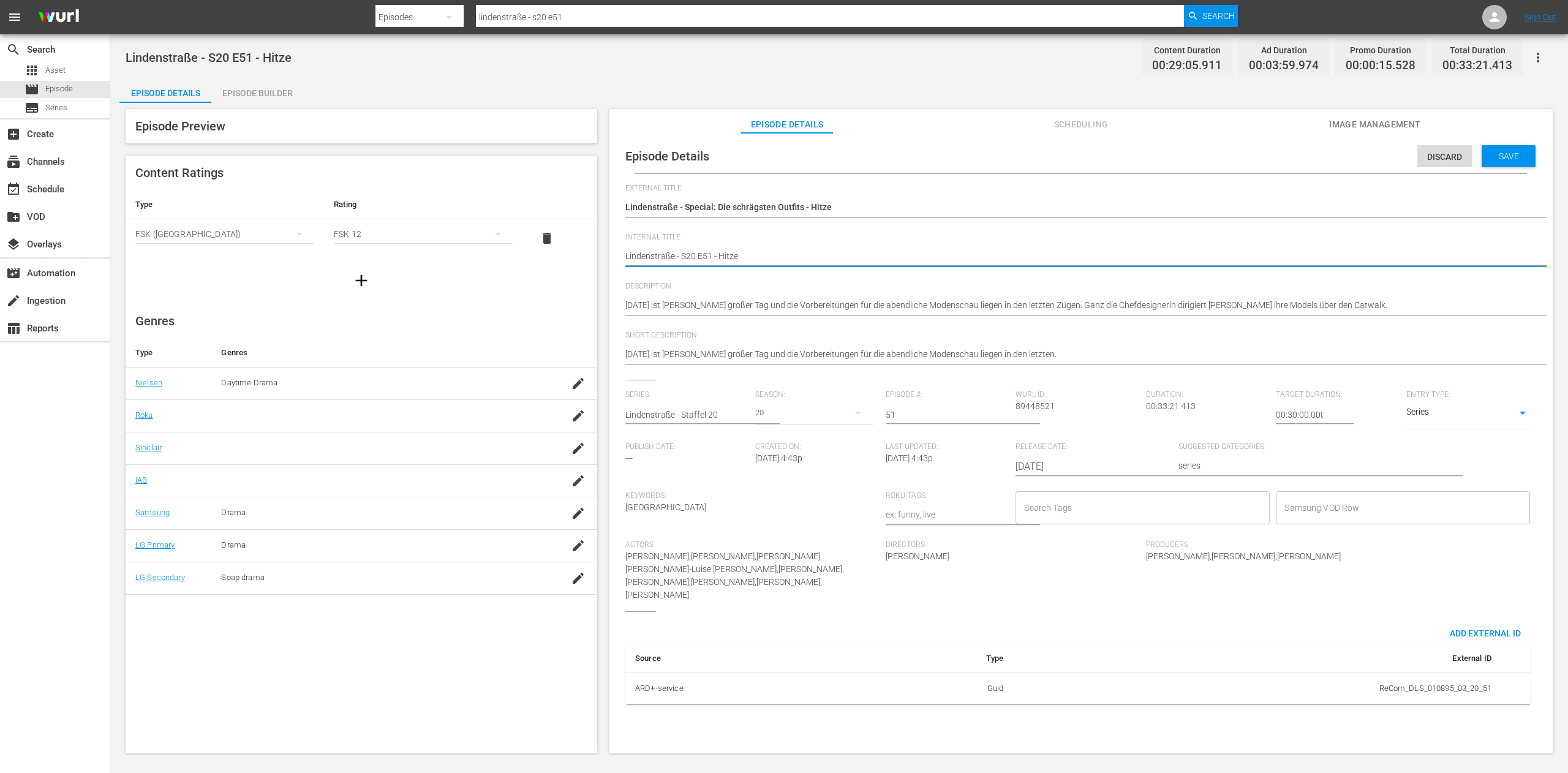
paste textarea "pecial: Die schrägsten OutfitsS"
type textarea "Lindenstraße - Special: Die schrägsten OutfitsS20 E51 - Hitze"
type textarea "Lindenstraße - Special: Die schrägsten Outfits S20 E51 - Hitze"
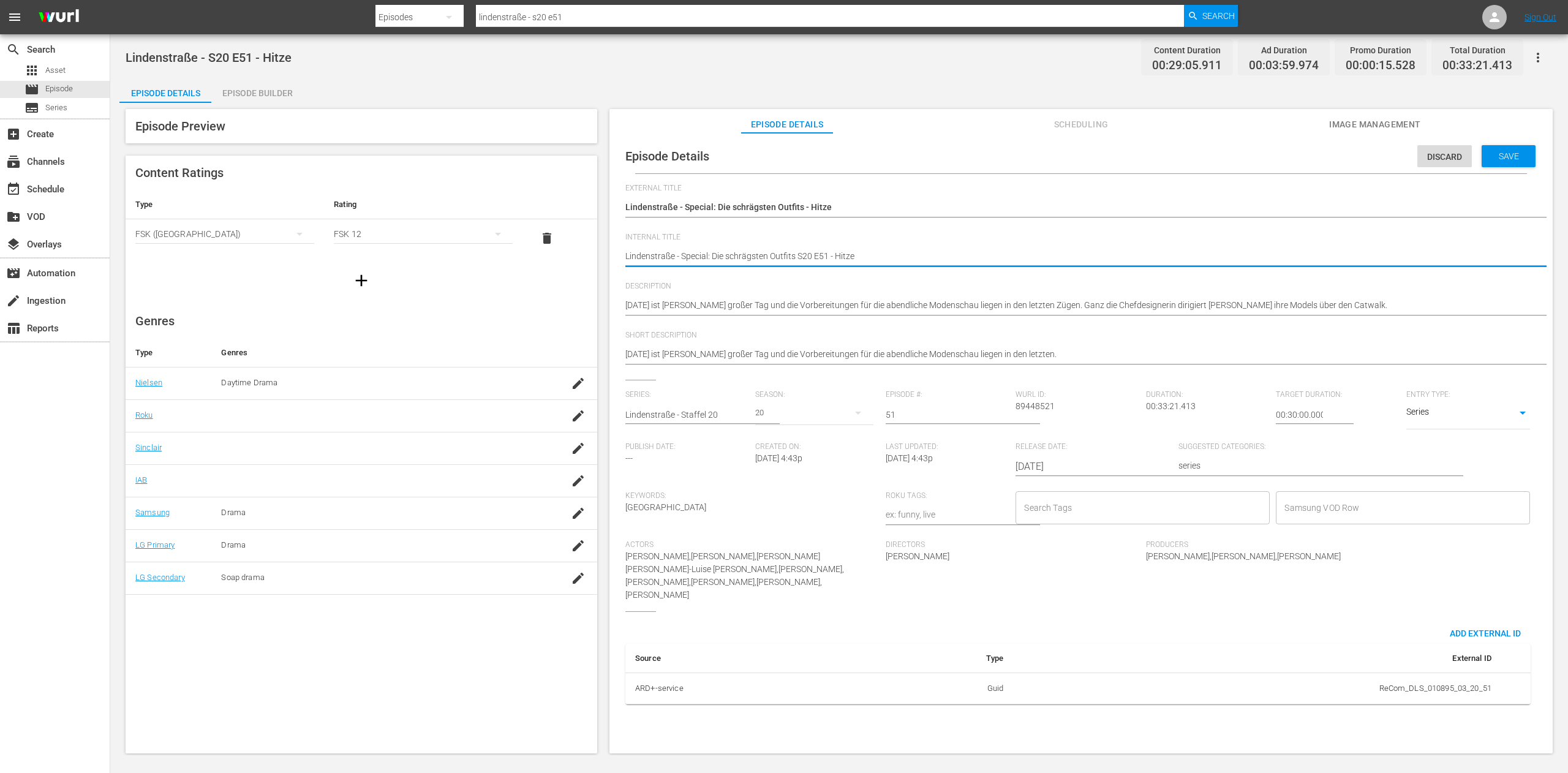
type textarea "Lindenstraße - Special: Die schrägsten Outfits -S20 E51 - Hitze"
type textarea "Lindenstraße - Special: Die schrägsten Outfits - S20 E51 - Hitze"
click at [933, 237] on span "Internal Title" at bounding box center [1078, 238] width 905 height 10
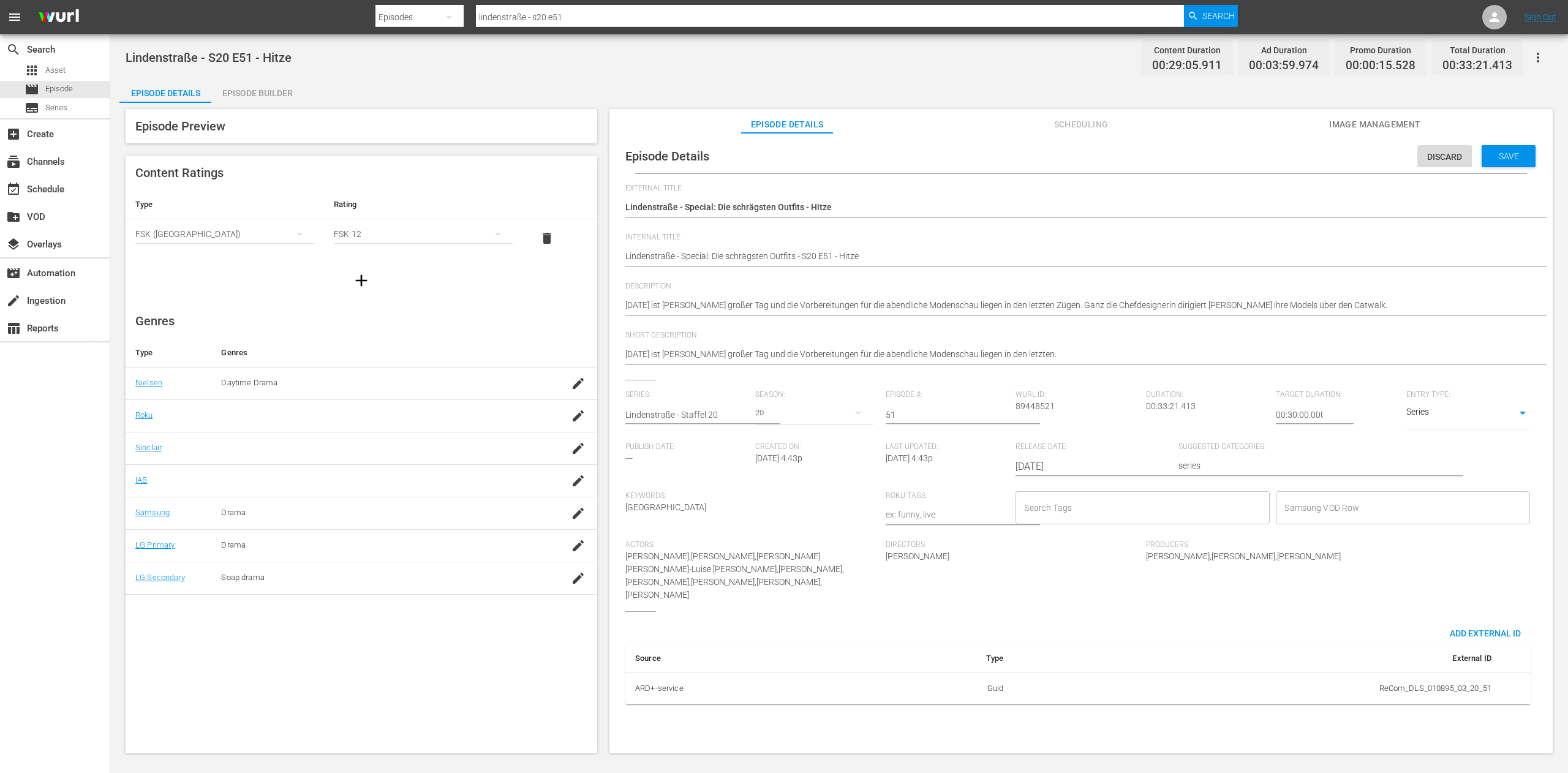
click at [1379, 514] on input "Samsung VOD Row" at bounding box center [1394, 508] width 225 height 22
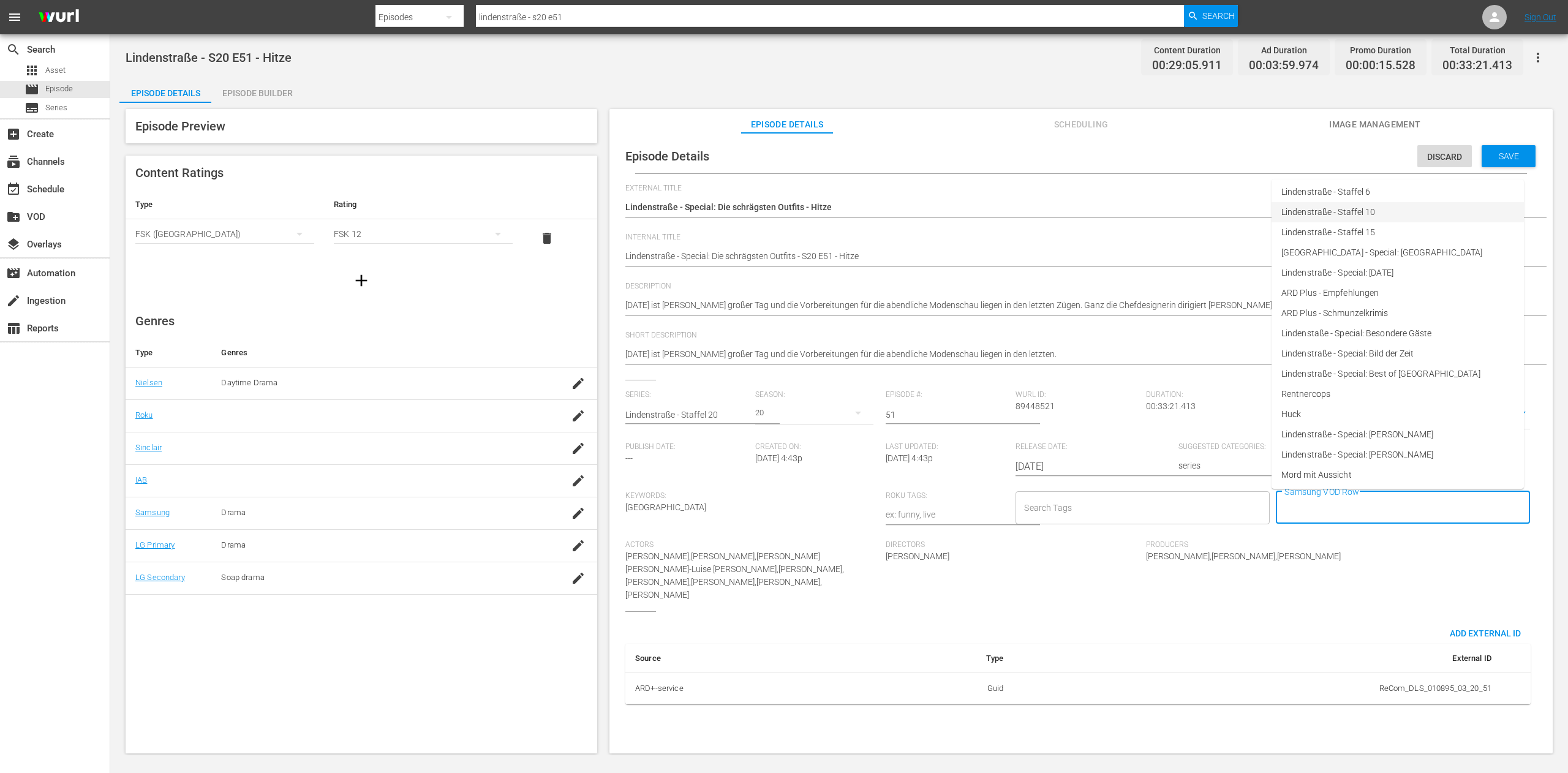
scroll to position [307, 0]
click at [1412, 392] on span "Lindenstraße - Special: Die schrägsten Outfits" at bounding box center [1368, 393] width 173 height 13
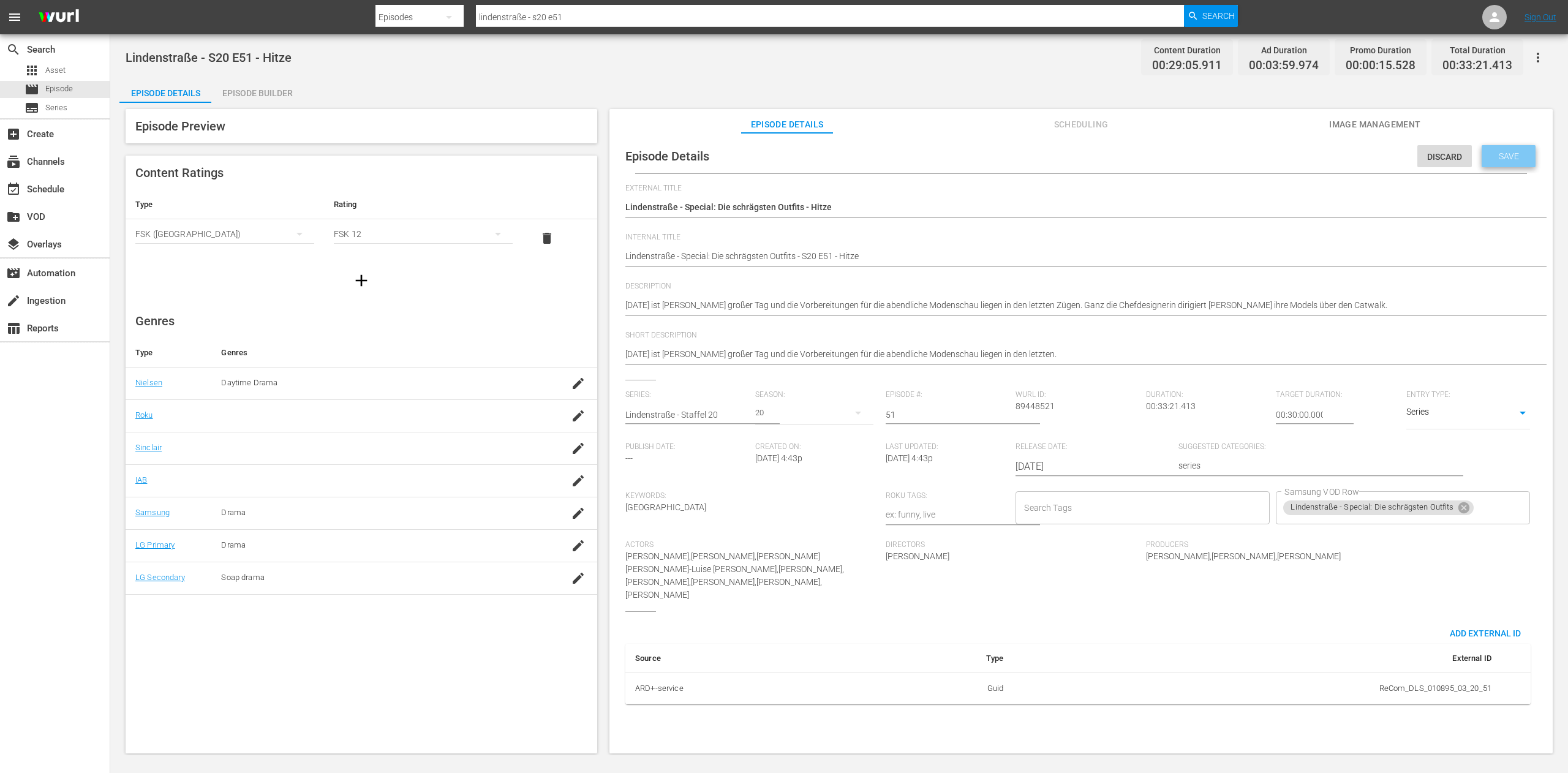
click at [1495, 156] on span "Save" at bounding box center [1509, 156] width 40 height 10
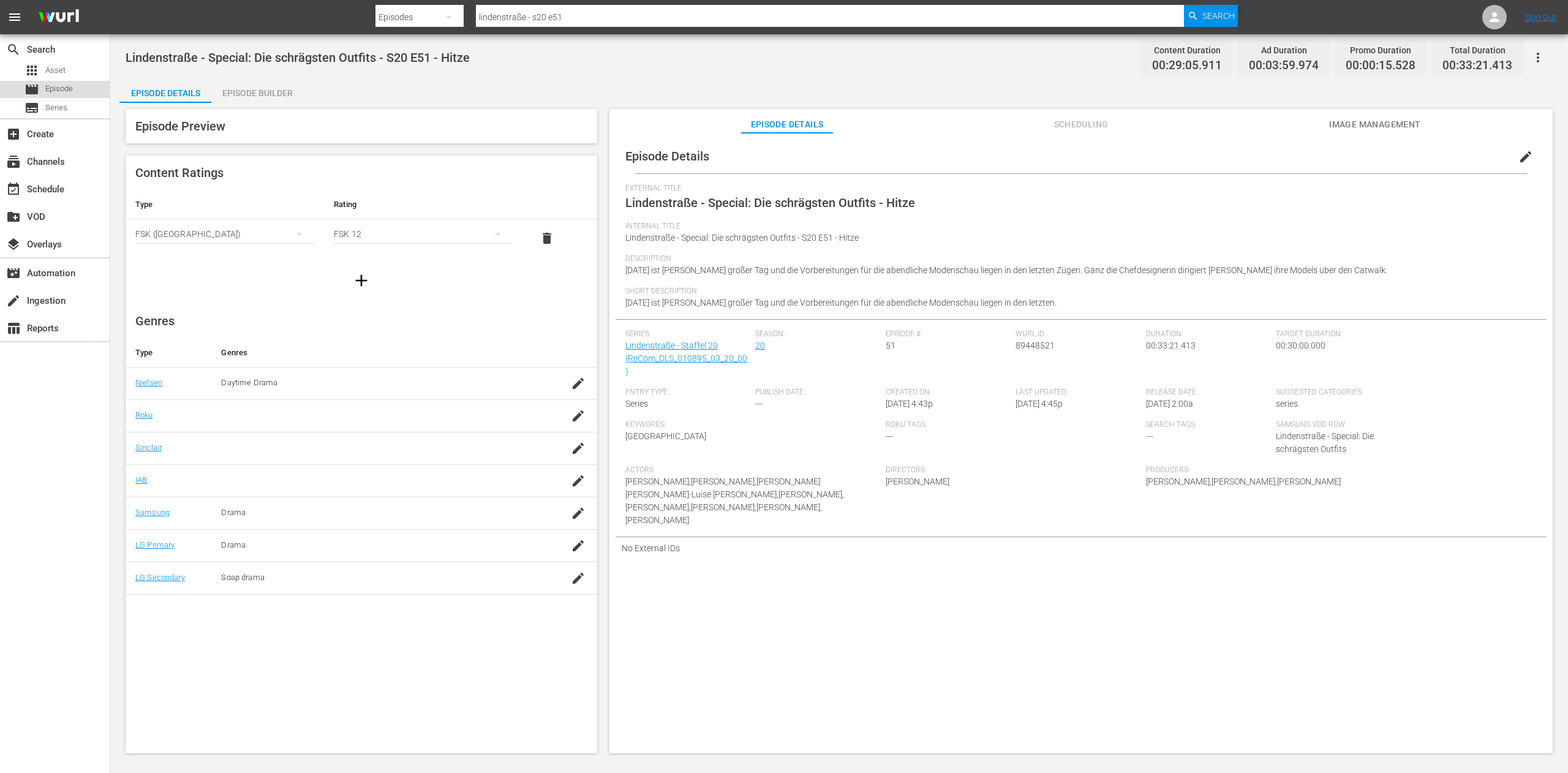
click at [81, 85] on div "movie Episode" at bounding box center [55, 89] width 110 height 17
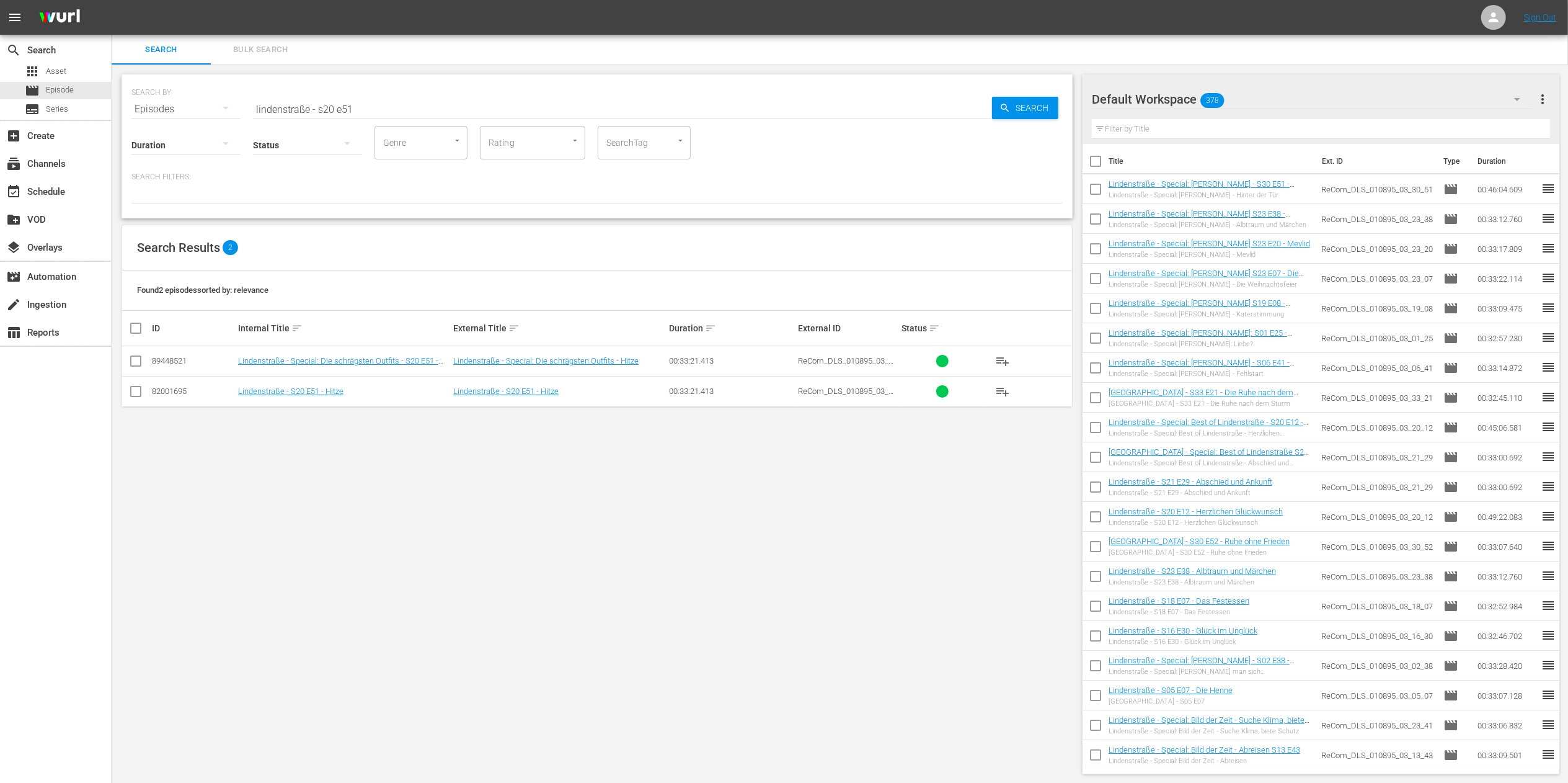
click at [370, 109] on input "lindenstraße - s20 e51" at bounding box center [622, 109] width 739 height 30
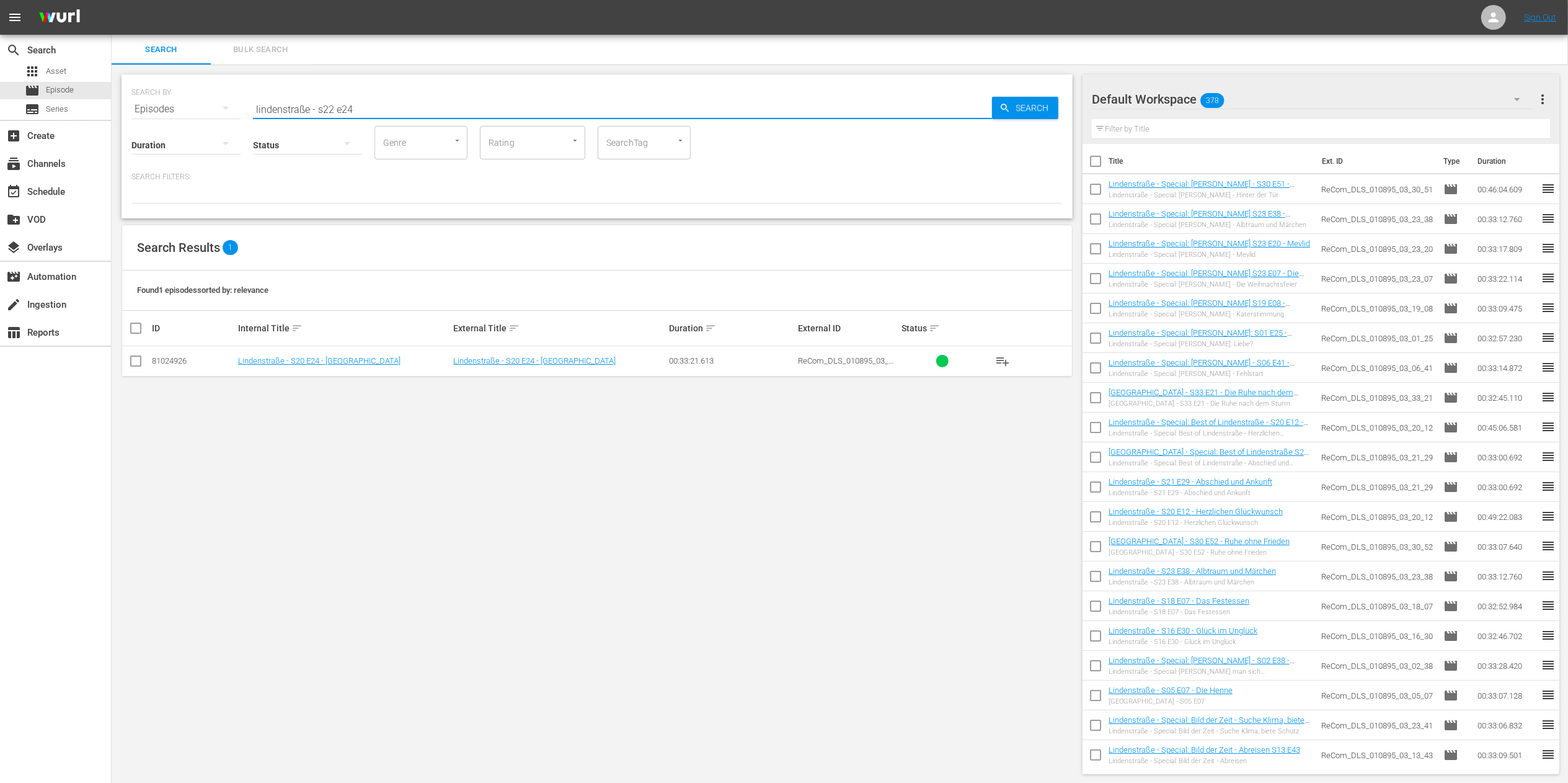
type input "lindenstraße - s22 e24"
click at [549, 364] on link "Lindenstraße - S22 E24 - Traumtänzer" at bounding box center [520, 360] width 133 height 10
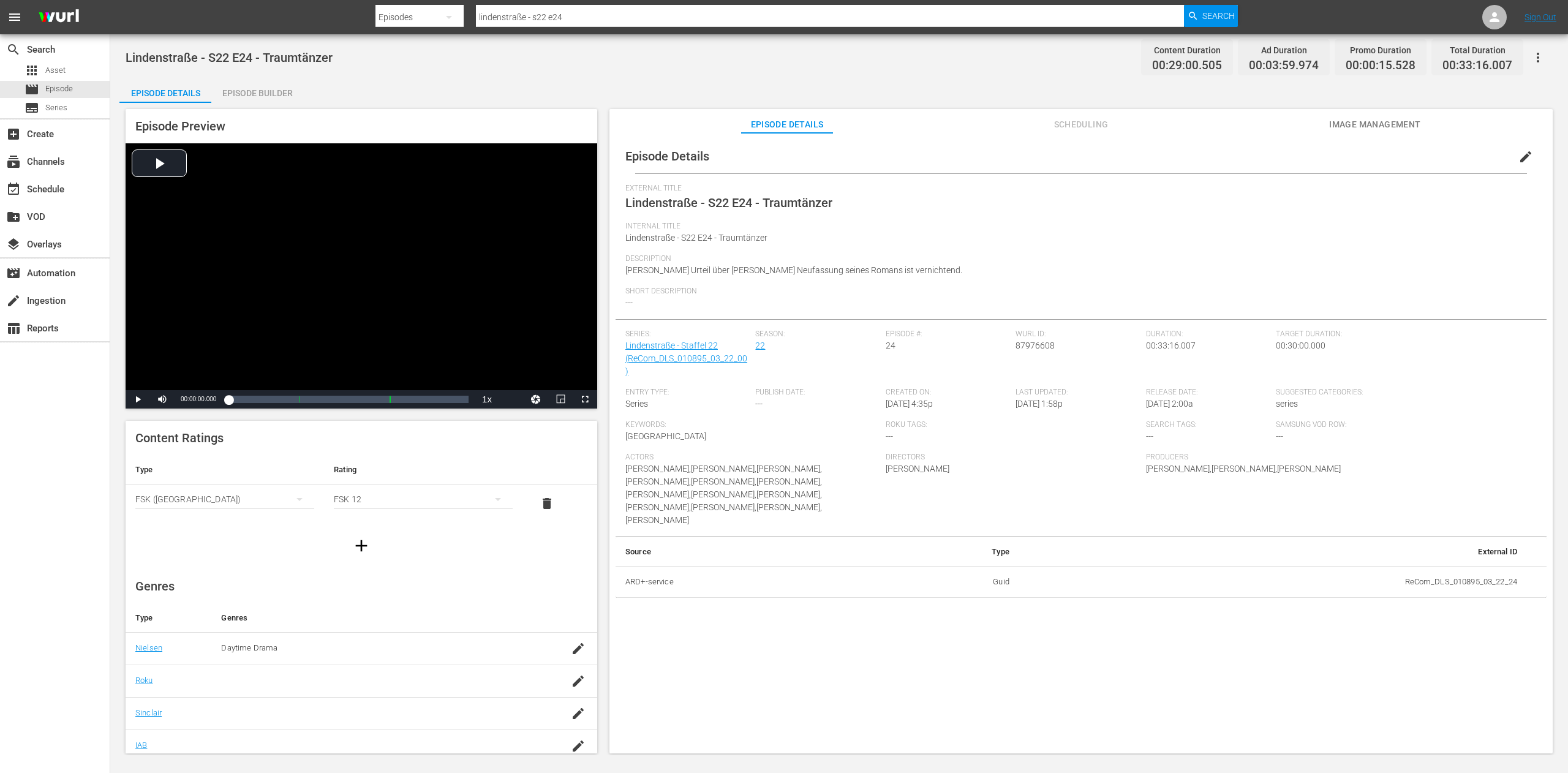
click at [1538, 59] on icon "button" at bounding box center [1538, 57] width 15 height 15
click at [1461, 95] on div "Duplicate Episode" at bounding box center [1450, 91] width 187 height 30
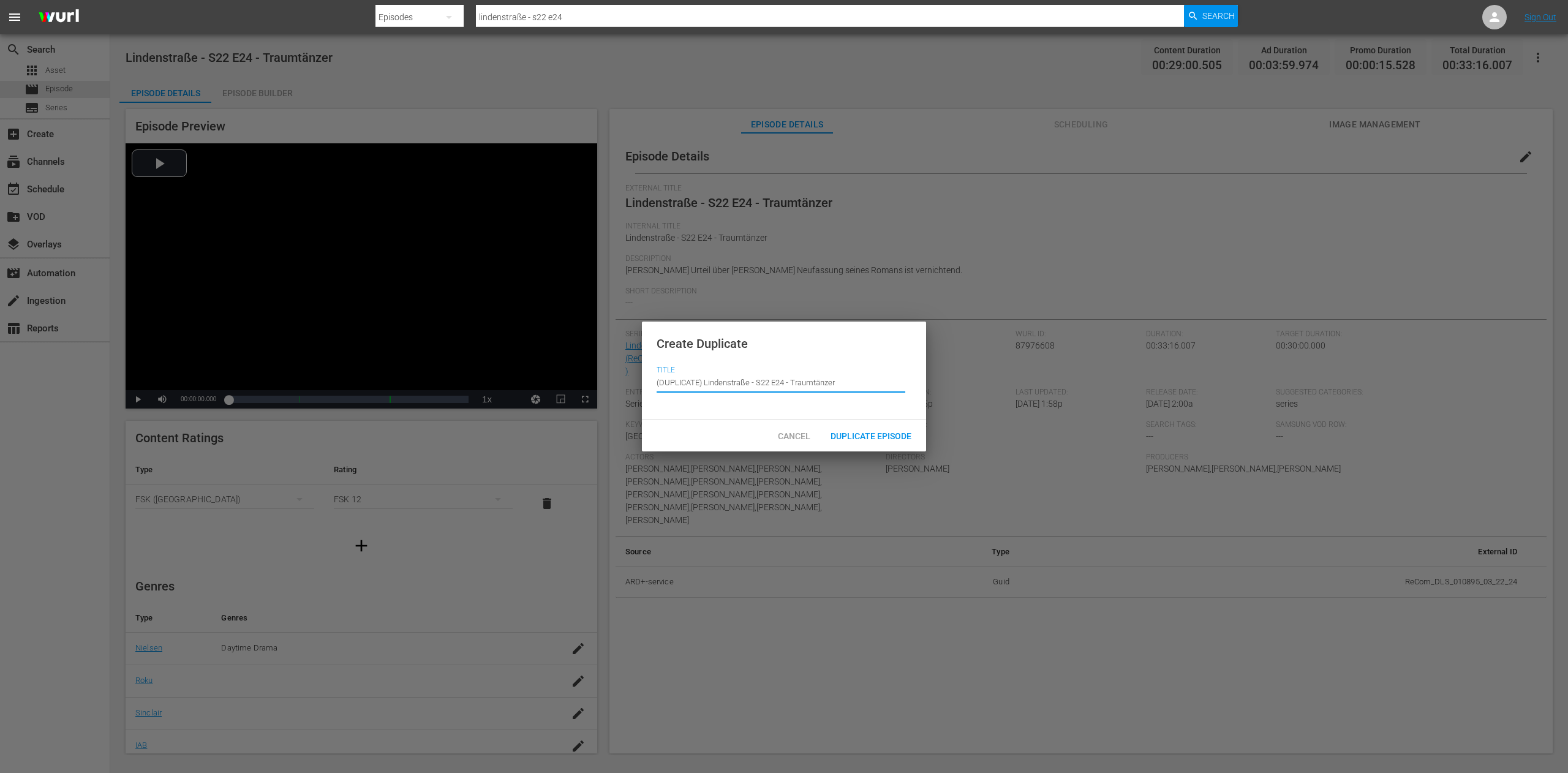
drag, startPoint x: 706, startPoint y: 388, endPoint x: 598, endPoint y: 391, distance: 108.0
click at [598, 391] on div "Create Duplicate Title Episode Title (DUPLICATE) Lindenstraße - S22 E24 - Traum…" at bounding box center [784, 386] width 1568 height 773
click at [706, 382] on input "Lindenstraße - S22 E24 - Traumtänzer" at bounding box center [781, 383] width 249 height 30
paste input "Special: Die schrägsten Outfits"
type input "Lindenstraße - Special: Die schrägsten Outfits - S22 E24 - Traumtänzer"
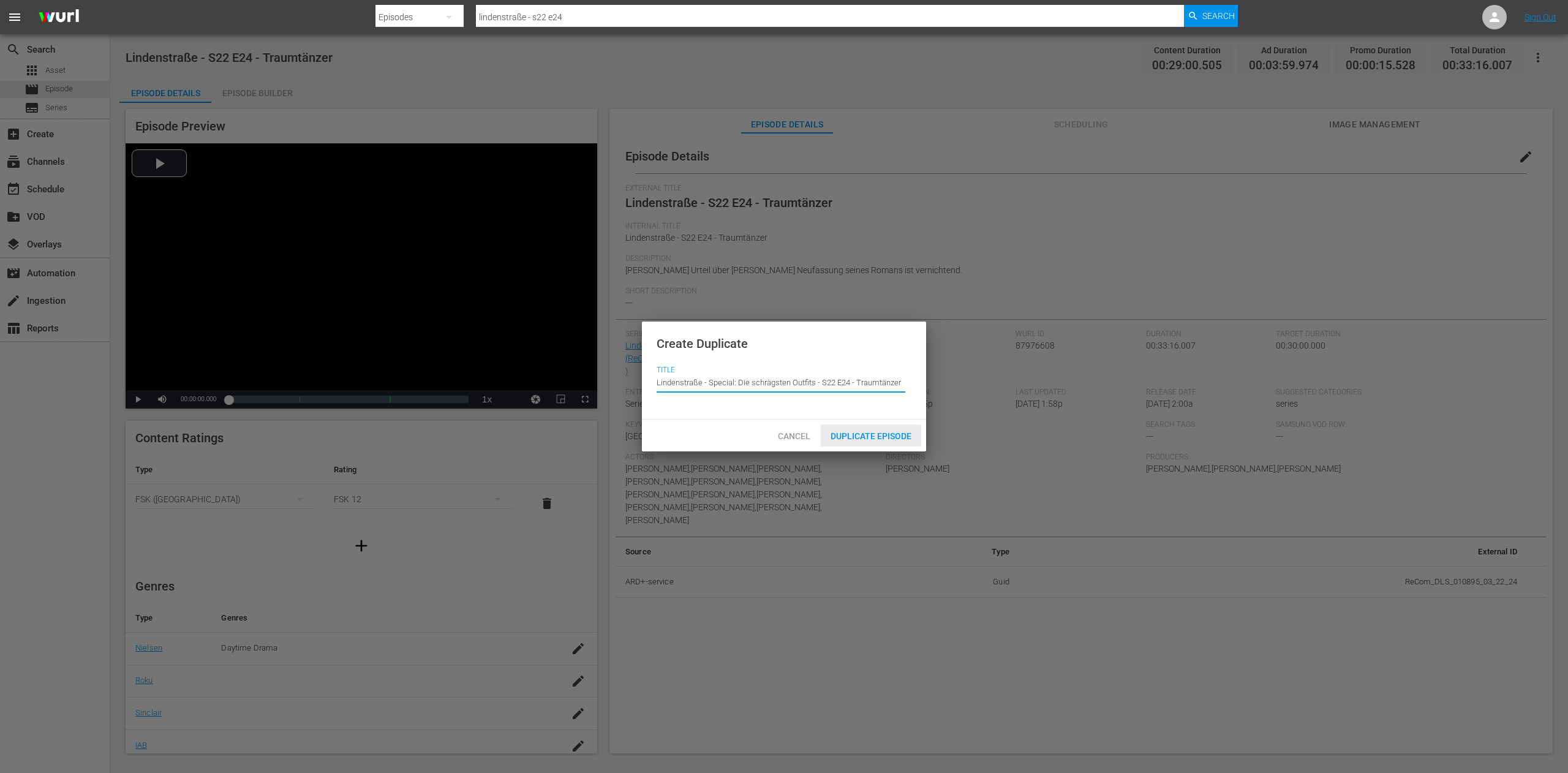
click at [910, 431] on span "Duplicate Episode" at bounding box center [870, 436] width 100 height 10
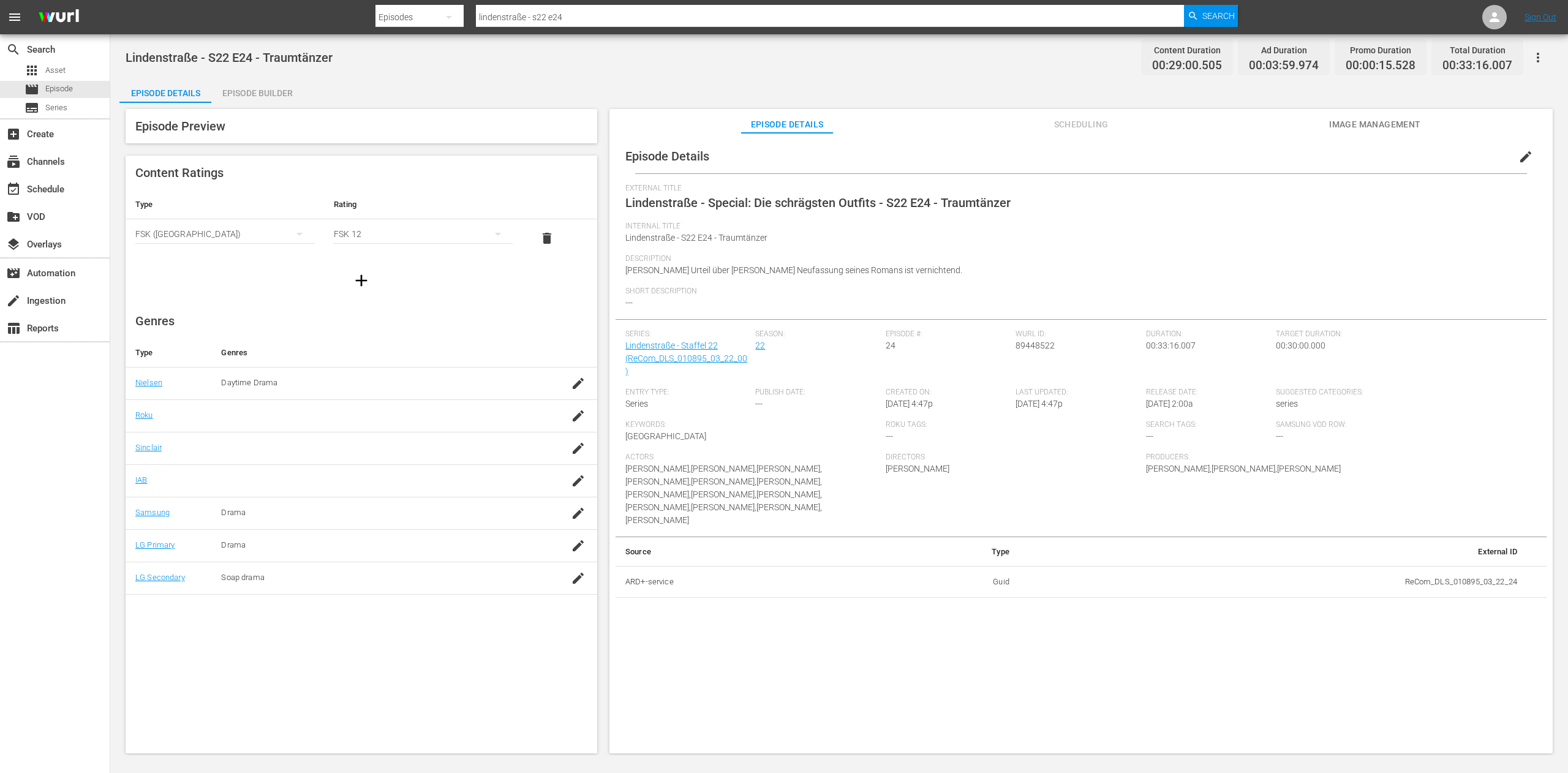
click at [1519, 163] on span "edit" at bounding box center [1526, 156] width 15 height 15
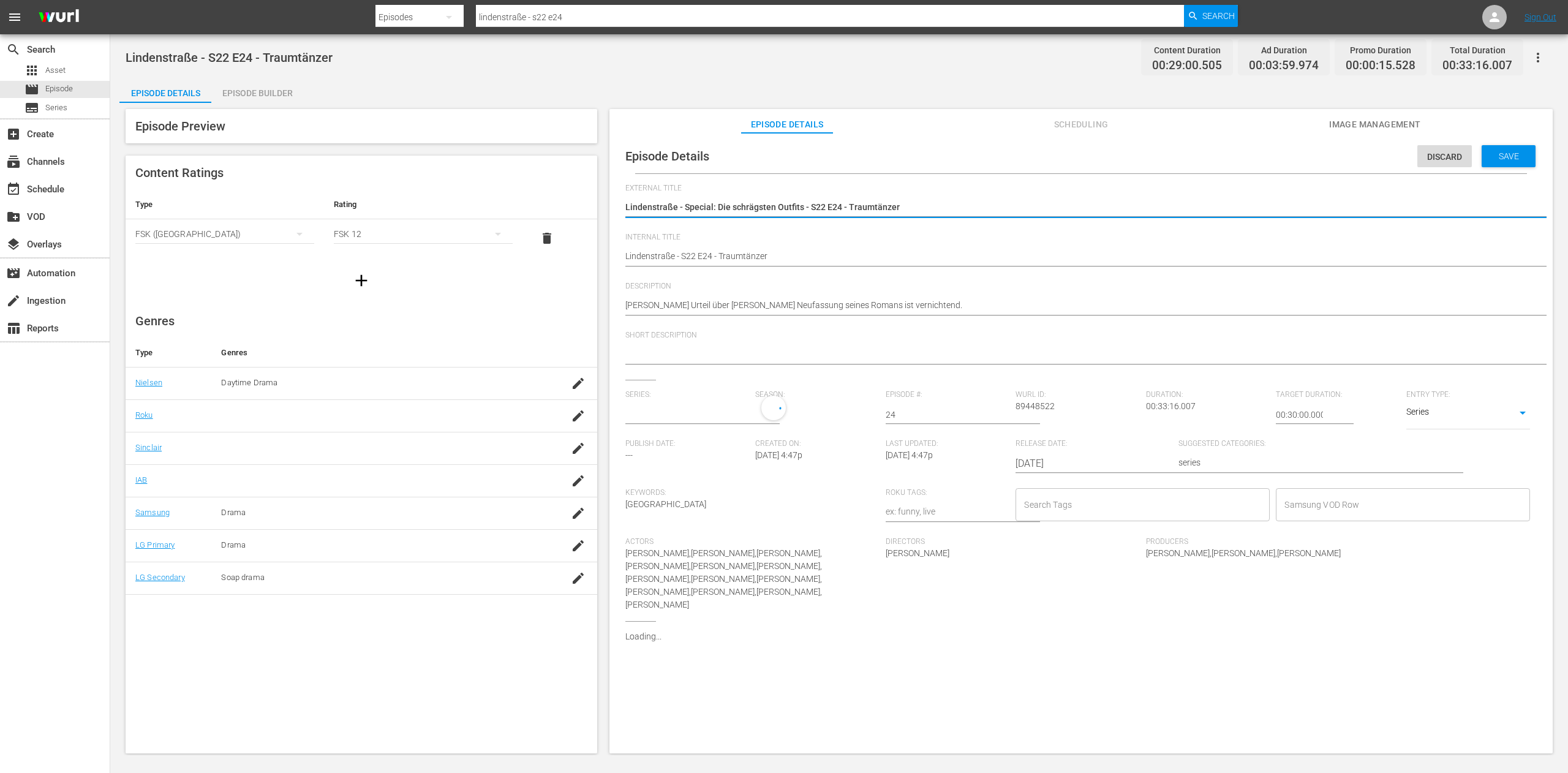
type input "Lindenstraße - Staffel 22"
drag, startPoint x: 846, startPoint y: 210, endPoint x: 809, endPoint y: 202, distance: 37.9
click at [809, 202] on textarea "Lindenstraße - Special: Die schrägsten Outfits - S22 E24 - Traumtänzer" at bounding box center [1078, 208] width 905 height 15
type textarea "Lindenstraße - Special: Die schrägsten Outfits - Traumtänzer"
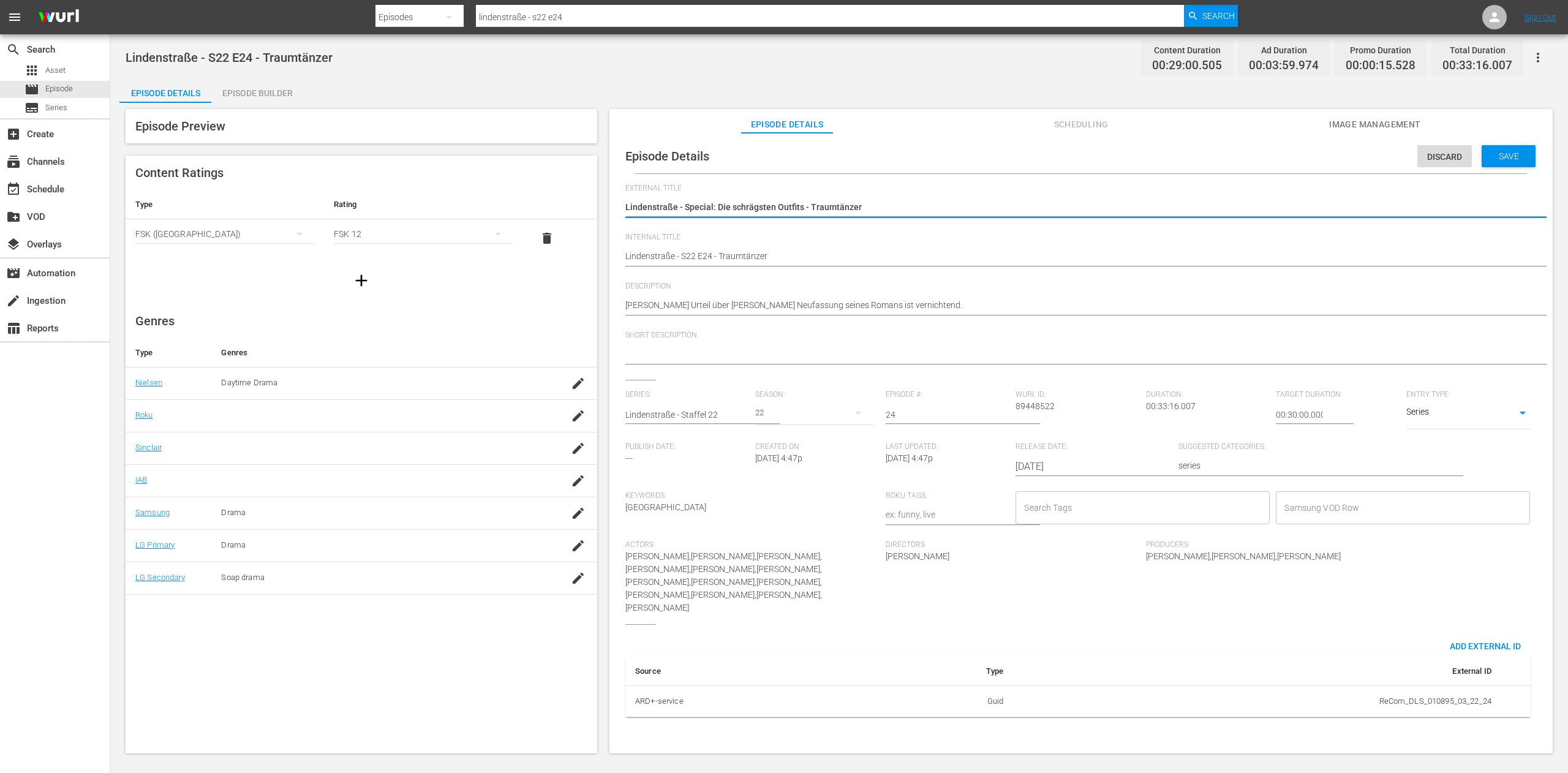
click at [893, 239] on span "Internal Title" at bounding box center [1078, 238] width 905 height 10
drag, startPoint x: 684, startPoint y: 206, endPoint x: 800, endPoint y: 209, distance: 116.0
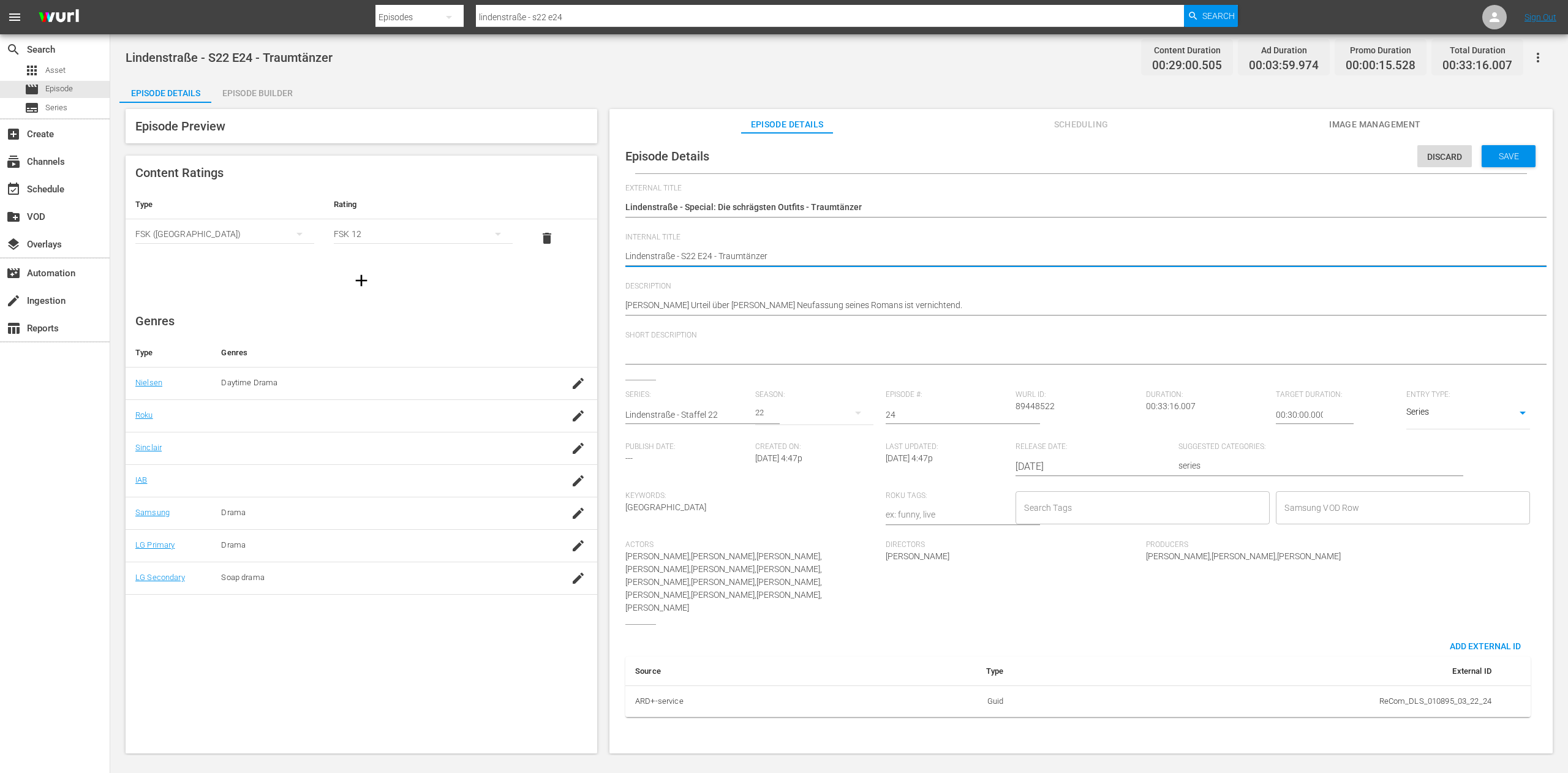
paste textarea "pecial: Die schrägsten OutfitsS"
type textarea "Lindenstraße - Special: Die schrägsten OutfitsS22 E24 - Traumtänzer"
type textarea "Lindenstraße - Special: Die schrägsten Outfits S22 E24 - Traumtänzer"
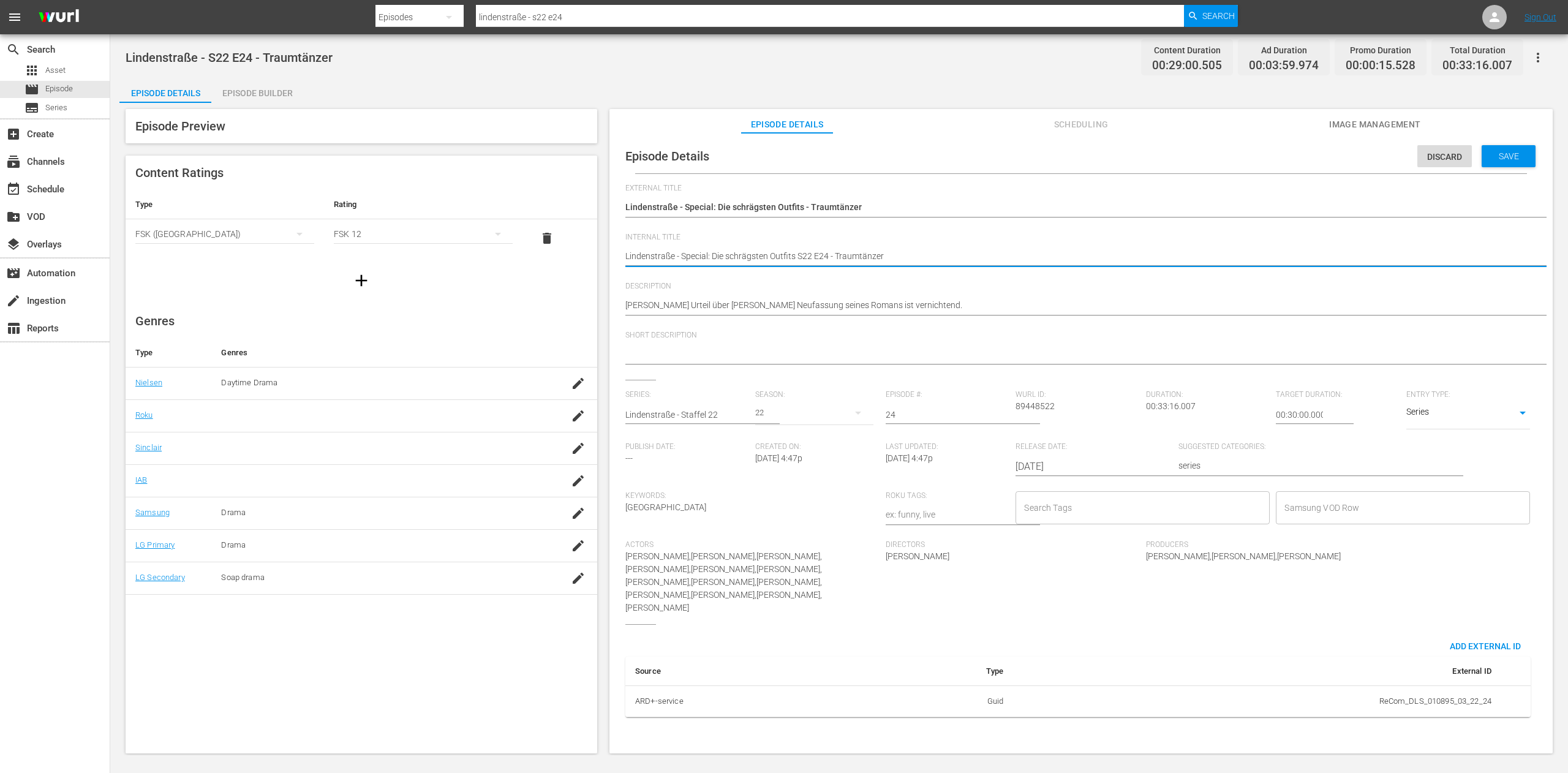
type textarea "Lindenstraße - Special: Die schrägsten Outfits -S22 E24 - Traumtänzer"
type textarea "Lindenstraße - Special: Die schrägsten Outfits - S22 E24 - Traumtänzer"
click at [1329, 506] on input "Samsung VOD Row" at bounding box center [1394, 508] width 225 height 22
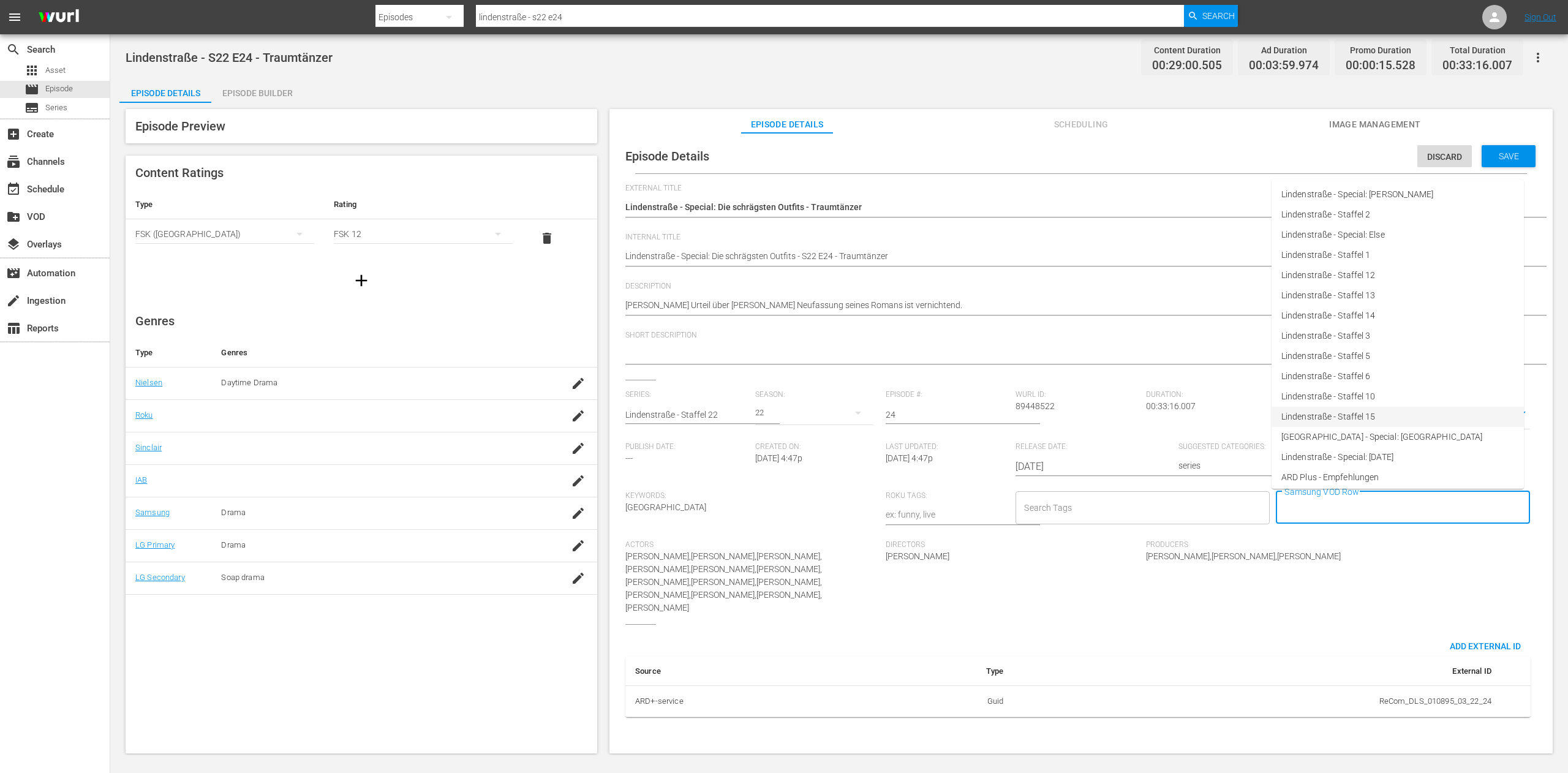
scroll to position [307, 0]
click at [1454, 391] on span "Lindenstraße - Special: Die schrägsten Outfits" at bounding box center [1368, 393] width 173 height 13
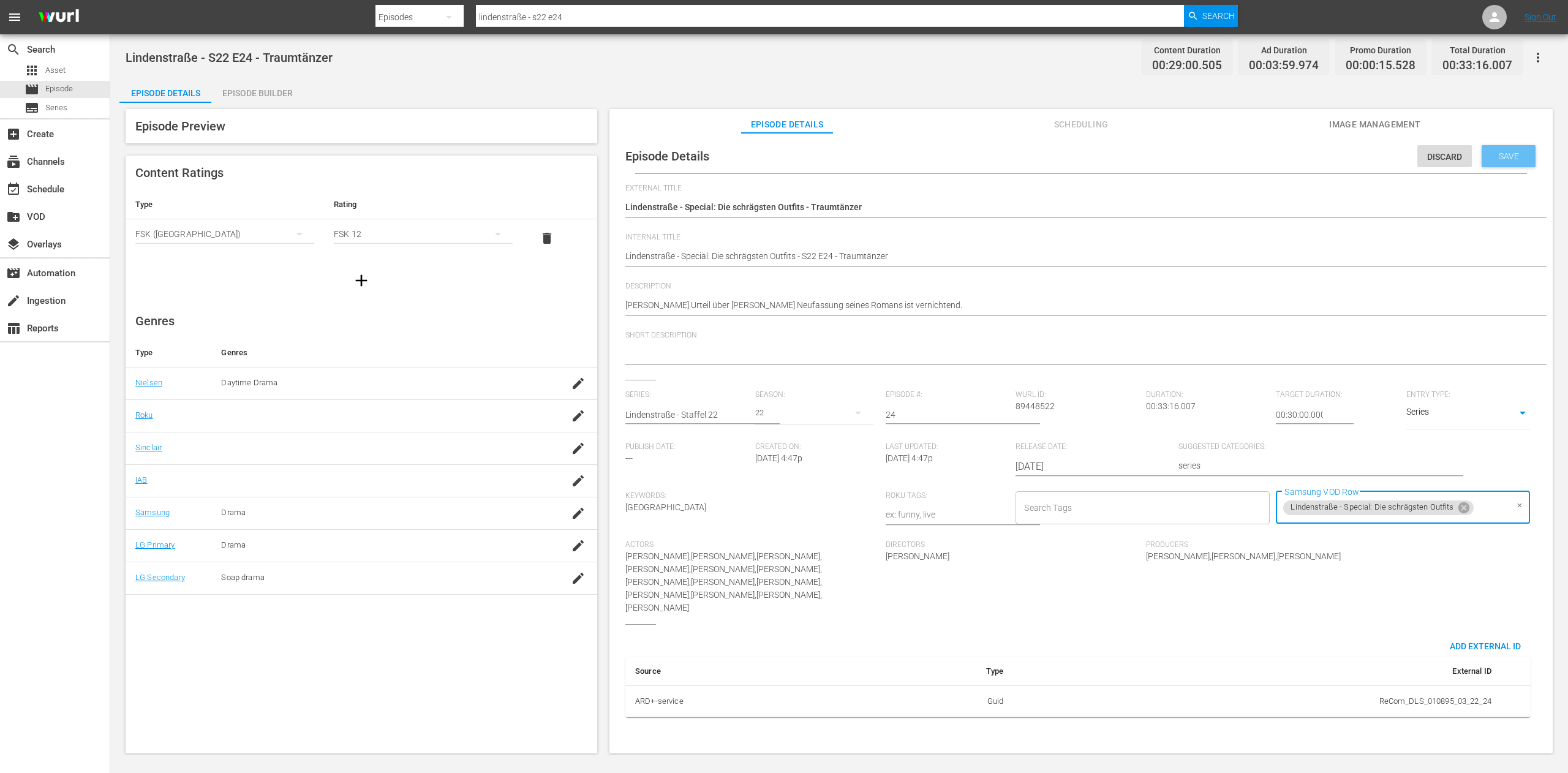
click at [1520, 157] on span "Save" at bounding box center [1509, 156] width 40 height 10
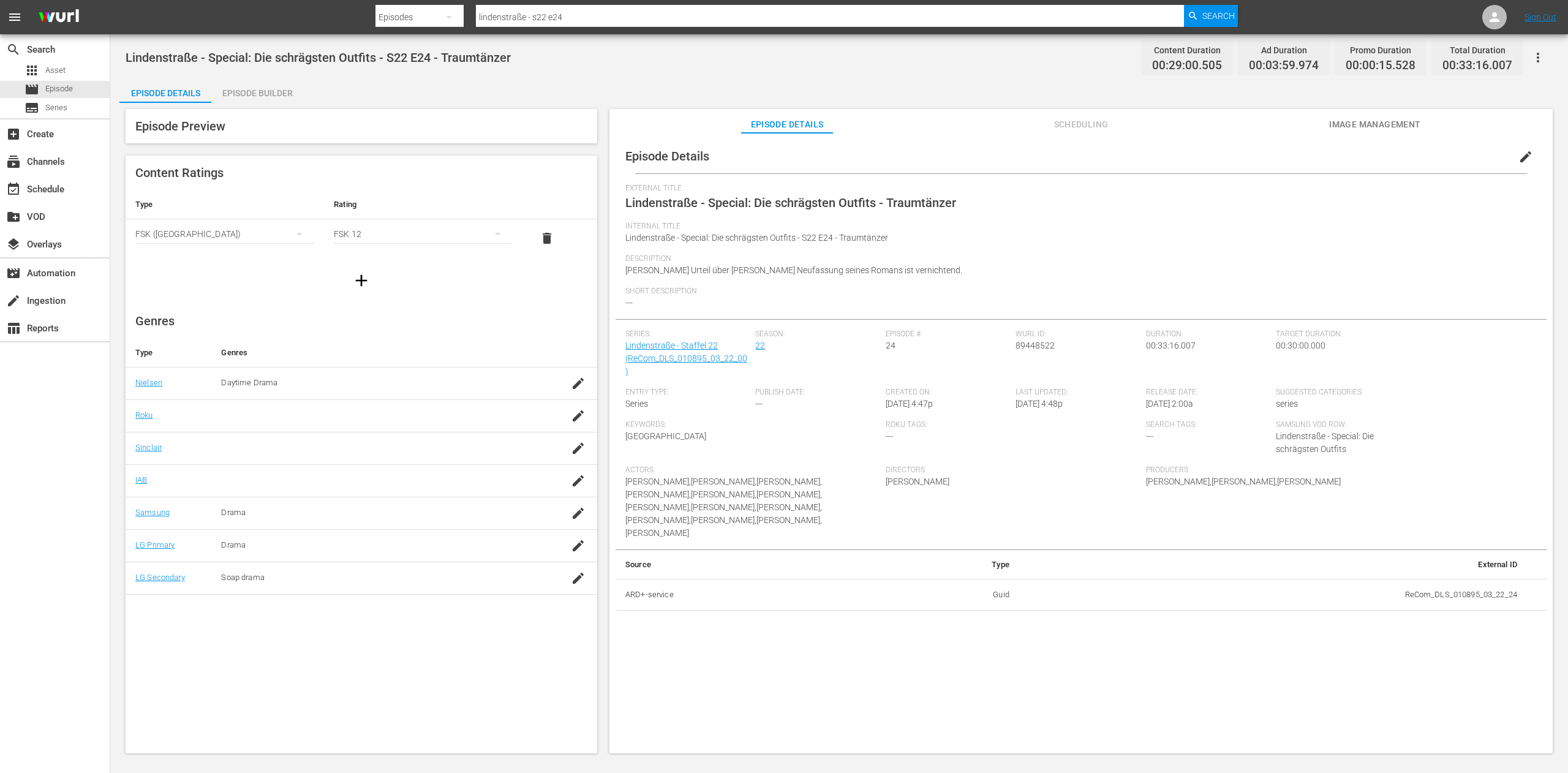
click at [1518, 146] on button "edit" at bounding box center [1526, 156] width 30 height 30
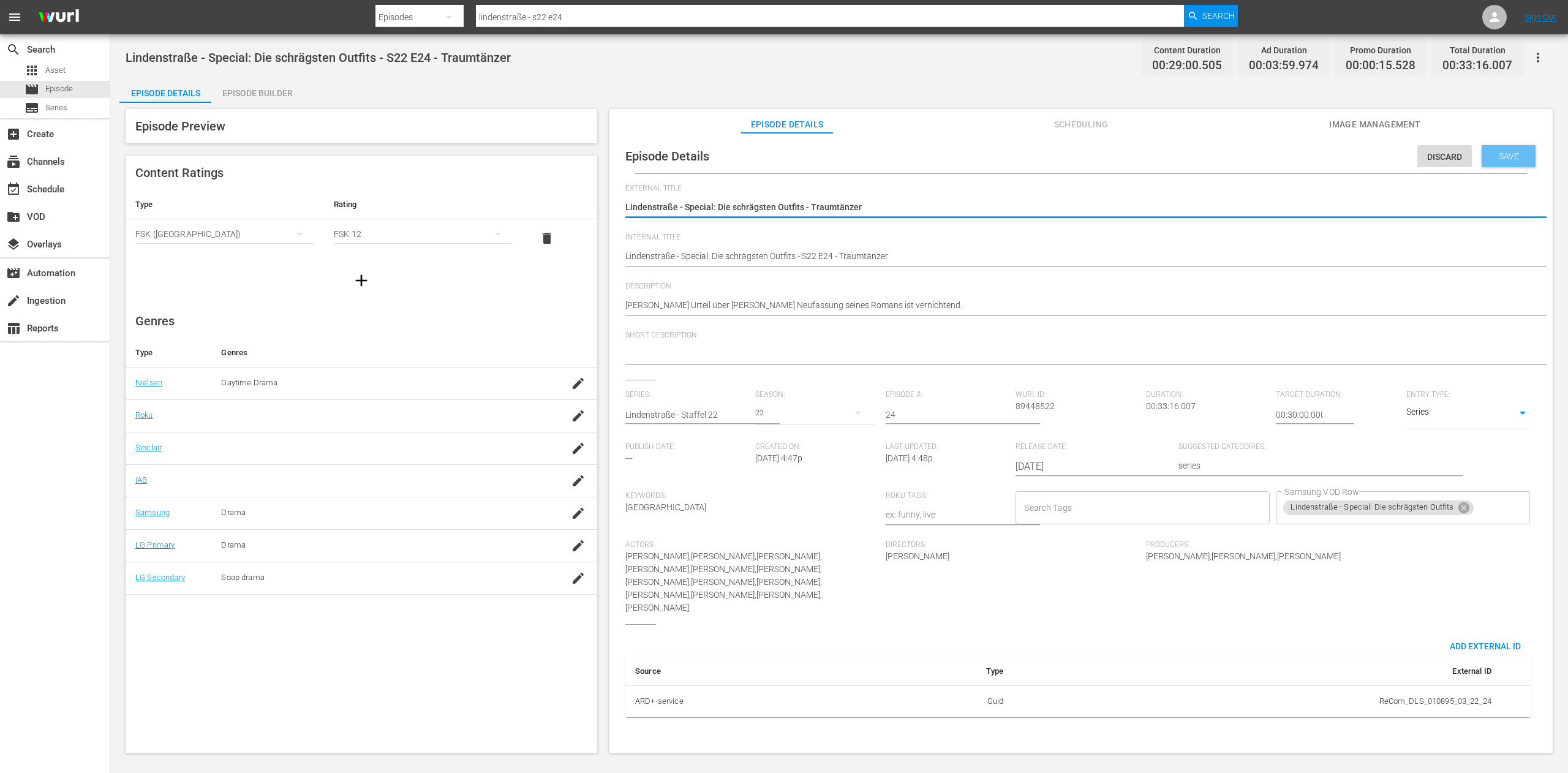
click at [1516, 156] on span "Save" at bounding box center [1509, 156] width 40 height 10
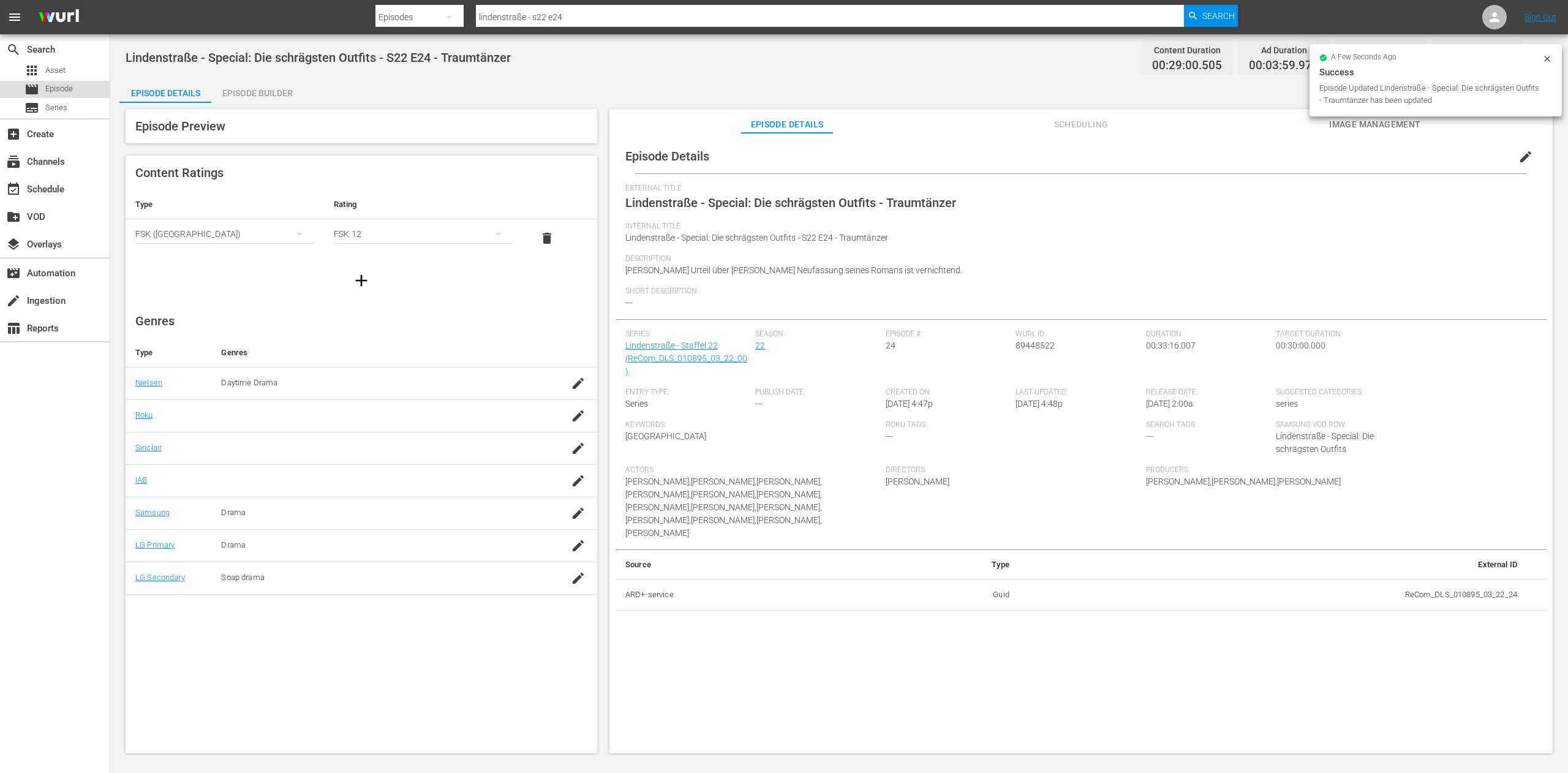
click at [78, 88] on div "movie Episode" at bounding box center [55, 89] width 110 height 17
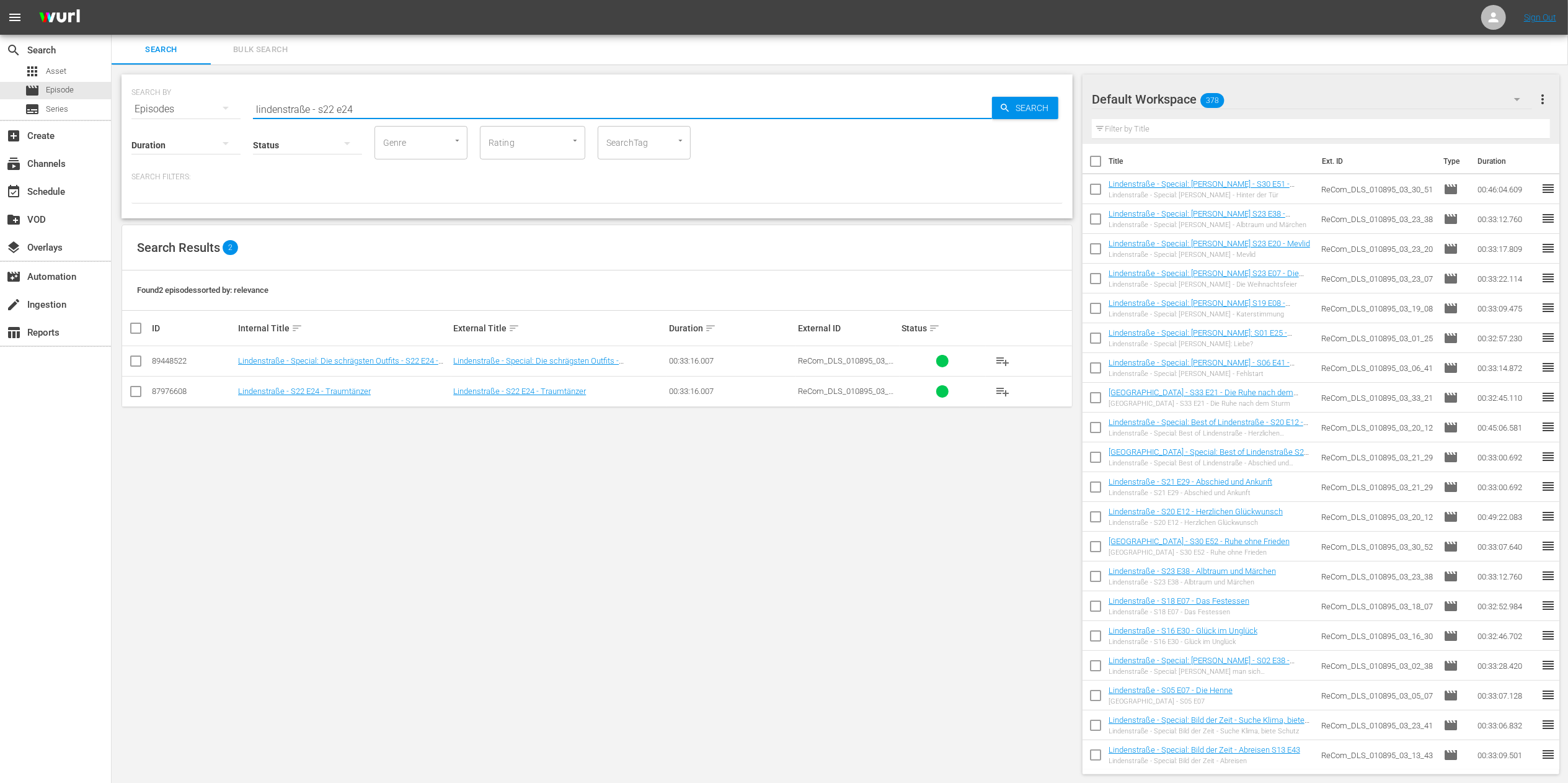
click at [402, 111] on input "lindenstraße - s22 e24" at bounding box center [622, 109] width 739 height 30
drag, startPoint x: 367, startPoint y: 119, endPoint x: 325, endPoint y: 113, distance: 42.4
click at [325, 113] on input "lindenstraße - s22 e24" at bounding box center [622, 109] width 739 height 30
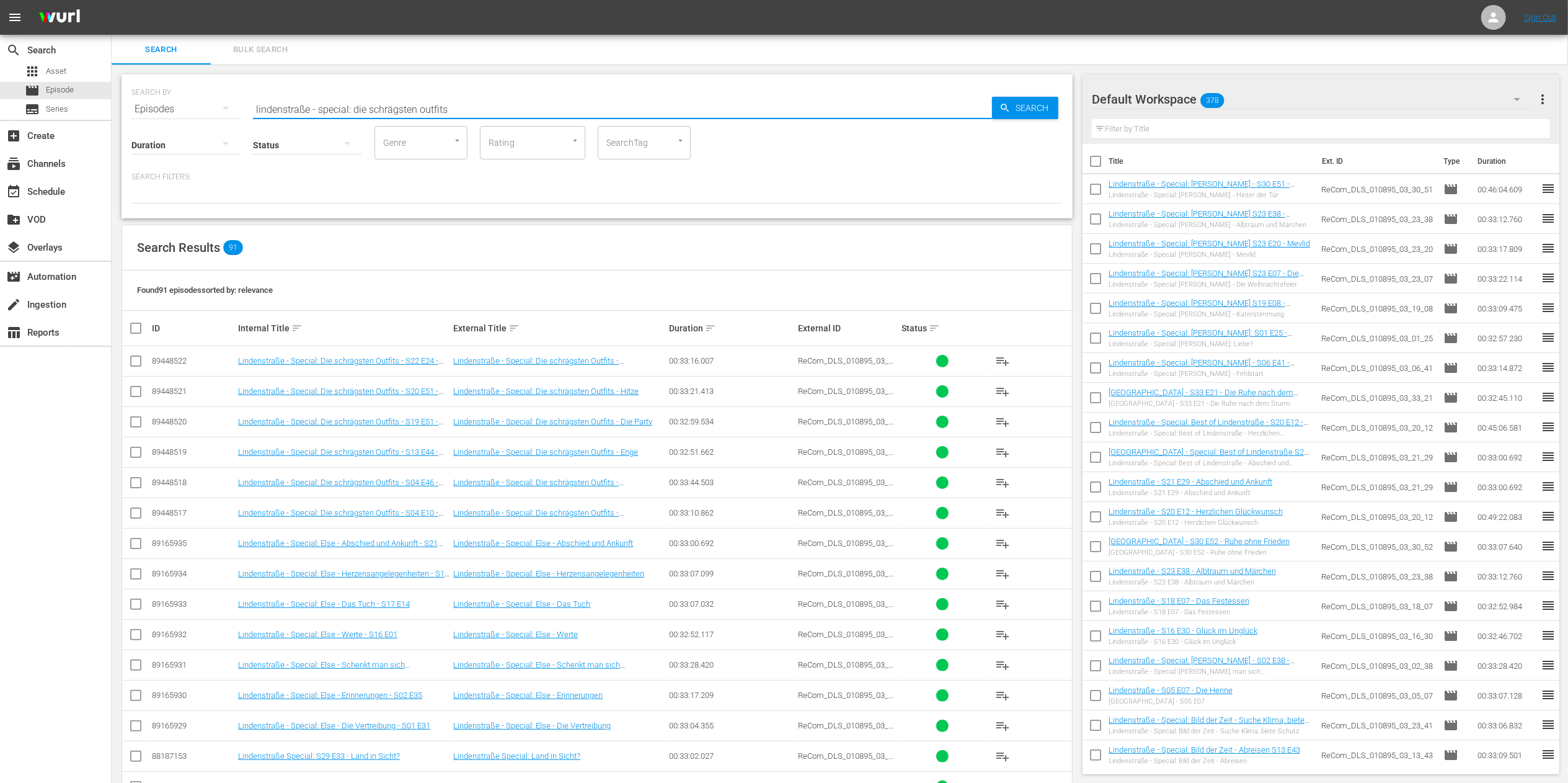
type input "lindenstraße - special: die schrägsten outfits"
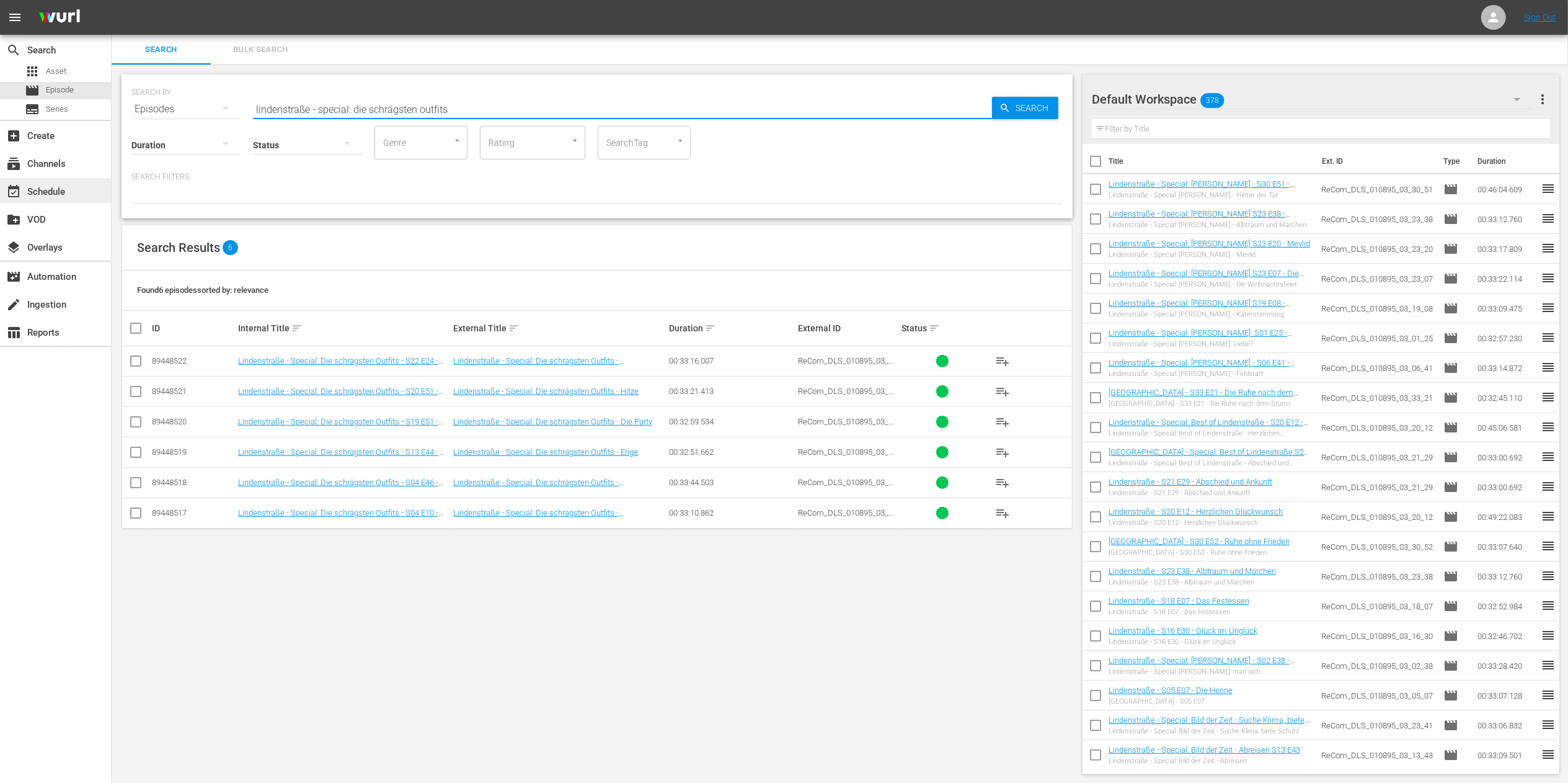
click at [82, 180] on div "event_available Schedule" at bounding box center [56, 190] width 111 height 25
